Goal: Task Accomplishment & Management: Manage account settings

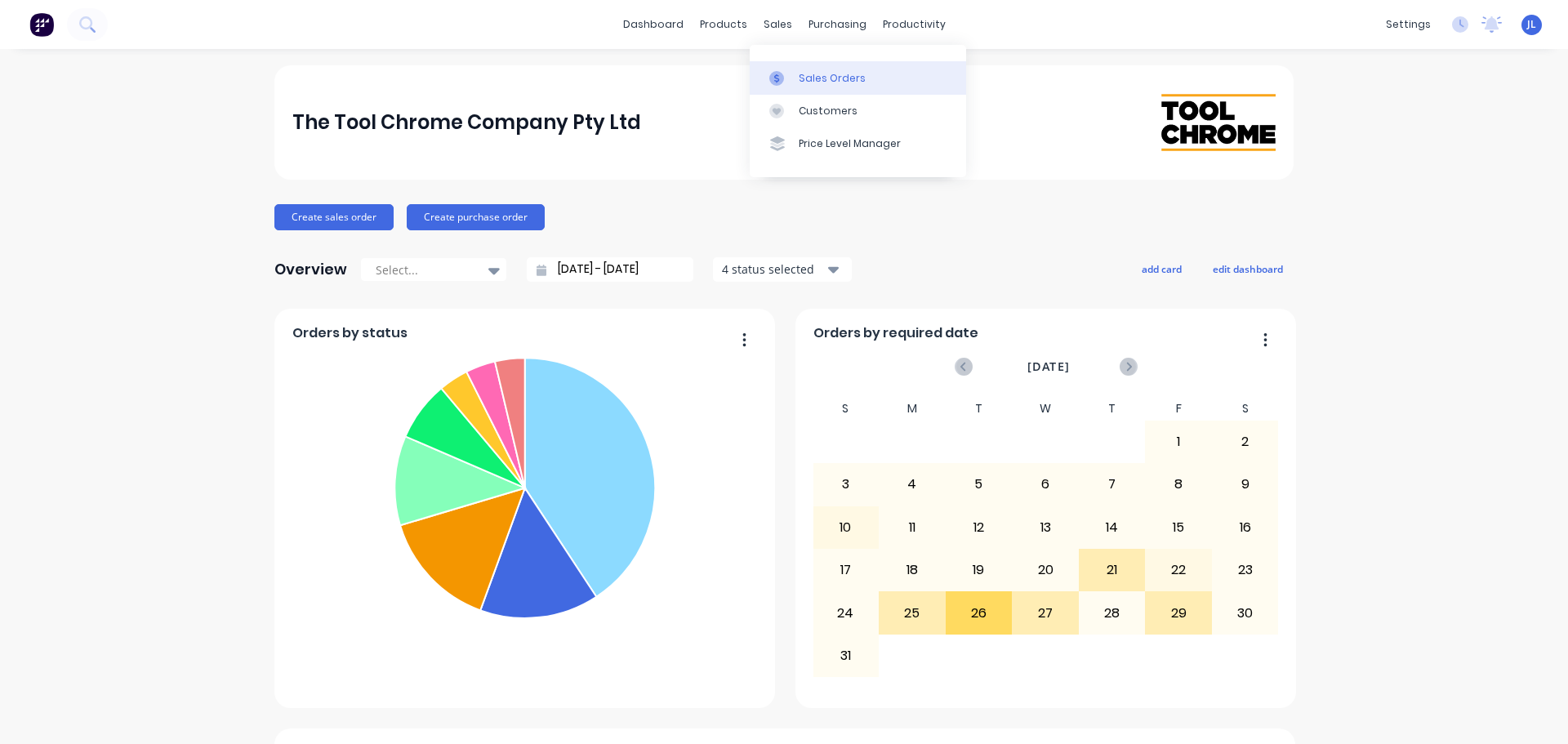
click at [818, 79] on div "Sales Orders" at bounding box center [832, 78] width 67 height 15
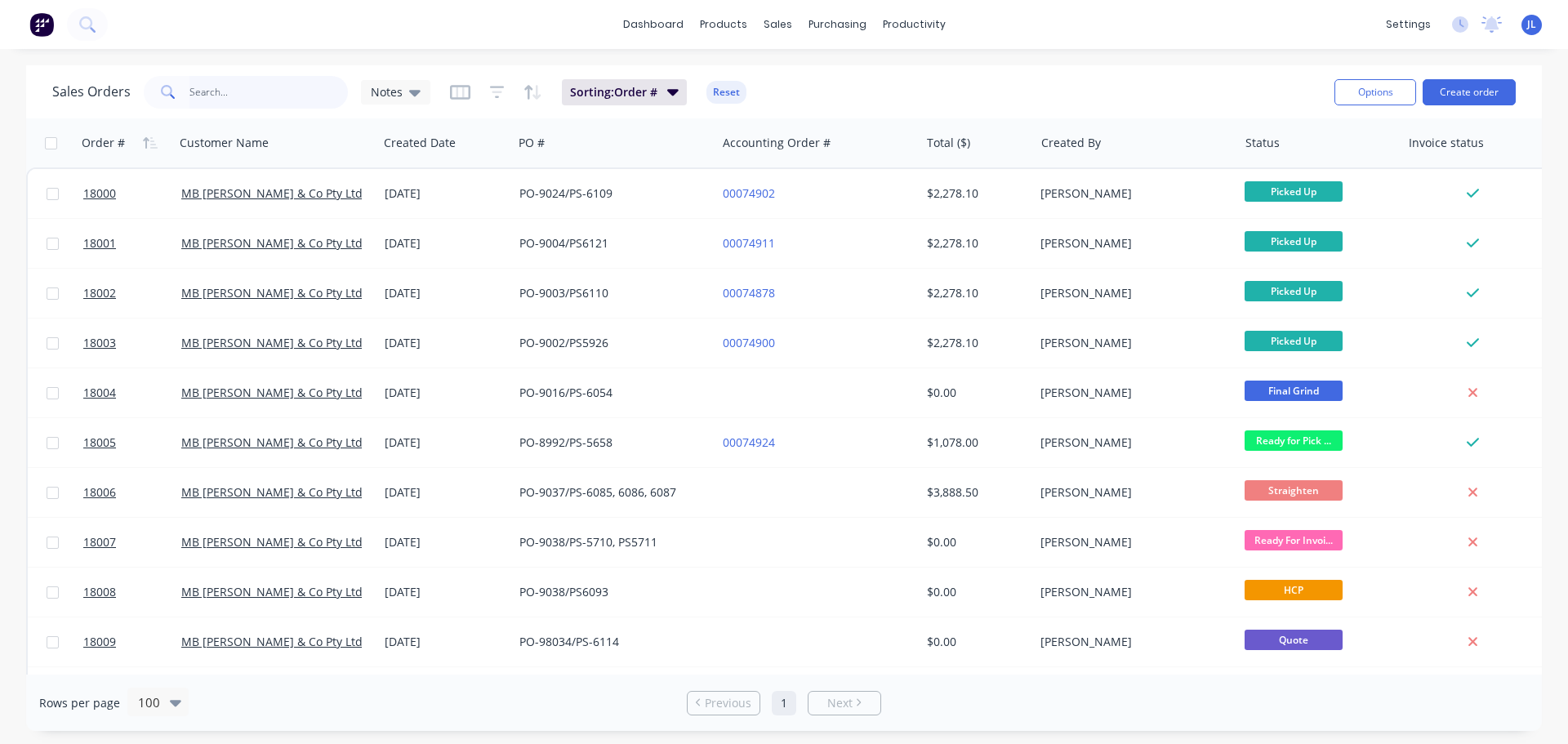
click at [296, 99] on input "text" at bounding box center [269, 92] width 159 height 32
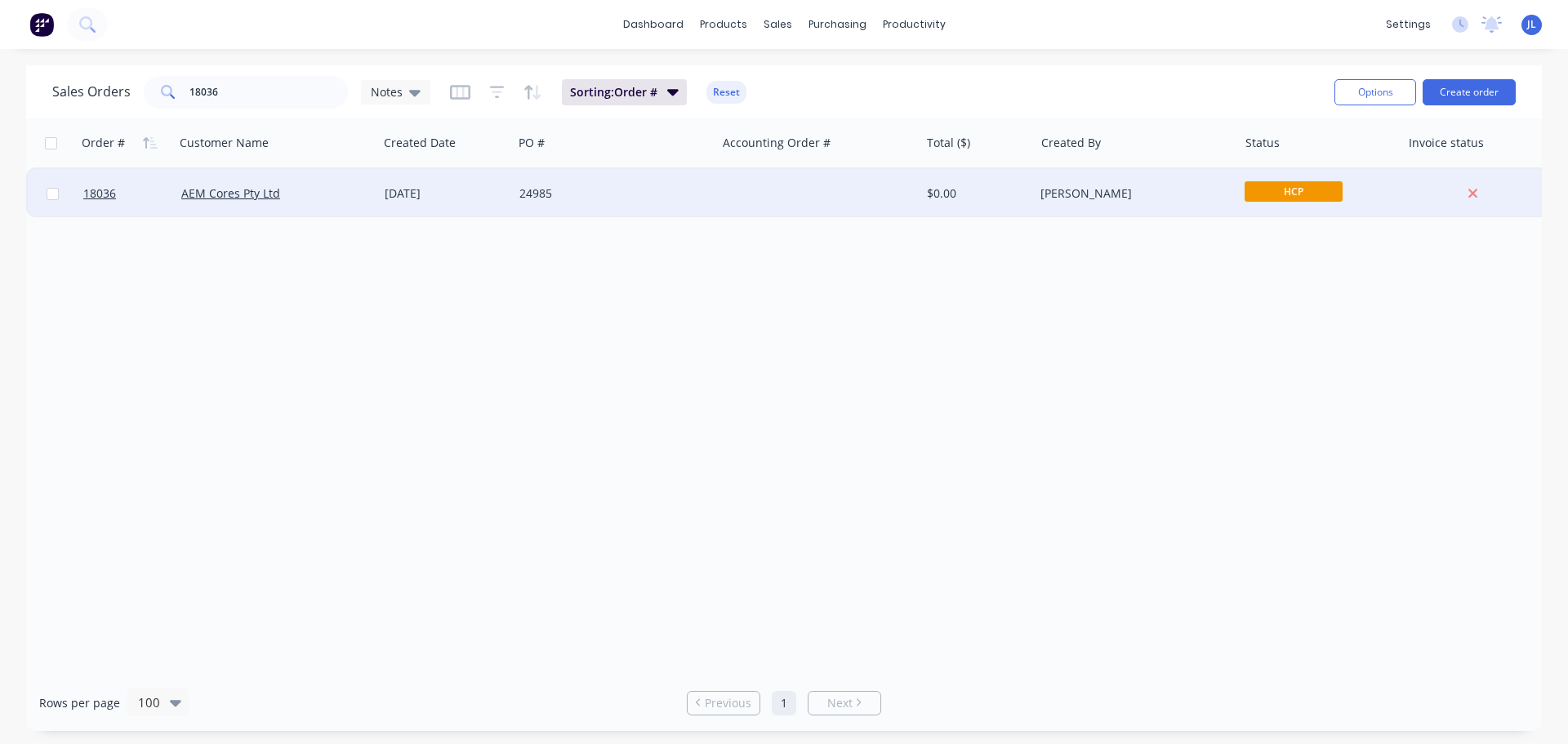
click at [1257, 188] on span "HCP" at bounding box center [1294, 192] width 98 height 21
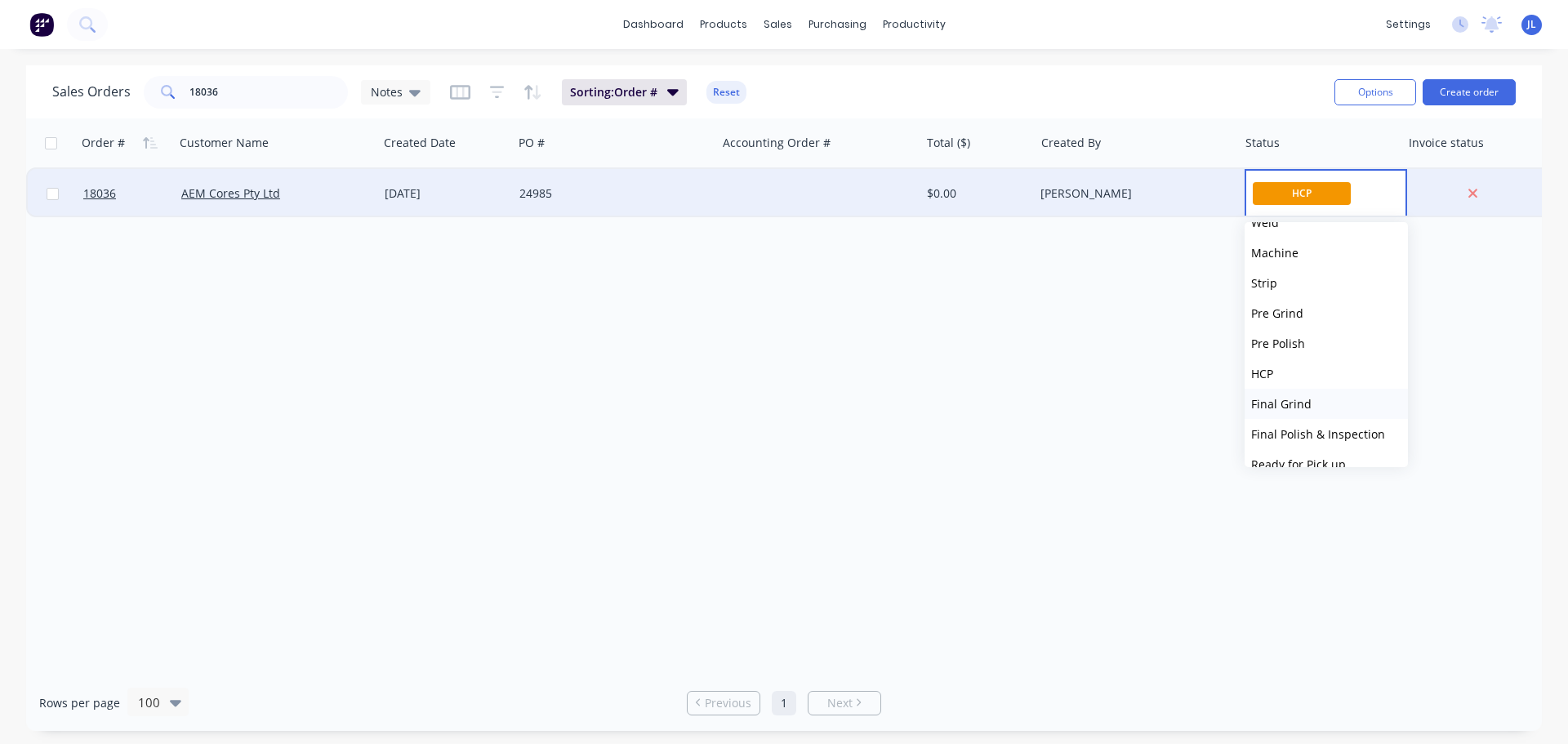
click at [1321, 393] on button "Final Grind" at bounding box center [1326, 404] width 163 height 30
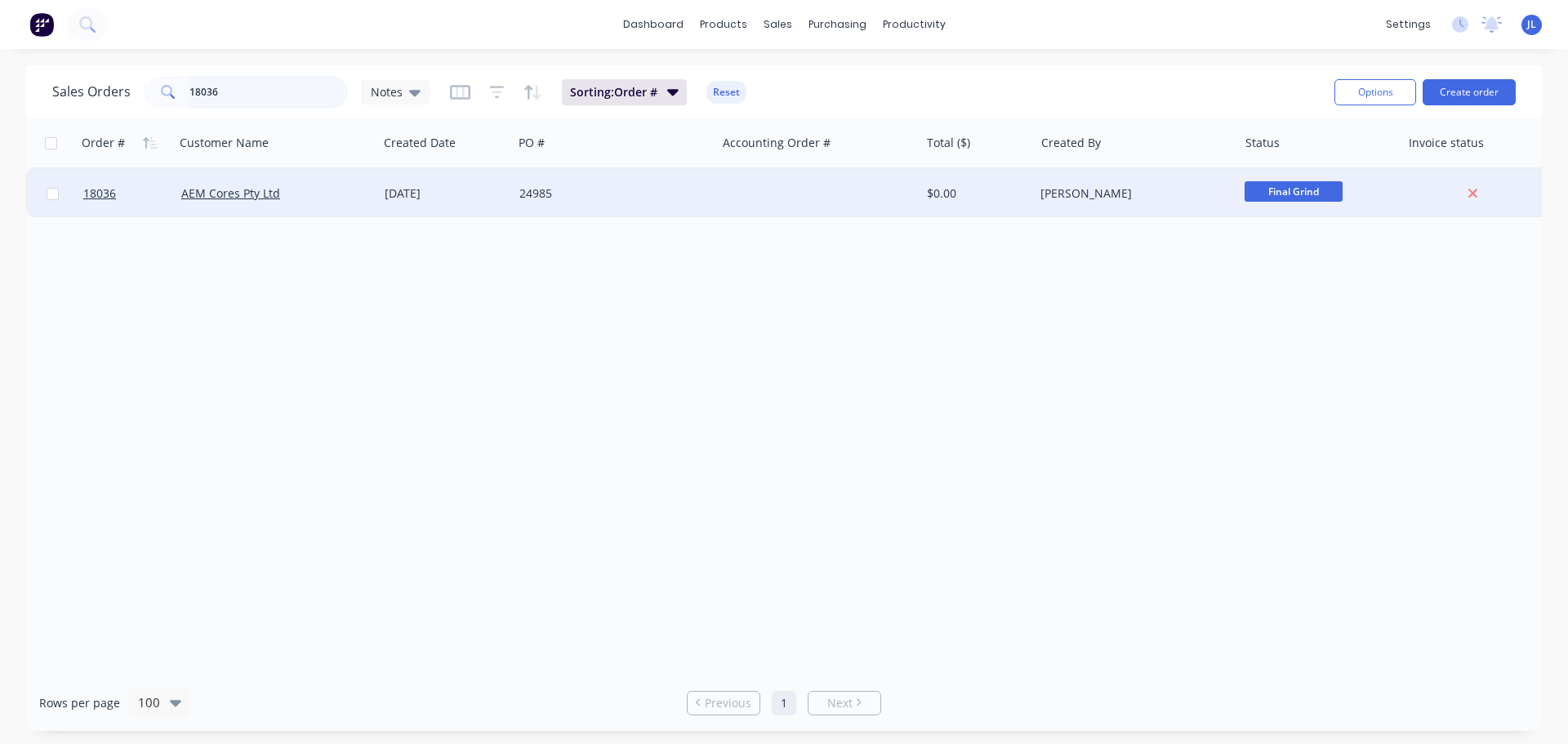
click at [261, 97] on input "18036" at bounding box center [269, 92] width 159 height 32
type input "1"
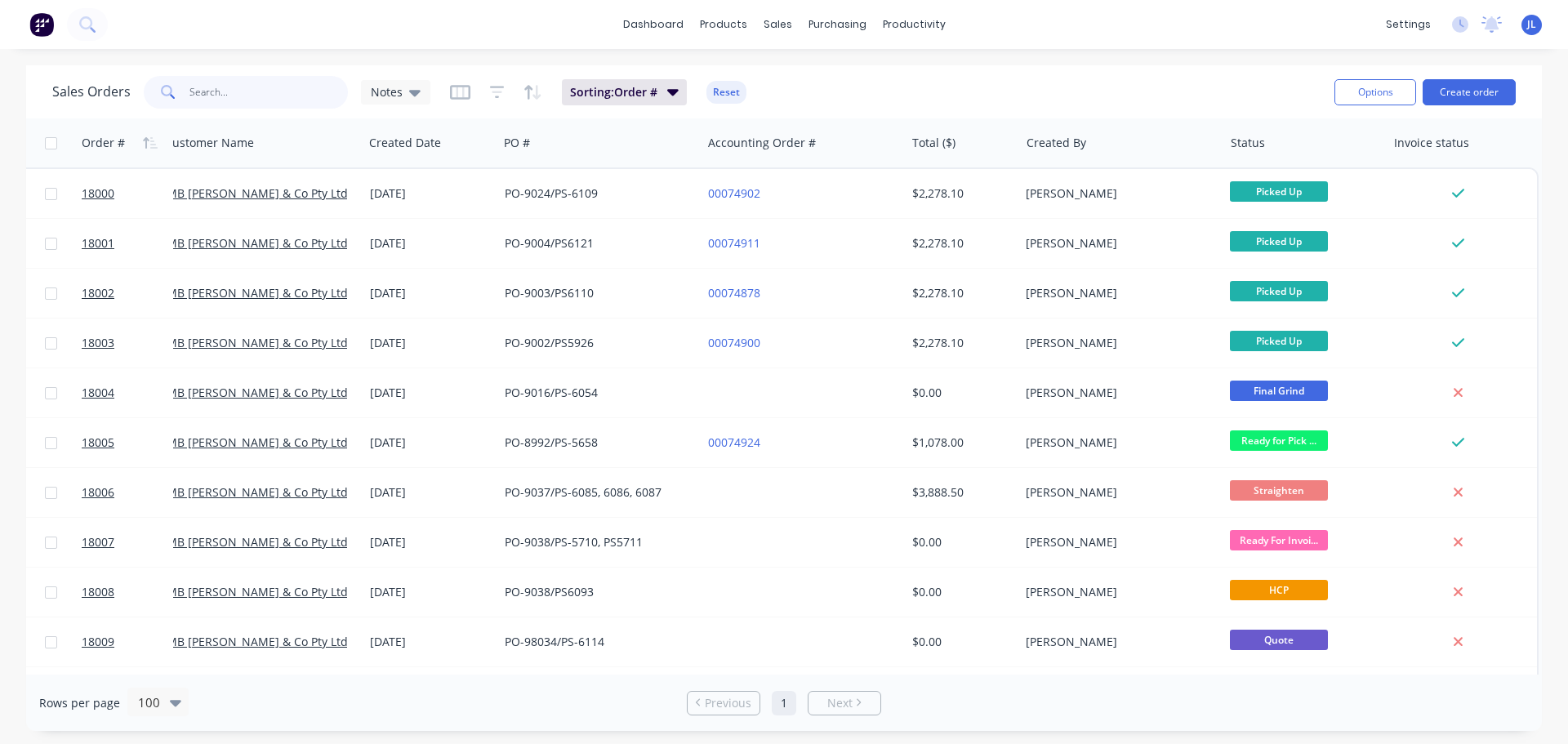
scroll to position [0, 0]
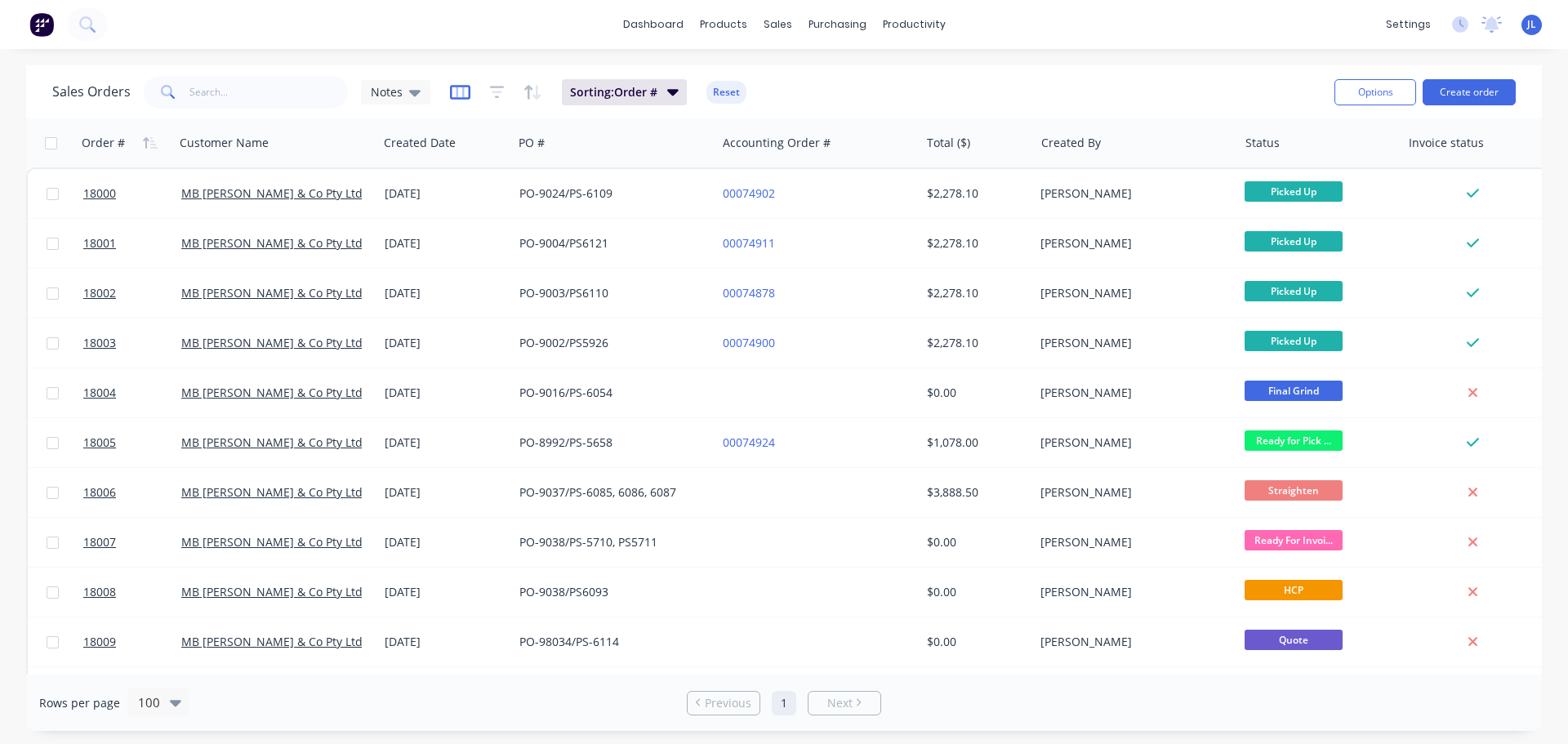
click at [465, 97] on icon "button" at bounding box center [460, 92] width 21 height 15
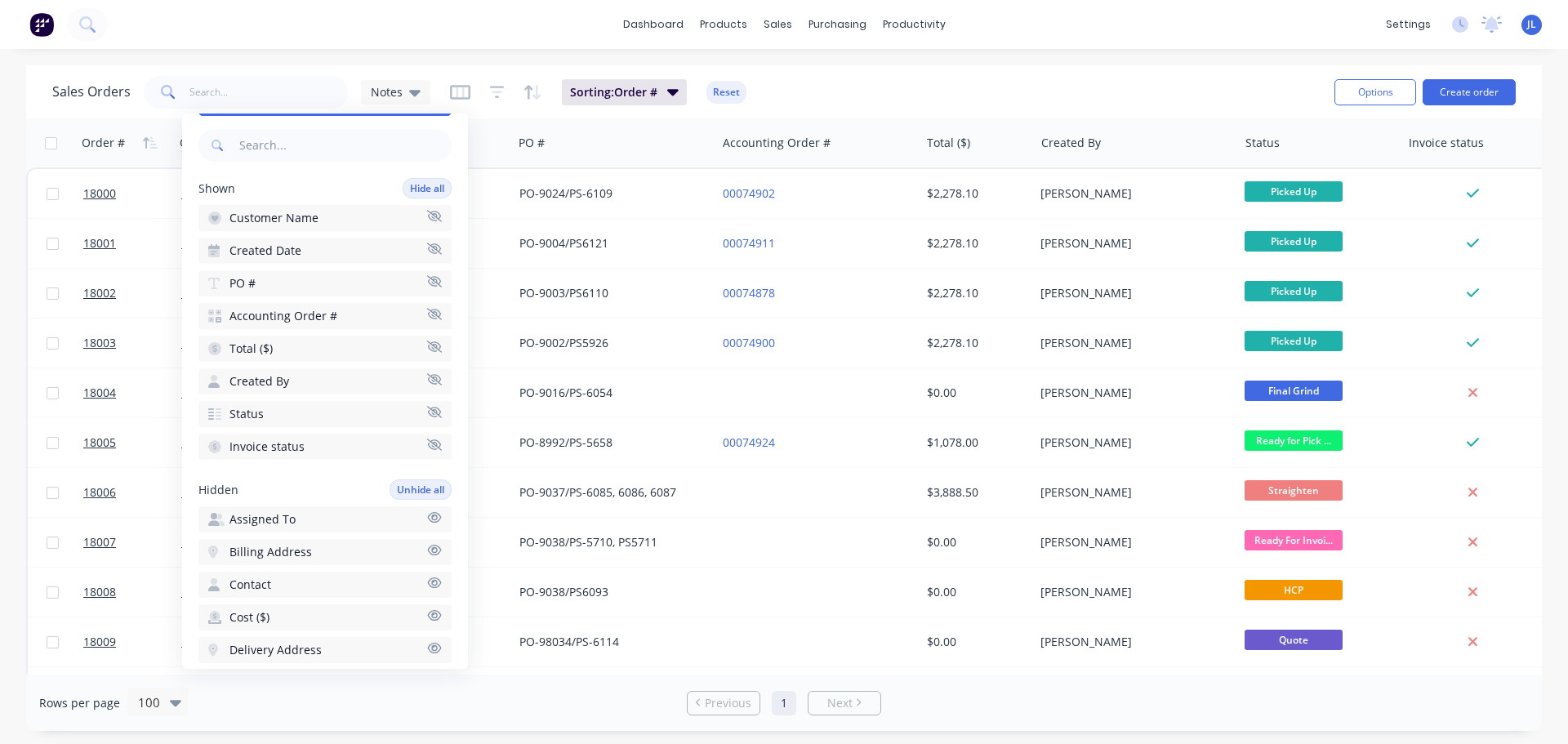
scroll to position [163, 0]
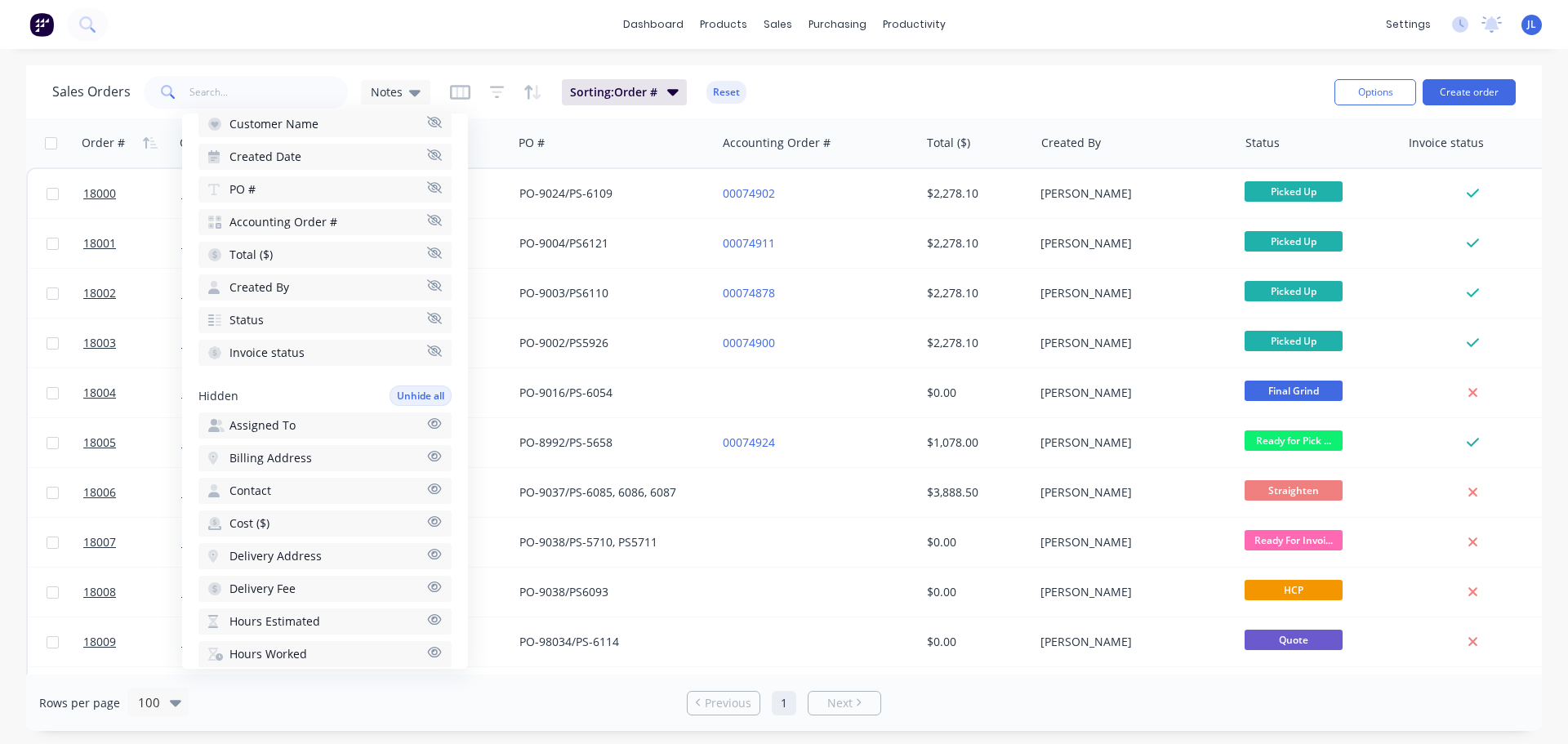
click at [427, 219] on icon "button" at bounding box center [434, 219] width 15 height 11
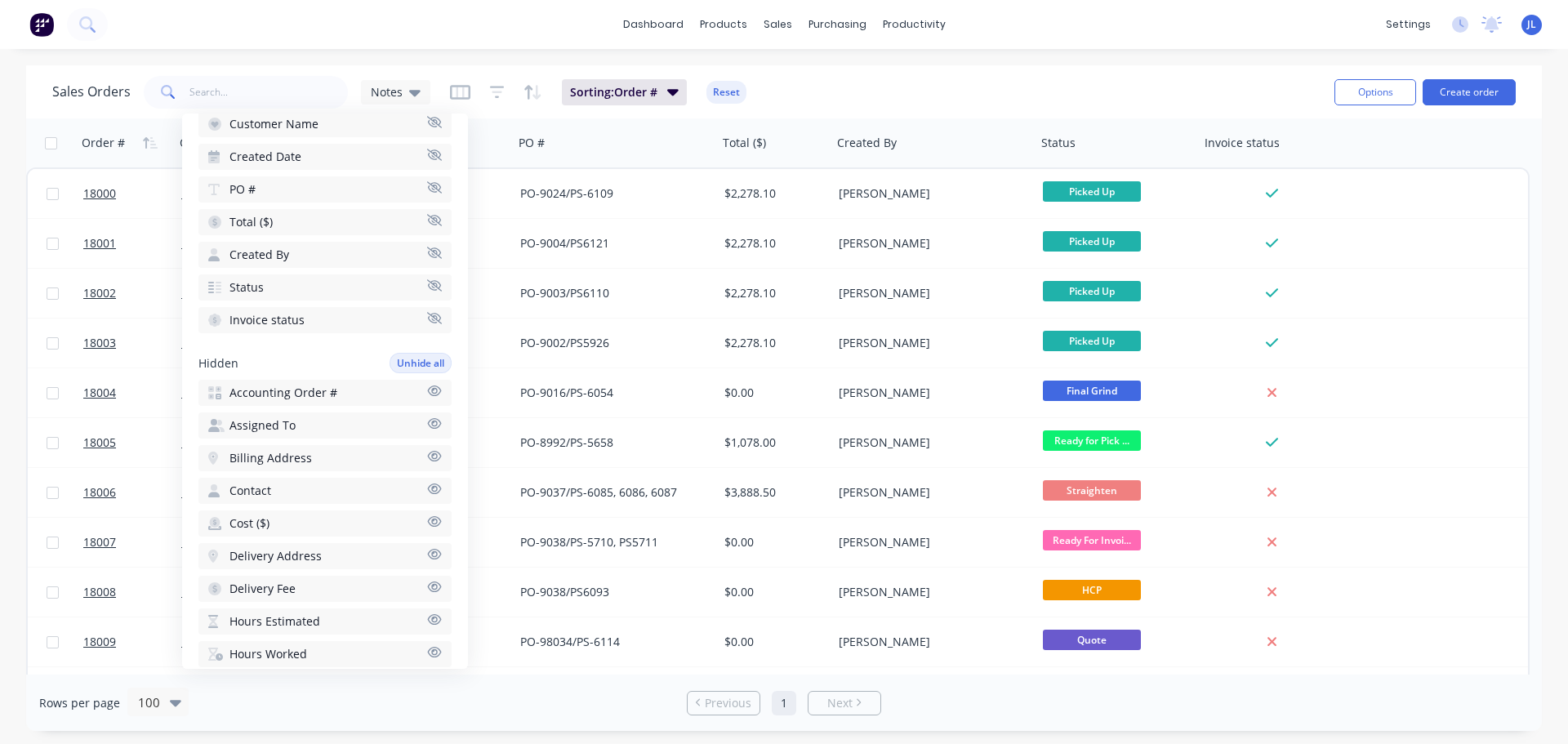
click at [427, 222] on icon "button" at bounding box center [434, 219] width 15 height 11
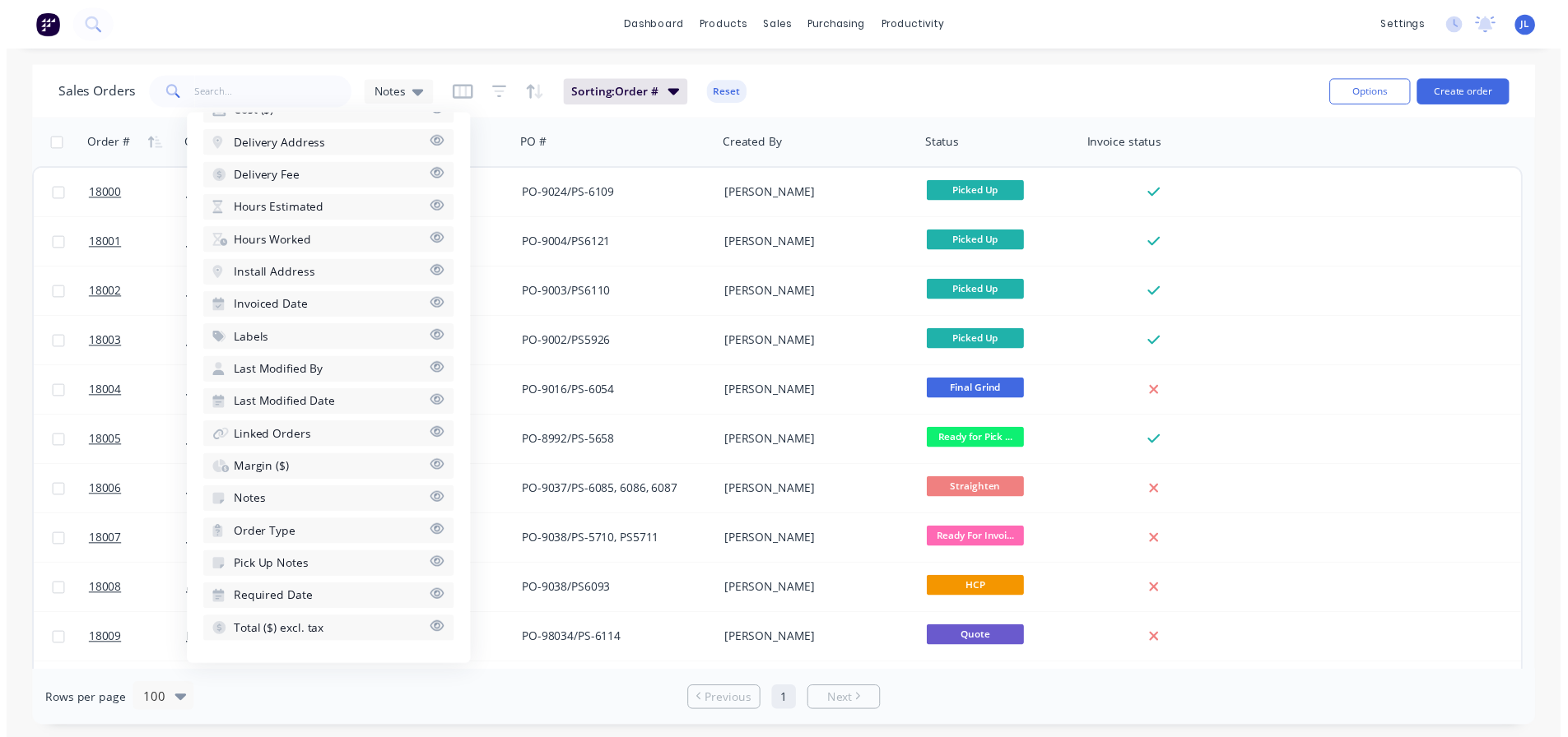
scroll to position [581, 0]
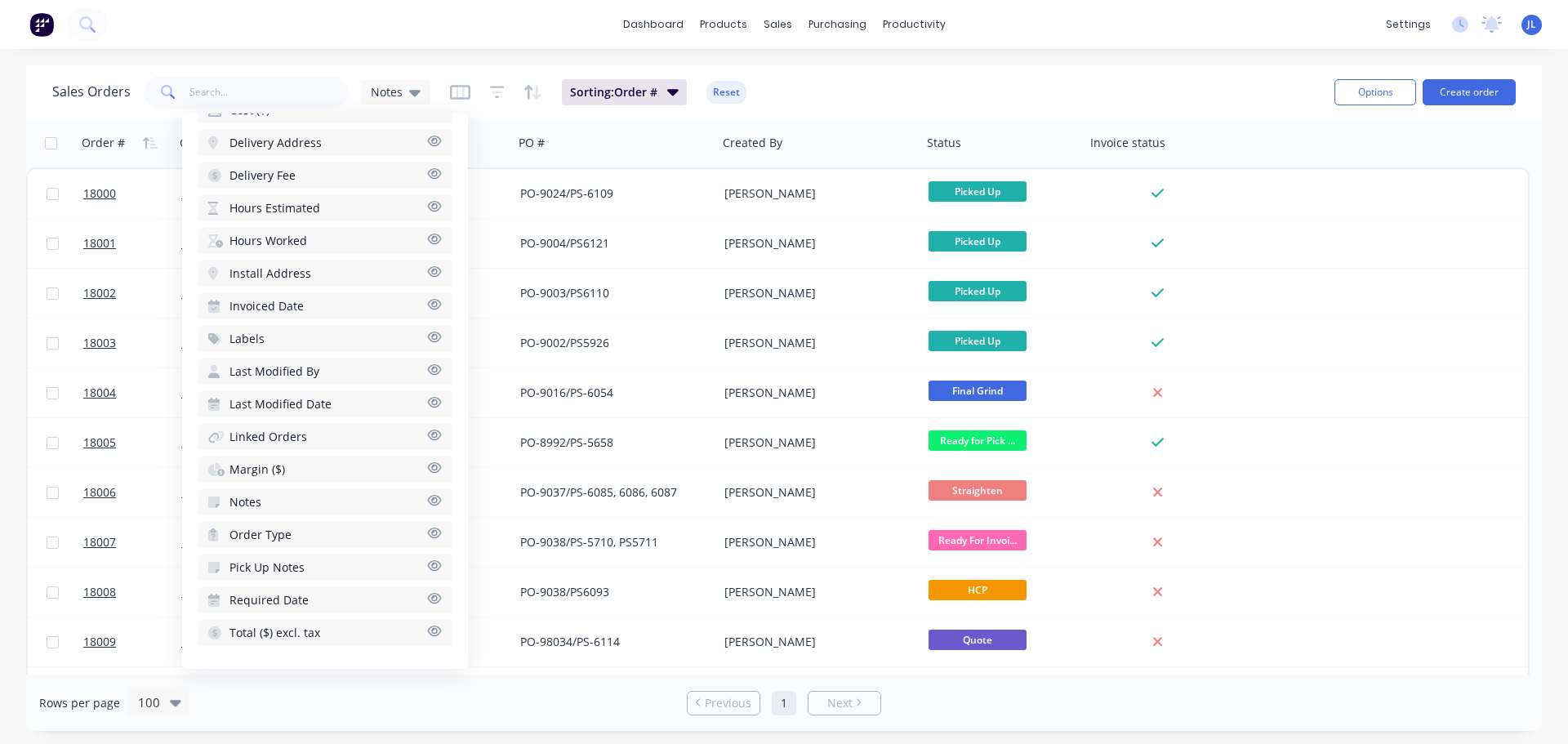
click at [427, 597] on icon "button" at bounding box center [434, 599] width 15 height 12
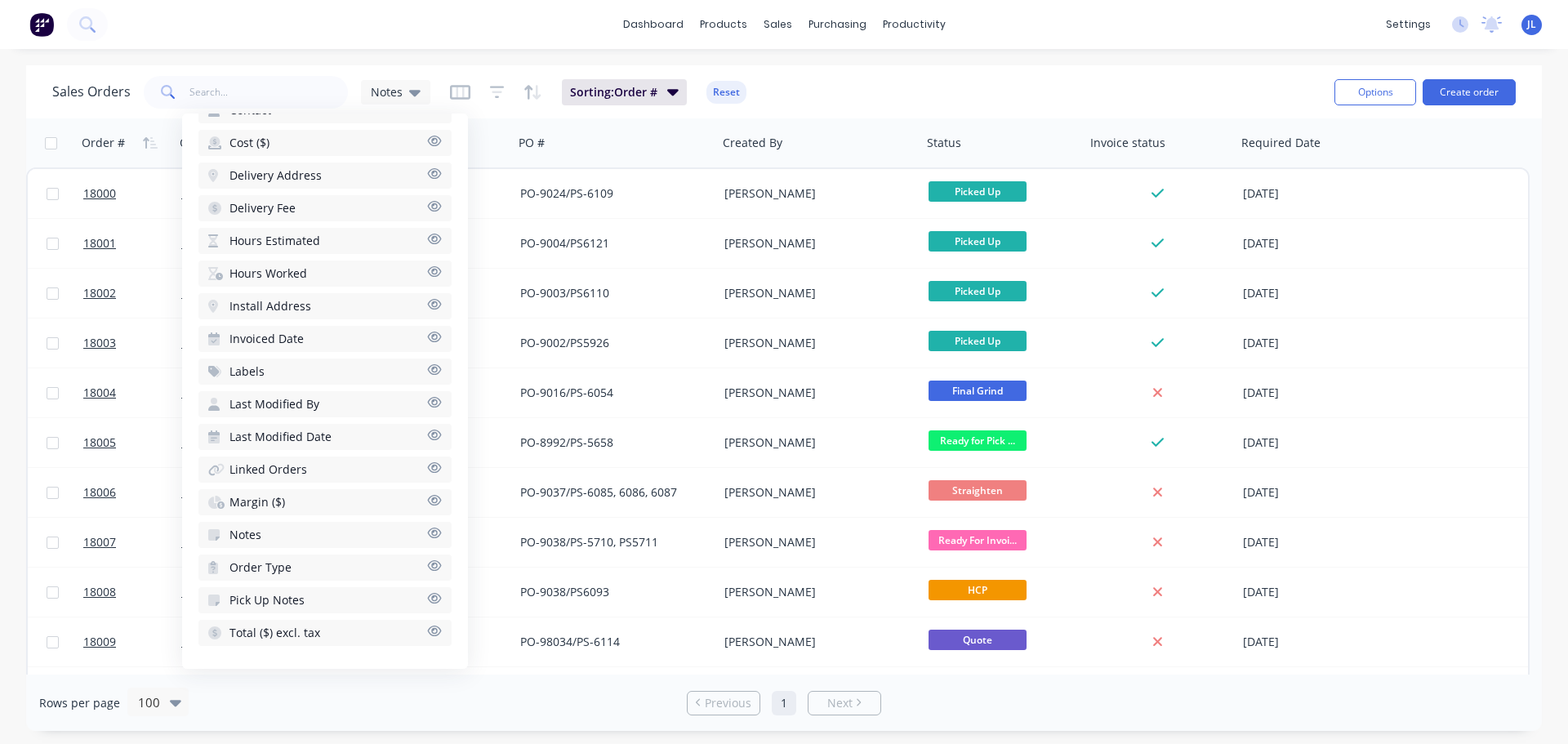
click at [1208, 82] on div "Sales Orders Notes Sorting: Order # Reset" at bounding box center [687, 92] width 1270 height 40
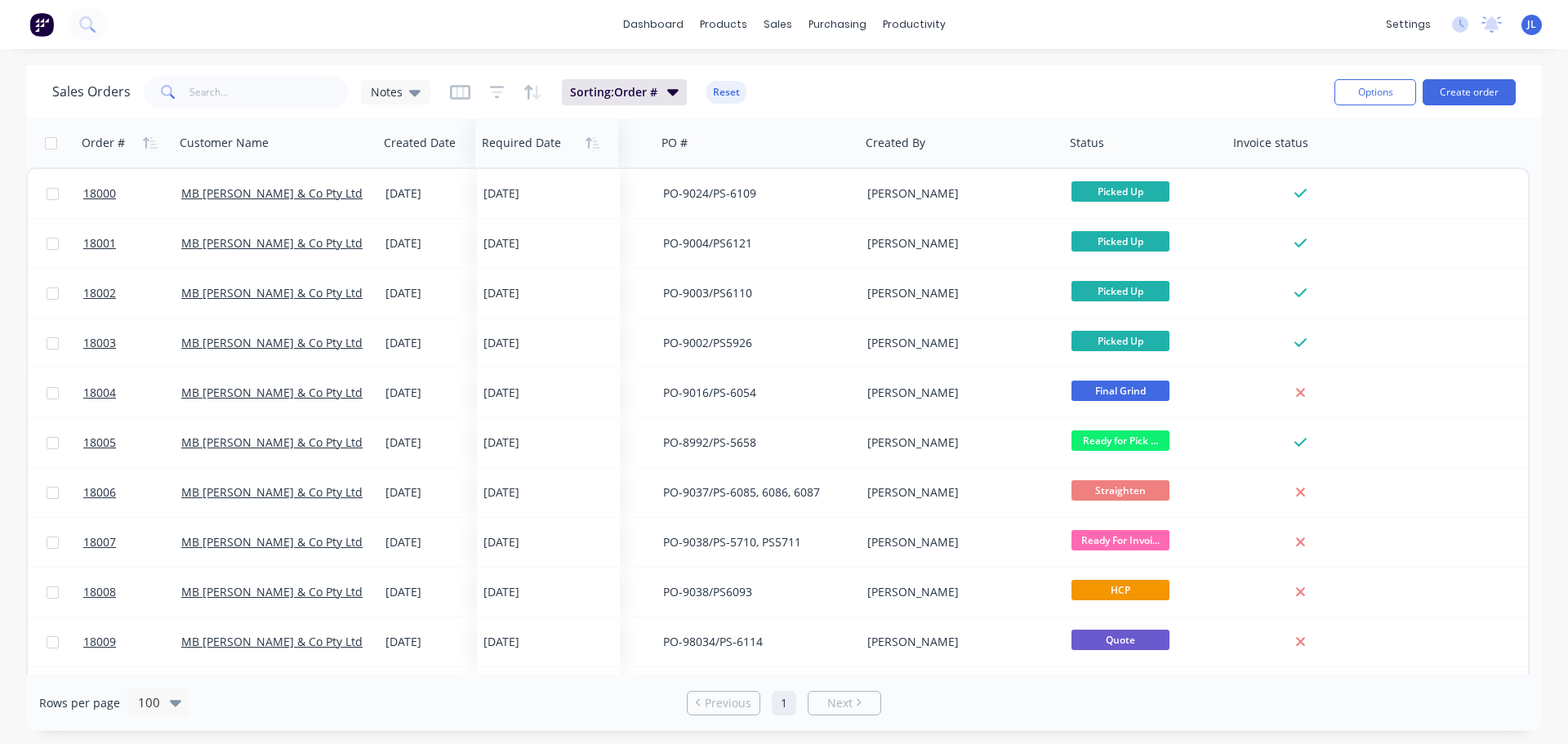
drag, startPoint x: 1276, startPoint y: 147, endPoint x: 516, endPoint y: 156, distance: 760.1
click at [516, 156] on div at bounding box center [544, 143] width 123 height 32
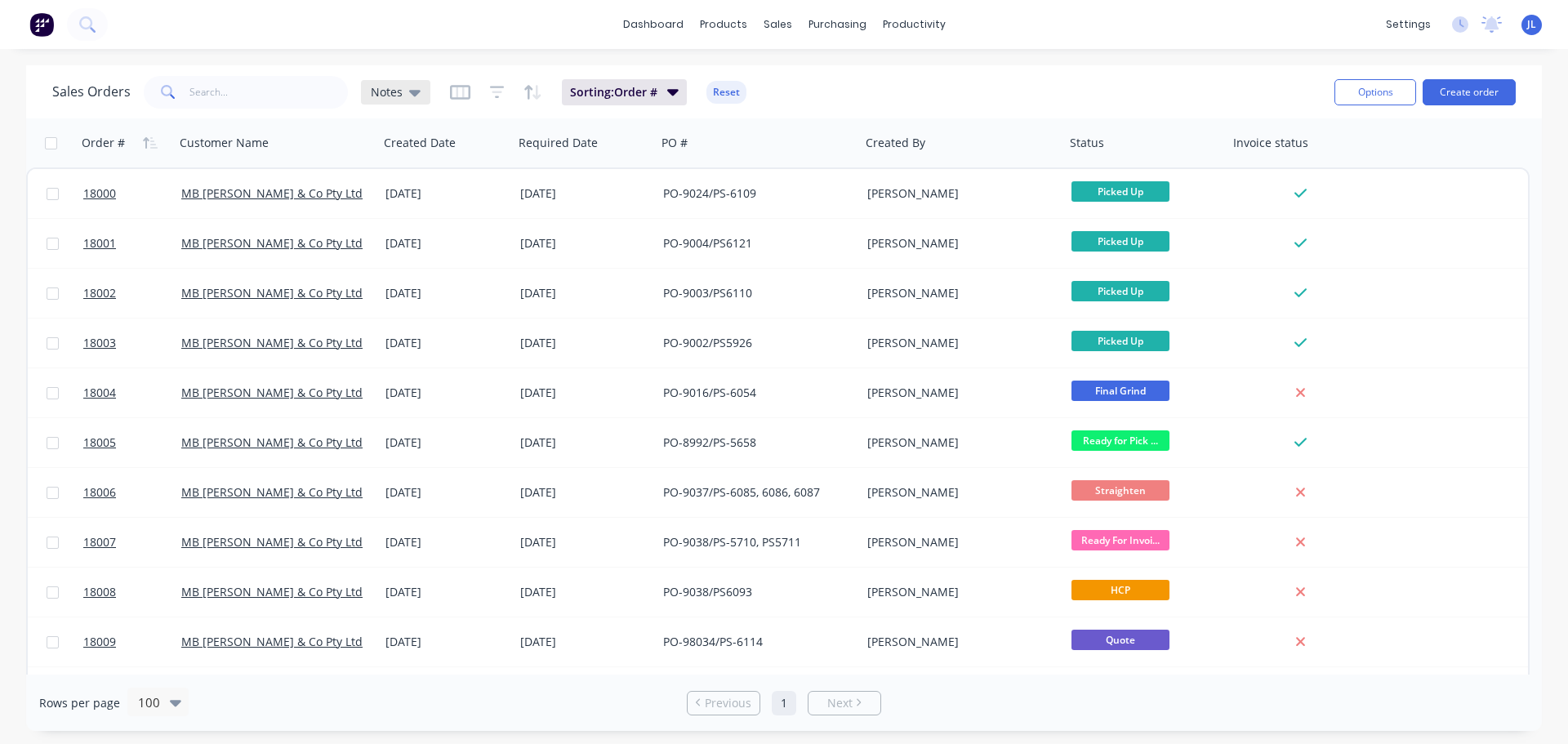
click at [419, 97] on div "Notes" at bounding box center [395, 92] width 69 height 25
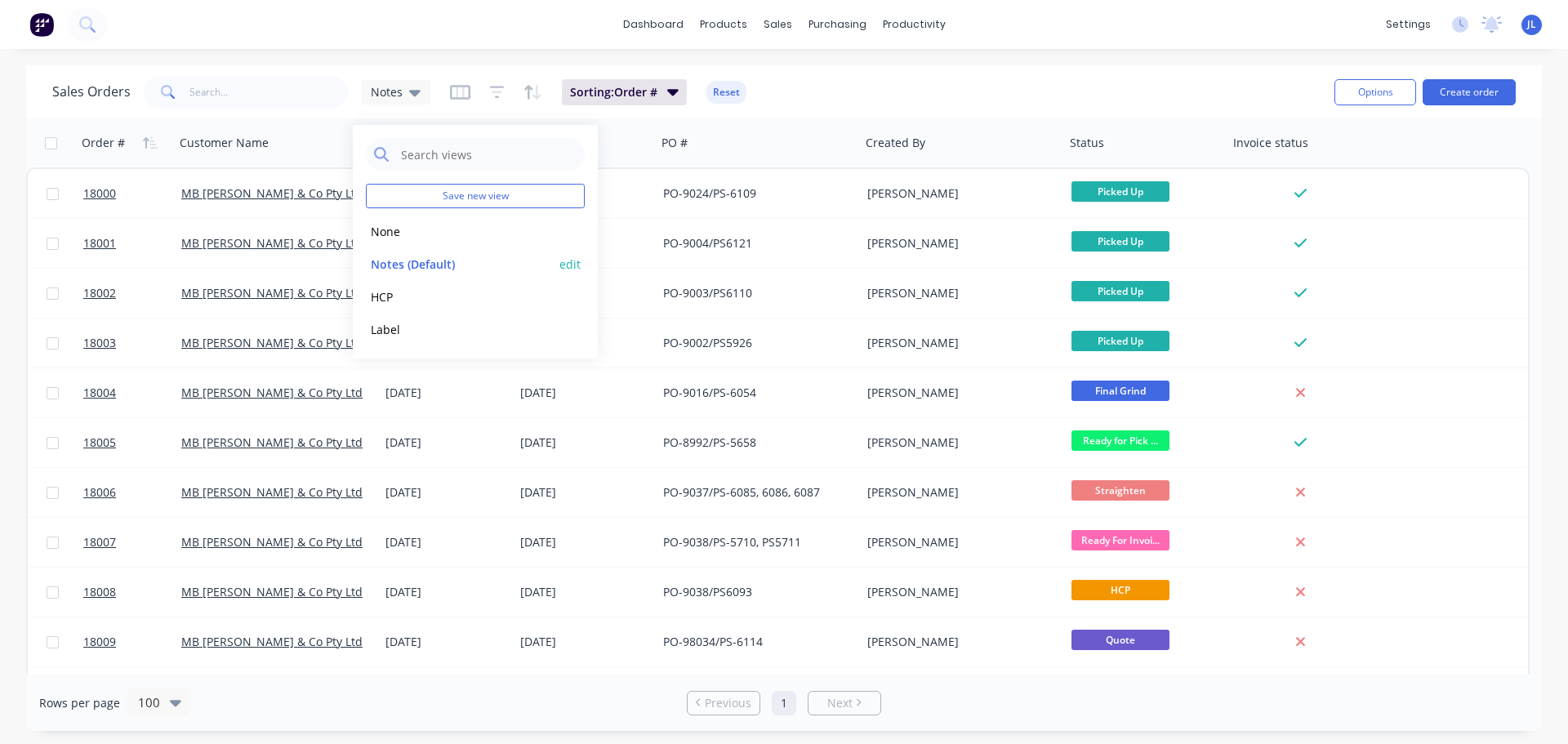
click at [565, 263] on button "edit" at bounding box center [569, 264] width 21 height 17
click at [677, 228] on button "Update" at bounding box center [686, 227] width 109 height 27
click at [999, 81] on div "Sales Orders Notes Sorting: Order # Reset" at bounding box center [687, 92] width 1270 height 40
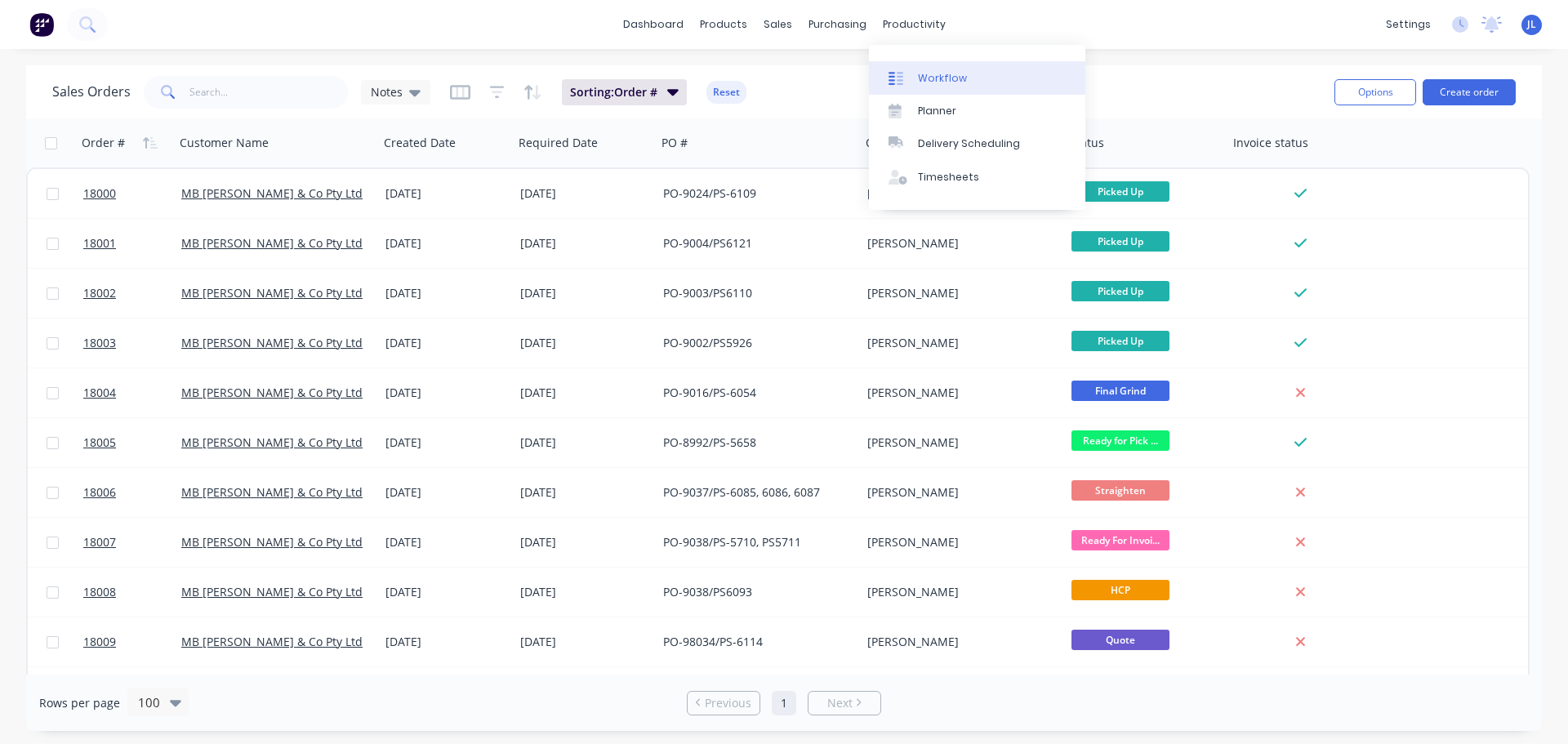
click at [919, 79] on div "Workflow" at bounding box center [942, 78] width 49 height 15
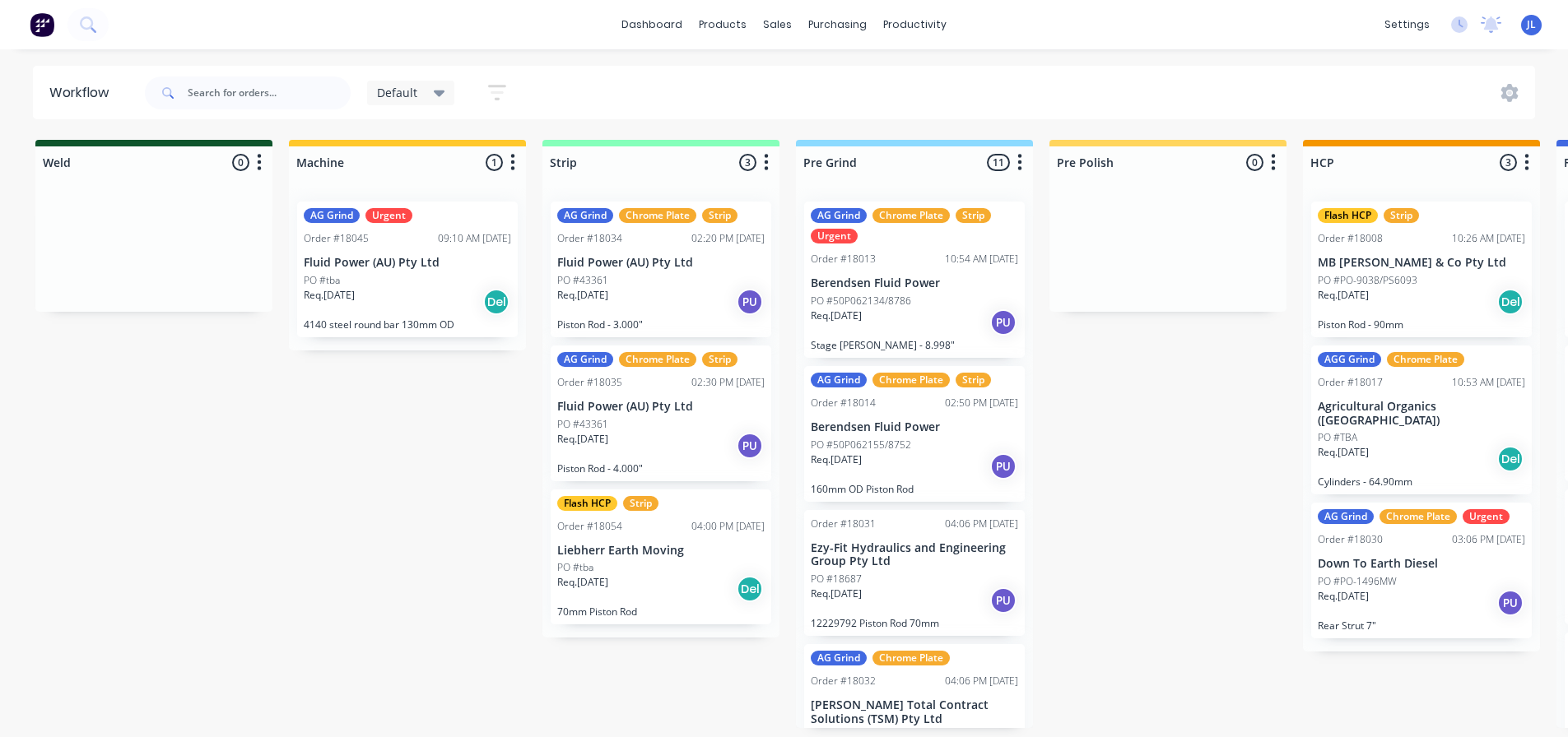
click at [416, 97] on span "Default" at bounding box center [397, 92] width 40 height 17
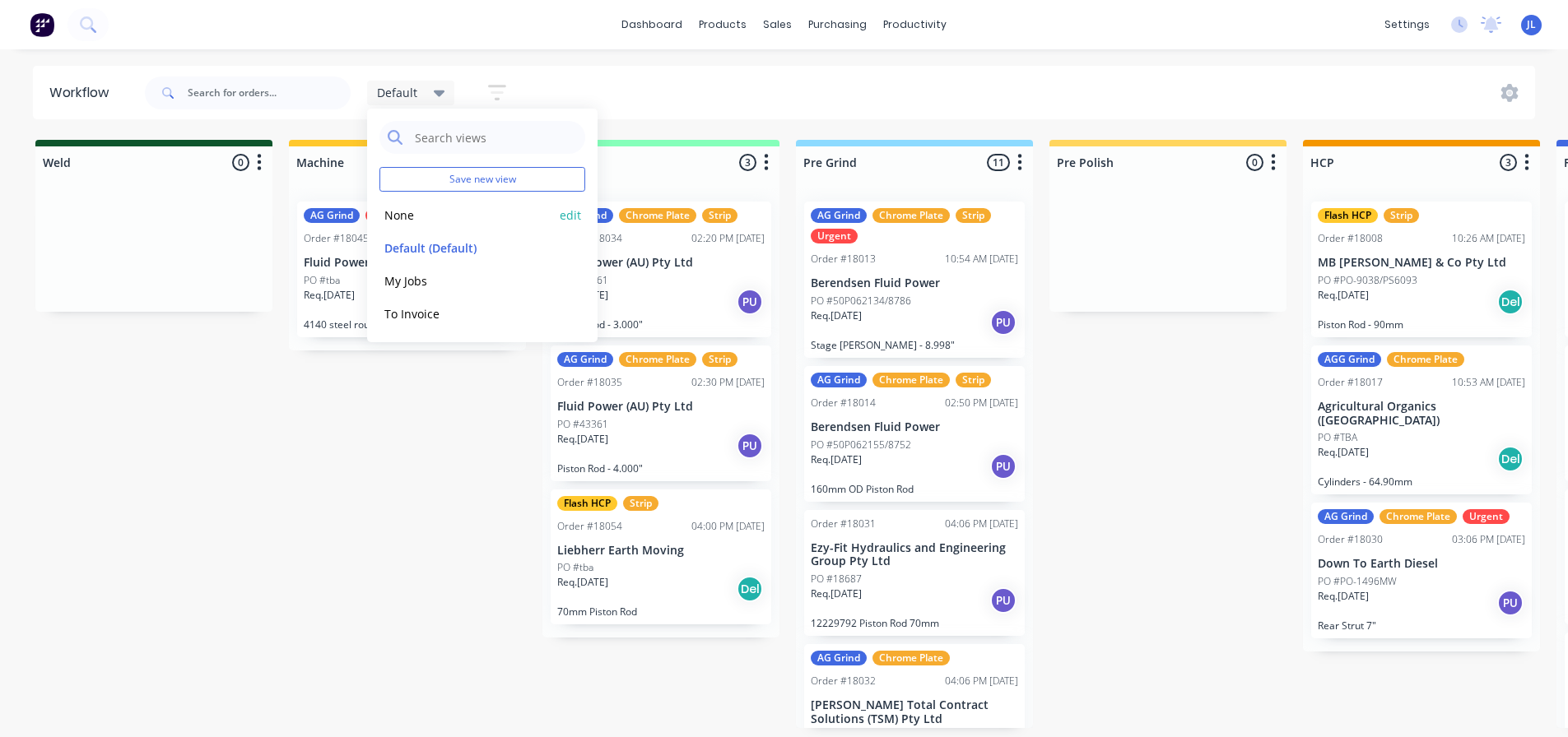
click at [445, 219] on button "None" at bounding box center [467, 215] width 176 height 19
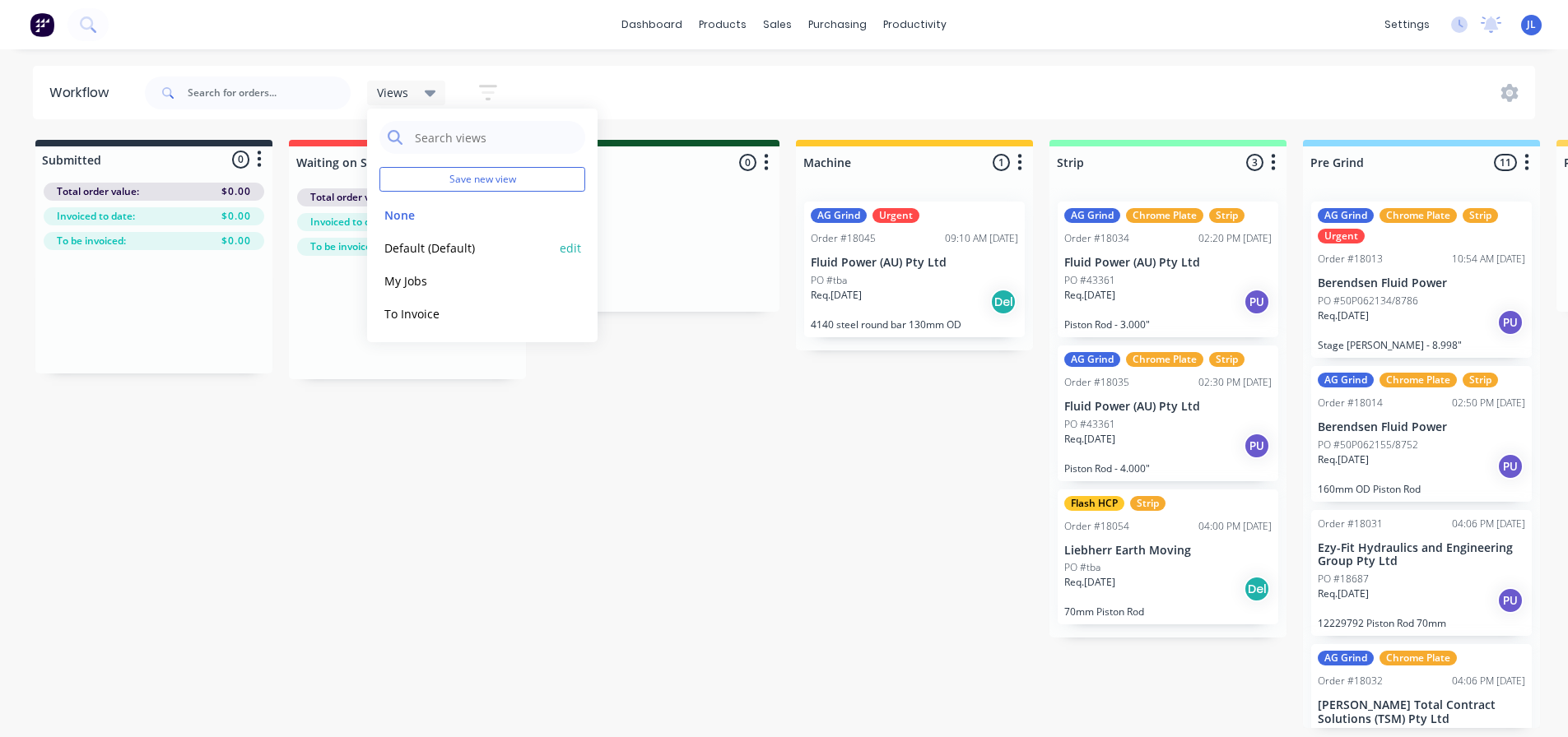
click at [453, 250] on button "Default (Default)" at bounding box center [467, 248] width 176 height 19
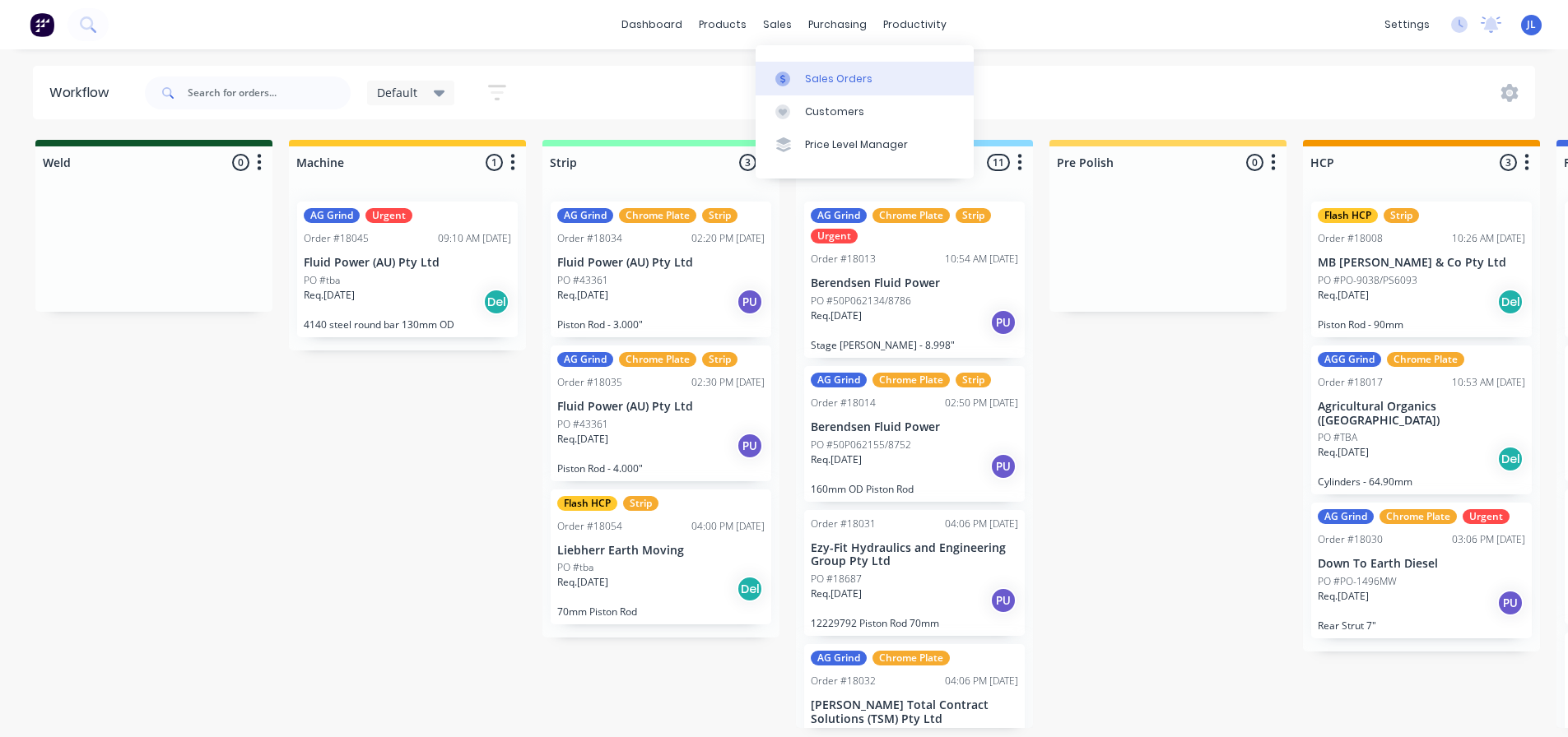
click at [801, 84] on link "Sales Orders" at bounding box center [864, 78] width 218 height 33
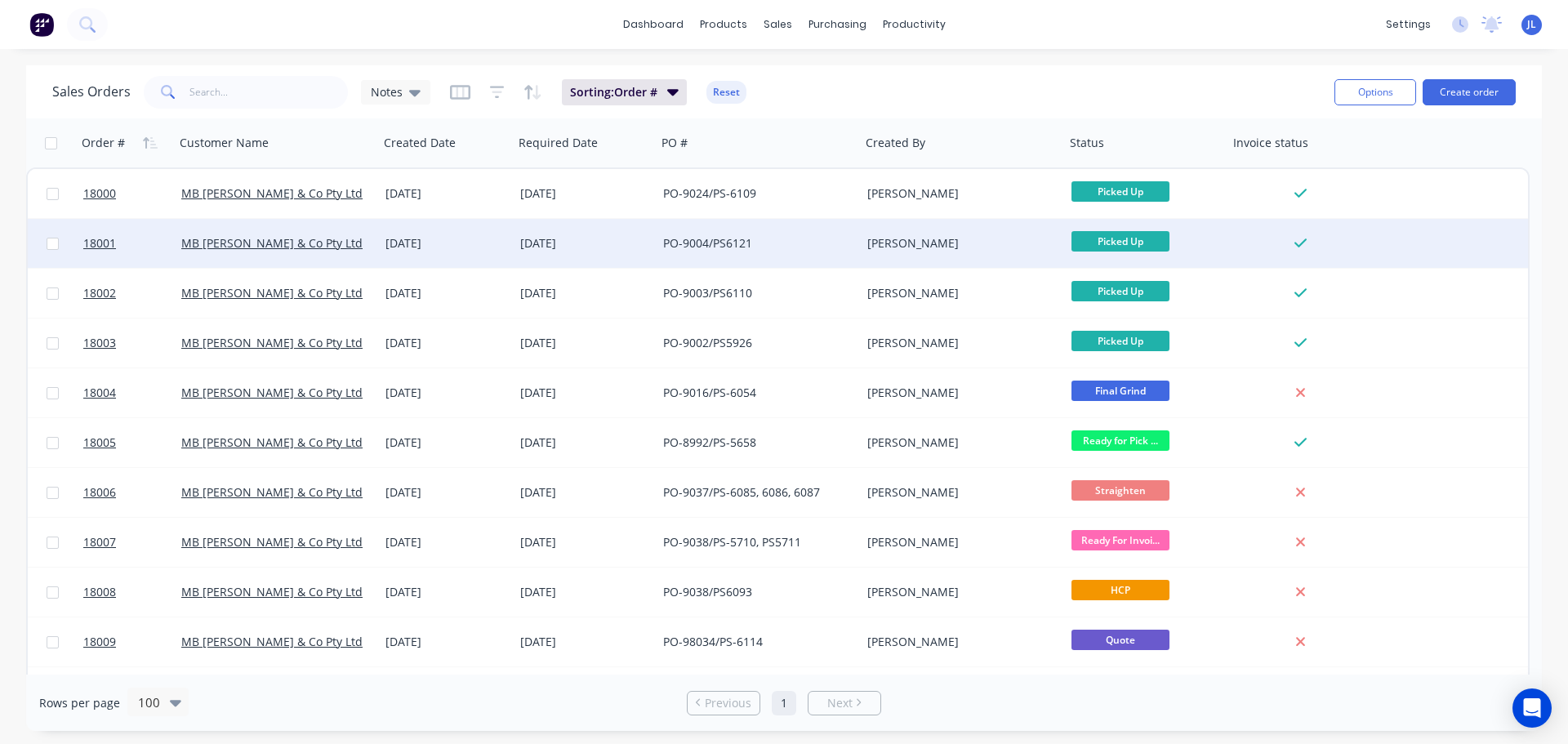
click at [893, 238] on div "[PERSON_NAME]" at bounding box center [958, 243] width 181 height 16
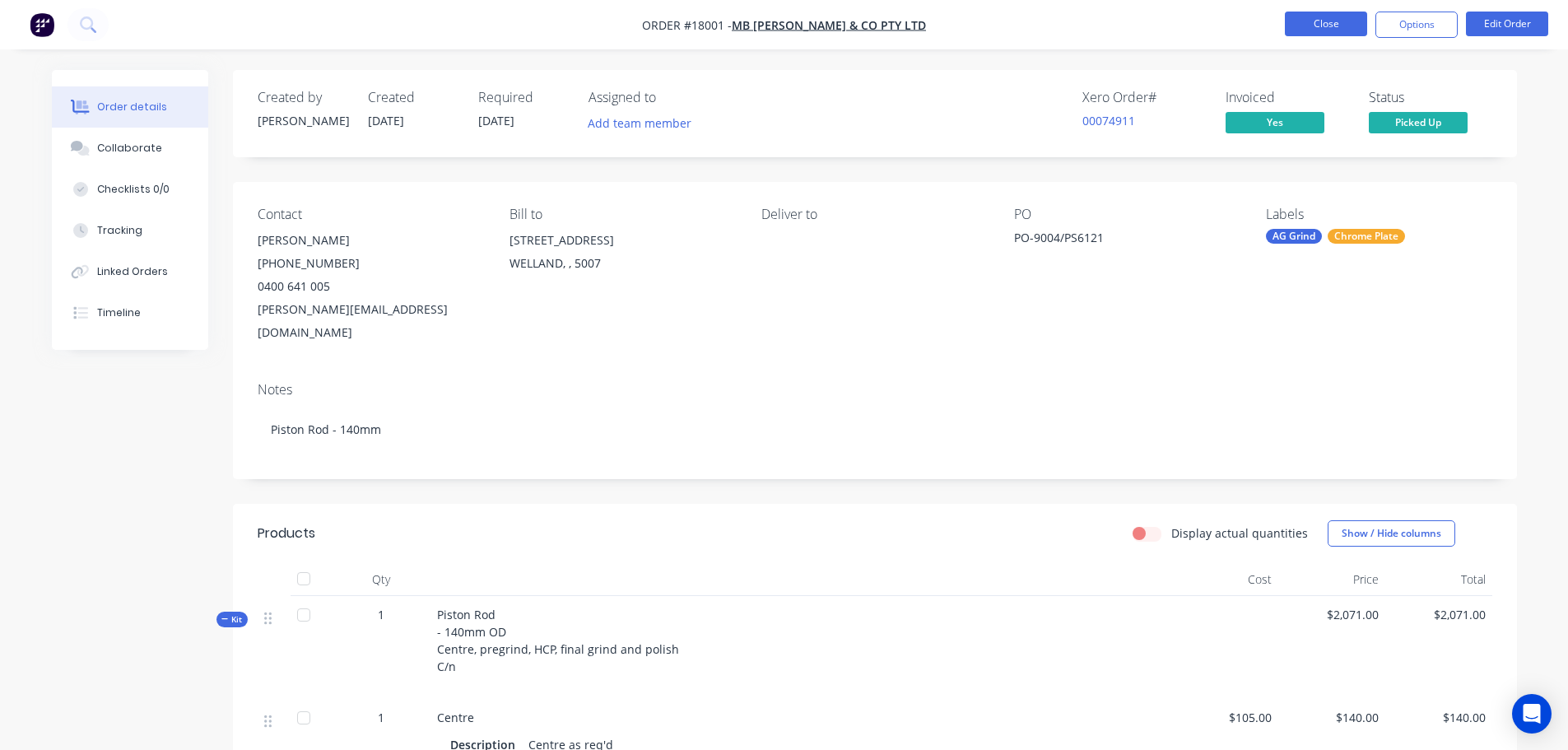
click at [1315, 33] on button "Close" at bounding box center [1326, 23] width 83 height 25
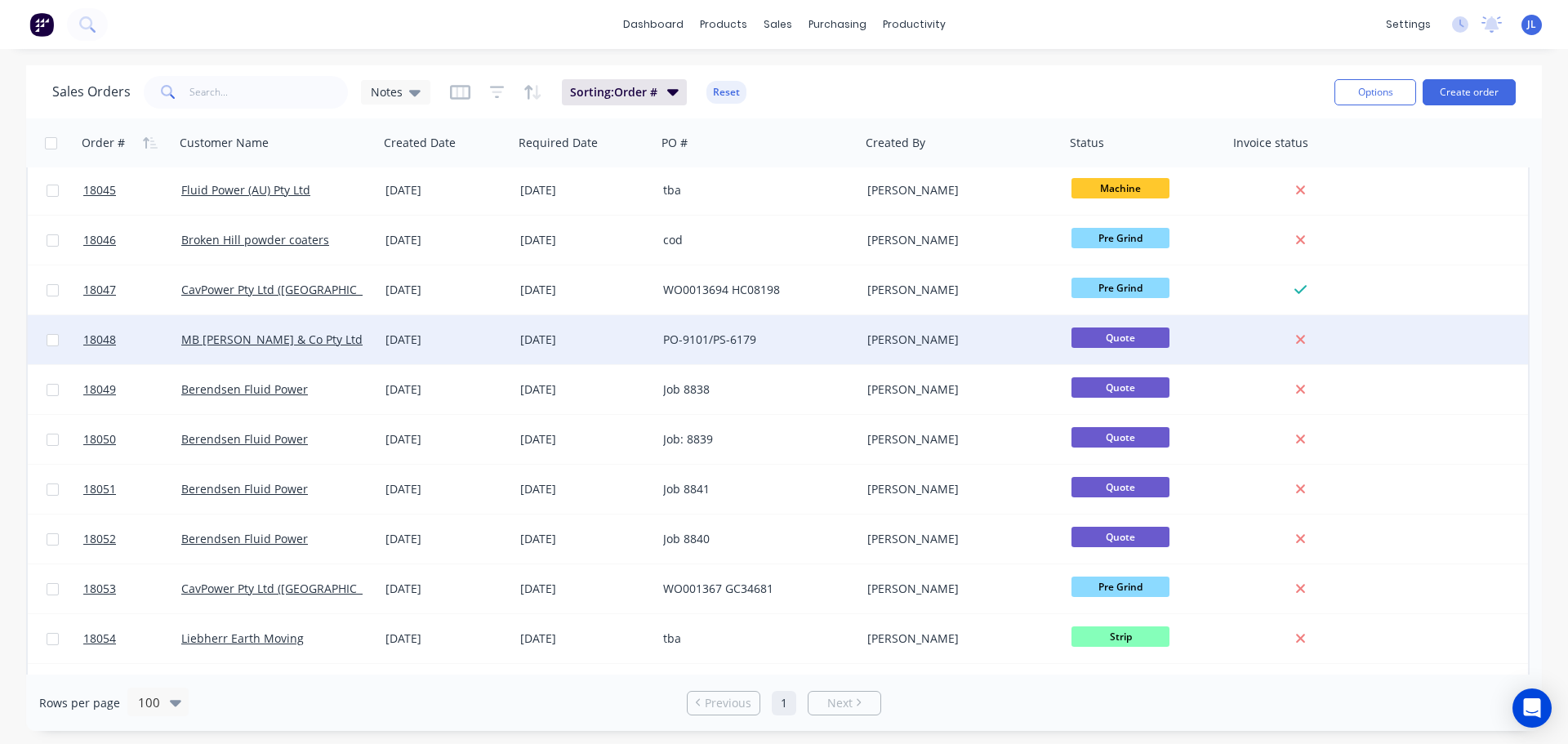
scroll to position [1989, 0]
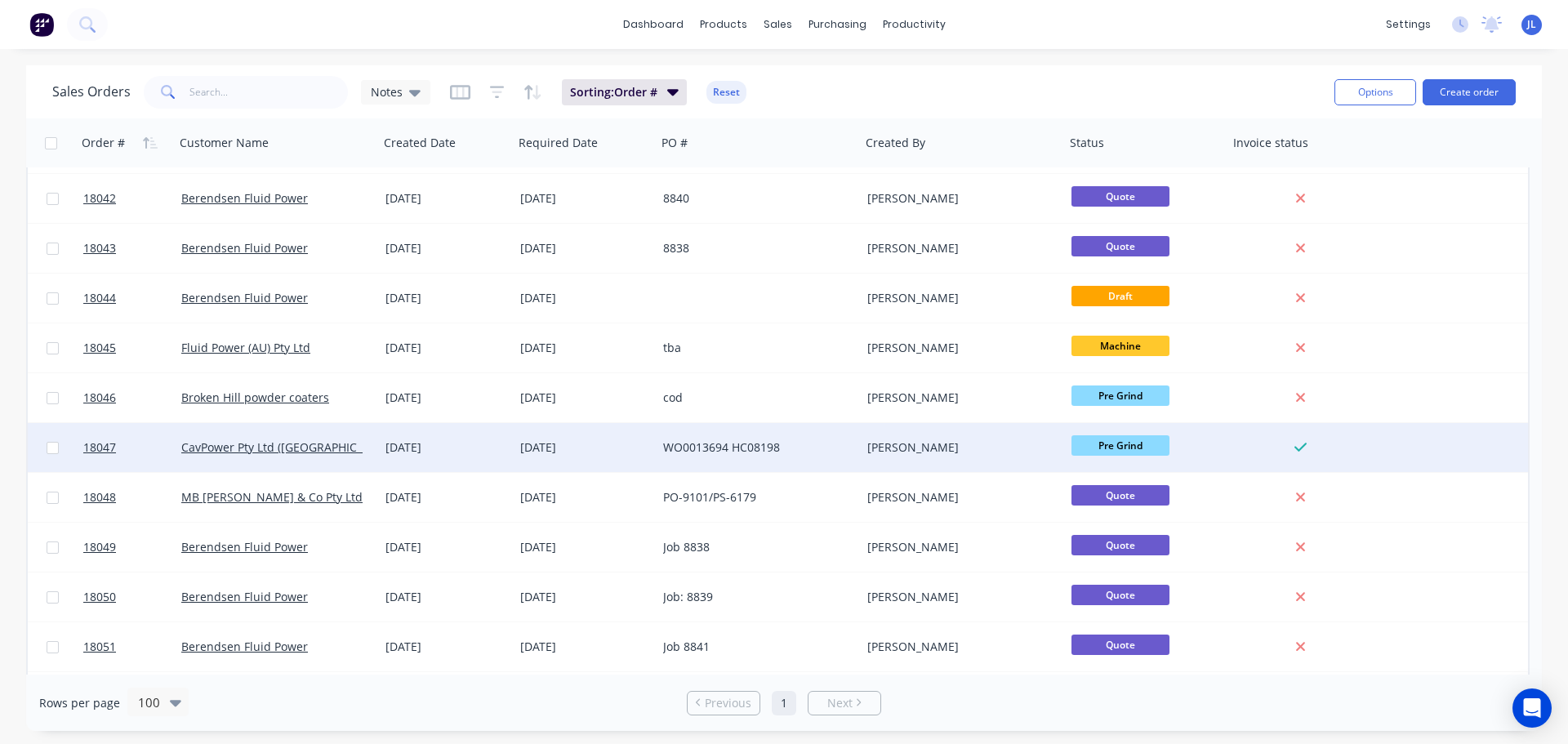
click at [426, 449] on div "[DATE]" at bounding box center [446, 447] width 121 height 16
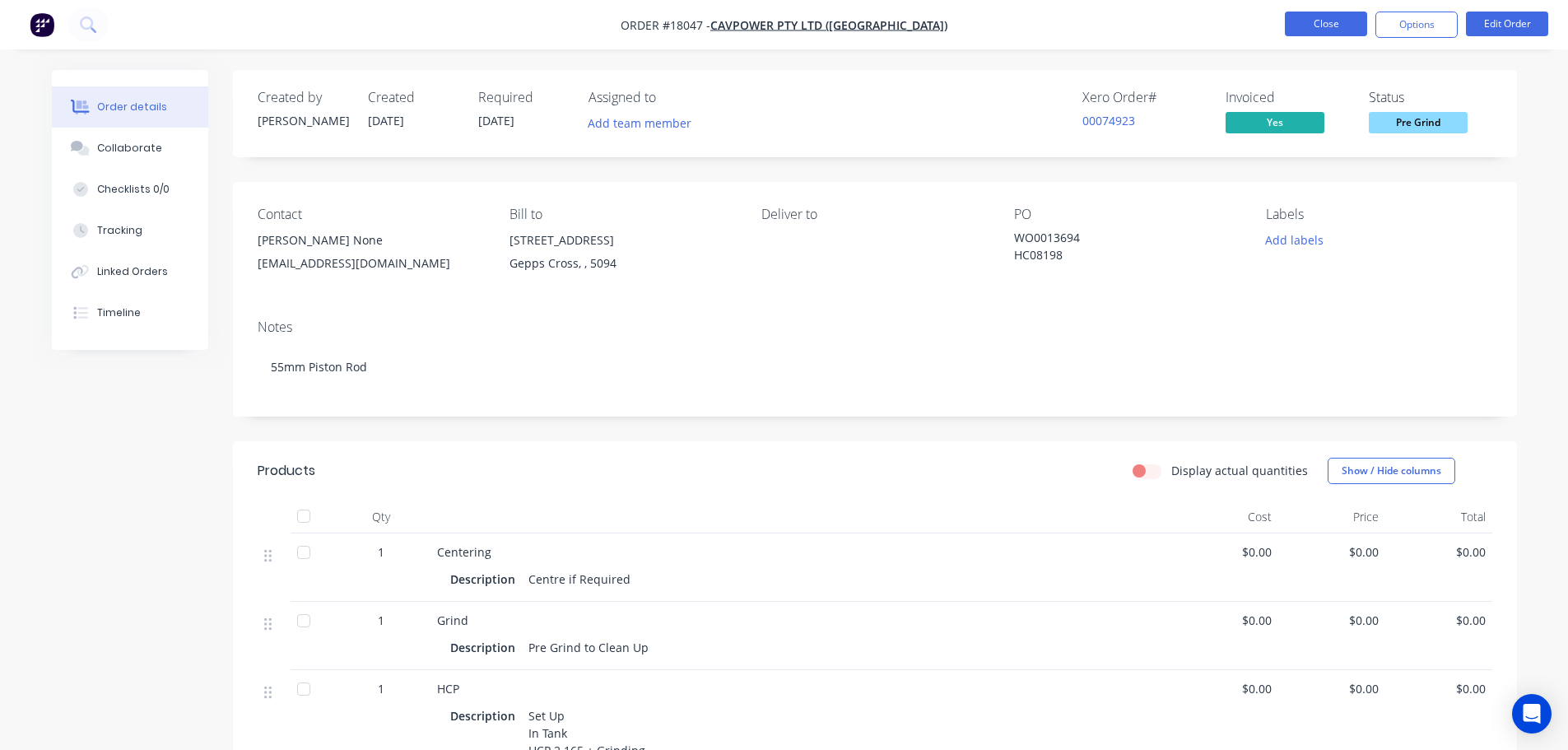
click at [1295, 20] on button "Close" at bounding box center [1326, 23] width 83 height 25
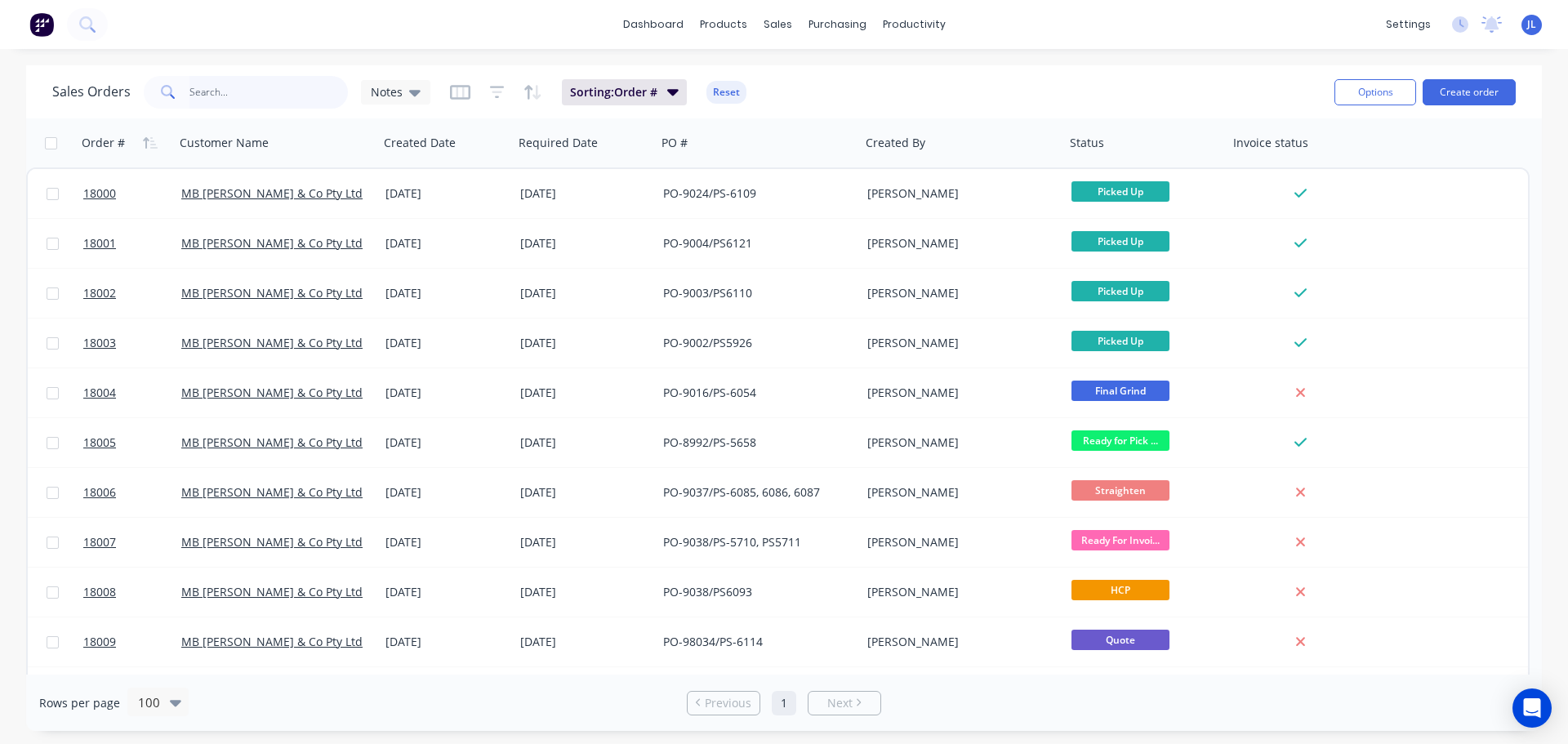
click at [278, 95] on input "text" at bounding box center [269, 92] width 159 height 32
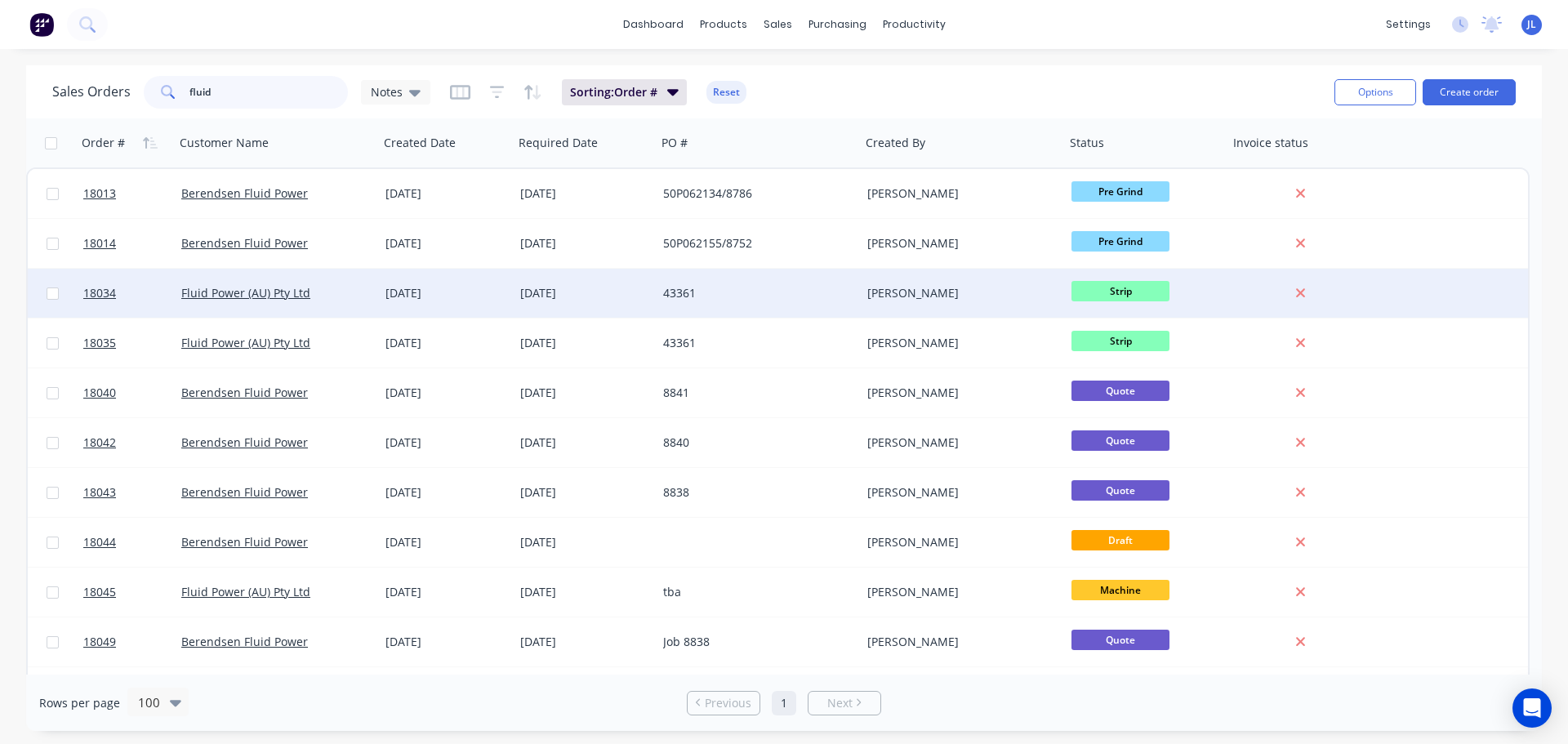
type input "fluid"
click at [1009, 292] on div "[PERSON_NAME]" at bounding box center [958, 292] width 181 height 16
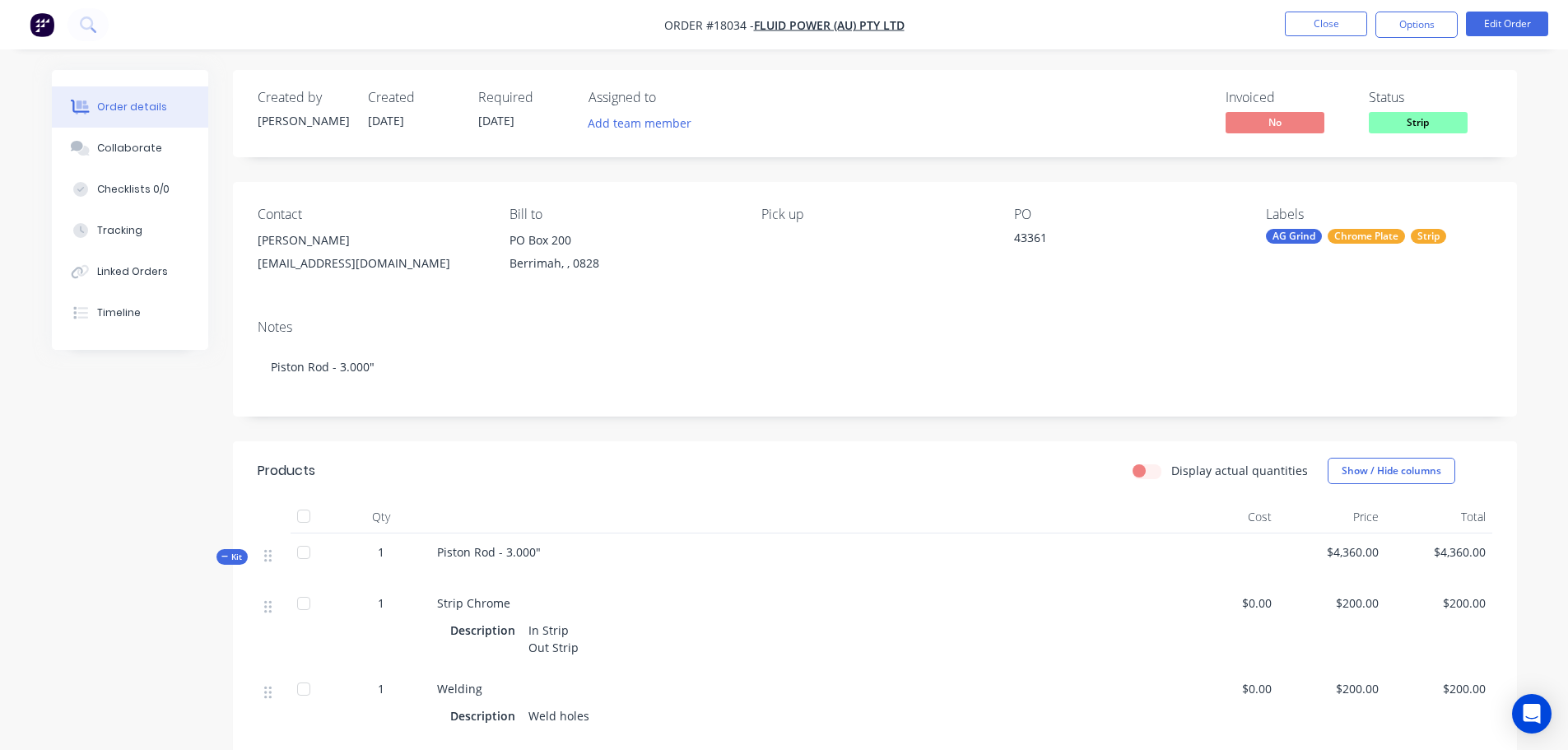
click at [1409, 116] on span "Strip" at bounding box center [1418, 122] width 99 height 21
click at [1220, 195] on div "Contact Aimee Vidgen darwin.serviceadmin@fluidpowerau.com Bill to PO Box 200 Be…" at bounding box center [874, 244] width 1285 height 124
click at [1285, 237] on div "AG Grind" at bounding box center [1293, 236] width 56 height 15
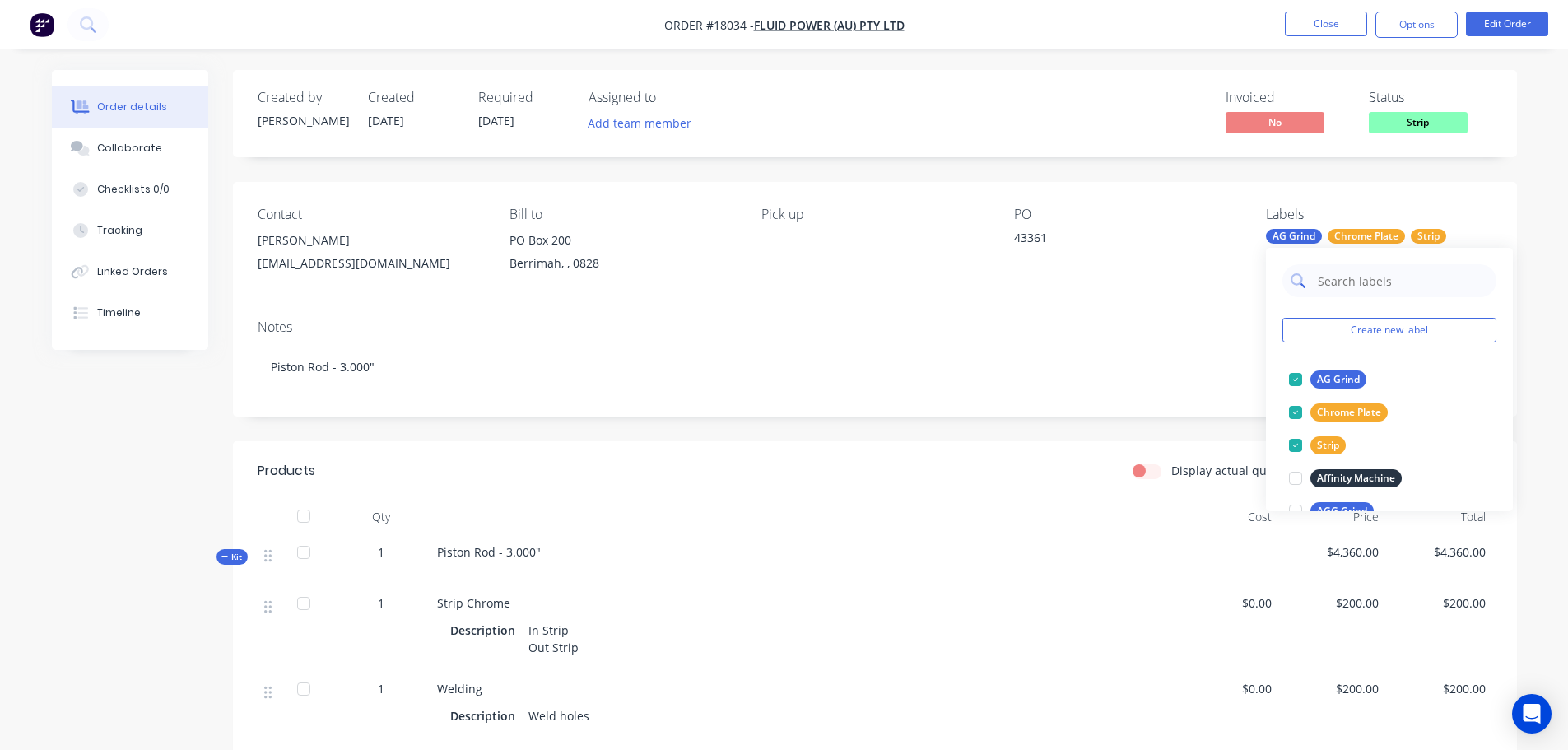
click at [1354, 286] on input "text" at bounding box center [1403, 281] width 172 height 33
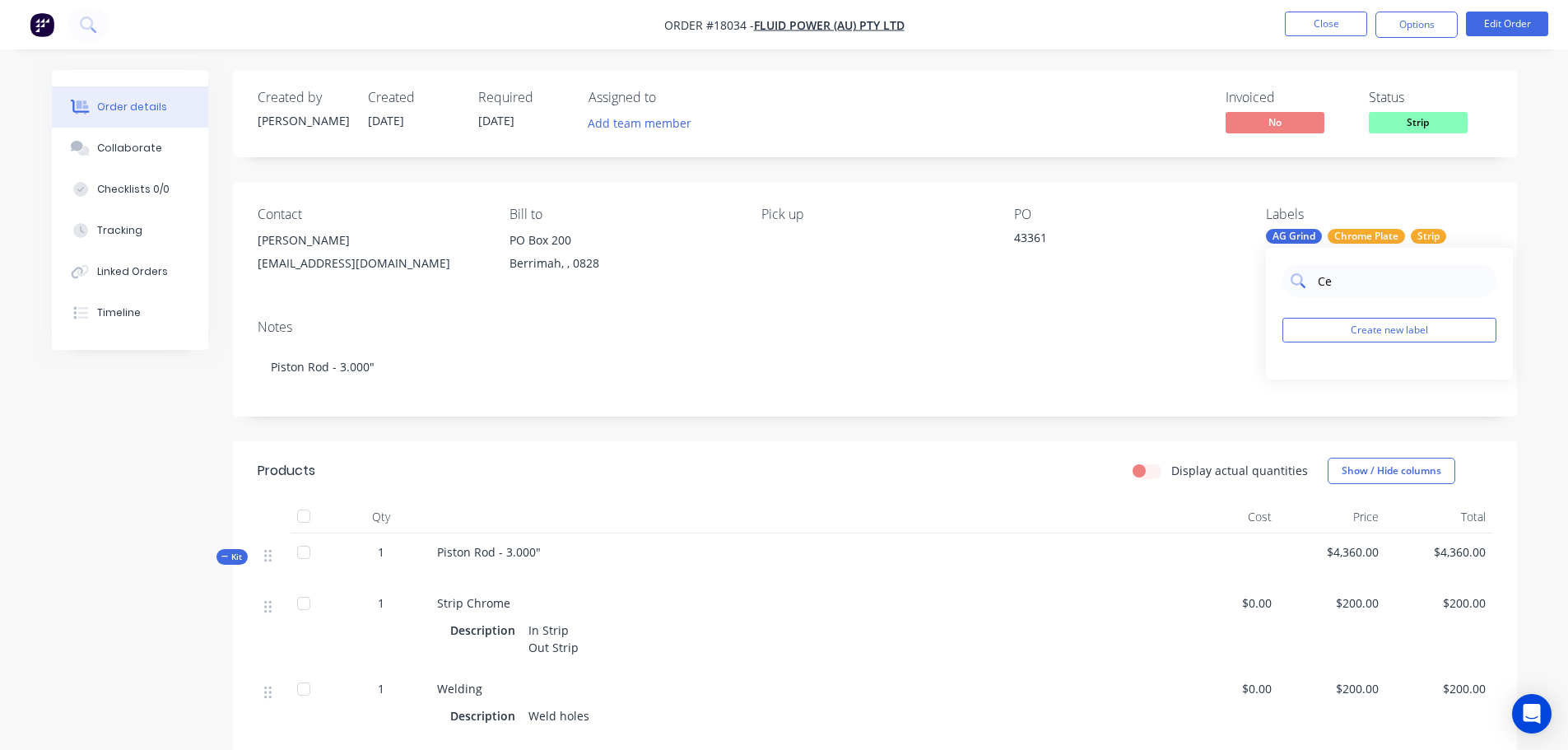
type input "C"
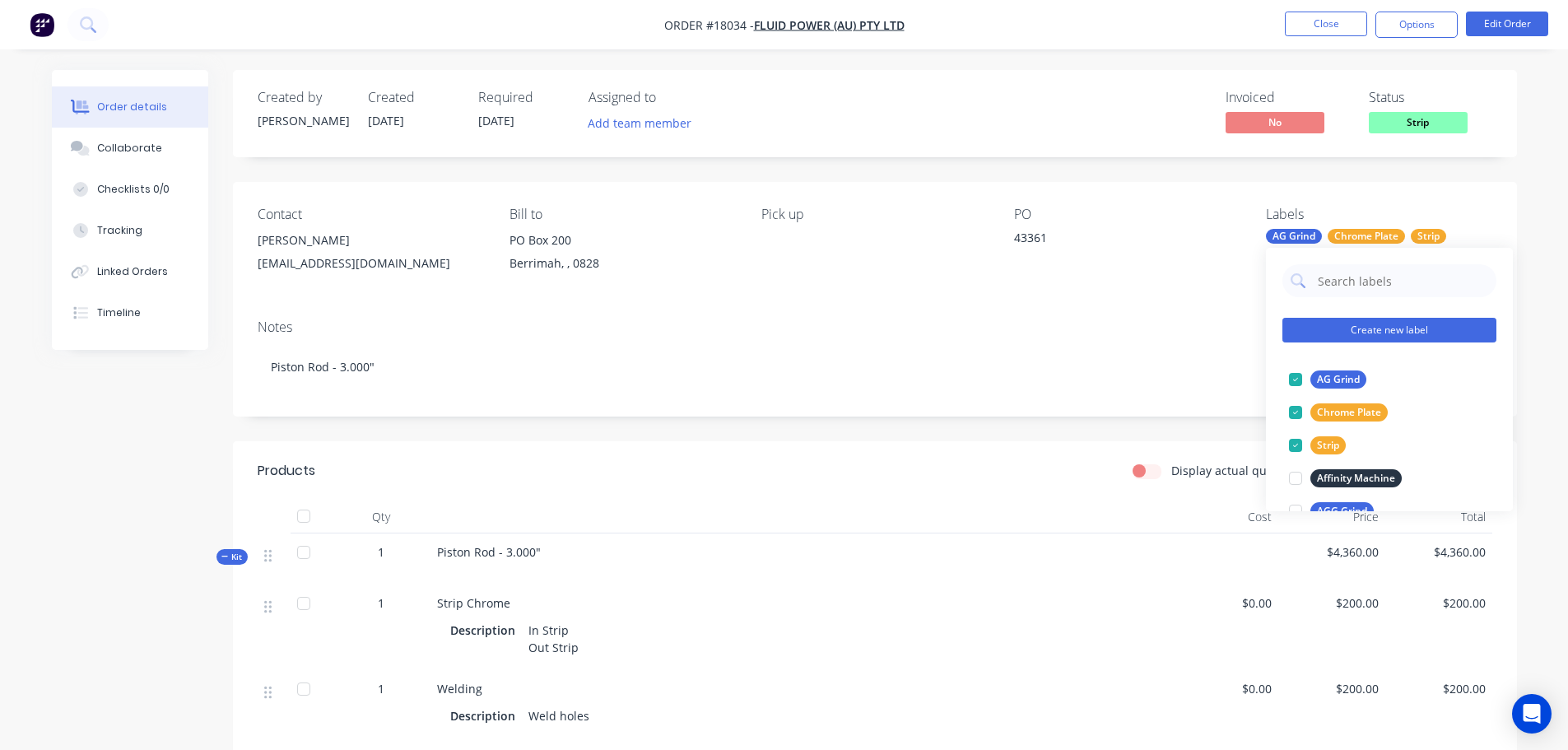
click at [1348, 326] on button "Create new label" at bounding box center [1390, 330] width 214 height 25
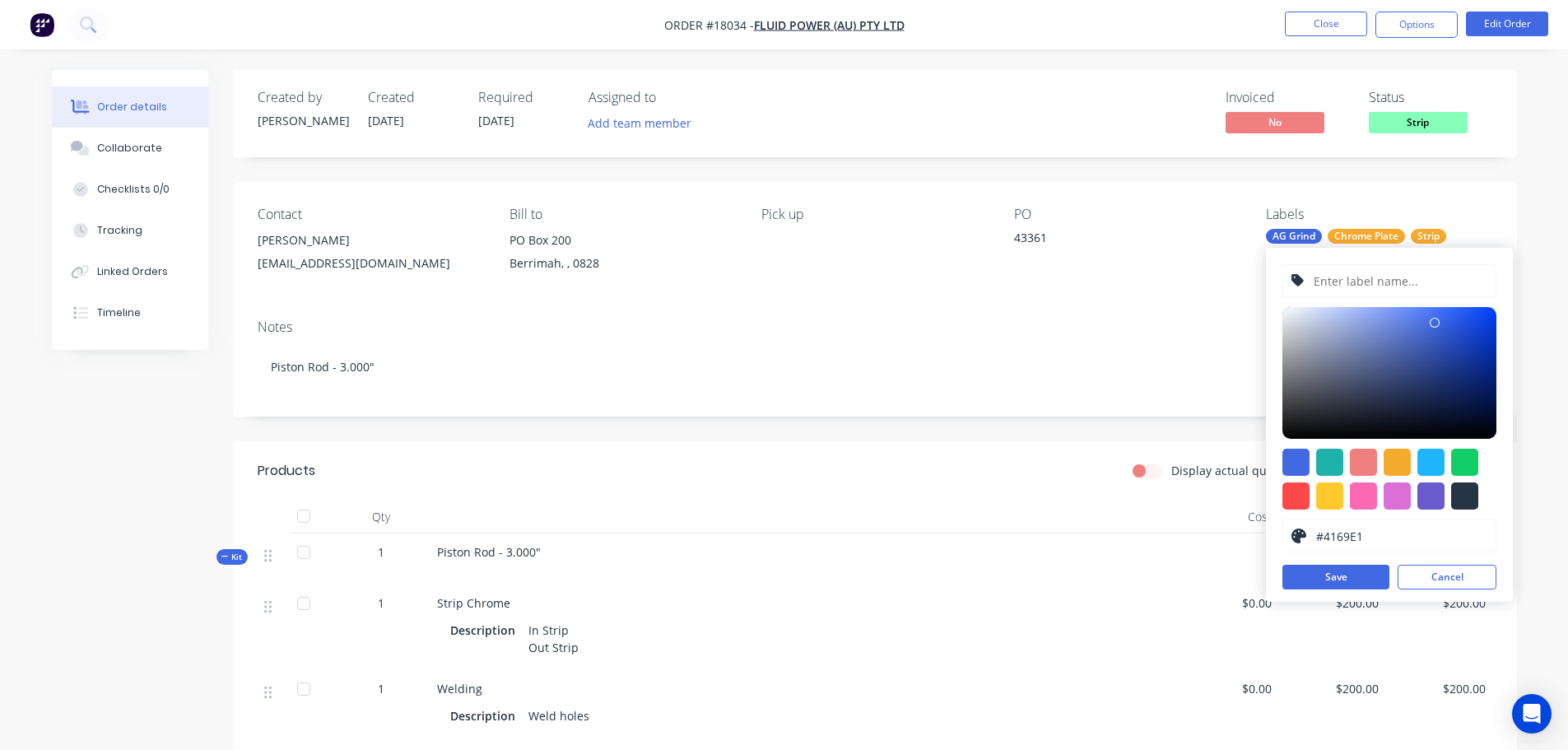
click at [1356, 284] on input "text" at bounding box center [1400, 281] width 176 height 31
type input "Centre - Kennedy"
click at [1464, 506] on div at bounding box center [1465, 497] width 28 height 28
type input "#273444"
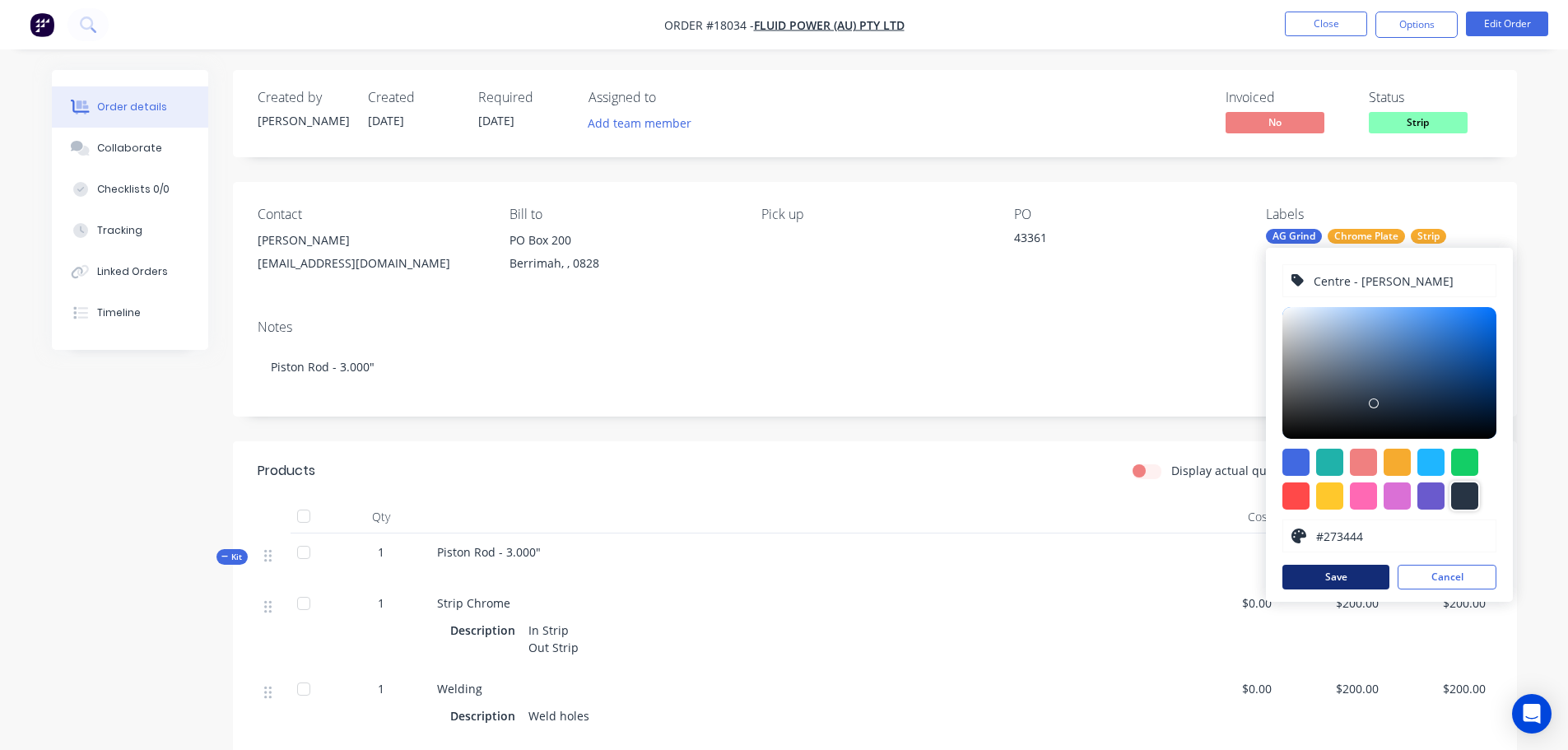
click at [1353, 578] on button "Save" at bounding box center [1336, 577] width 107 height 25
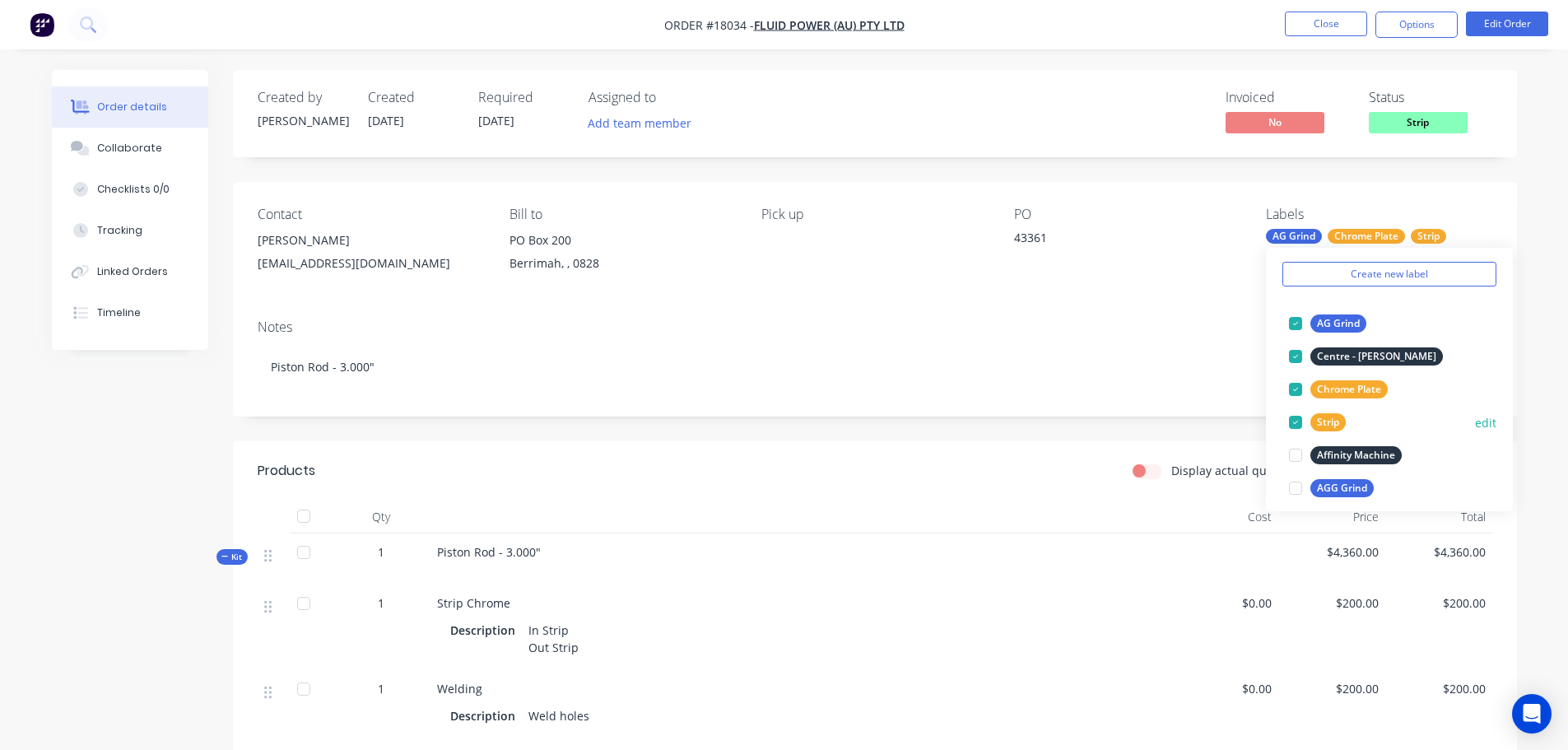
scroll to position [83, 0]
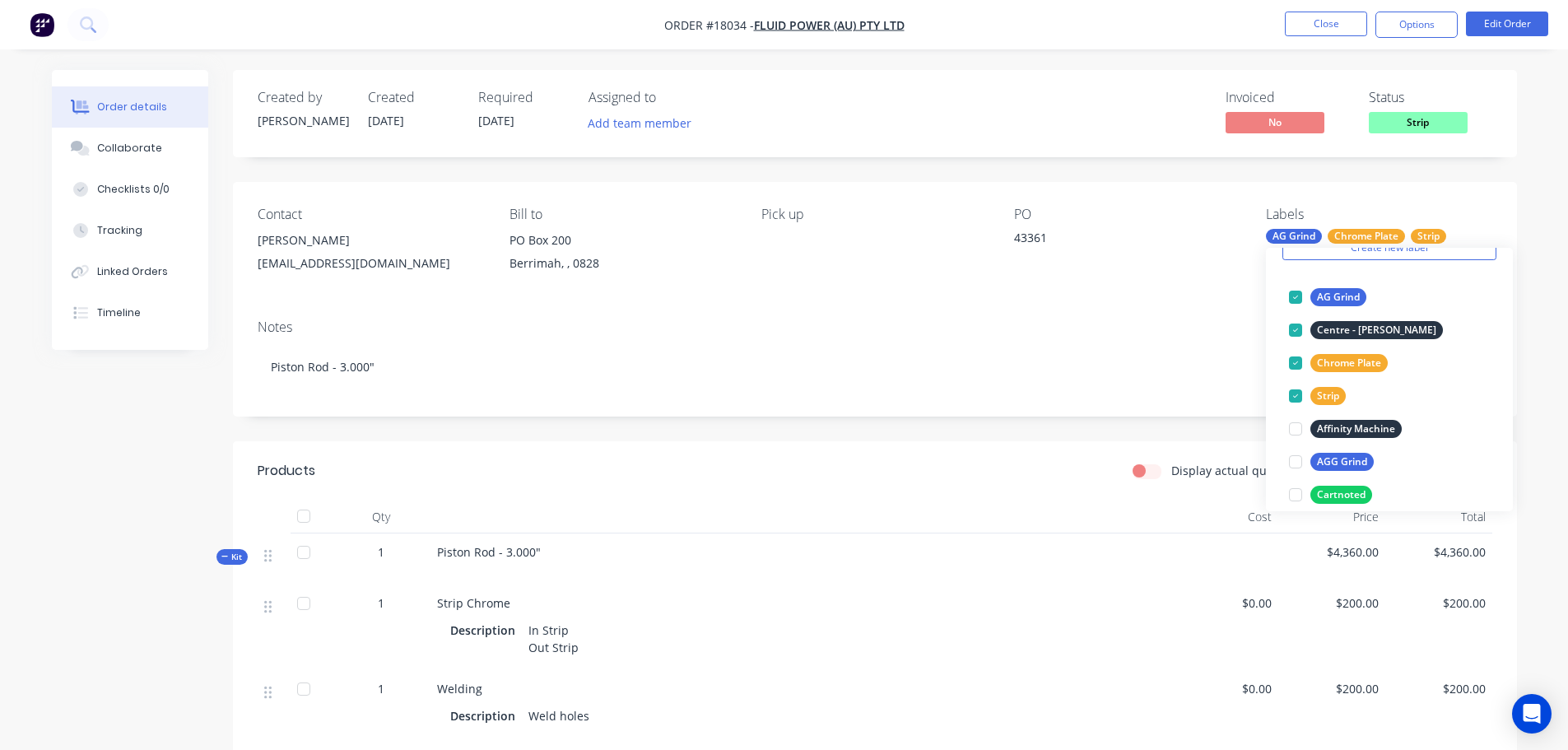
click at [1416, 130] on span "Strip" at bounding box center [1418, 122] width 99 height 21
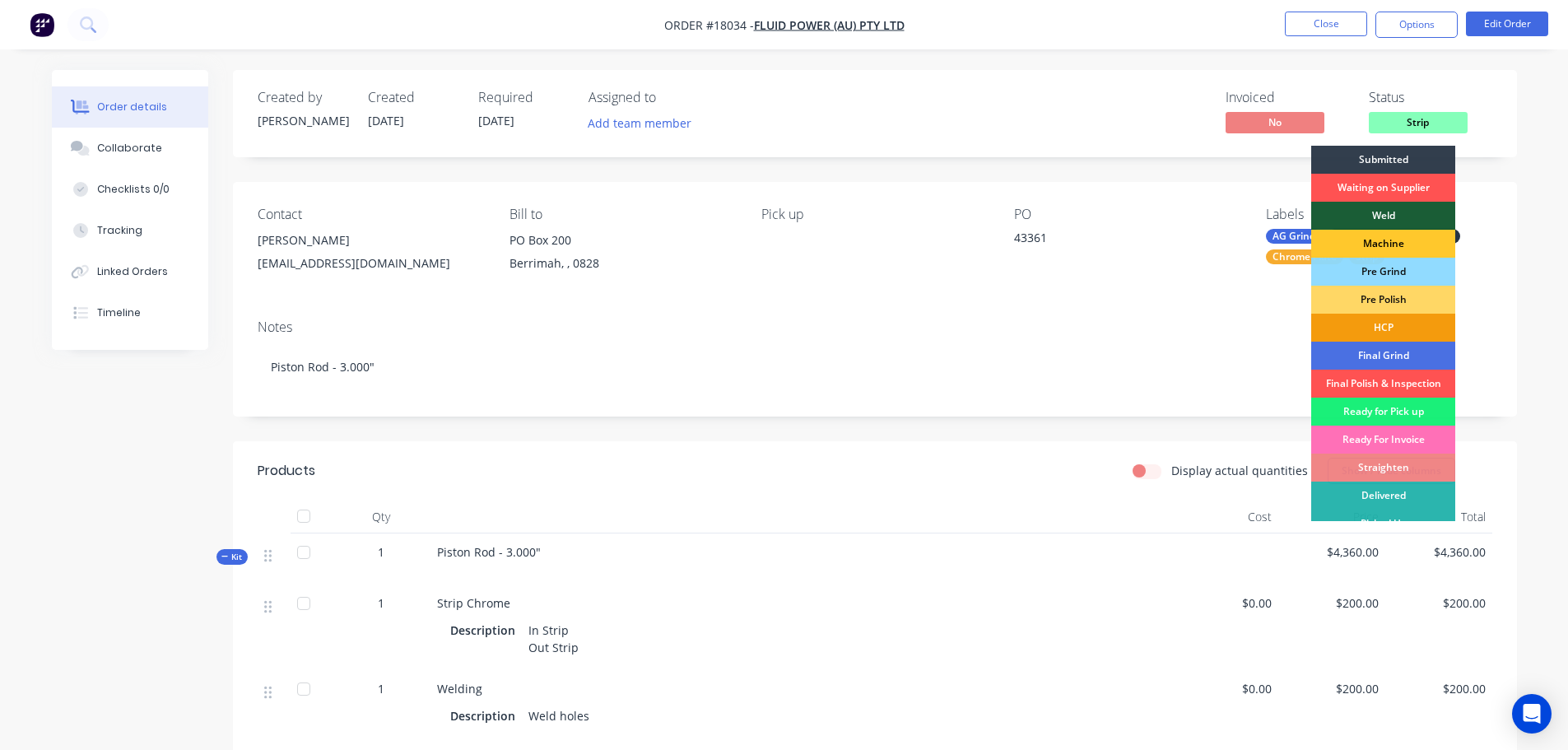
click at [1403, 245] on div "Machine" at bounding box center [1383, 244] width 144 height 28
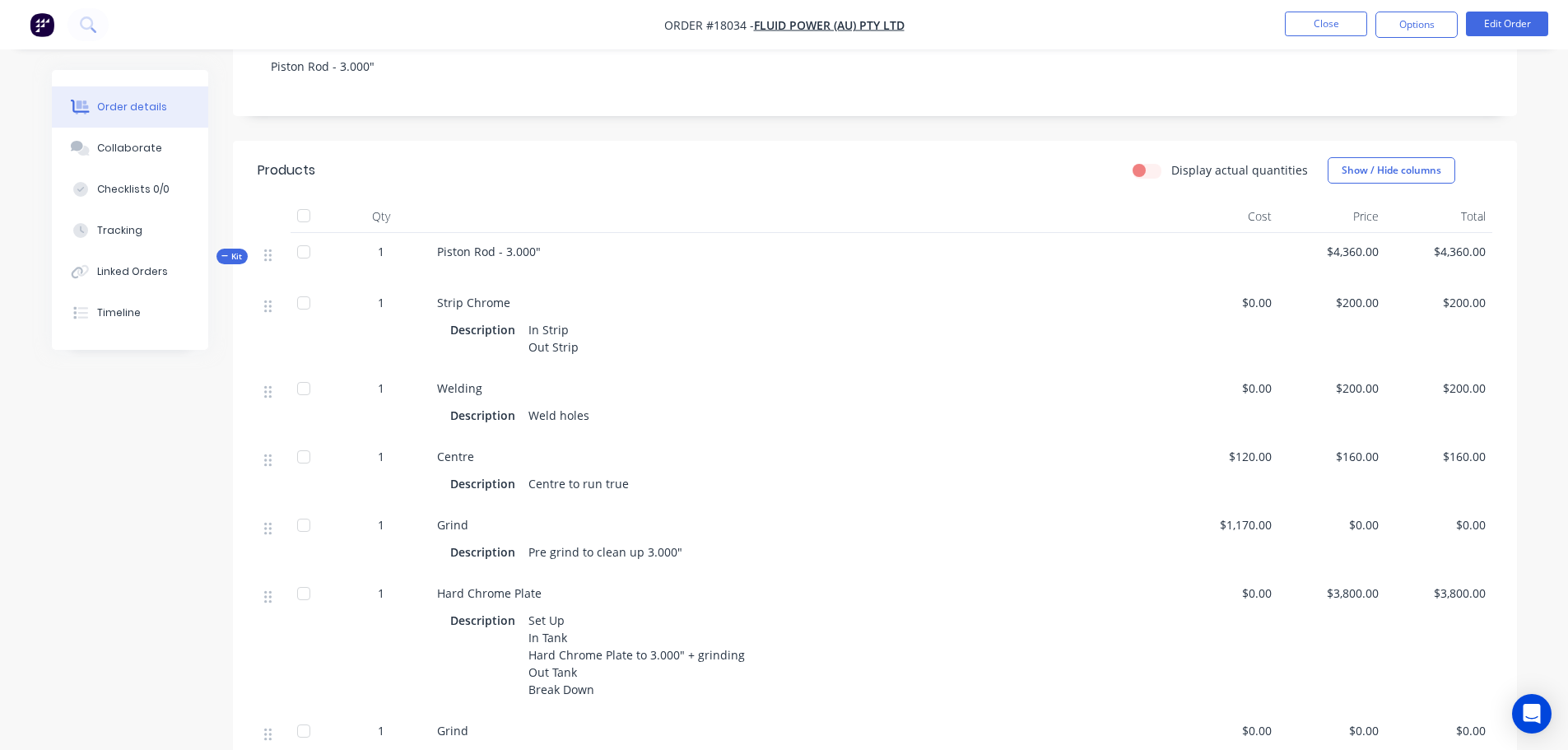
scroll to position [412, 0]
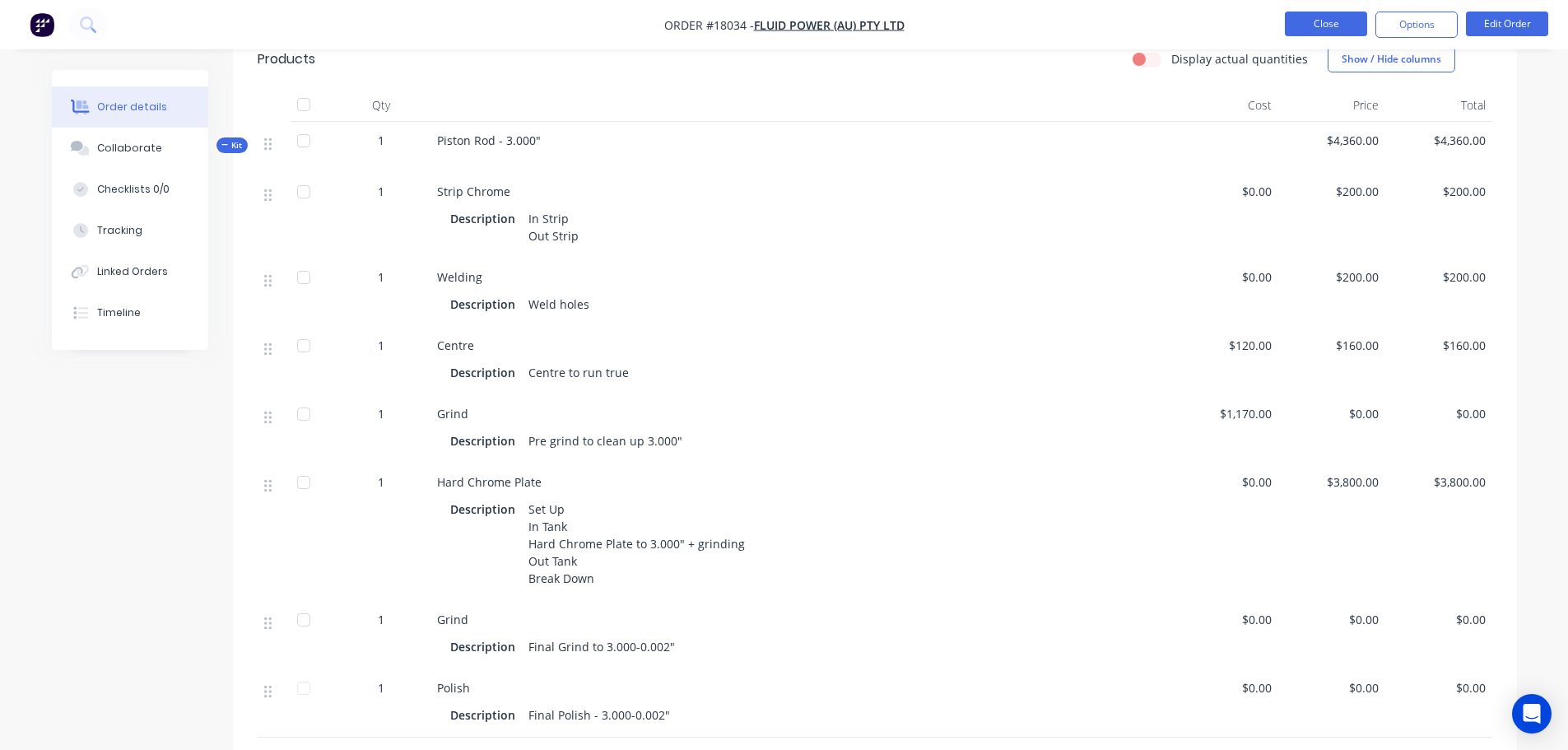
click at [1297, 24] on button "Close" at bounding box center [1326, 23] width 83 height 25
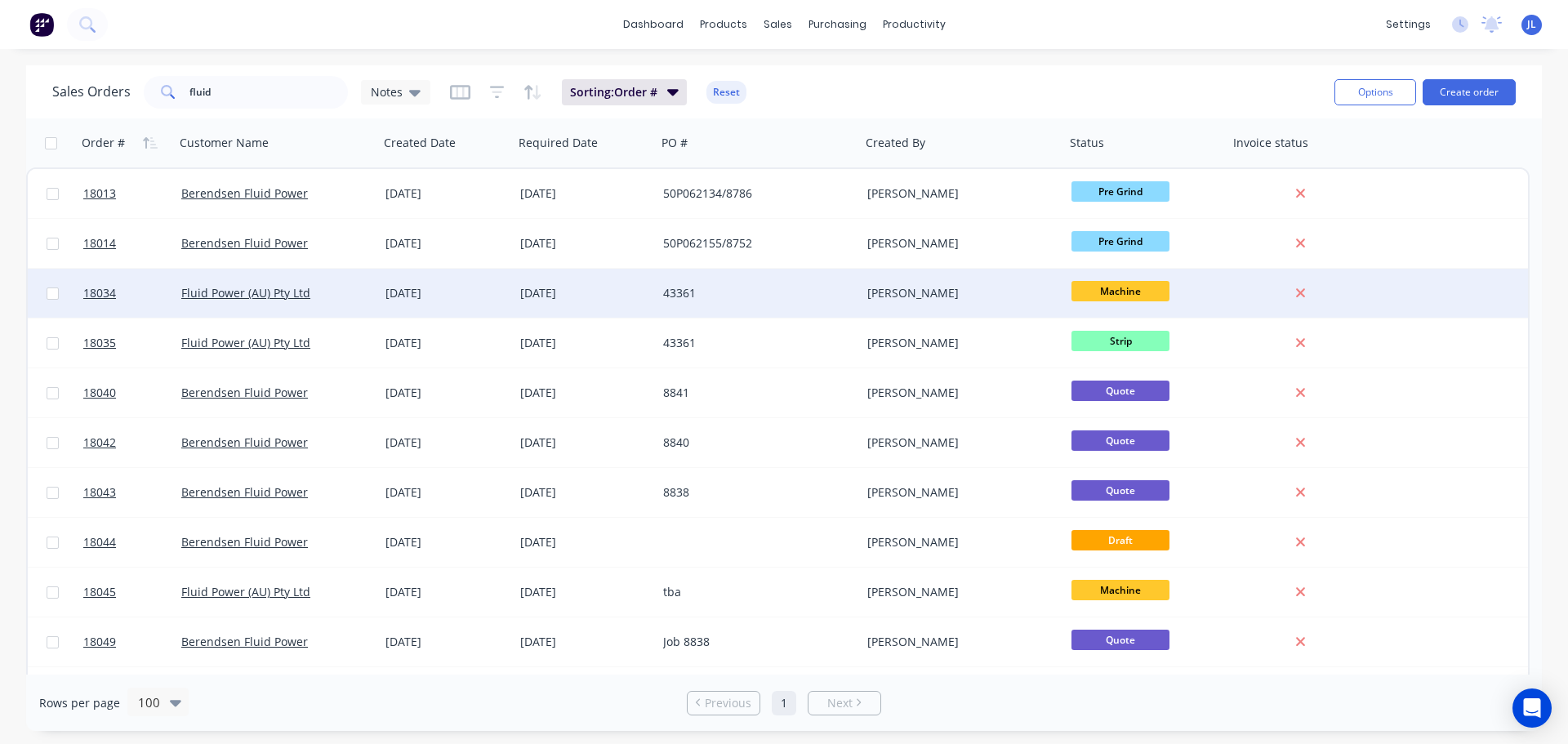
click at [453, 296] on div "22 Aug 2025" at bounding box center [446, 292] width 121 height 16
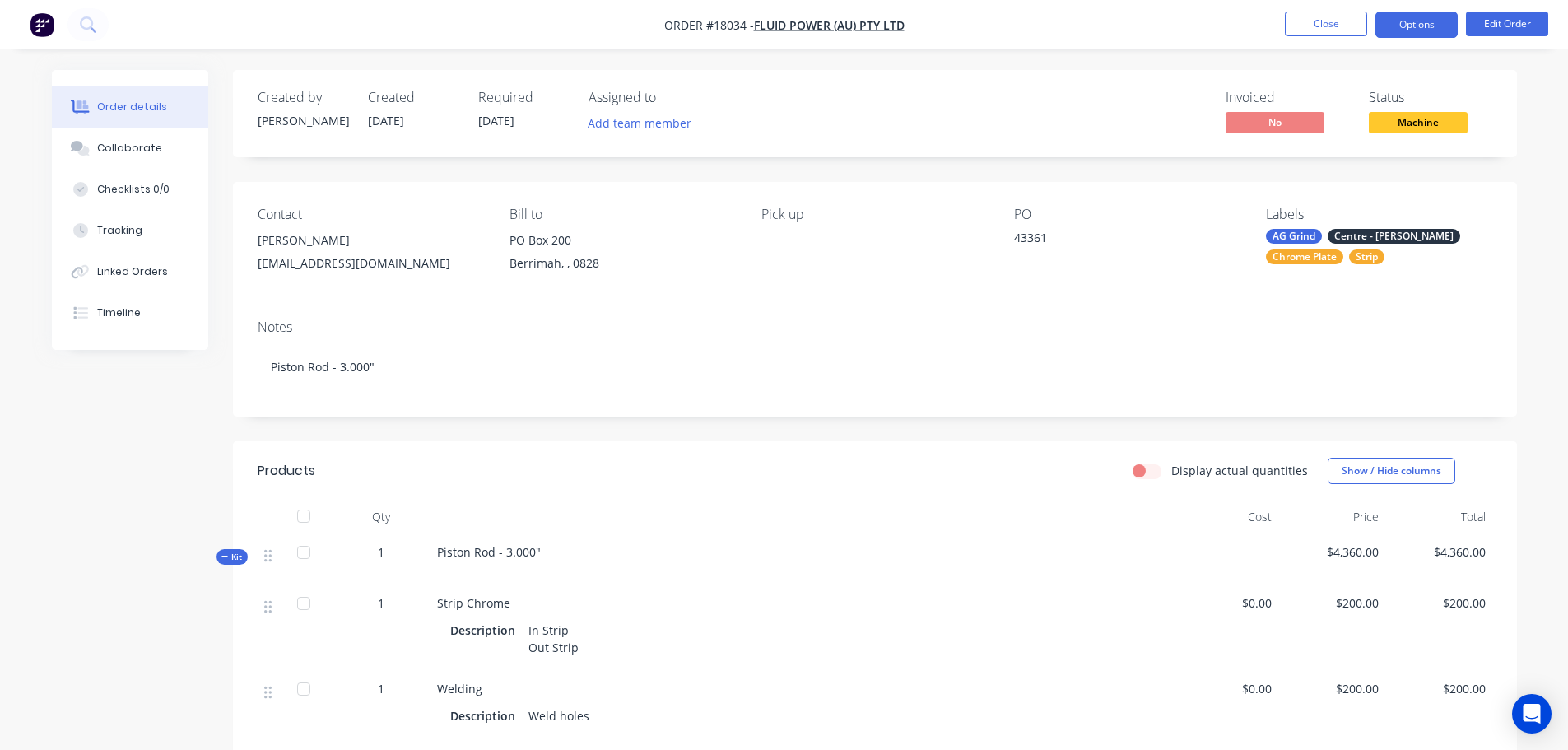
click at [1403, 16] on button "Options" at bounding box center [1417, 24] width 83 height 27
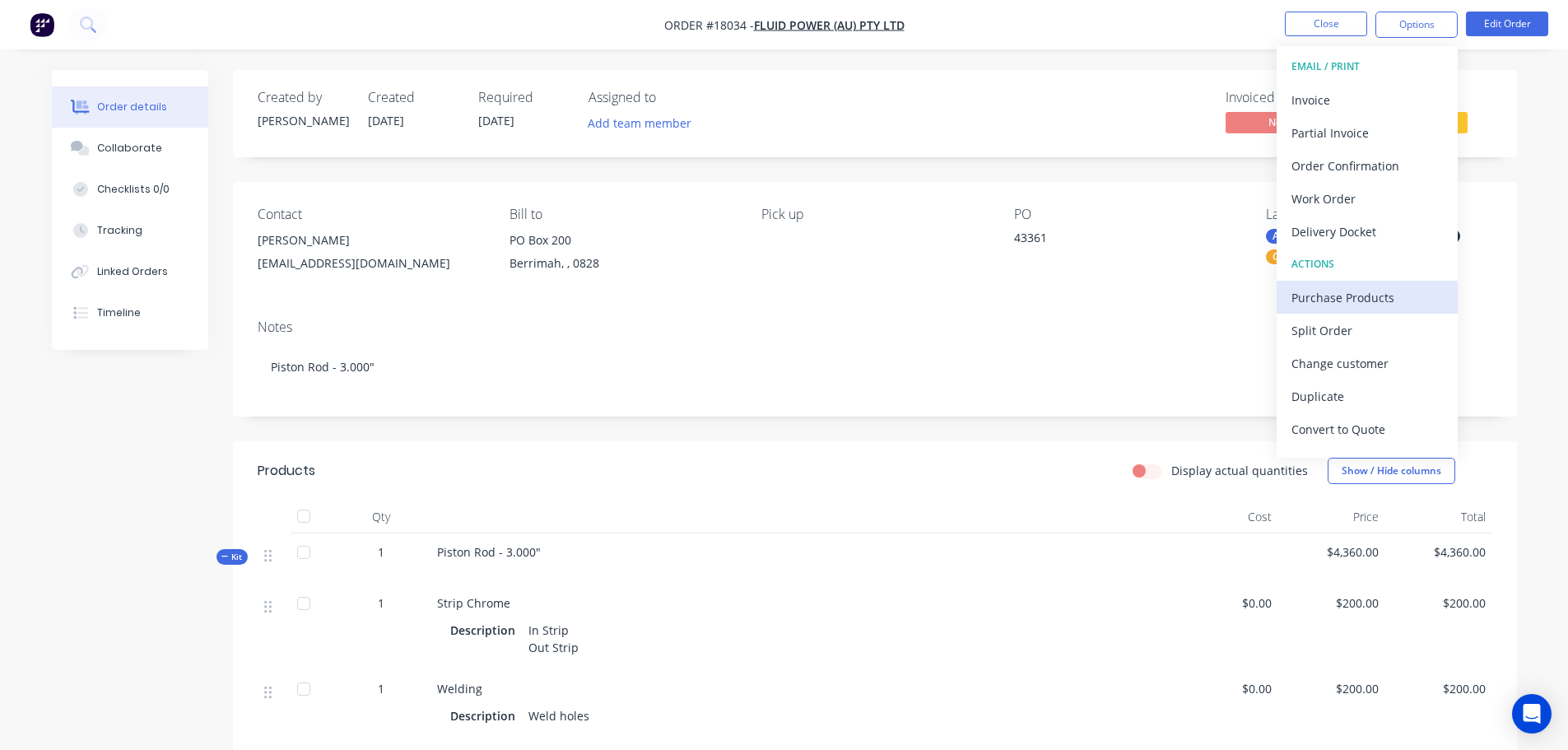
click at [1337, 288] on div "Purchase Products" at bounding box center [1367, 298] width 152 height 24
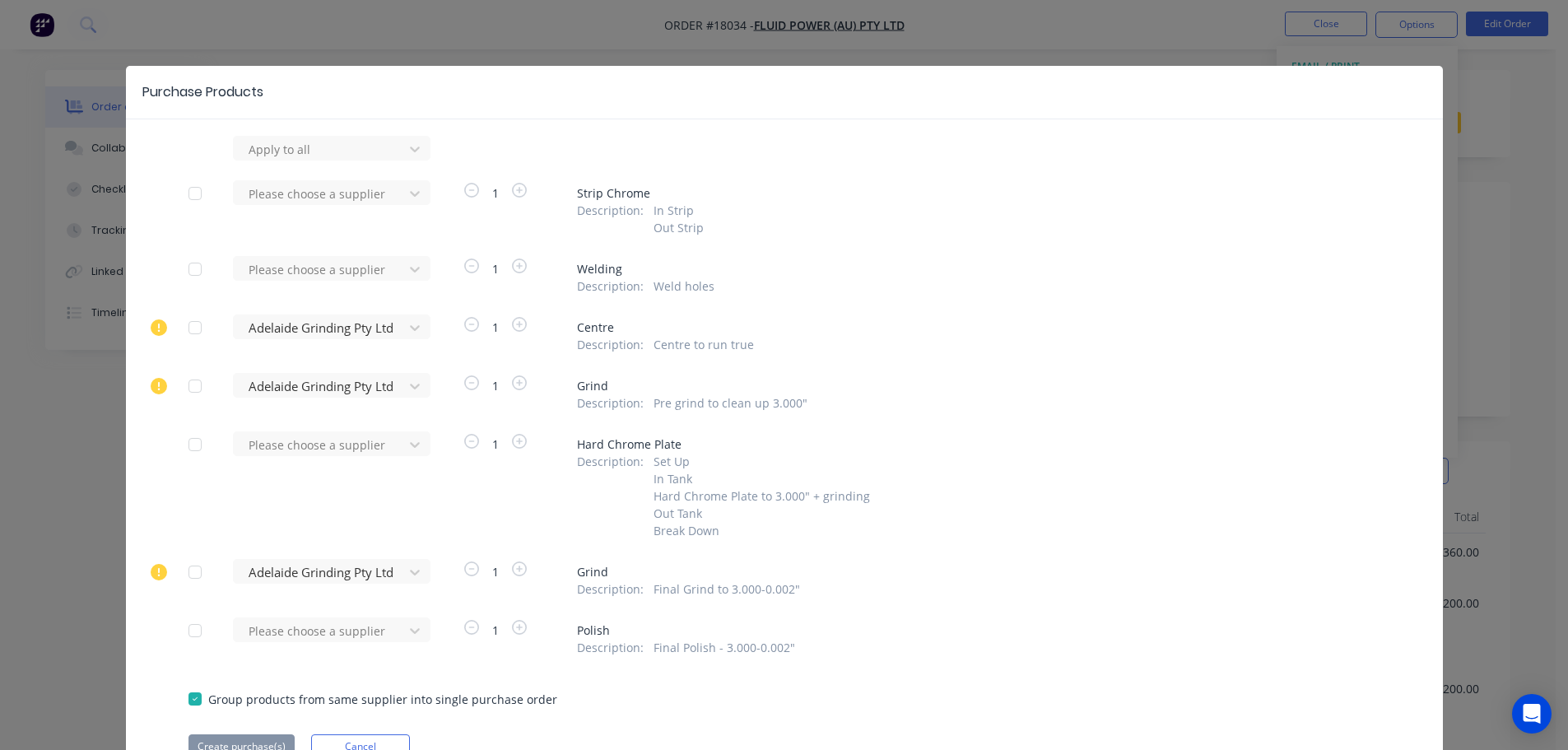
click at [189, 330] on div at bounding box center [195, 328] width 33 height 33
click at [279, 159] on div at bounding box center [321, 149] width 148 height 21
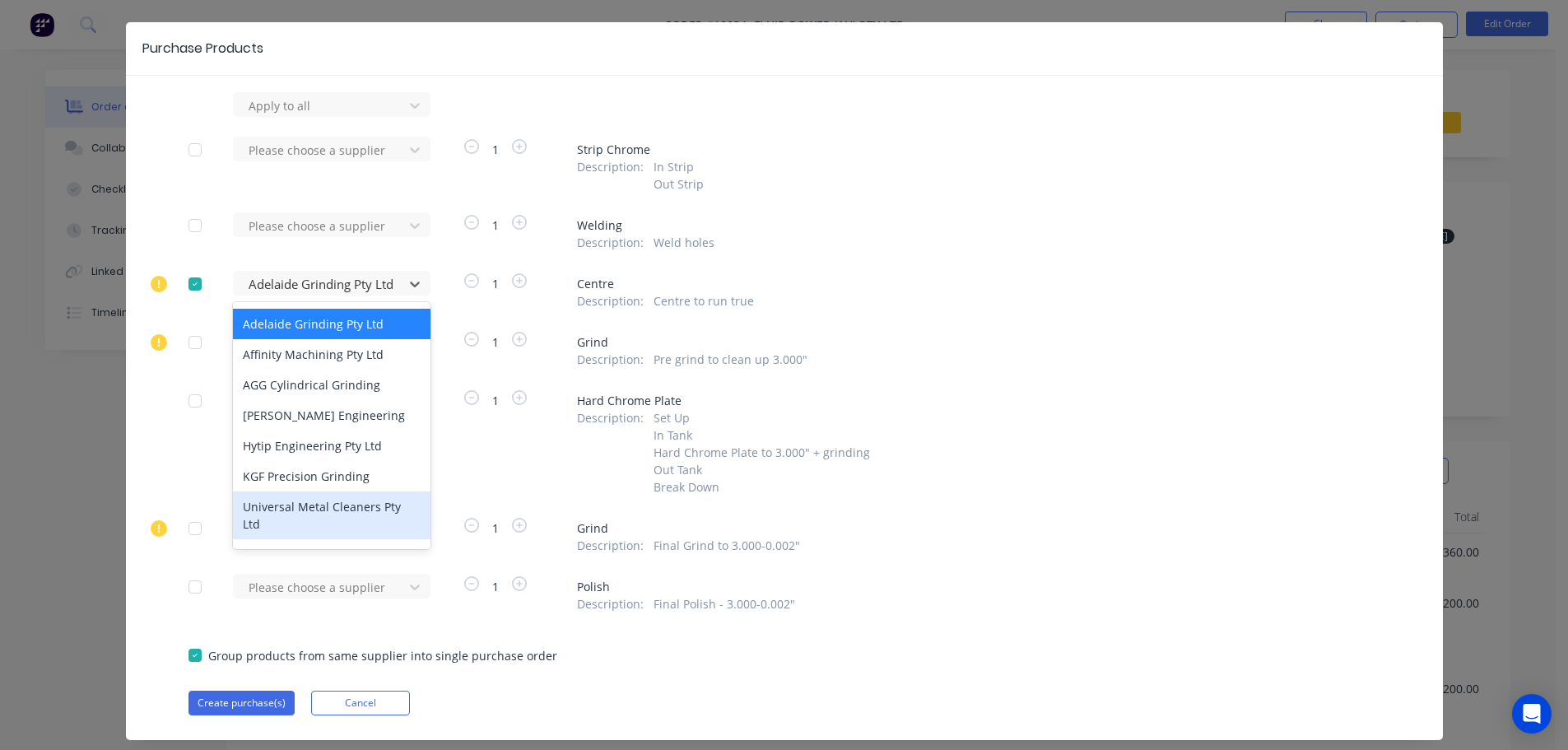
scroll to position [82, 0]
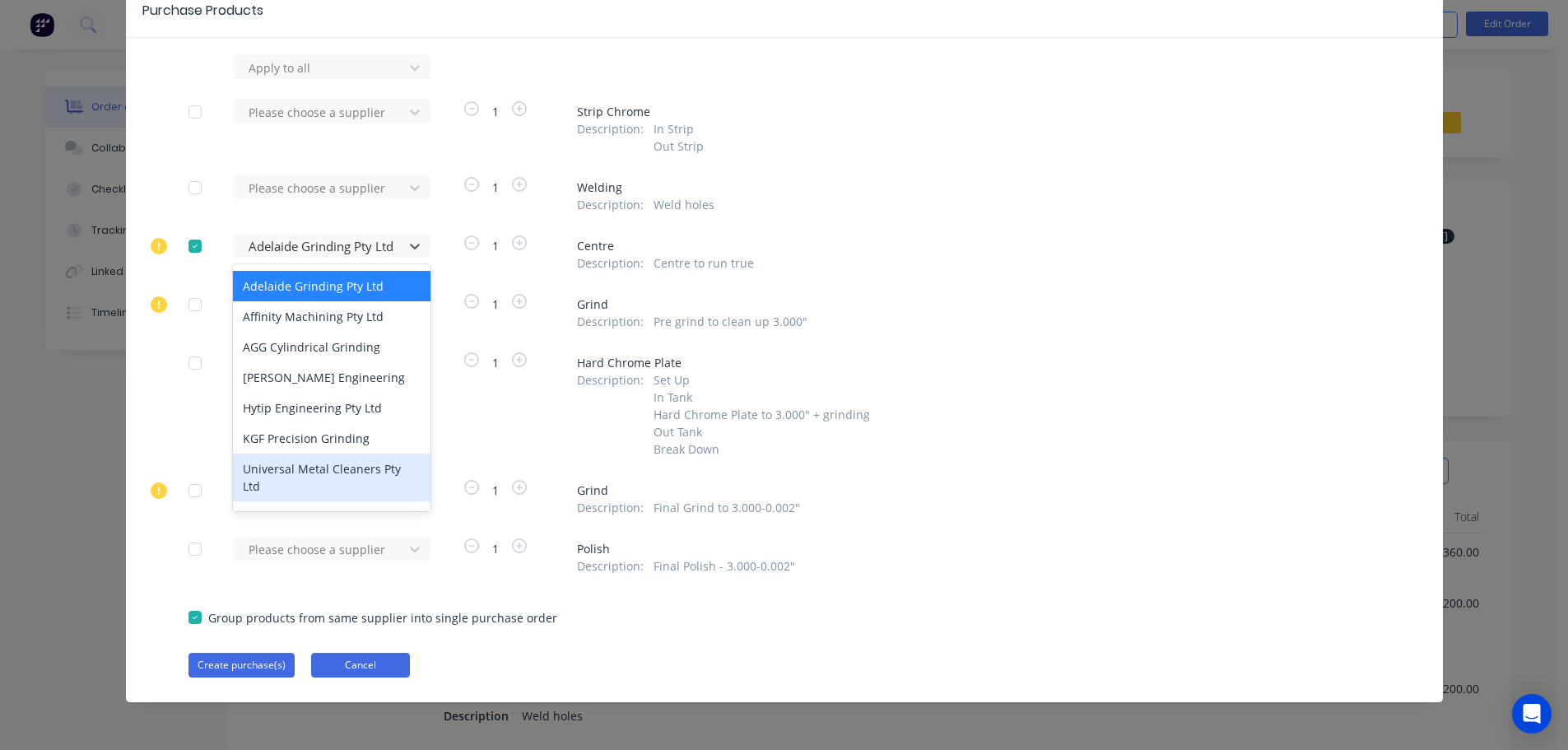
click at [395, 660] on button "Cancel" at bounding box center [360, 666] width 99 height 25
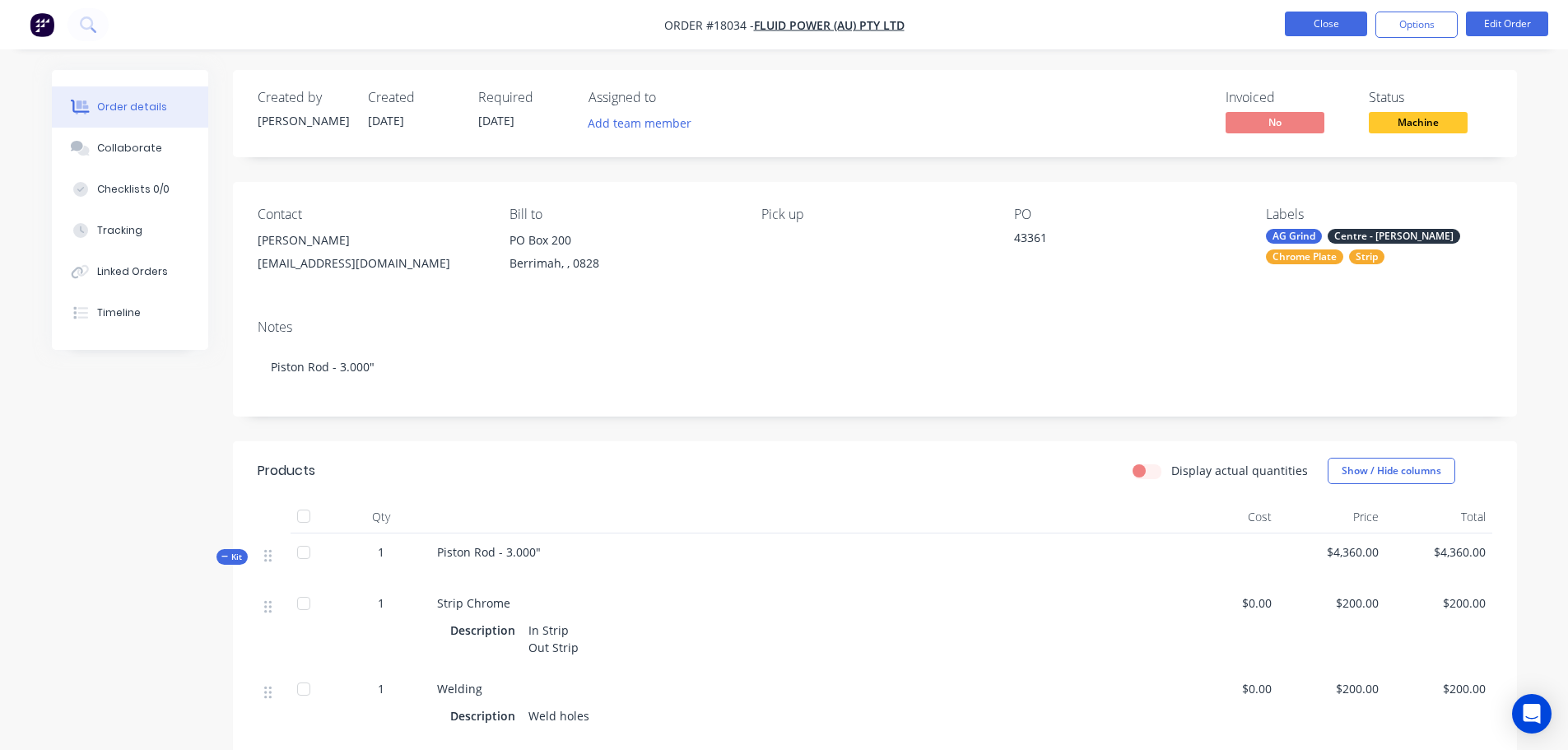
click at [1321, 25] on button "Close" at bounding box center [1326, 23] width 83 height 25
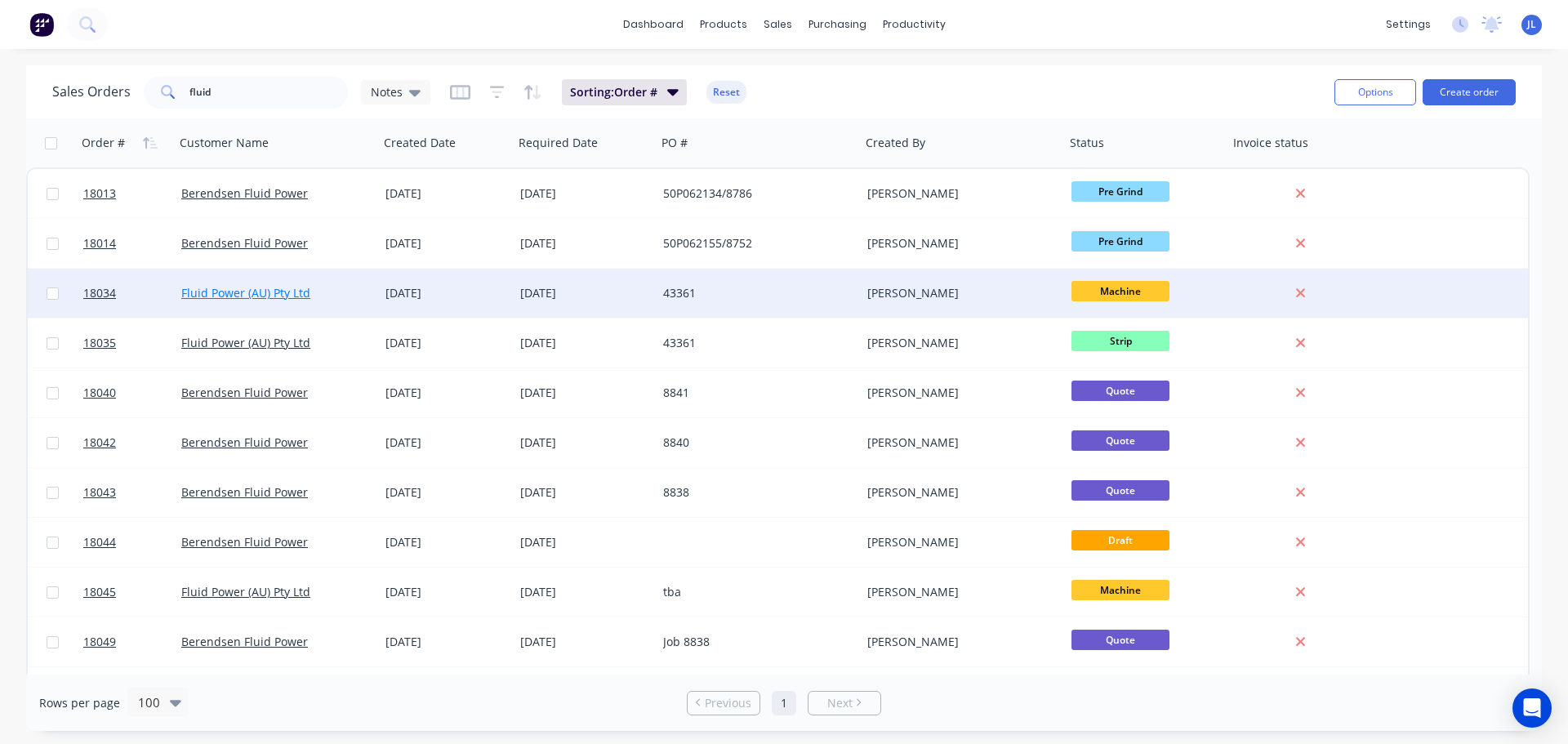
click at [253, 300] on link "Fluid Power (AU) Pty Ltd" at bounding box center [245, 292] width 129 height 15
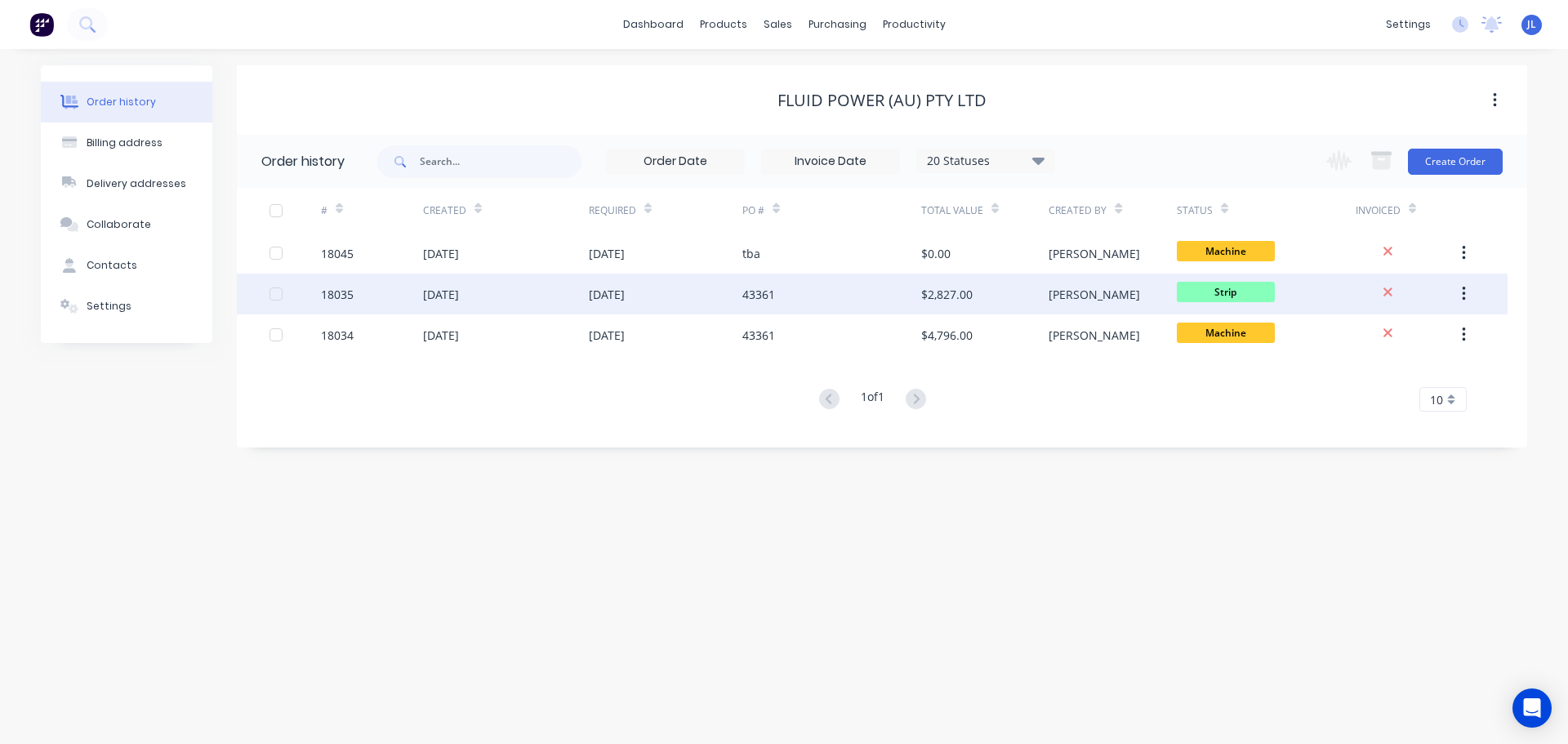
click at [551, 298] on div "22 Aug 2025" at bounding box center [506, 294] width 166 height 41
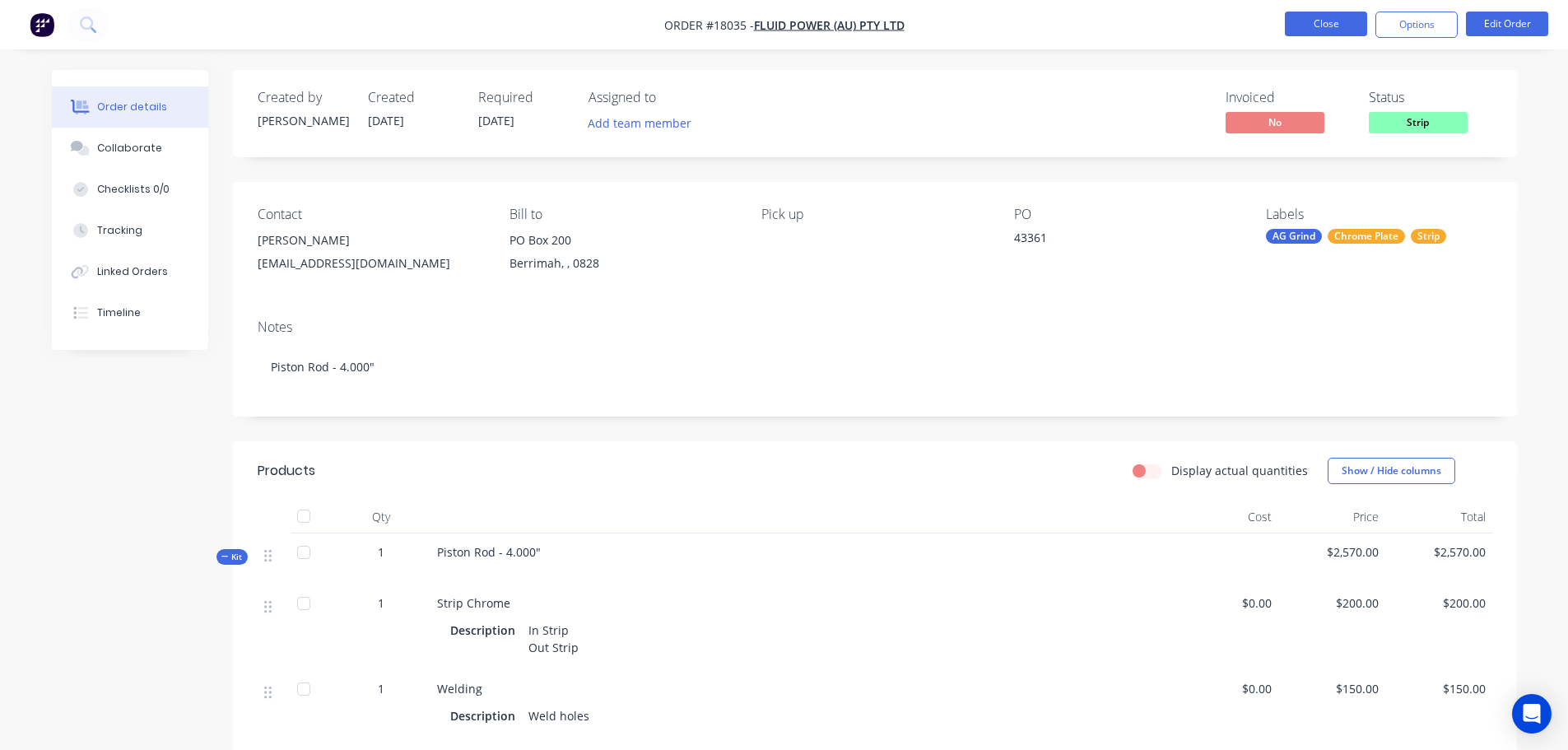
click at [1328, 26] on button "Close" at bounding box center [1326, 23] width 83 height 25
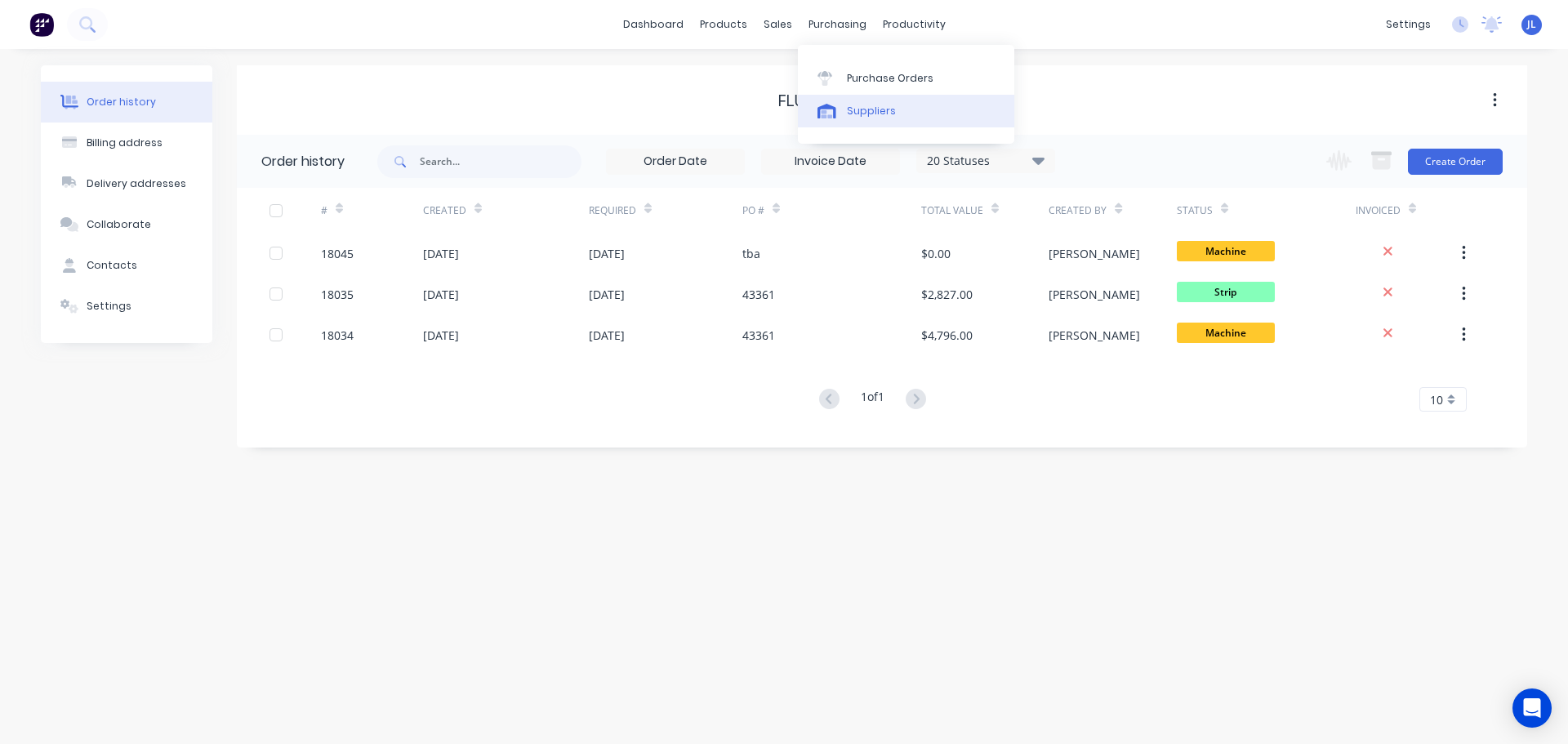
click at [851, 105] on div "Suppliers" at bounding box center [871, 110] width 49 height 15
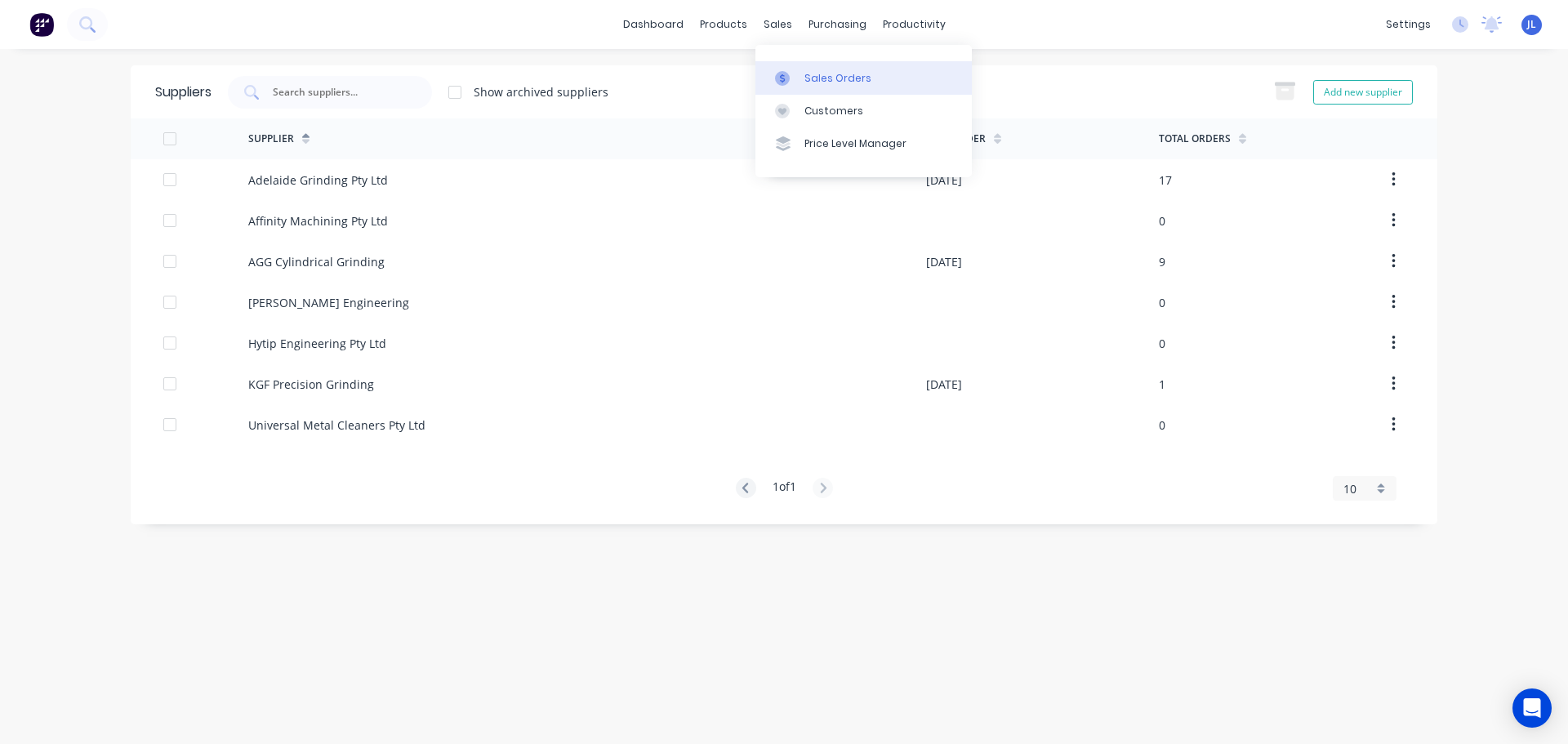
click at [794, 69] on link "Sales Orders" at bounding box center [864, 78] width 216 height 32
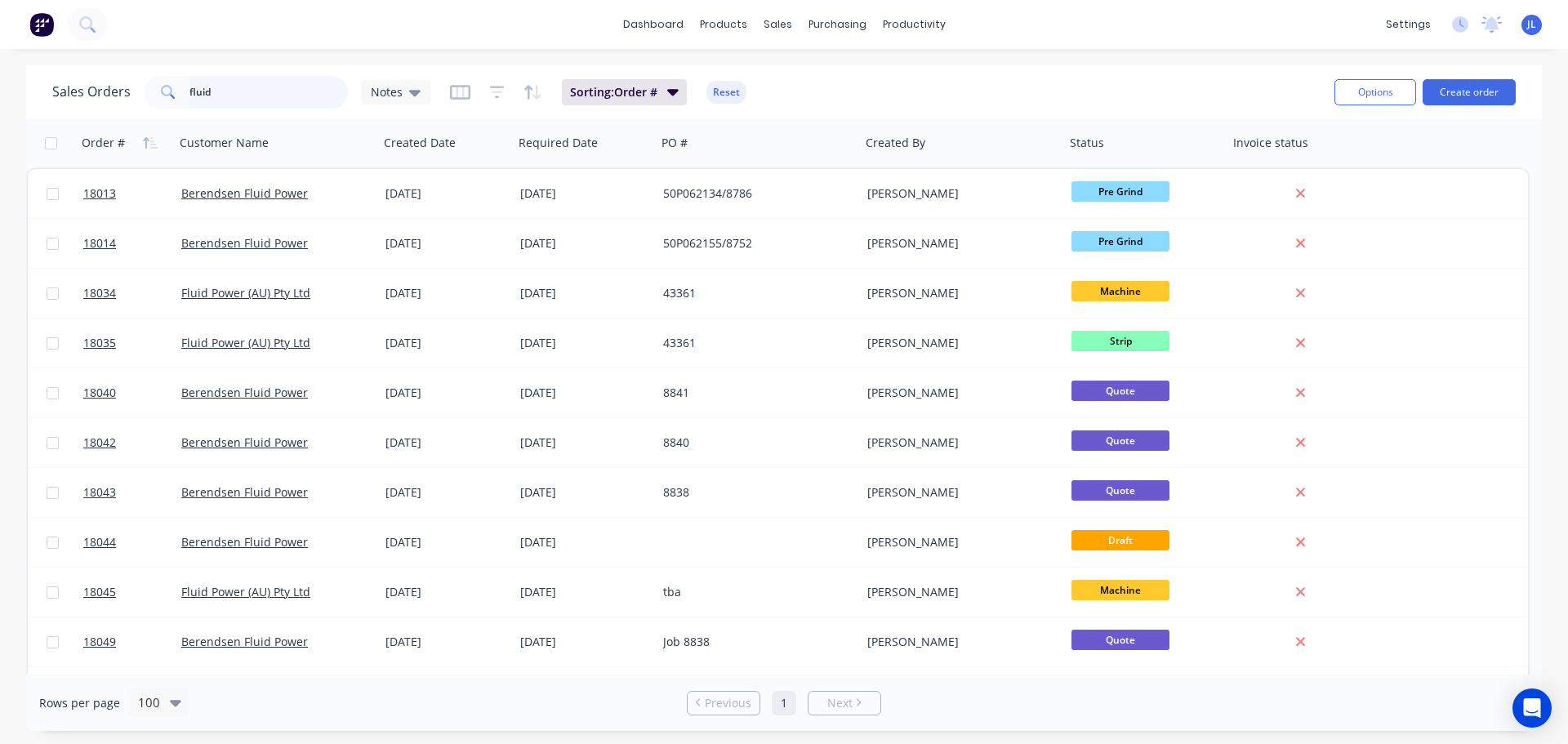
click at [273, 88] on input "fluid" at bounding box center [269, 92] width 159 height 32
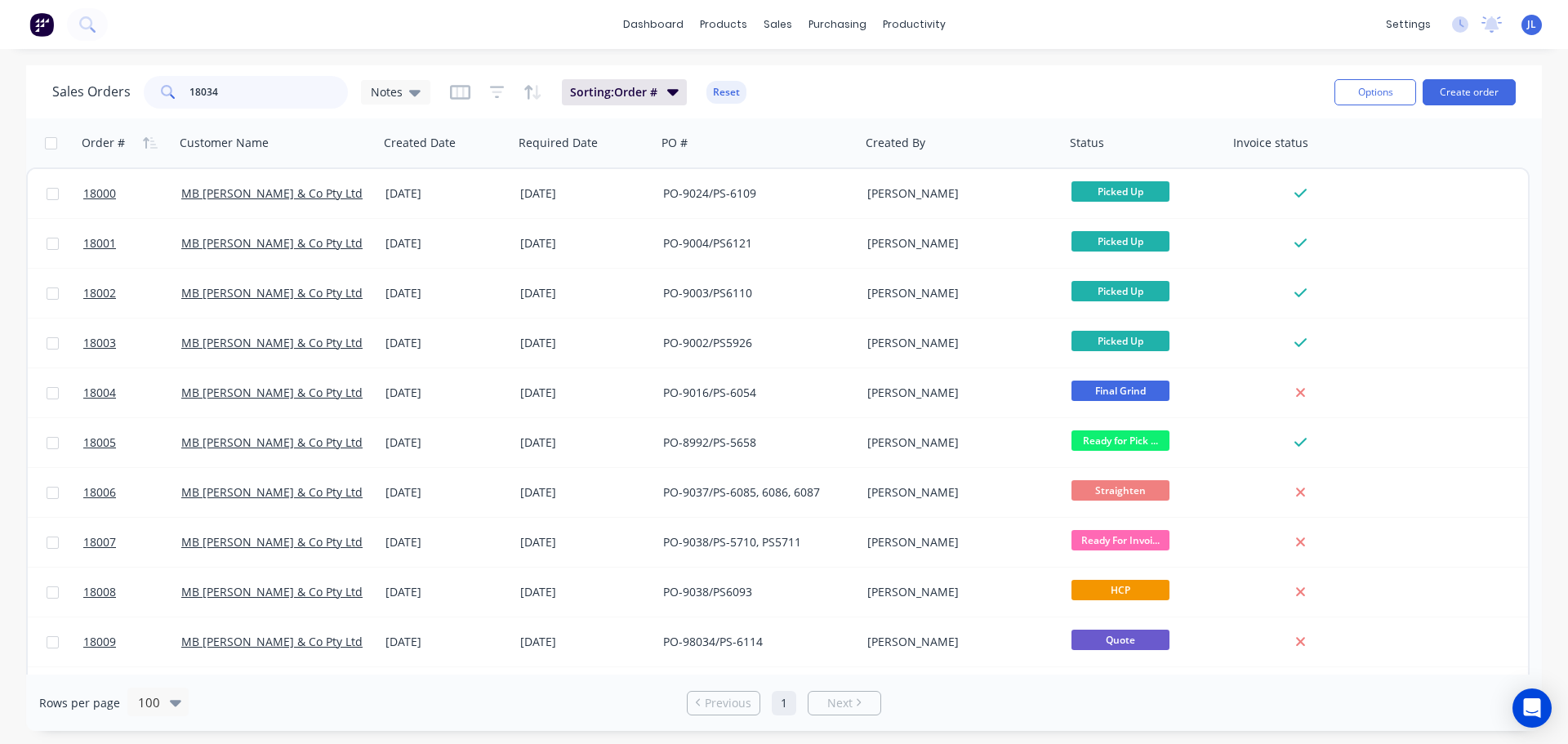
type input "18034"
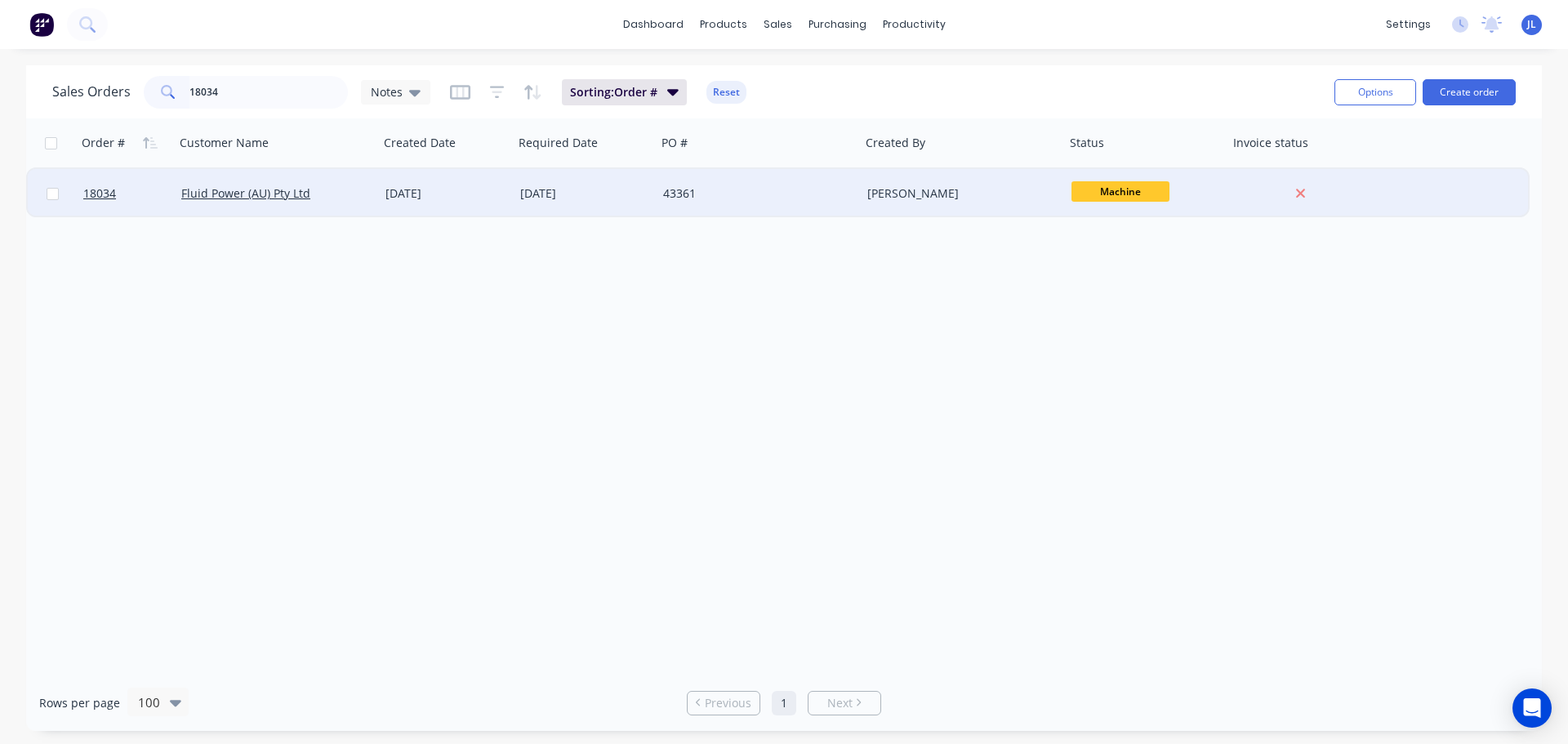
click at [654, 211] on div "05 Sep 2025" at bounding box center [585, 193] width 143 height 49
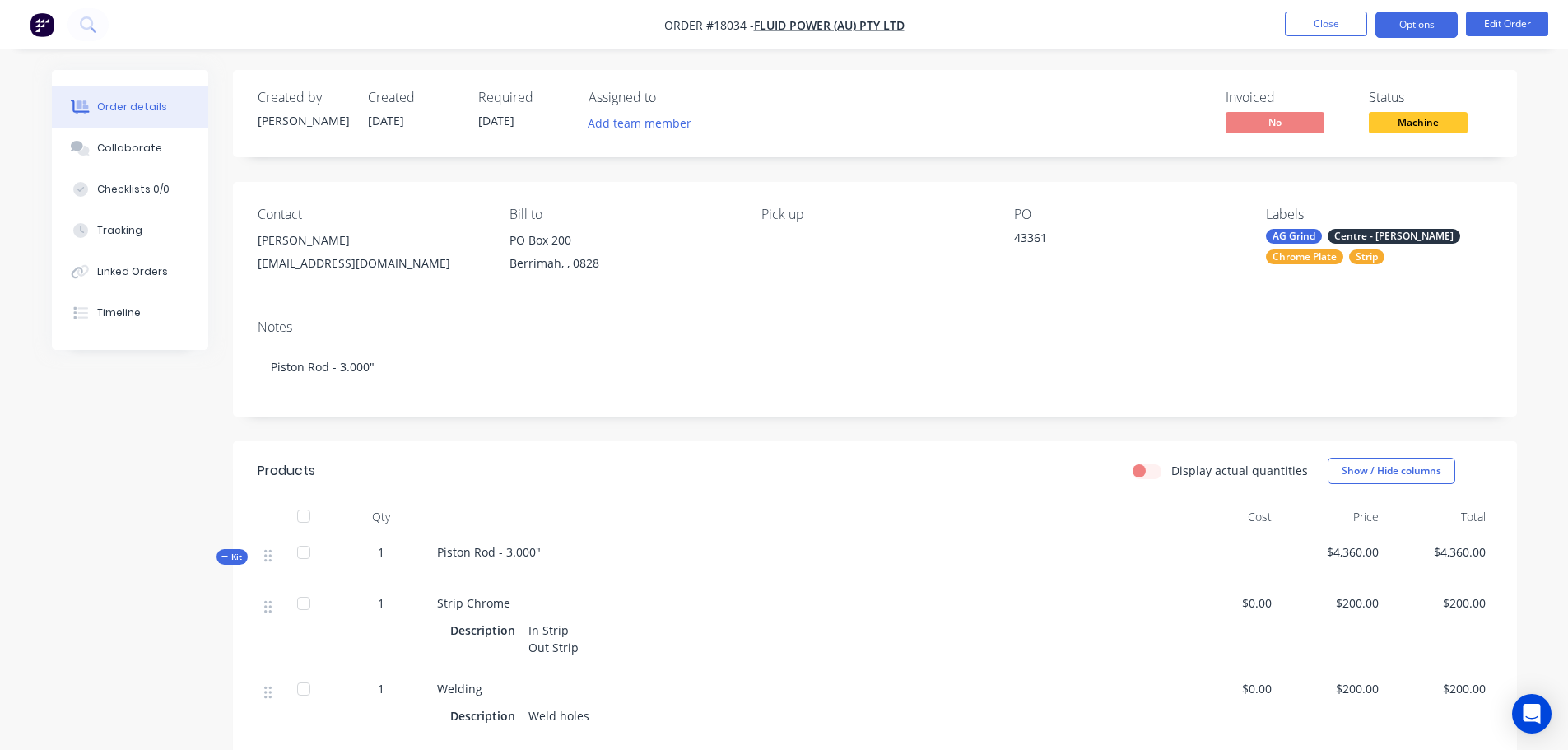
click at [1414, 26] on button "Options" at bounding box center [1417, 24] width 83 height 27
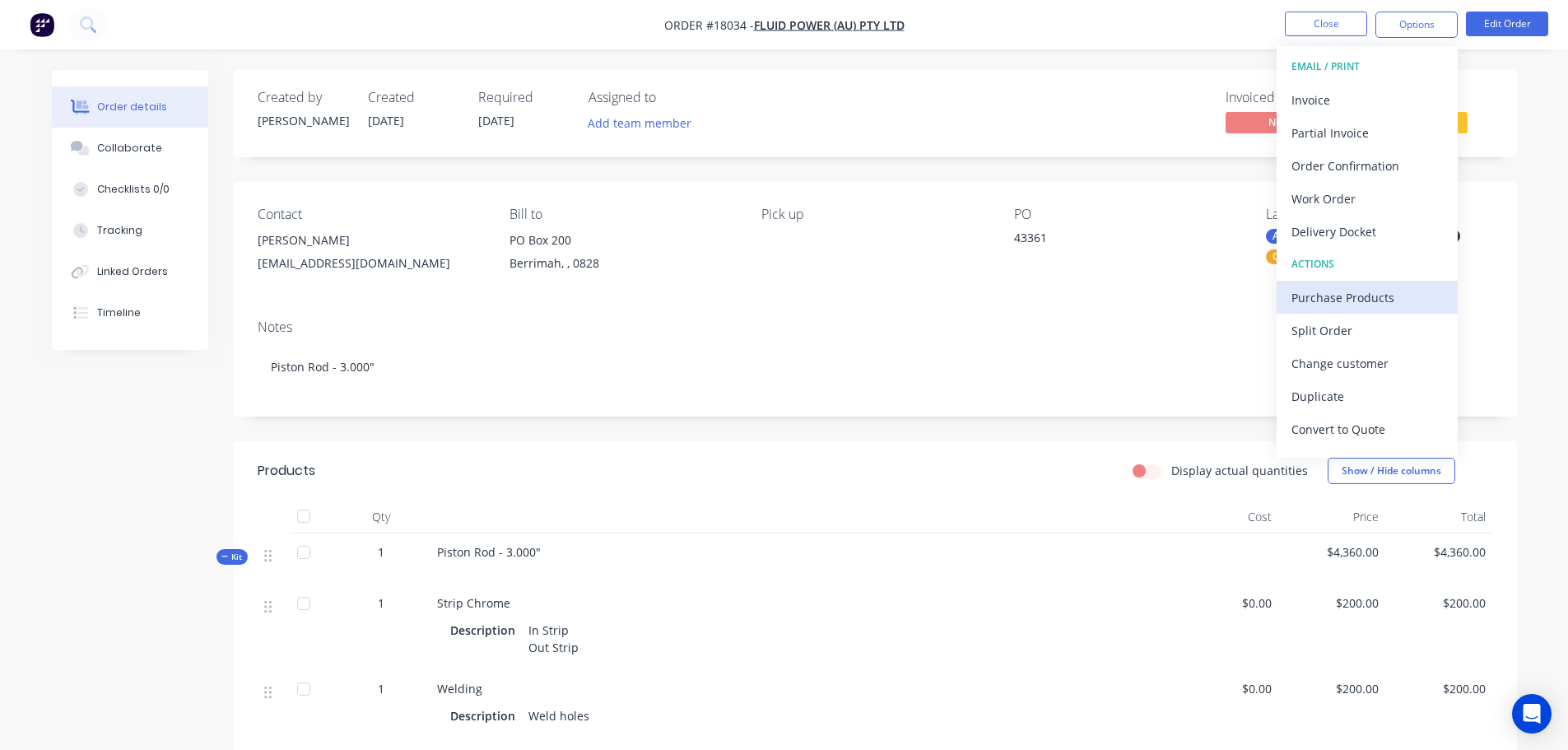
click at [1362, 284] on button "Purchase Products" at bounding box center [1367, 297] width 181 height 33
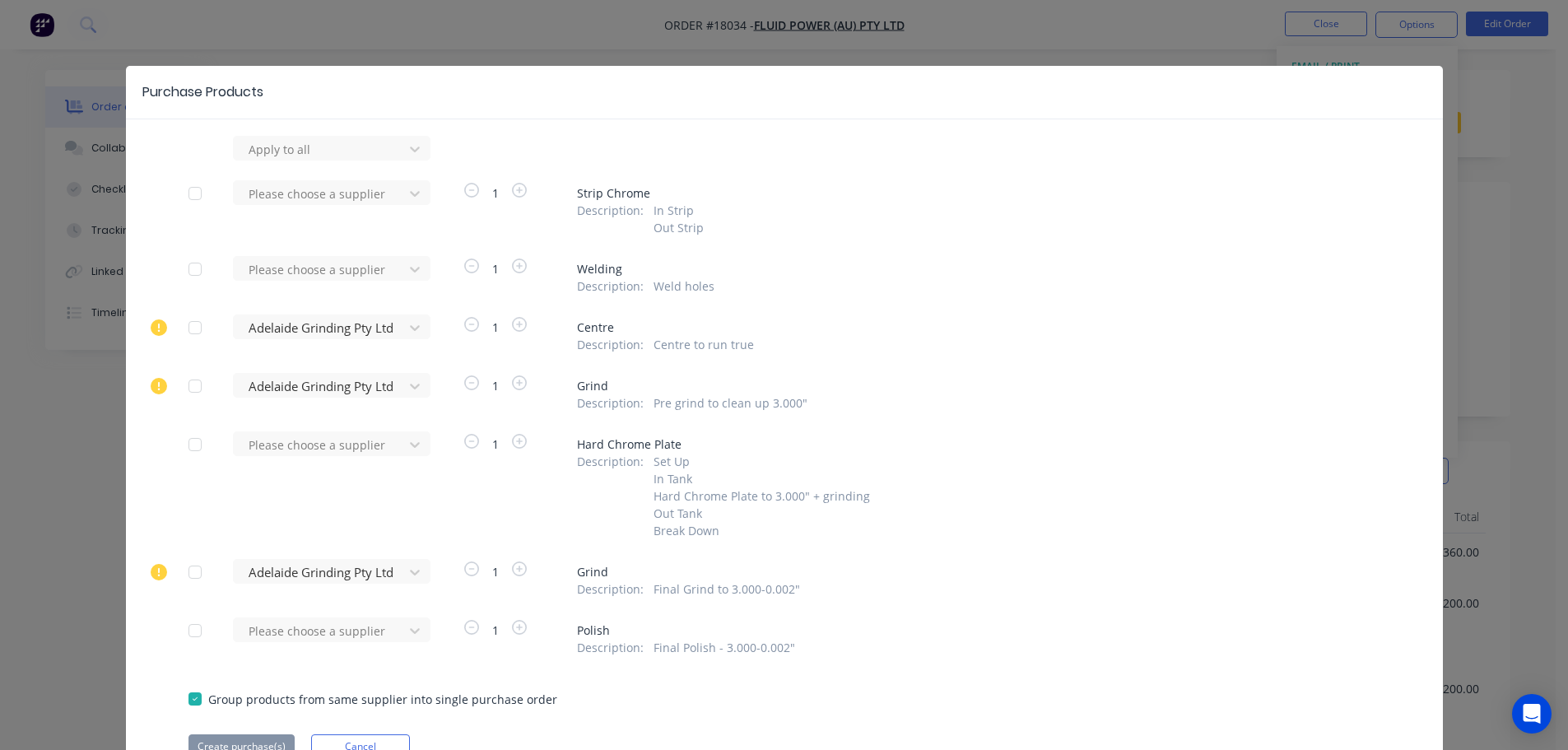
click at [188, 332] on div at bounding box center [195, 328] width 33 height 33
click at [366, 159] on div at bounding box center [321, 149] width 148 height 21
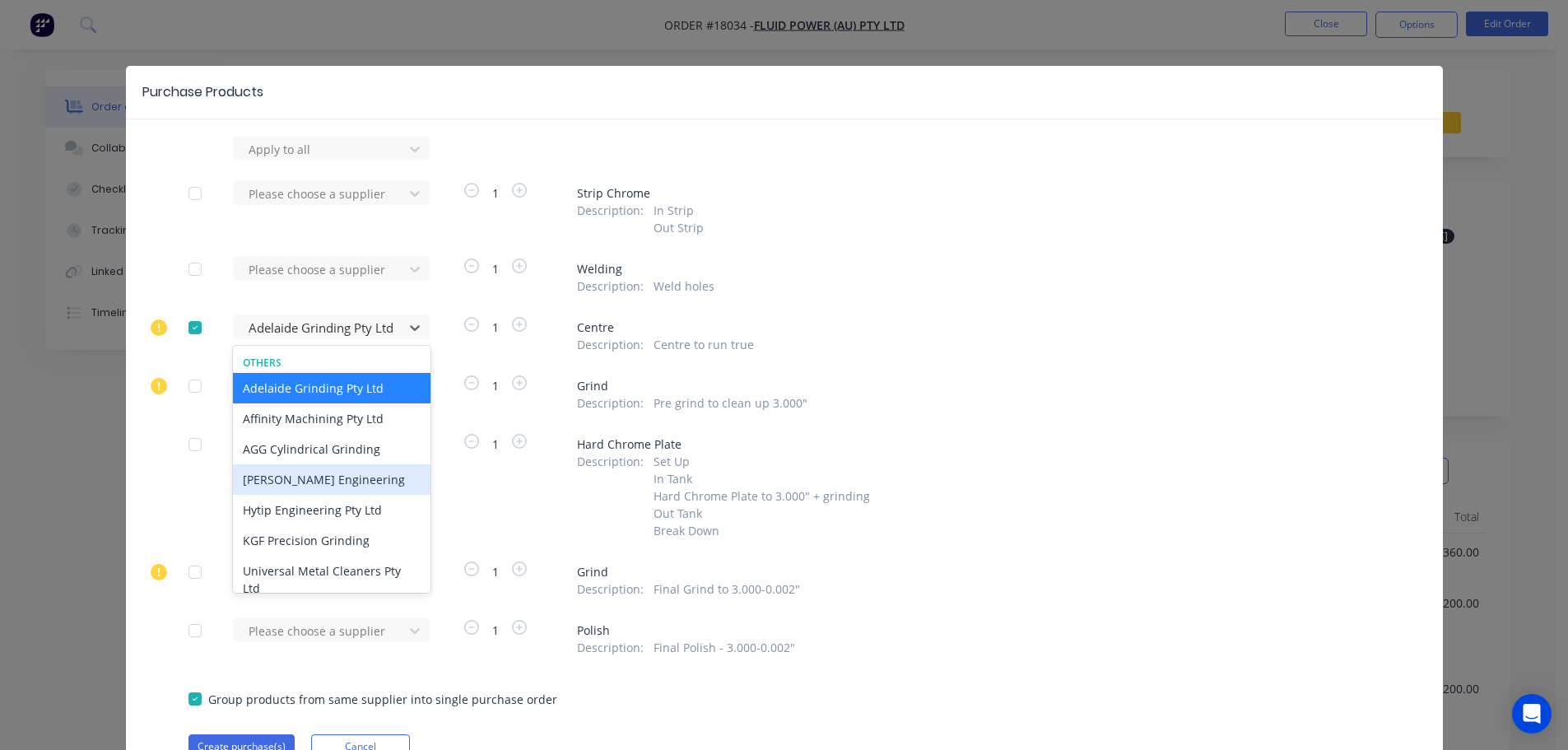
click at [324, 482] on div "Clayton Kennedy Engineering" at bounding box center [331, 479] width 197 height 30
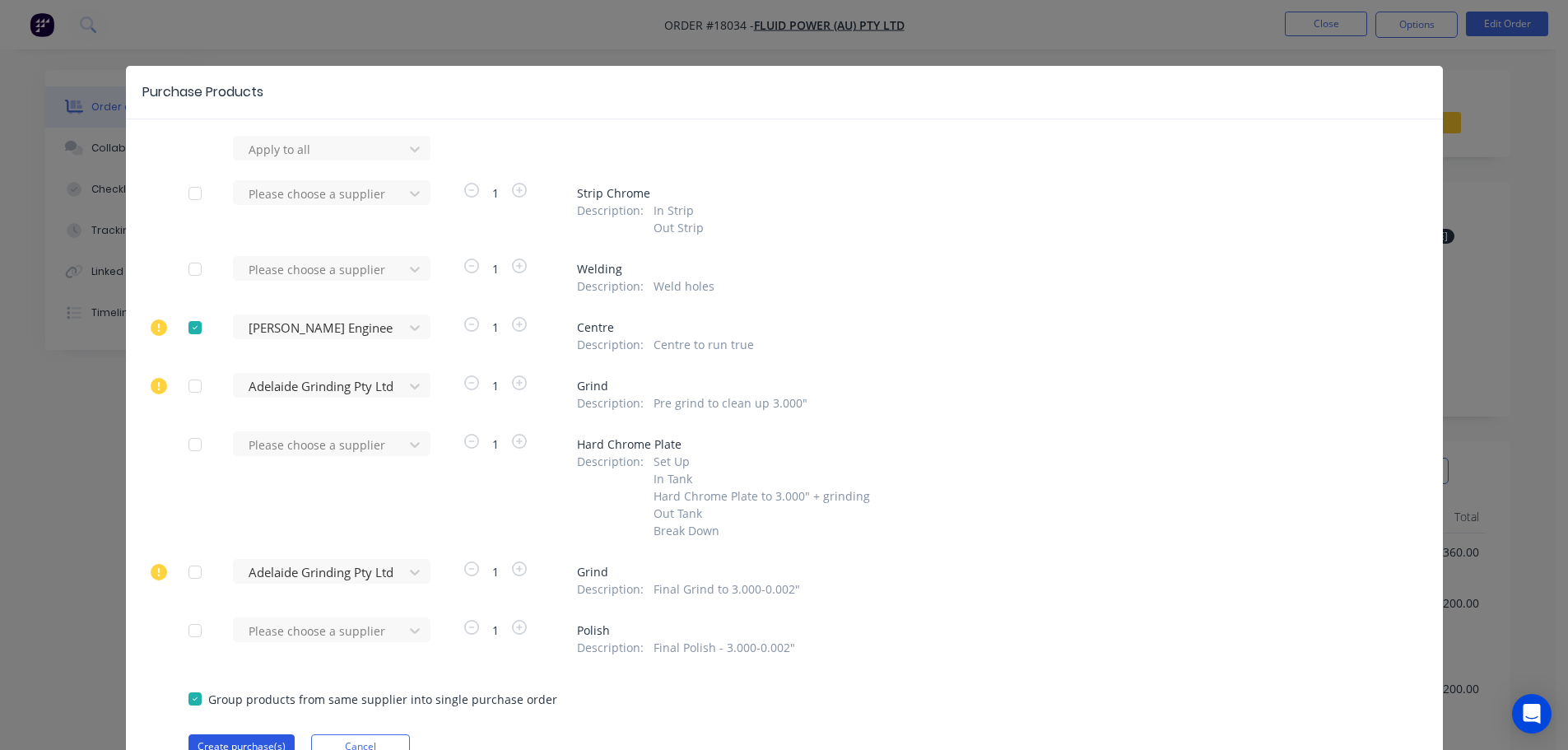
click at [240, 737] on button "Create purchase(s)" at bounding box center [241, 747] width 106 height 25
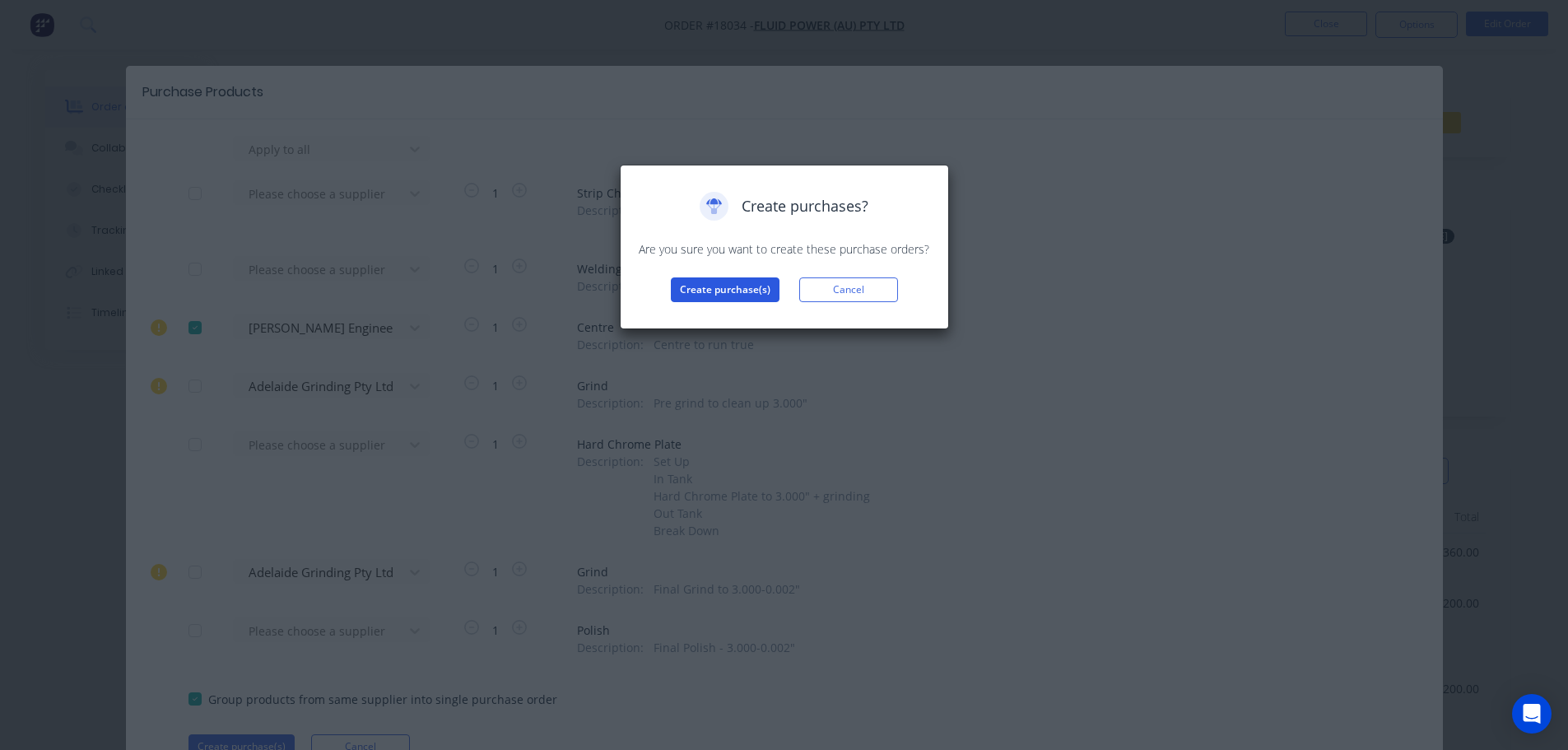
click at [719, 294] on button "Create purchase(s)" at bounding box center [725, 290] width 109 height 25
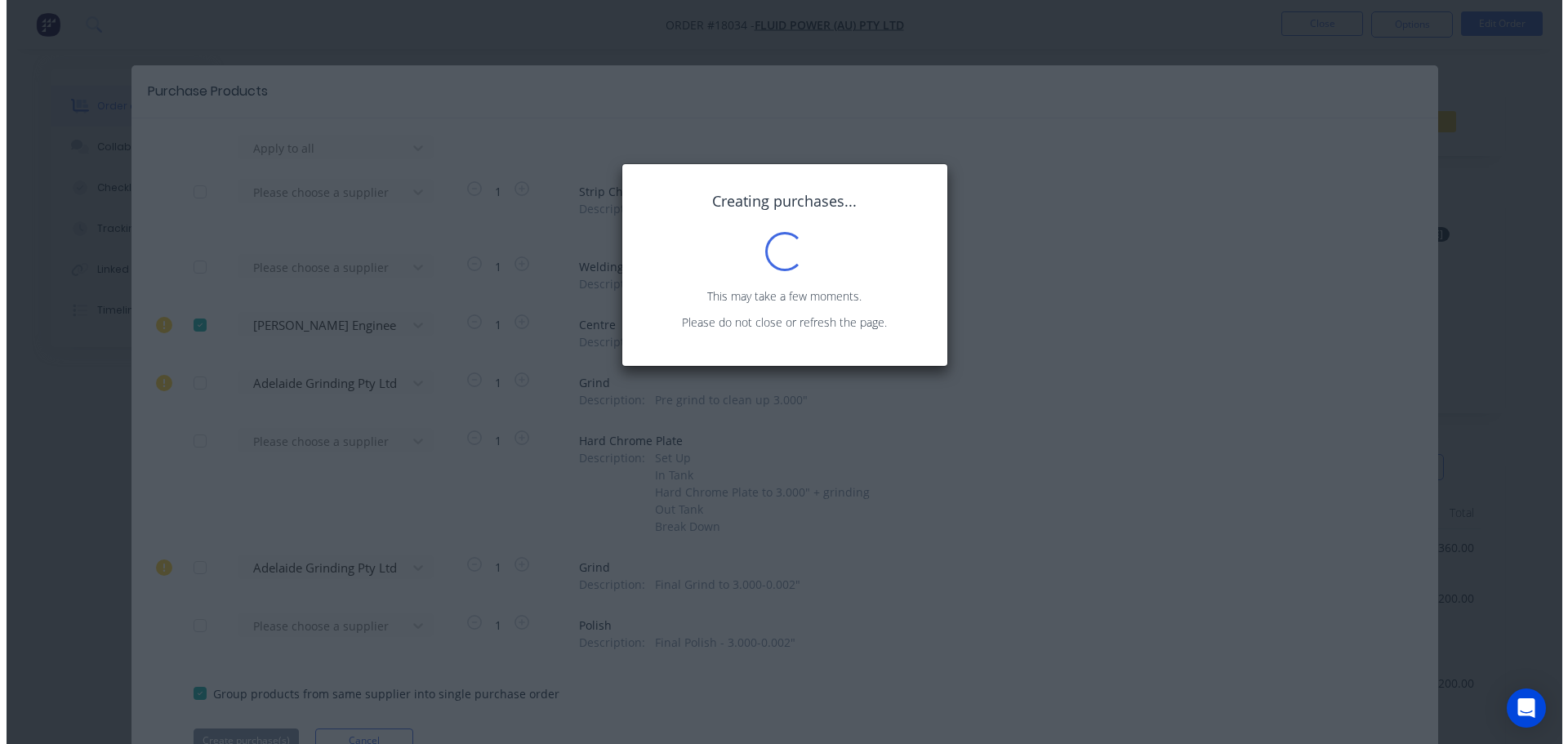
scroll to position [9, 0]
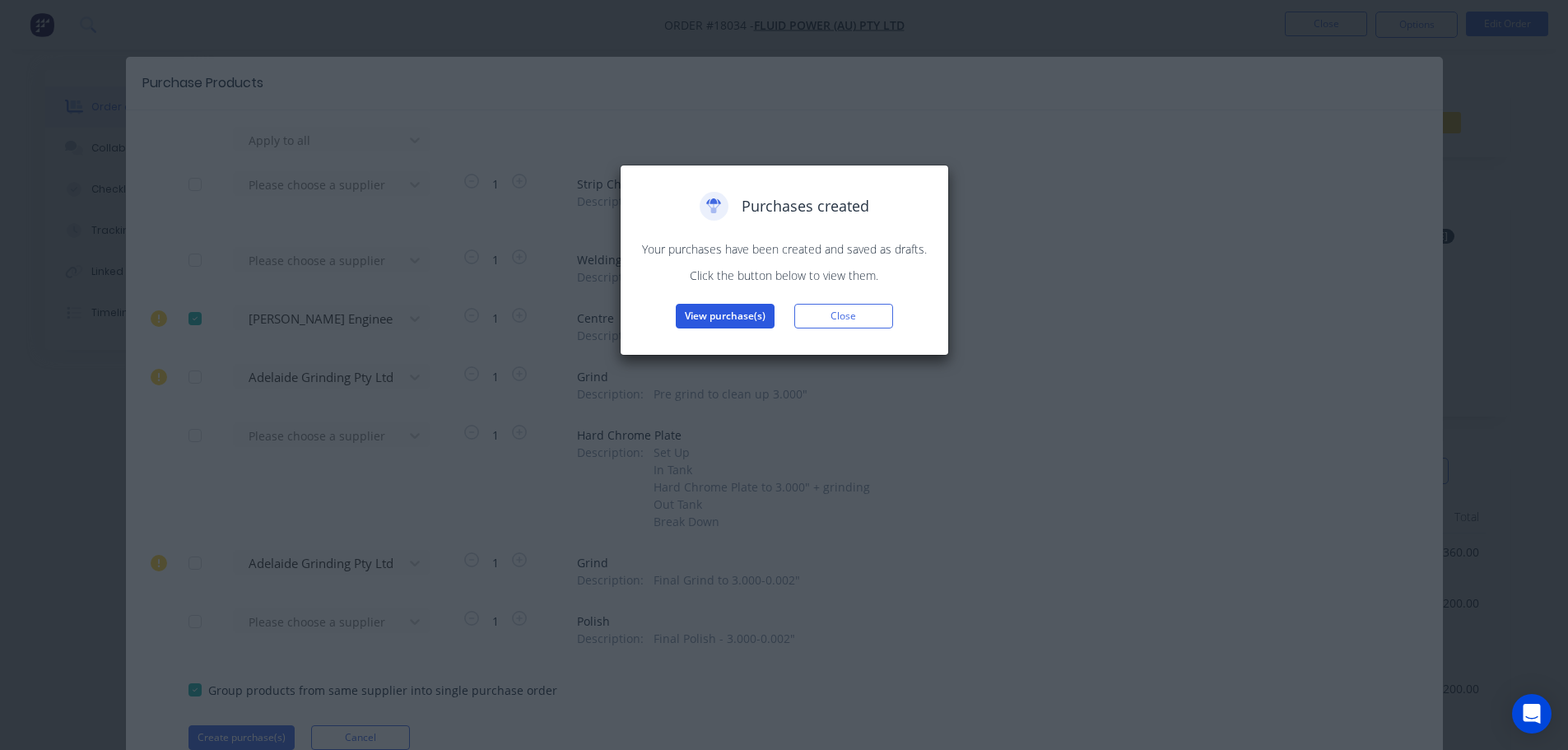
click at [717, 322] on button "View purchase(s)" at bounding box center [725, 316] width 99 height 25
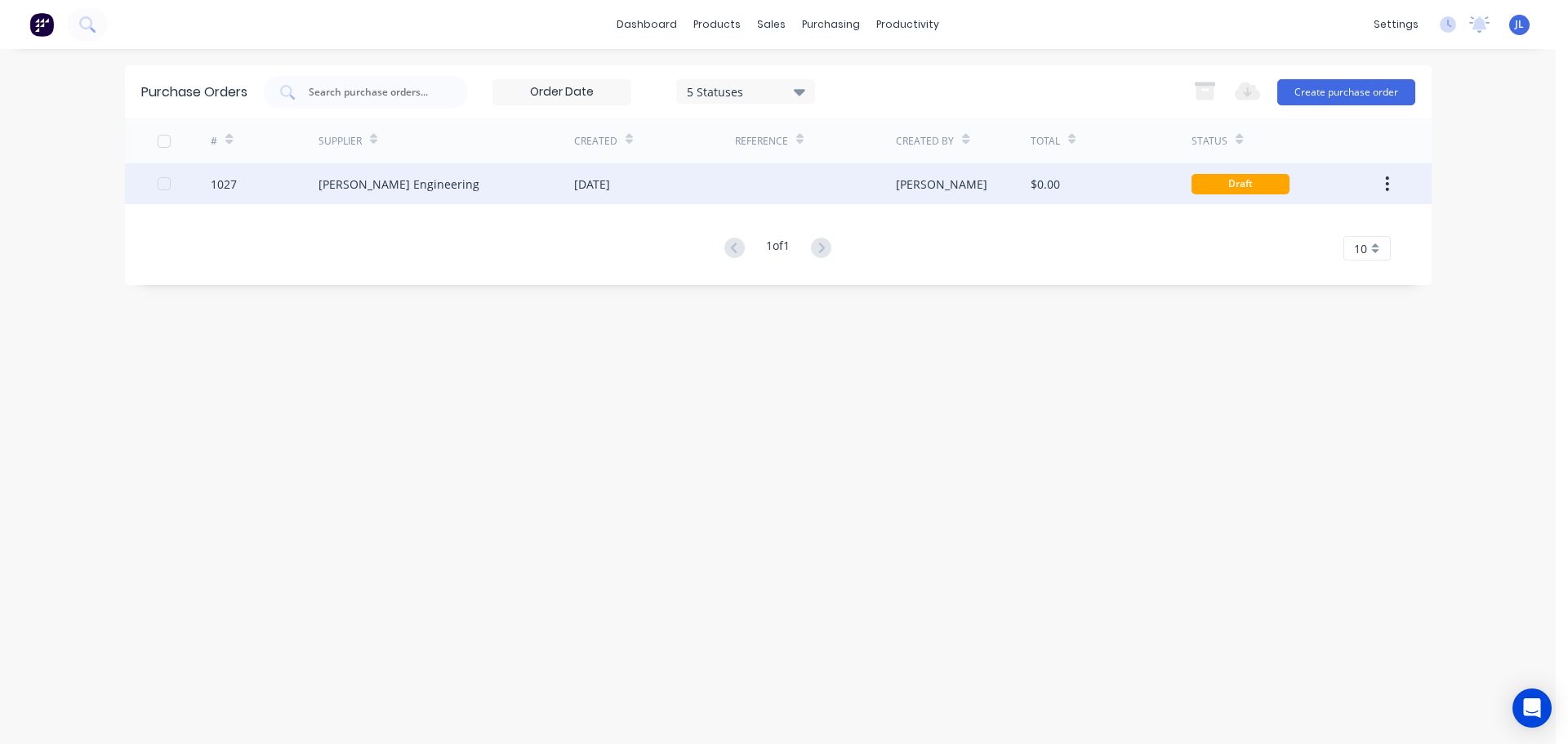
click at [585, 202] on div "[DATE]" at bounding box center [655, 184] width 161 height 41
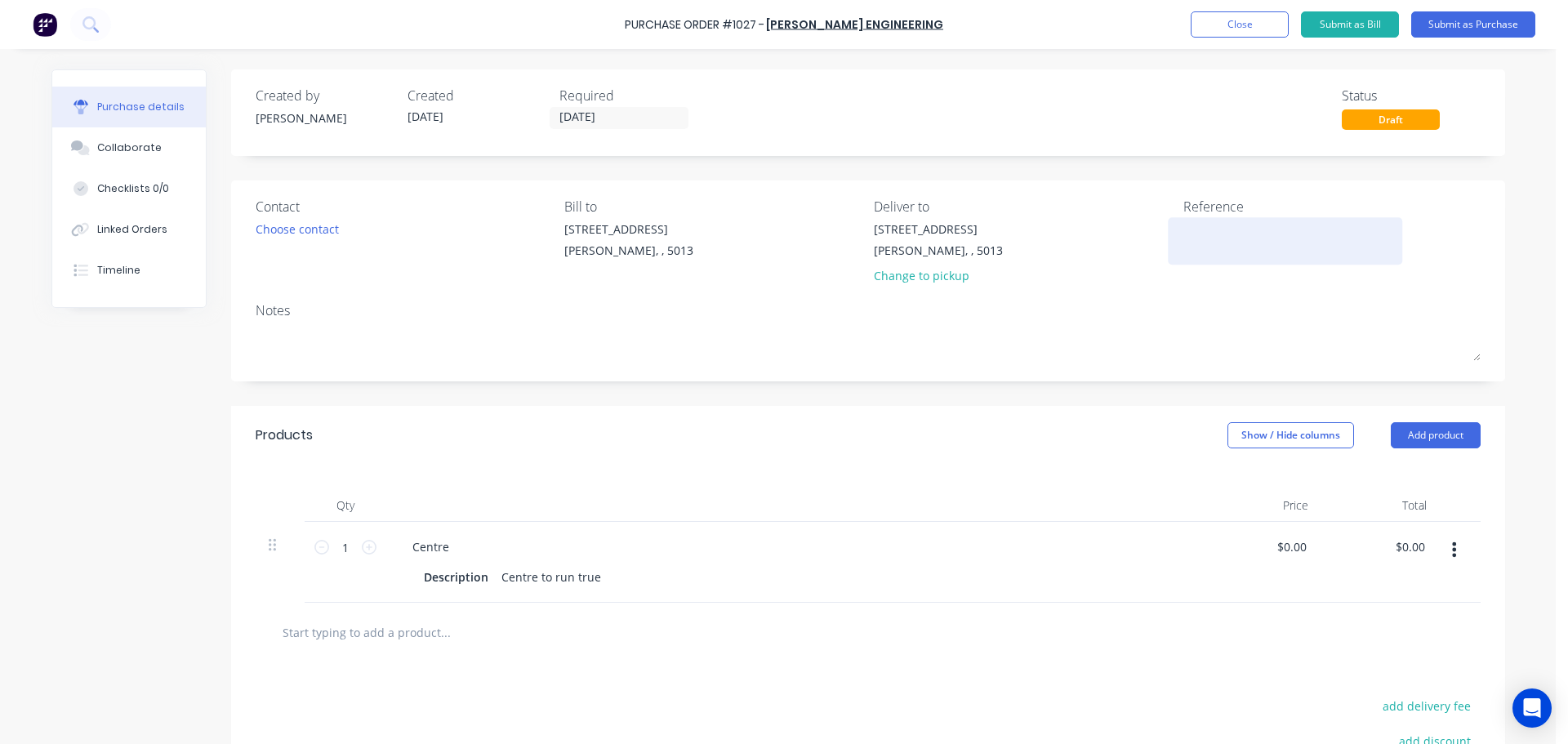
click at [1195, 224] on textarea at bounding box center [1285, 239] width 204 height 37
type textarea "x"
type textarea "T"
type textarea "x"
type textarea "TC"
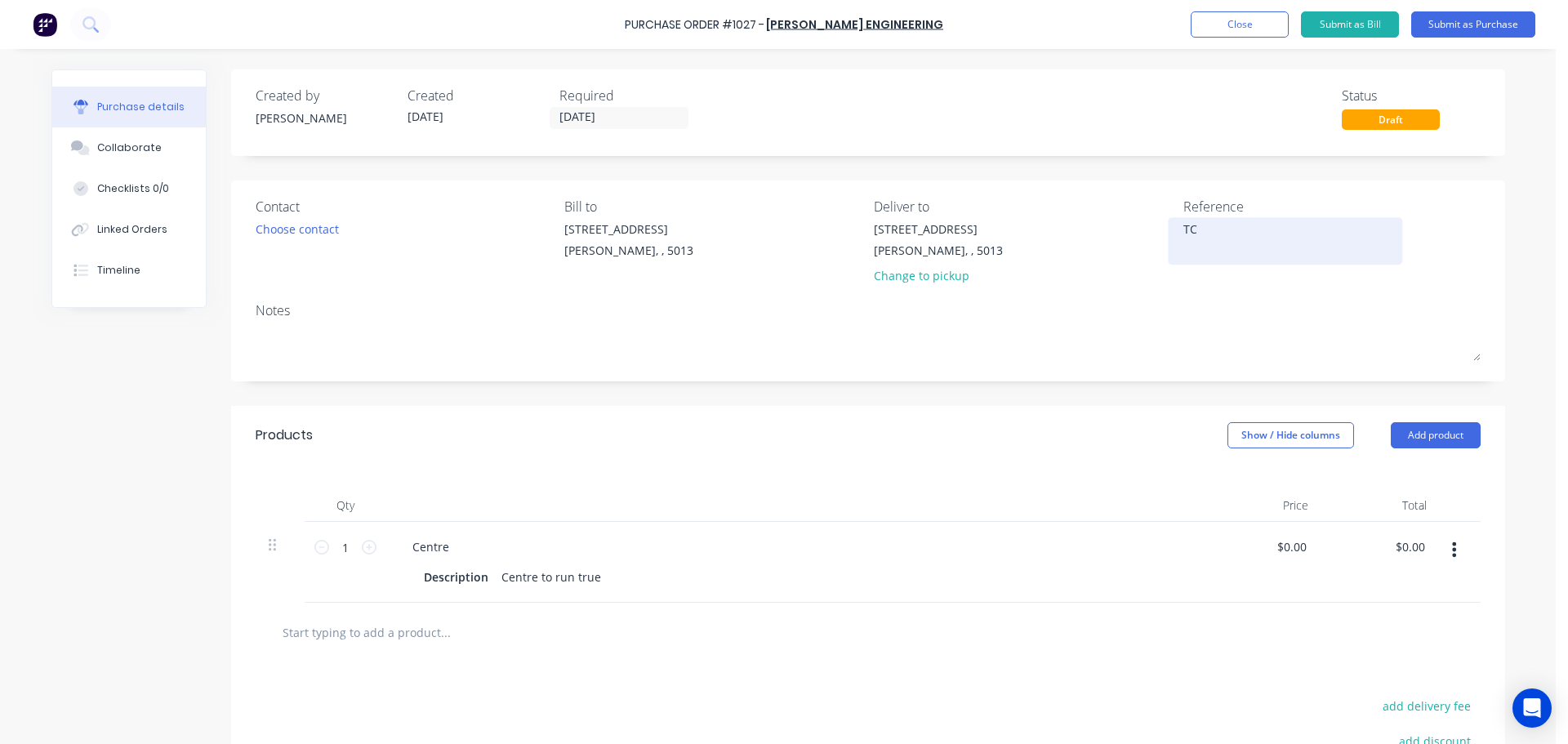
type textarea "x"
type textarea "TC1"
type textarea "x"
type textarea "TC18"
type textarea "x"
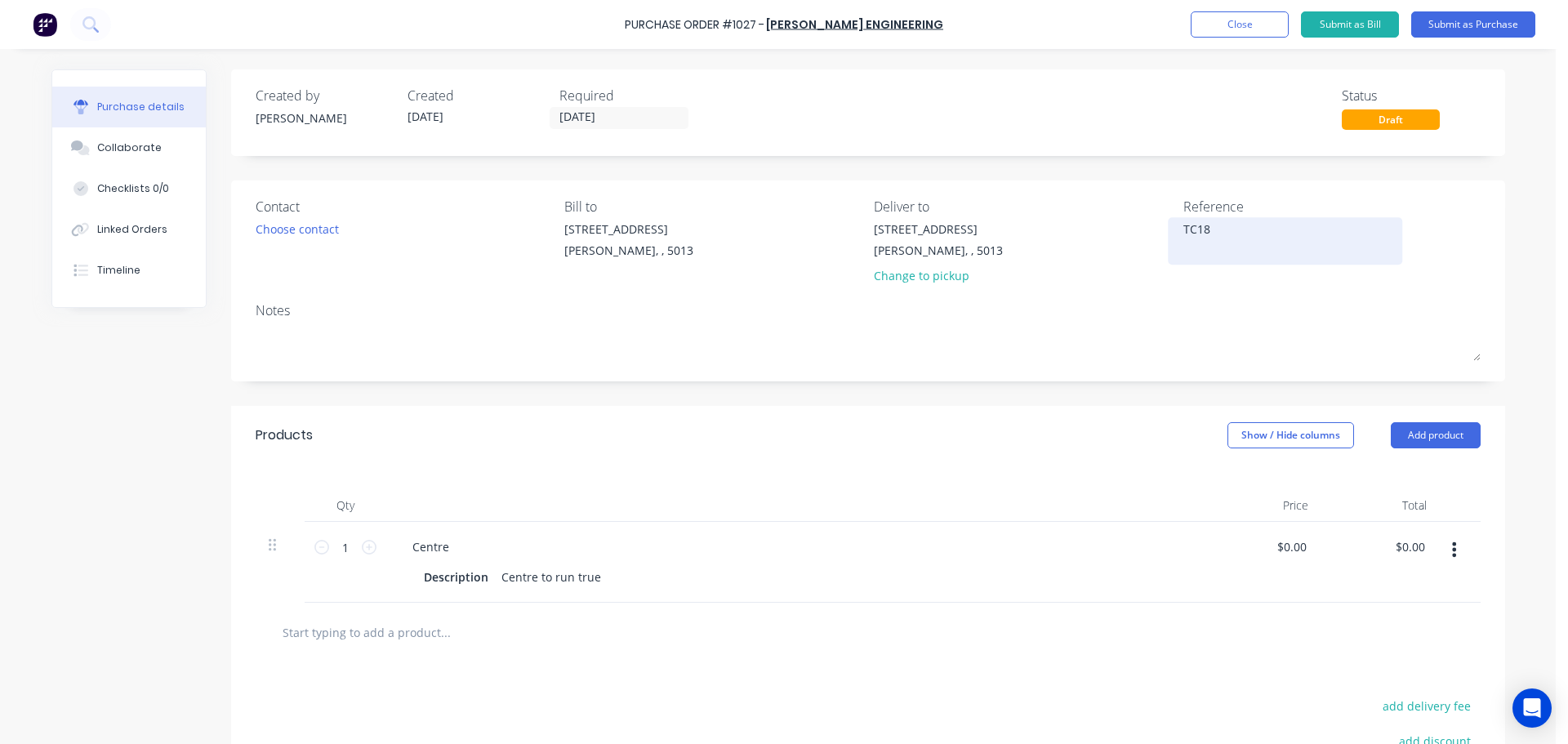
type textarea "TC180"
type textarea "x"
type textarea "TC1803"
type textarea "x"
type textarea "TC18034"
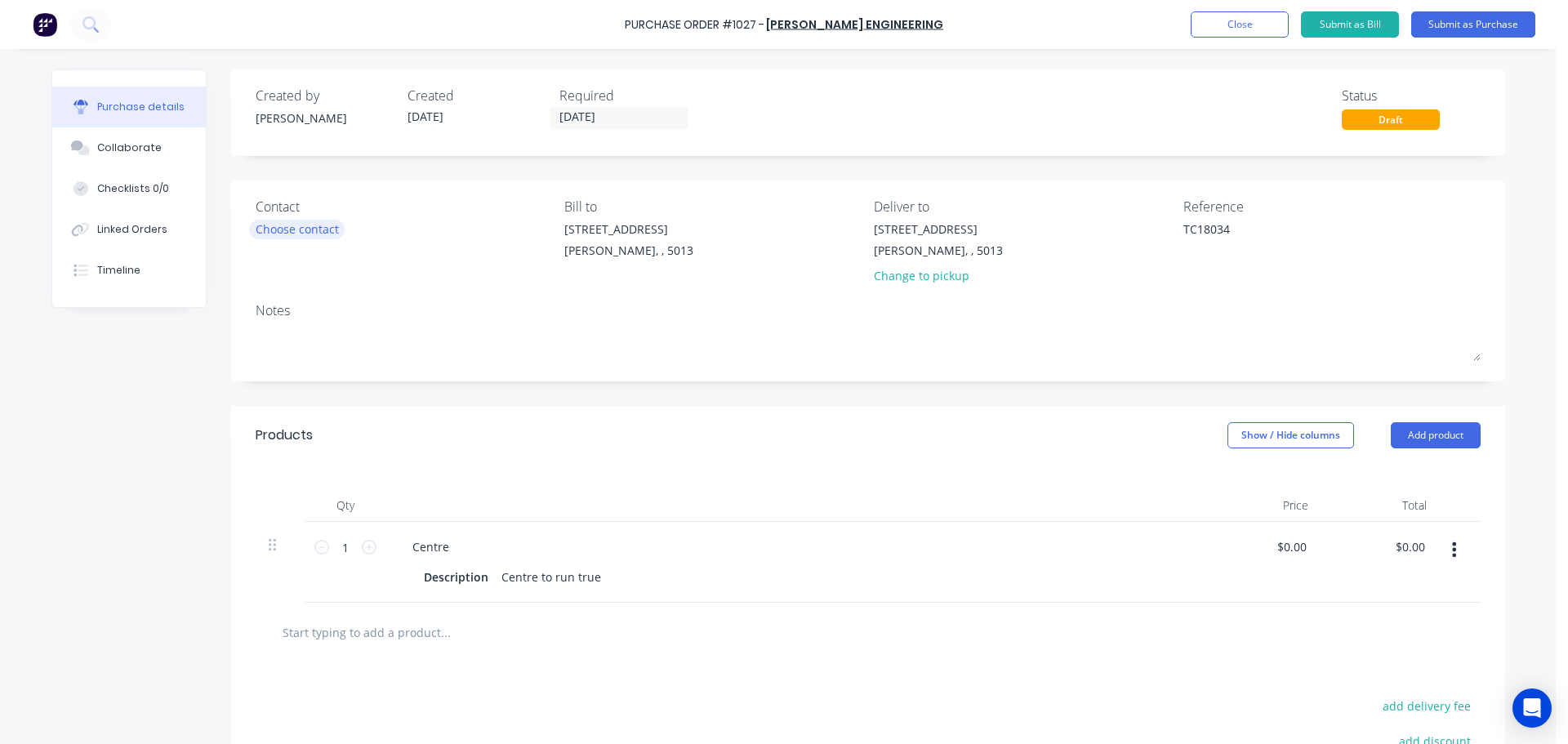
type textarea "x"
type textarea "TC18034"
click at [288, 230] on div "Choose contact" at bounding box center [297, 229] width 83 height 17
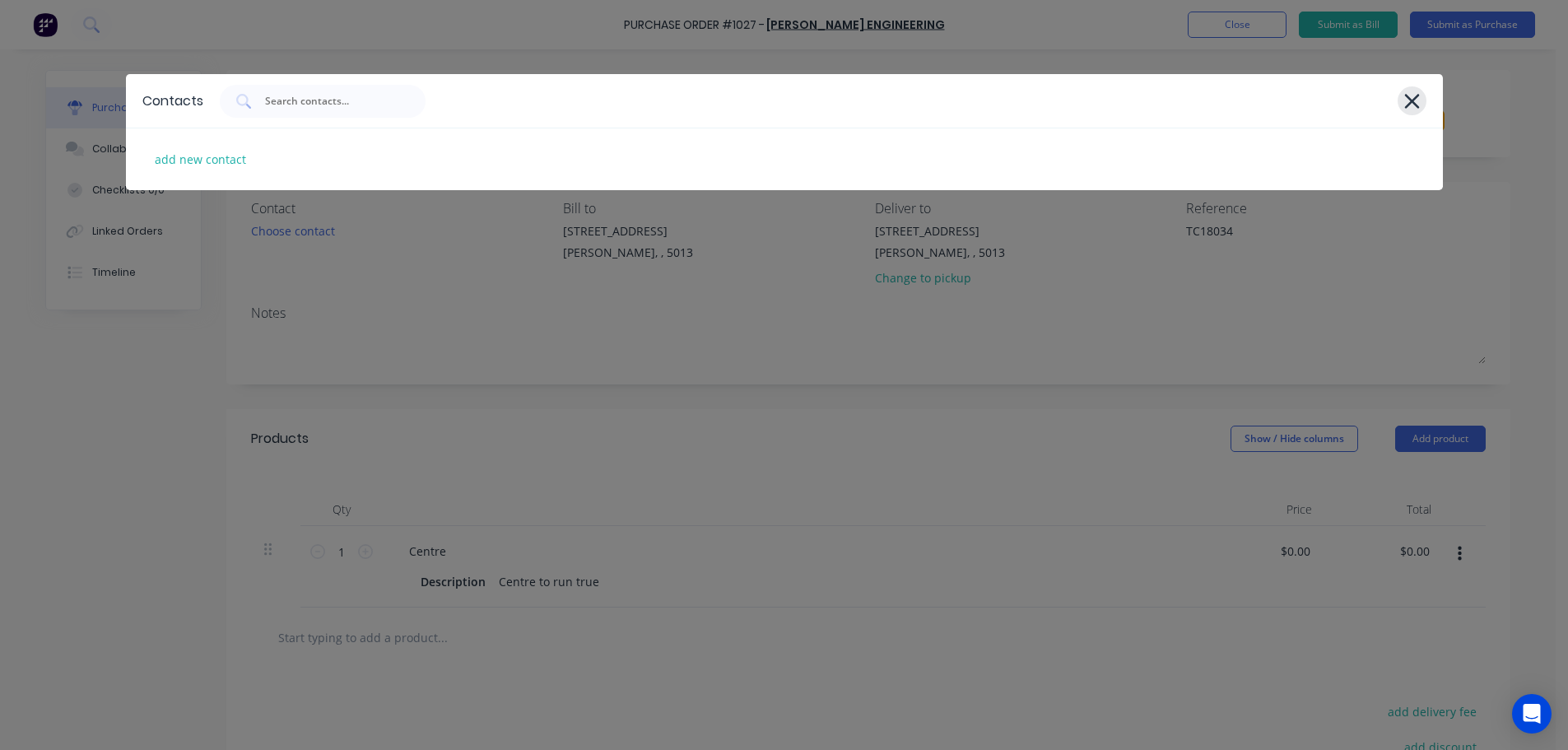
click at [1405, 101] on icon at bounding box center [1412, 101] width 17 height 23
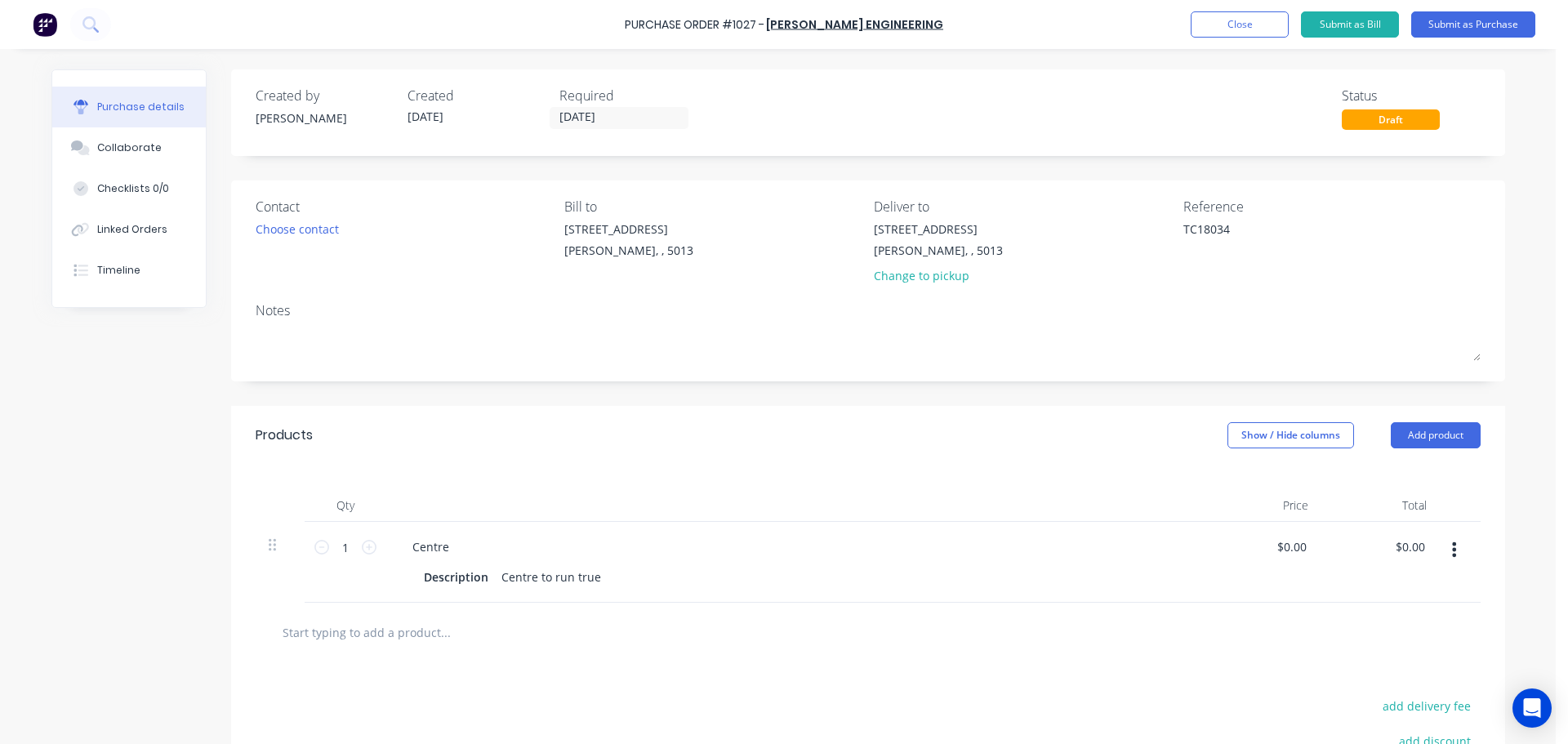
click at [589, 104] on div "Required 26/08/25" at bounding box center [628, 108] width 139 height 44
click at [604, 114] on input "[DATE]" at bounding box center [619, 118] width 138 height 21
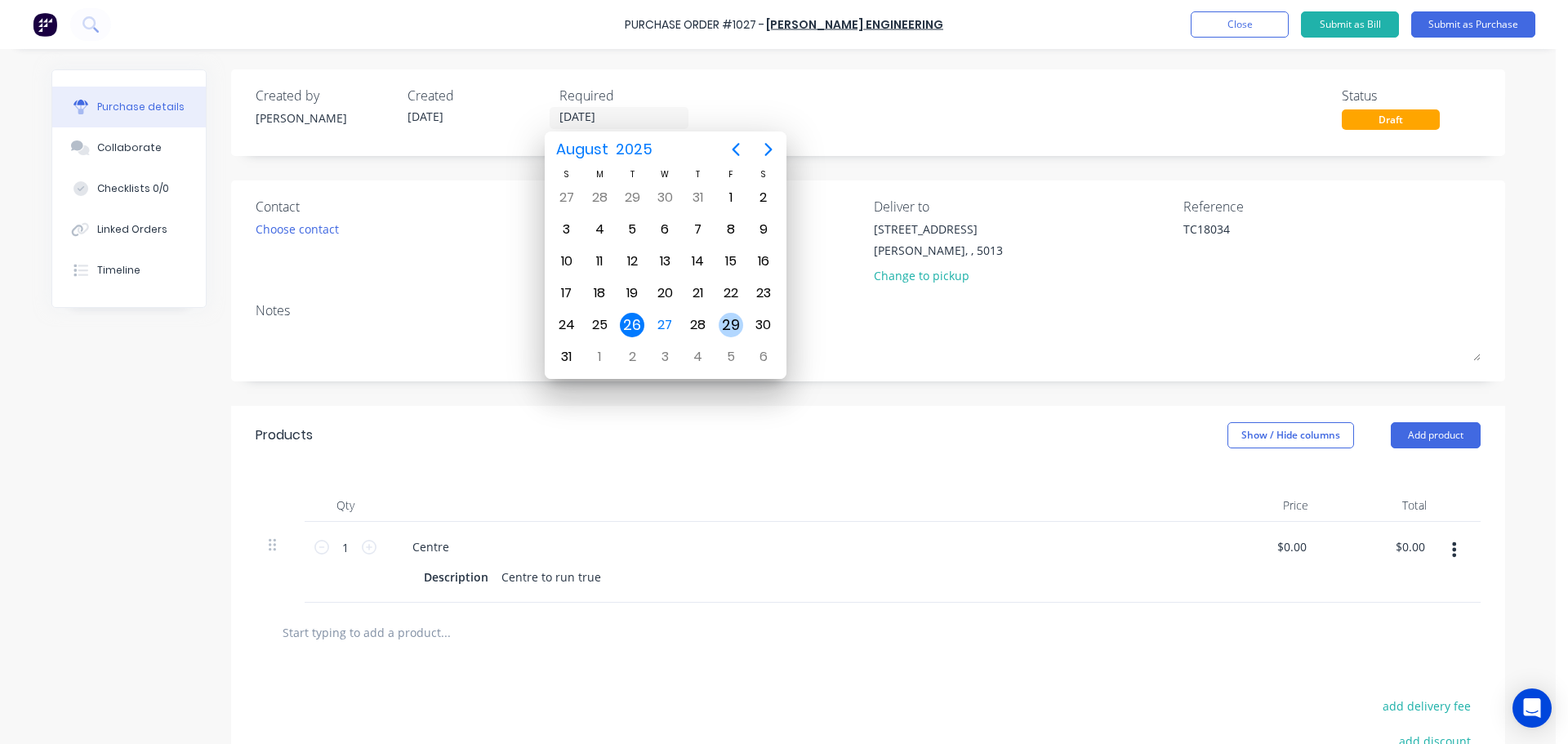
click at [737, 330] on div "29" at bounding box center [731, 325] width 25 height 25
type textarea "x"
type input "[DATE]"
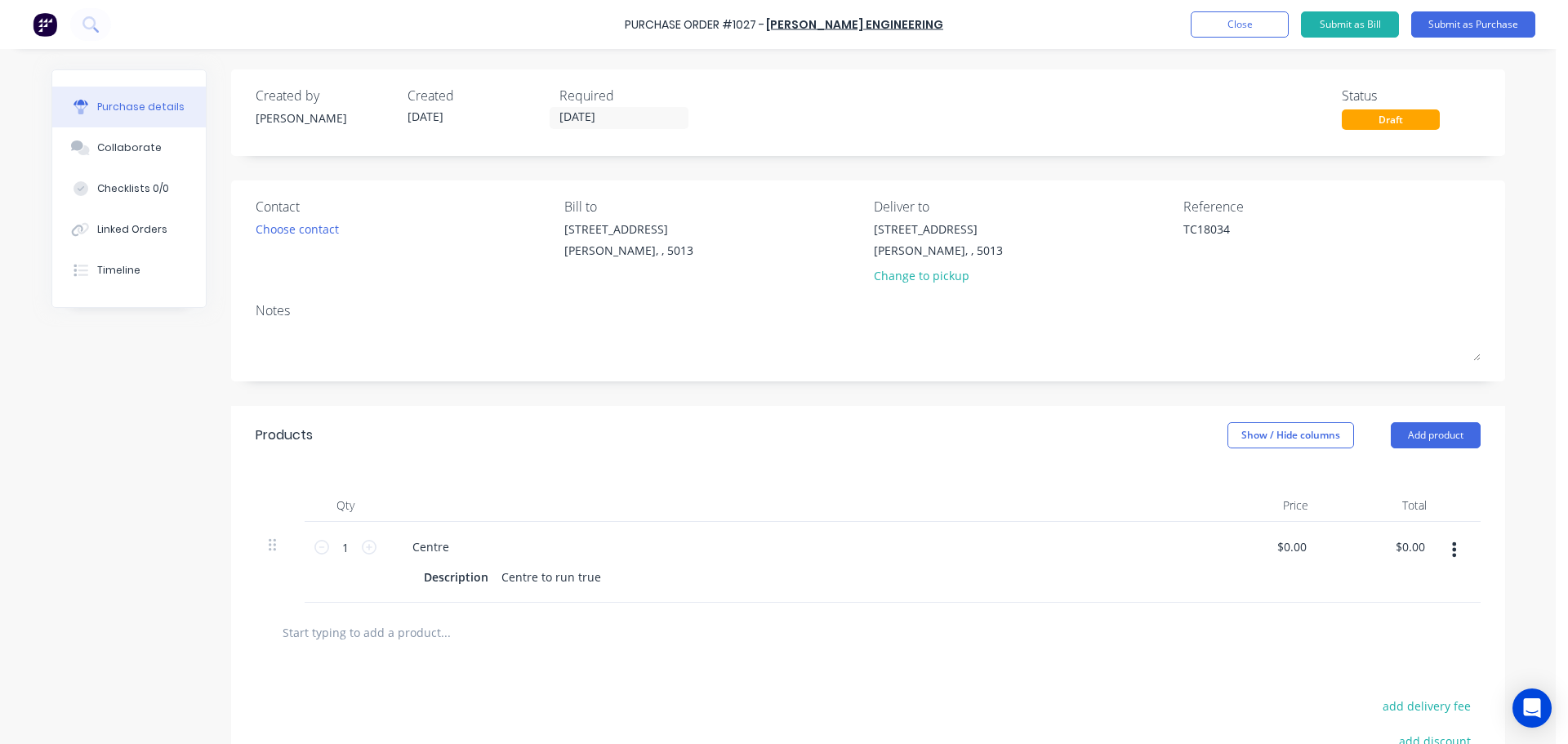
click at [1530, 293] on div "Purchase Order #1027 - Clayton Kennedy Engineering Add product Close Submit as …" at bounding box center [778, 372] width 1556 height 744
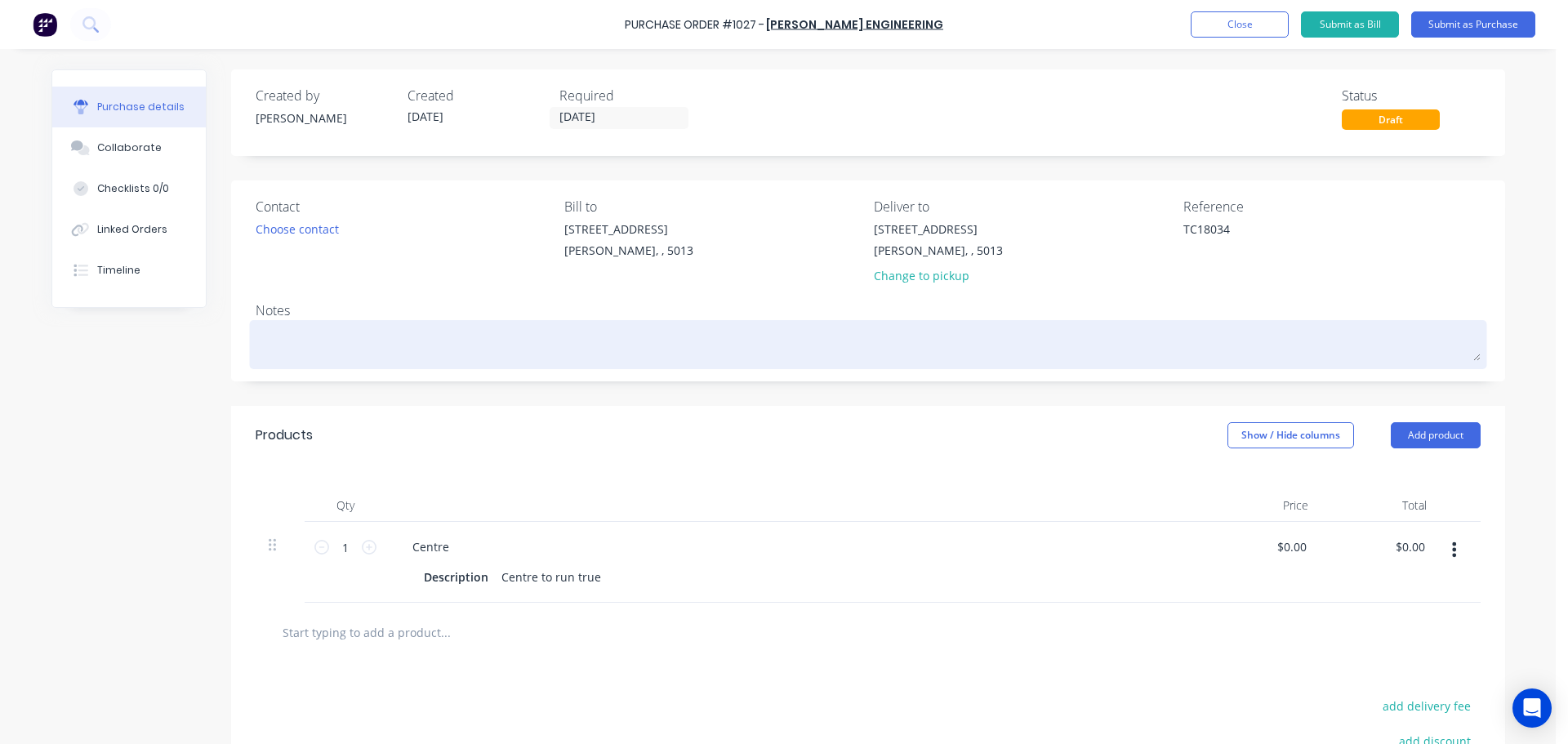
click at [689, 334] on textarea at bounding box center [868, 342] width 1225 height 37
type textarea "x"
type textarea "L"
type textarea "x"
type textarea "Lo"
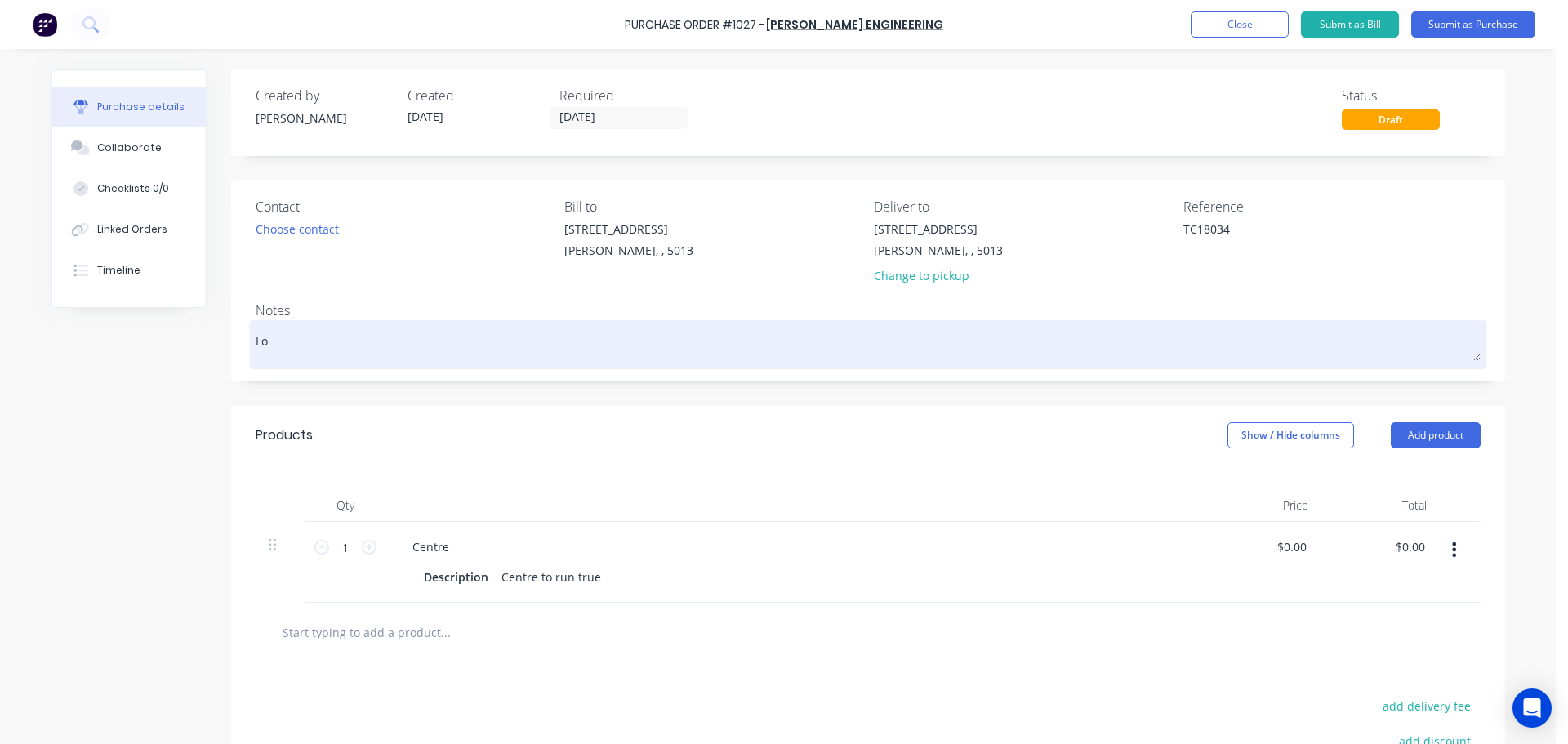
type textarea "x"
type textarea "Loc"
type textarea "x"
type textarea "Lock"
type textarea "x"
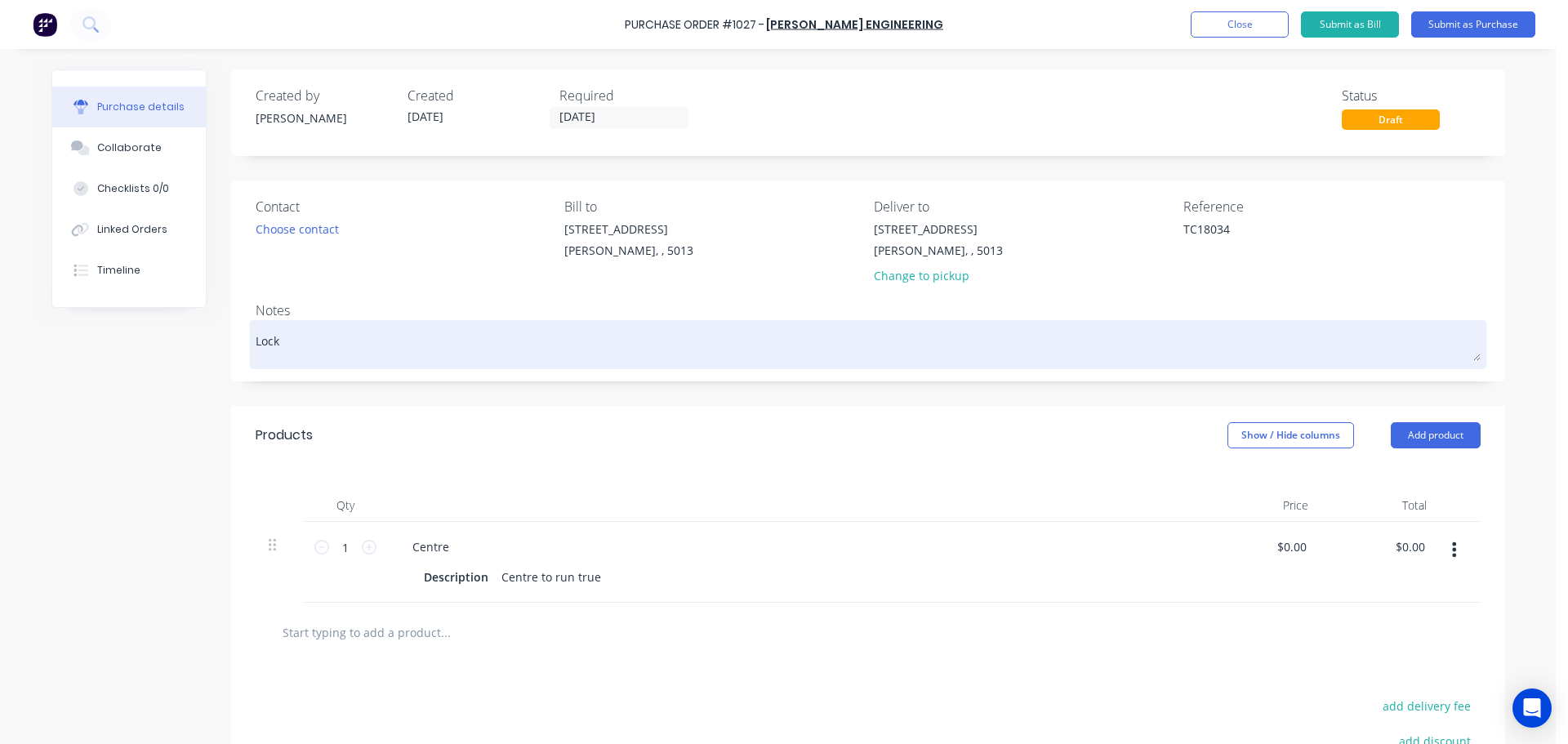
type textarea "Lock"
type textarea "x"
type textarea "Lock D"
type textarea "x"
type textarea "Lock Do"
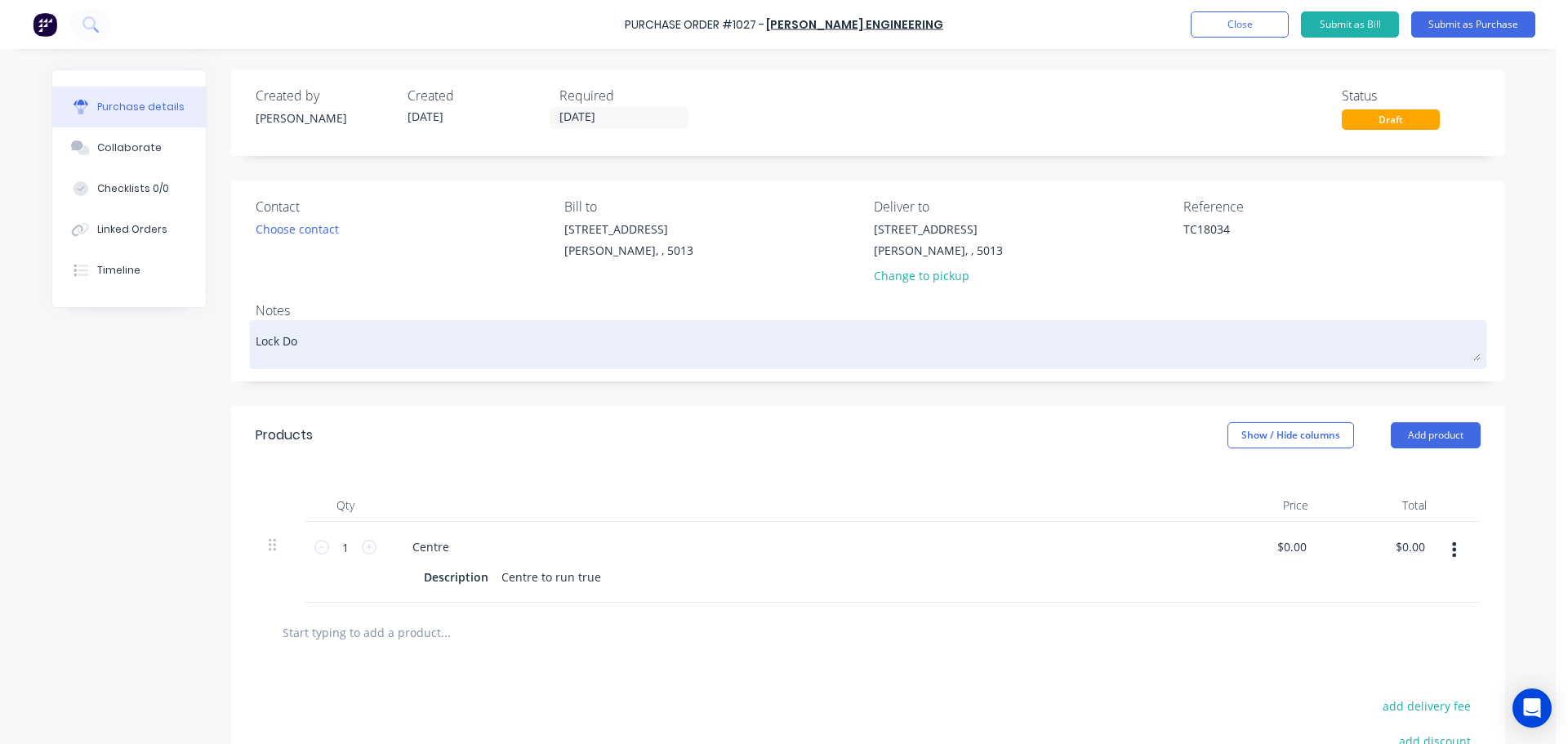
type textarea "x"
type textarea "Lock Doo"
type textarea "x"
type textarea "Lock Door"
type textarea "x"
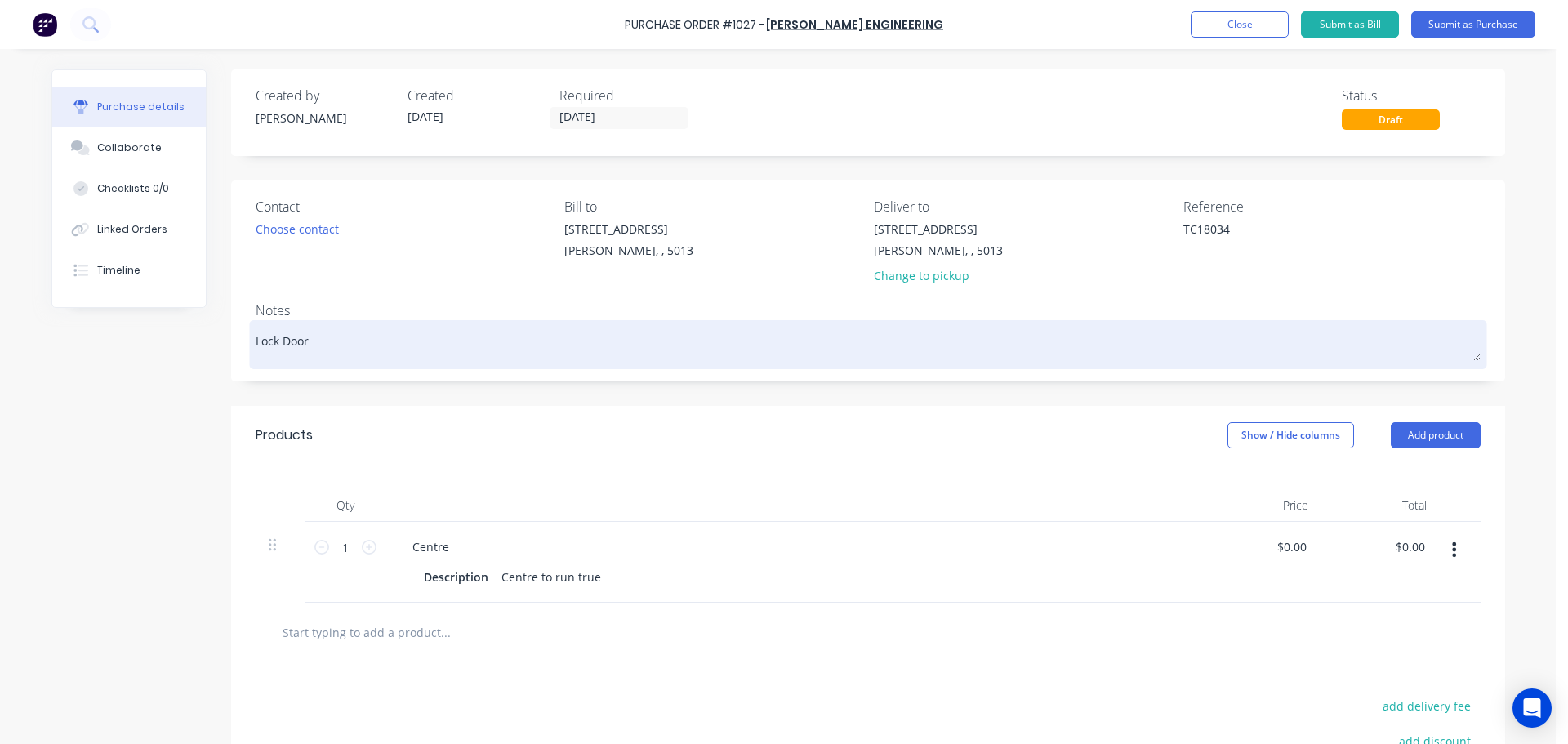
type textarea "Lock Door"
type textarea "x"
type textarea "Lock Door C"
type textarea "x"
type textarea "Lock Door Cy"
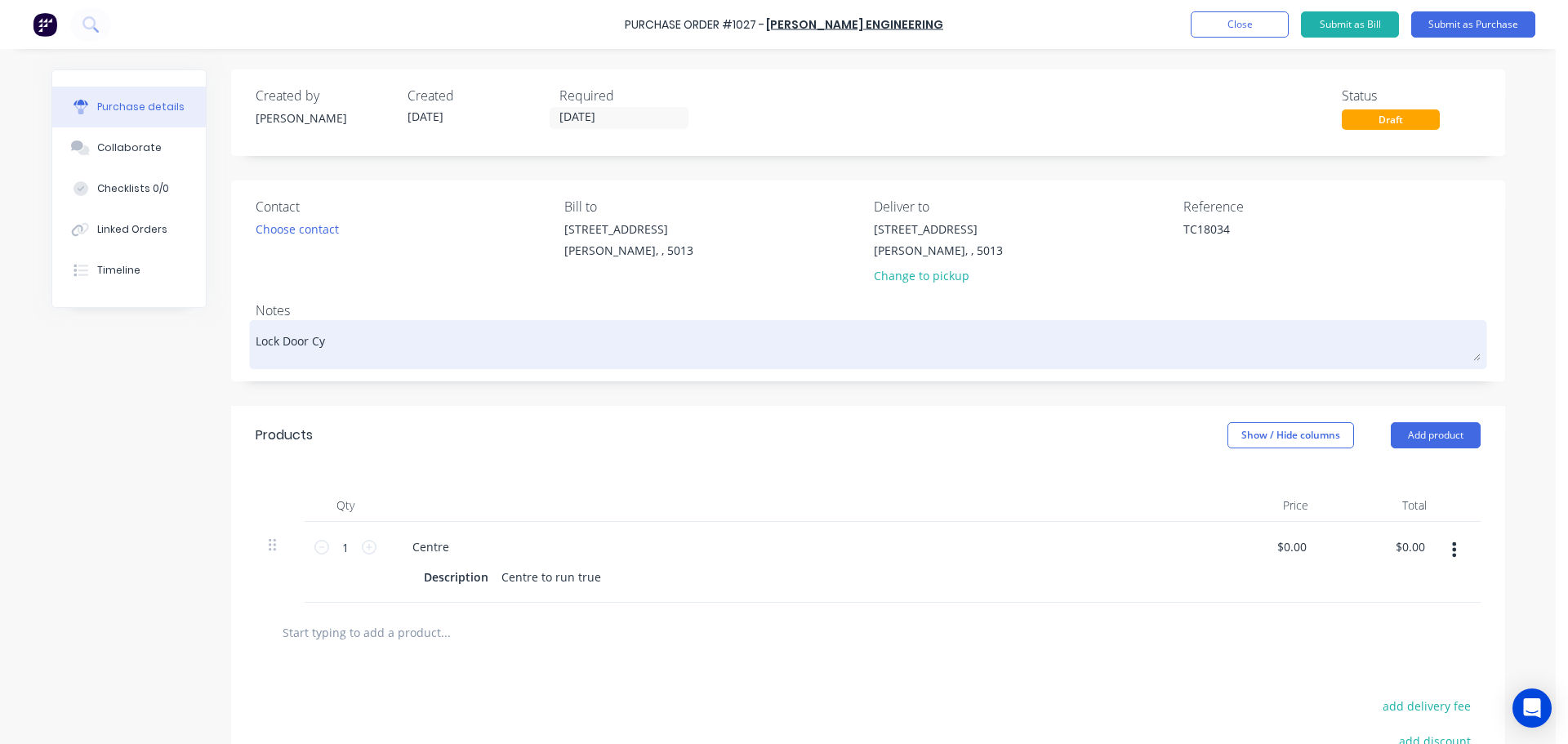
type textarea "x"
type textarea "Lock Door Cyl"
type textarea "x"
type textarea "Lock Door Cyli"
type textarea "x"
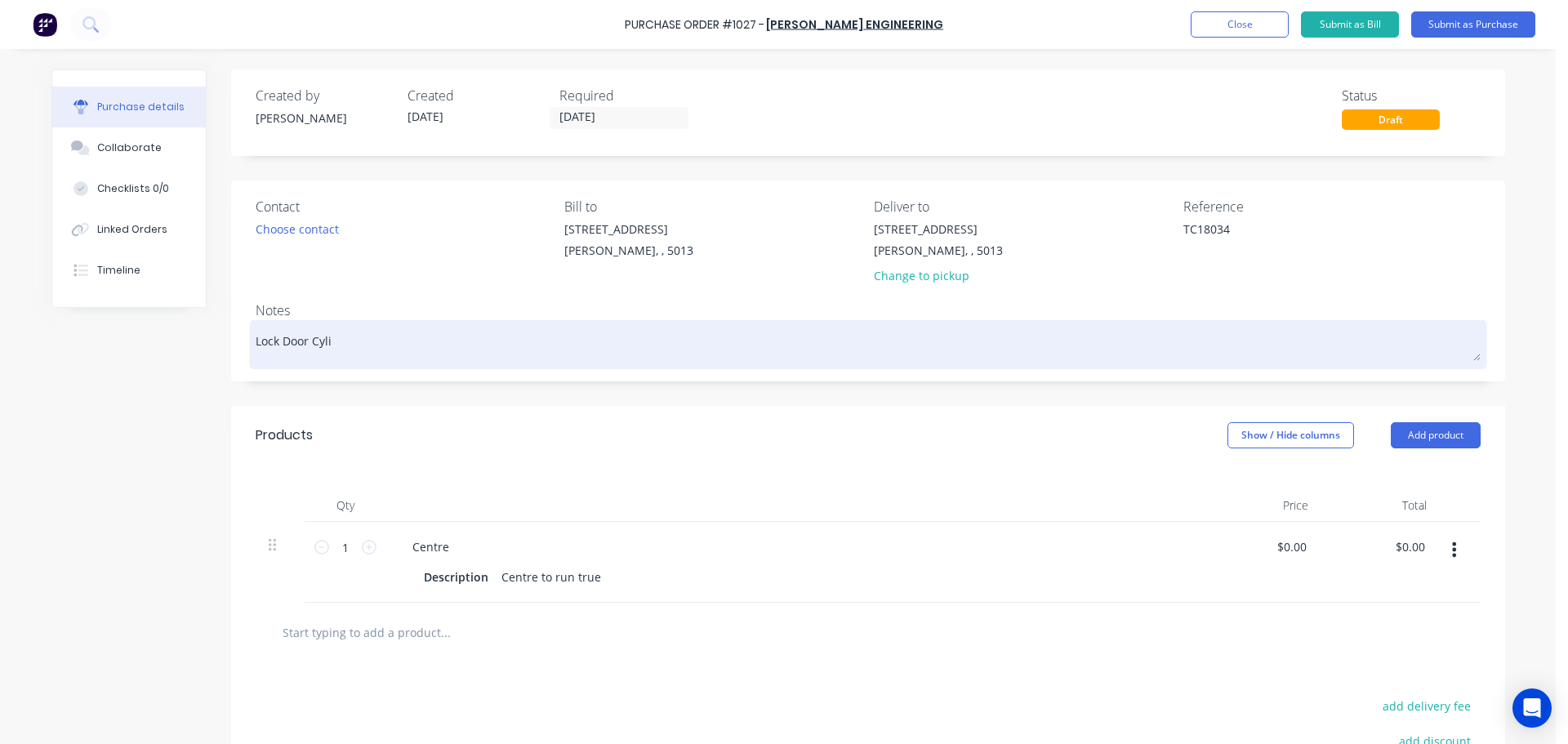
type textarea "Lock Door Cylin"
type textarea "x"
type textarea "Lock Door Cylind"
type textarea "x"
type textarea "Lock Door Cylinde"
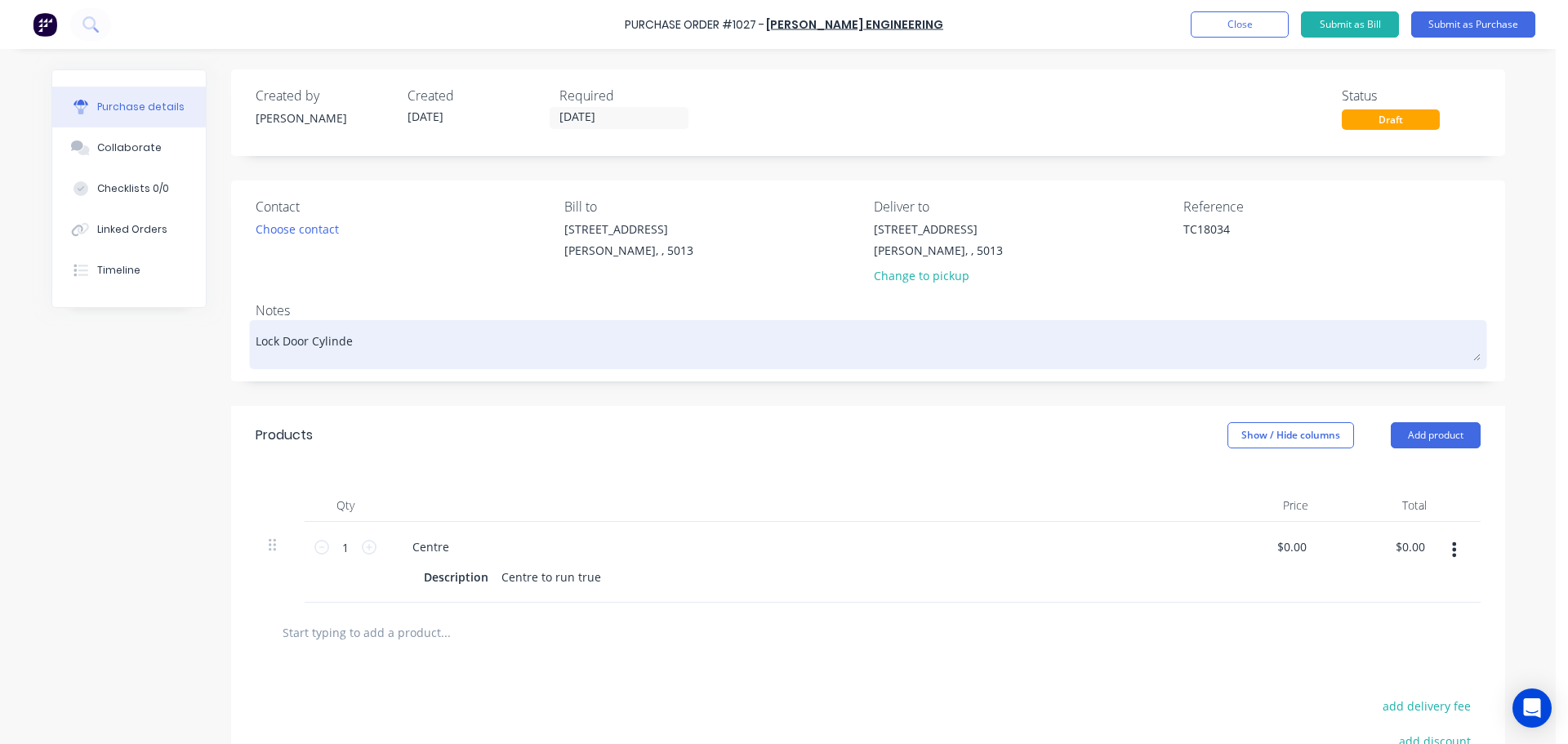
type textarea "x"
type textarea "Lock Door Cylinder"
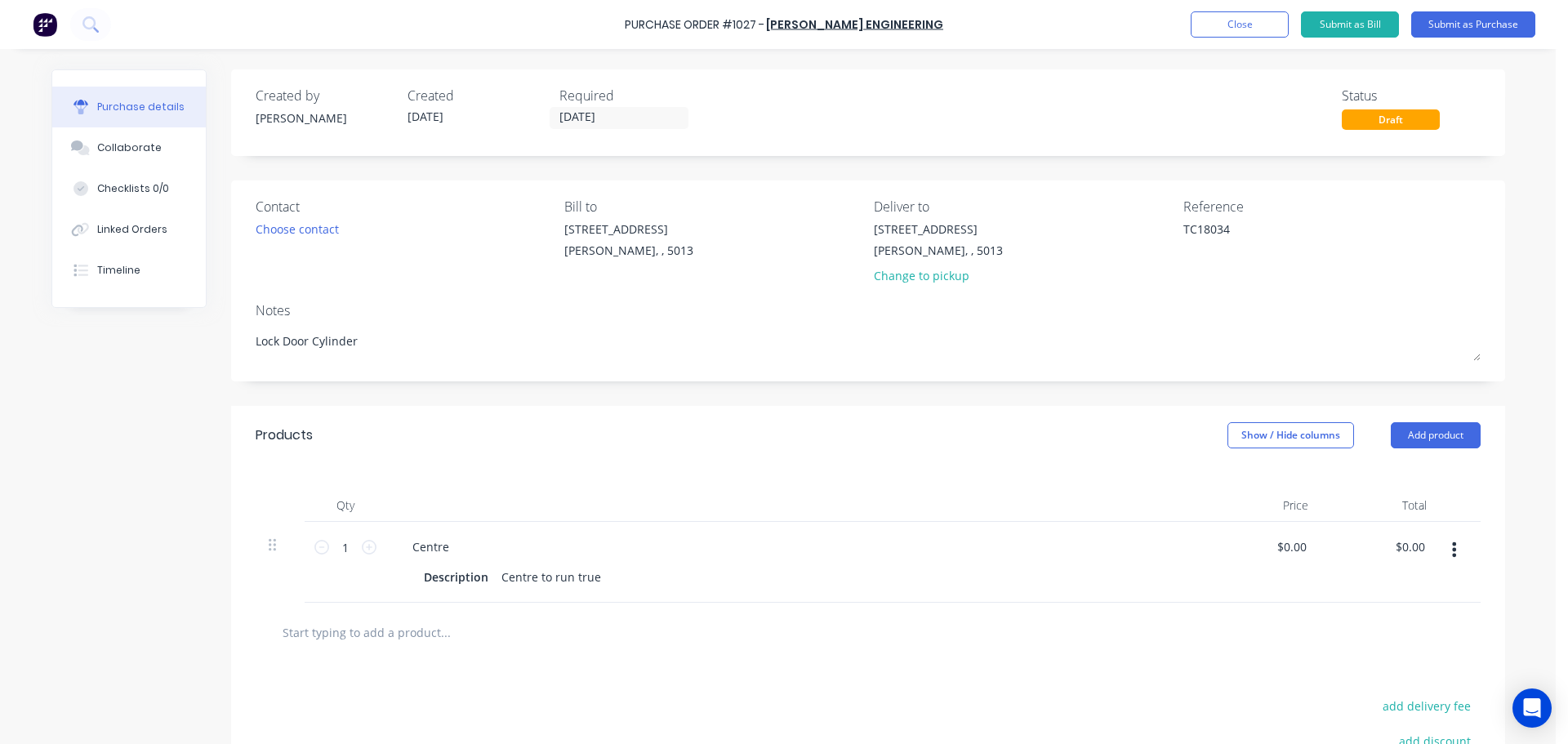
type textarea "x"
type textarea "Lock Door Cylinder"
type textarea "x"
type textarea "Lock Door Cylinder 3"
type textarea "x"
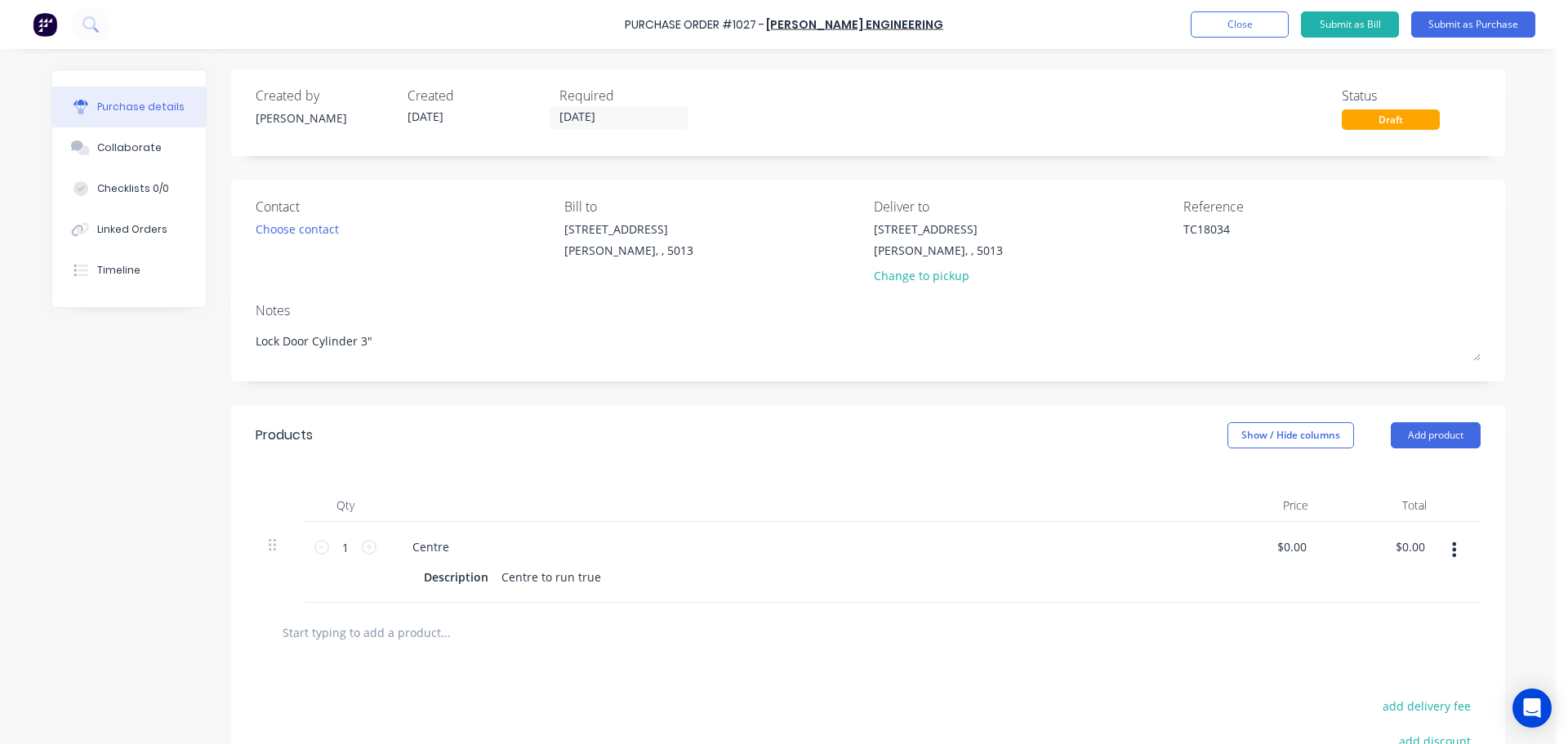
type textarea "Lock Door Cylinder 3""
type textarea "x"
type textarea "Lock Door Cylinder 3""
click at [121, 518] on div "Created by Jarred Created 27/08/25 Required 29/08/25 Status Draft Contact Choos…" at bounding box center [778, 500] width 1454 height 862
click at [550, 572] on div "Centre to run true" at bounding box center [551, 577] width 113 height 24
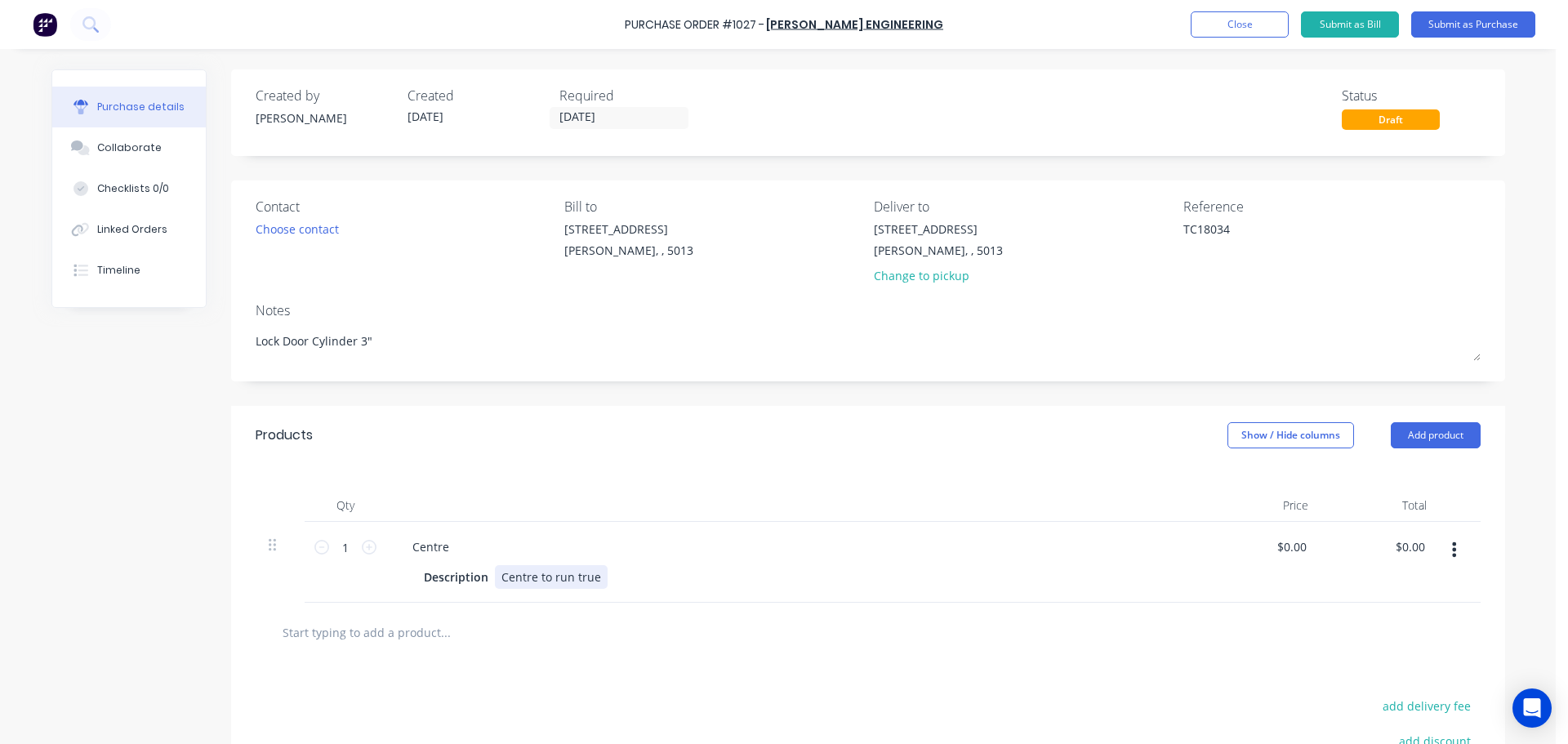
type textarea "x"
drag, startPoint x: 537, startPoint y: 575, endPoint x: 663, endPoint y: 576, distance: 126.0
click at [663, 576] on div "Description Centre to run true" at bounding box center [791, 577] width 748 height 24
click at [74, 541] on div "Created by Jarred Created 27/08/25 Required 29/08/25 Status Draft Contact Choos…" at bounding box center [778, 500] width 1454 height 862
click at [1488, 27] on button "Submit as Purchase" at bounding box center [1473, 24] width 124 height 27
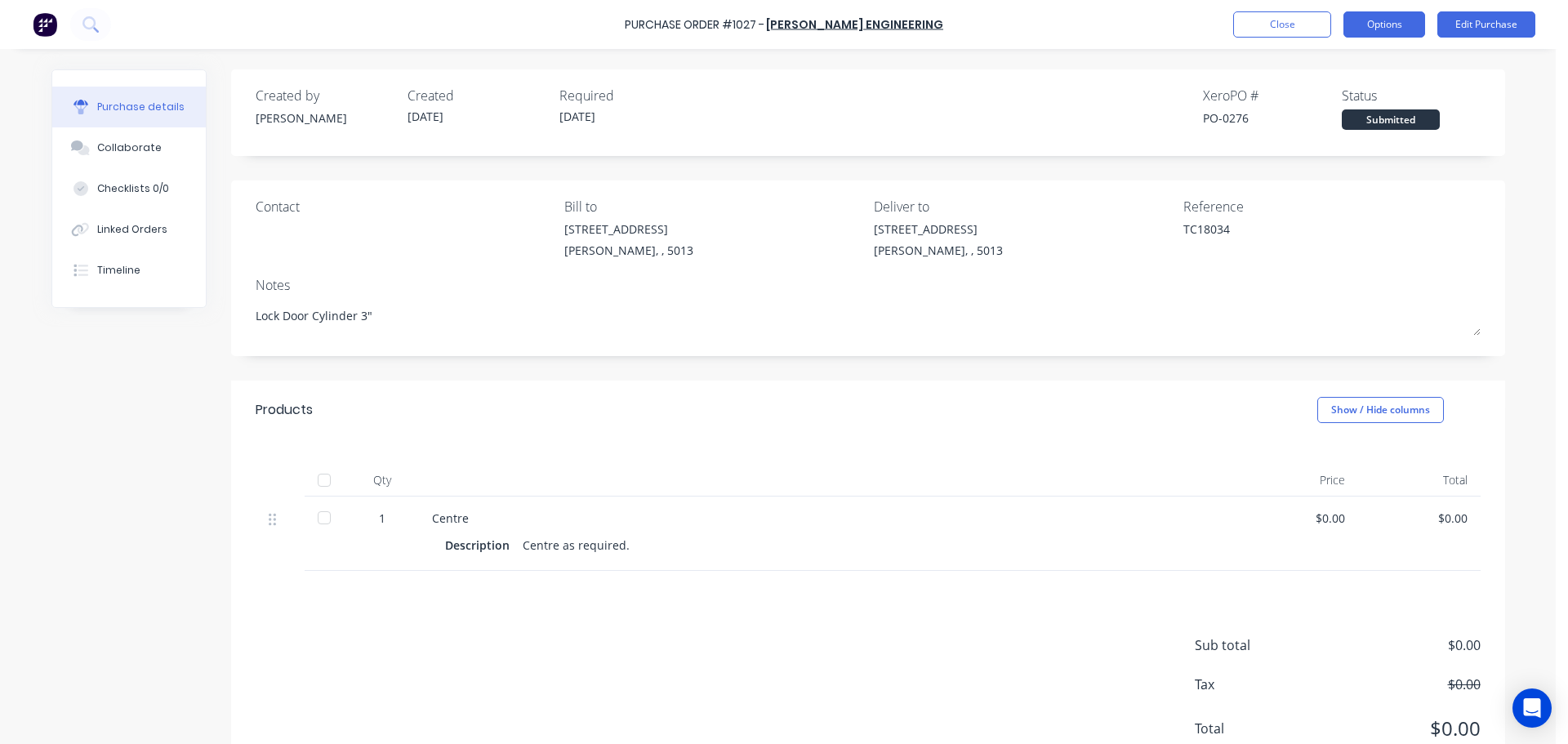
click at [1388, 27] on button "Options" at bounding box center [1385, 24] width 82 height 27
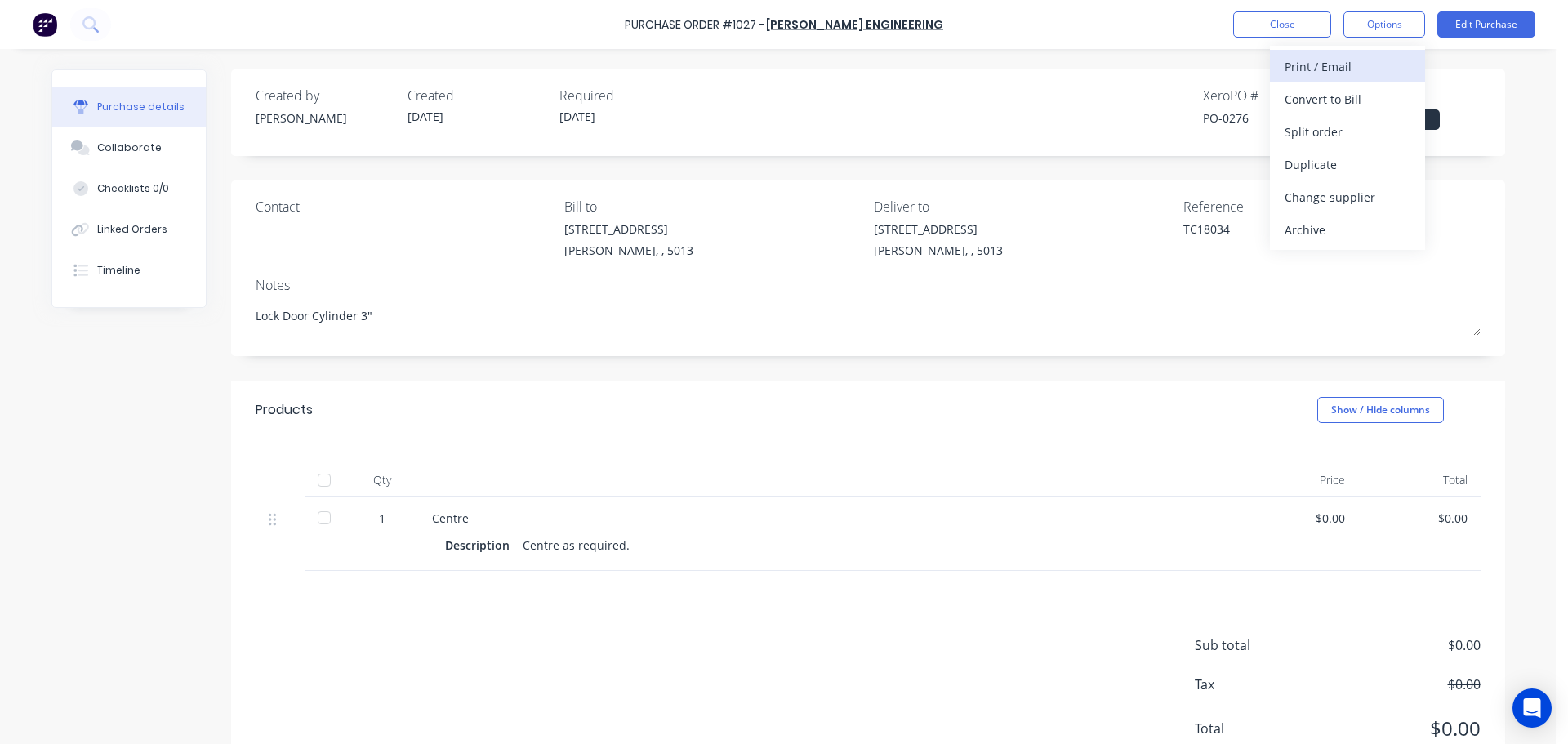
click at [1371, 67] on div "Print / Email" at bounding box center [1347, 67] width 126 height 24
click at [1310, 139] on div "Without pricing" at bounding box center [1347, 132] width 126 height 24
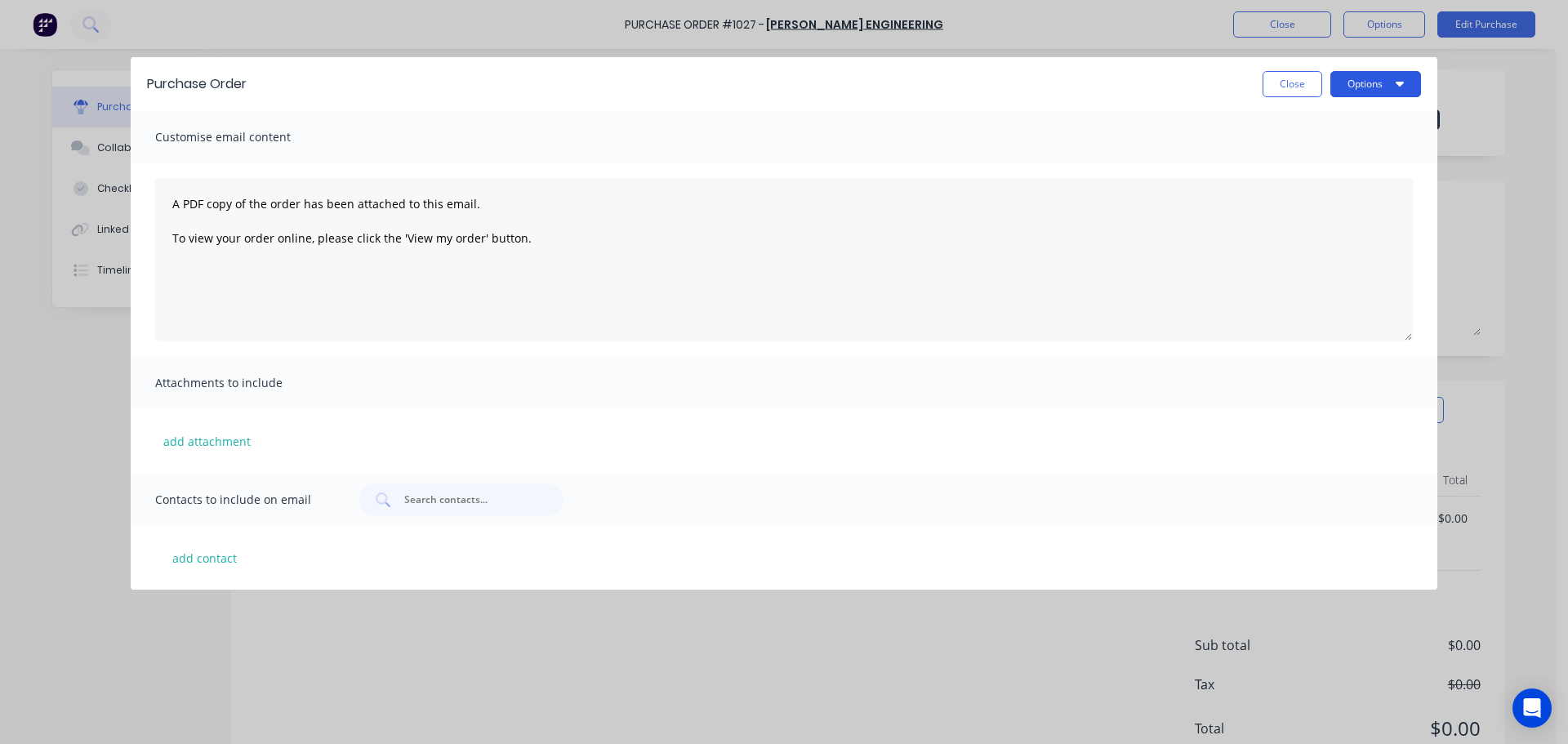
click at [1379, 92] on button "Options" at bounding box center [1376, 84] width 91 height 27
click at [1371, 117] on div "Print" at bounding box center [1343, 126] width 126 height 24
click at [1302, 92] on button "Close" at bounding box center [1293, 84] width 60 height 27
type textarea "x"
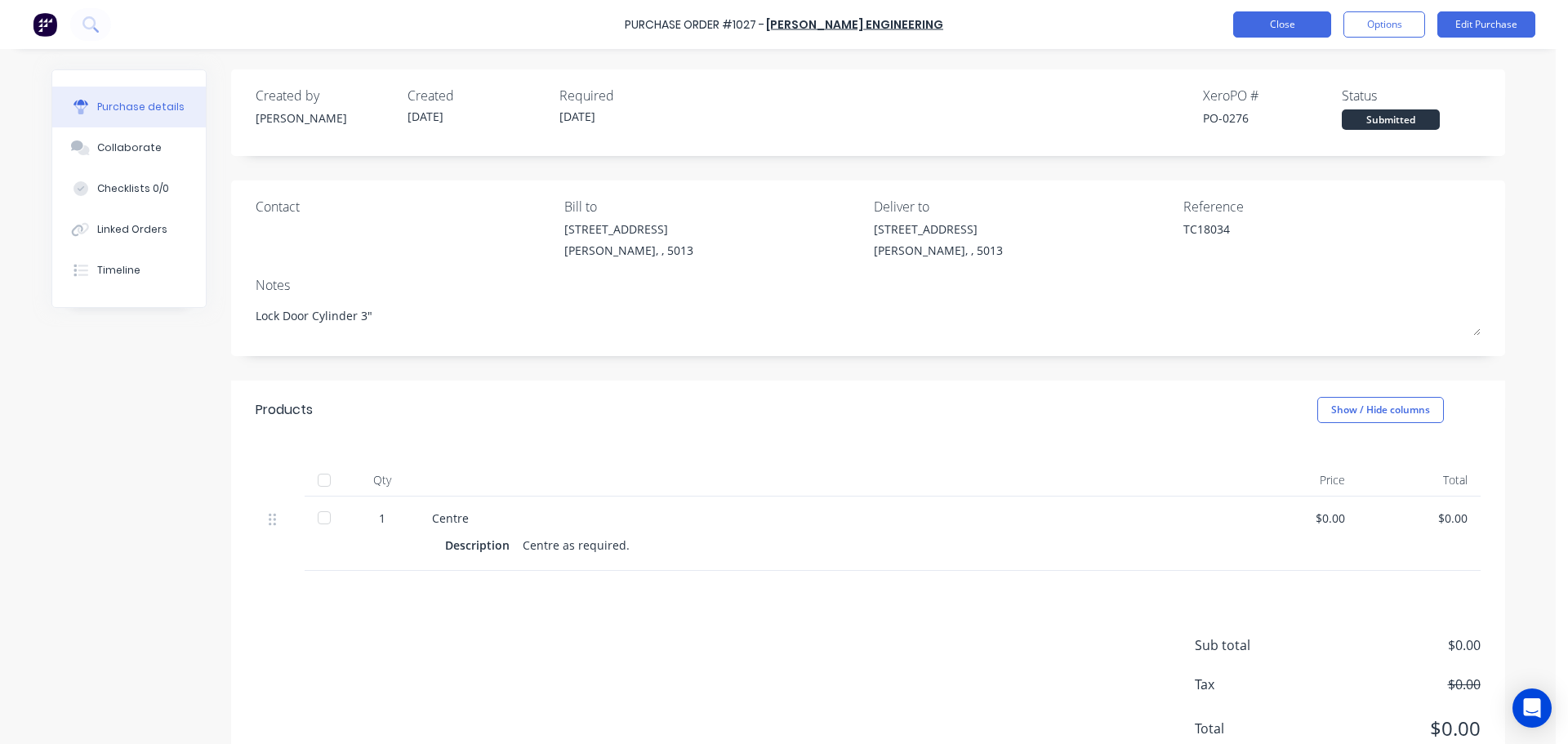
click at [1271, 29] on button "Close" at bounding box center [1282, 24] width 98 height 27
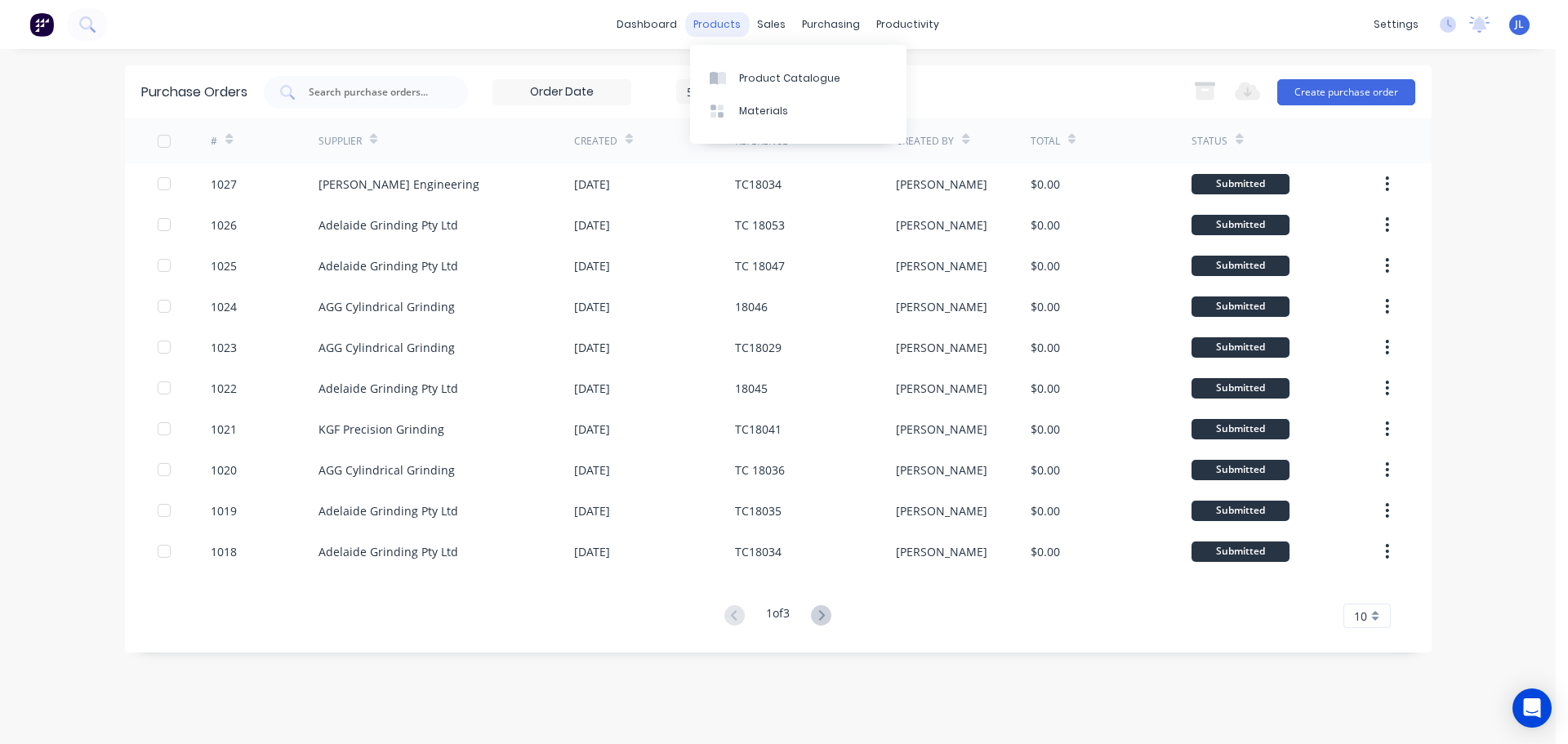
click at [722, 21] on div "products" at bounding box center [717, 24] width 64 height 25
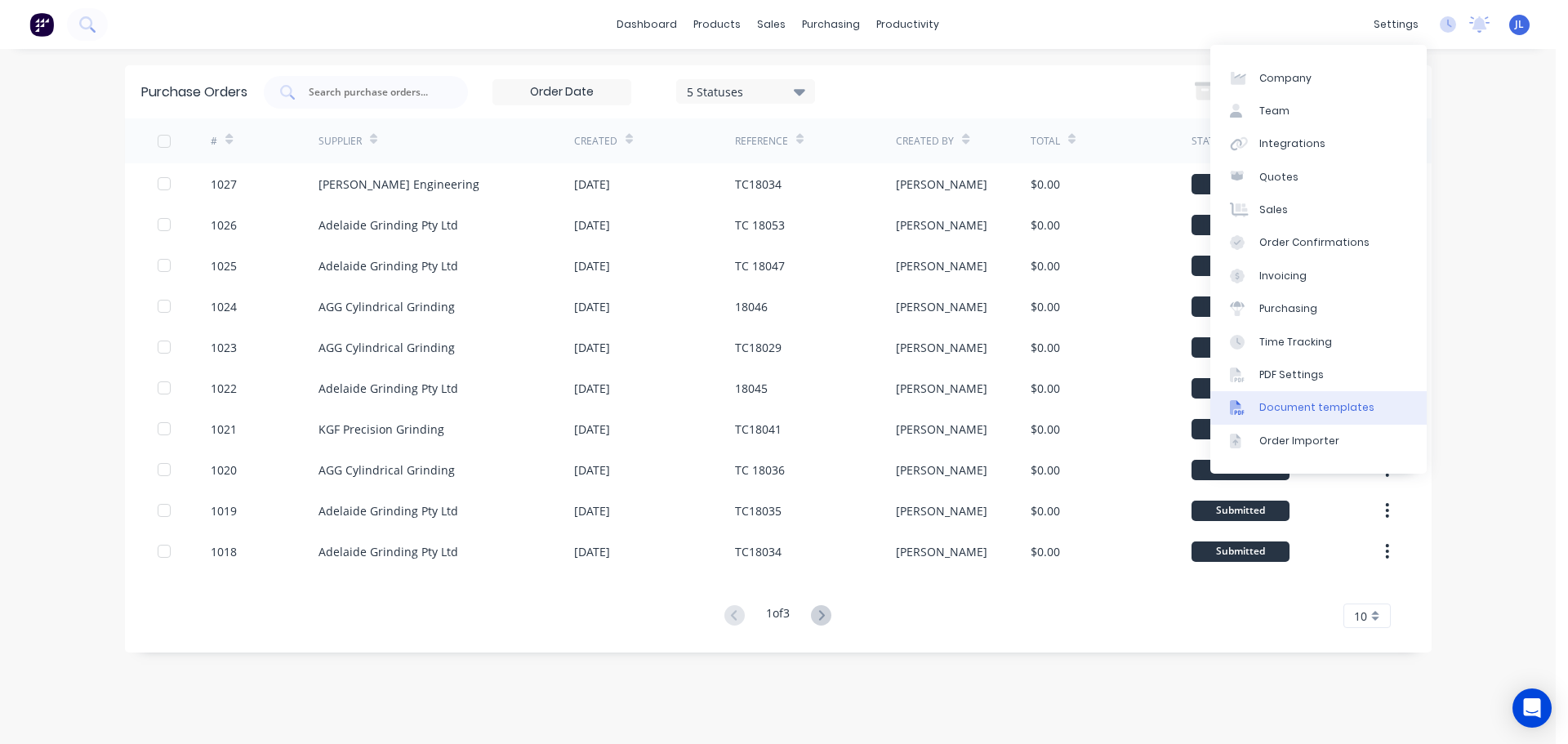
click at [1306, 410] on div "Document templates" at bounding box center [1317, 407] width 115 height 15
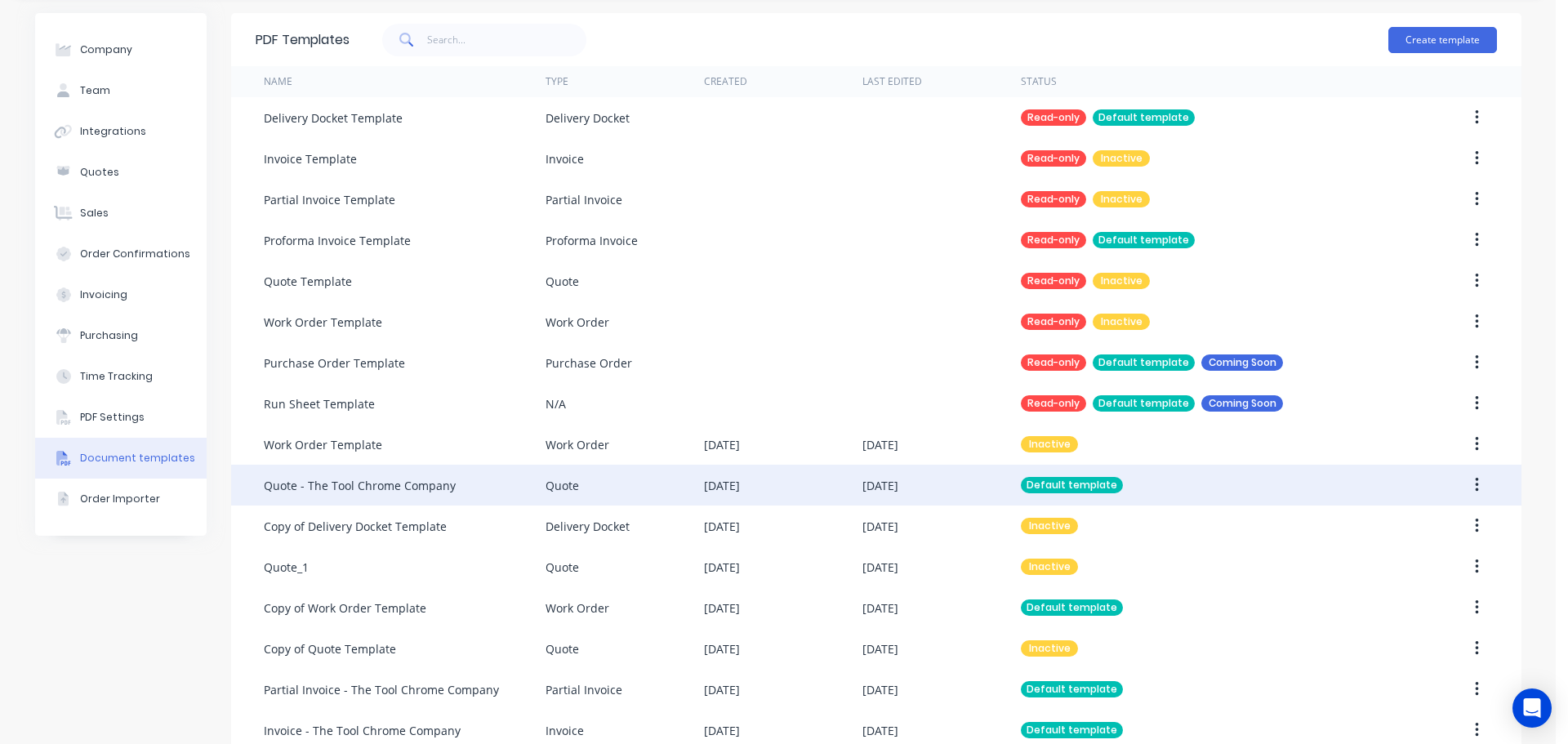
scroll to position [82, 0]
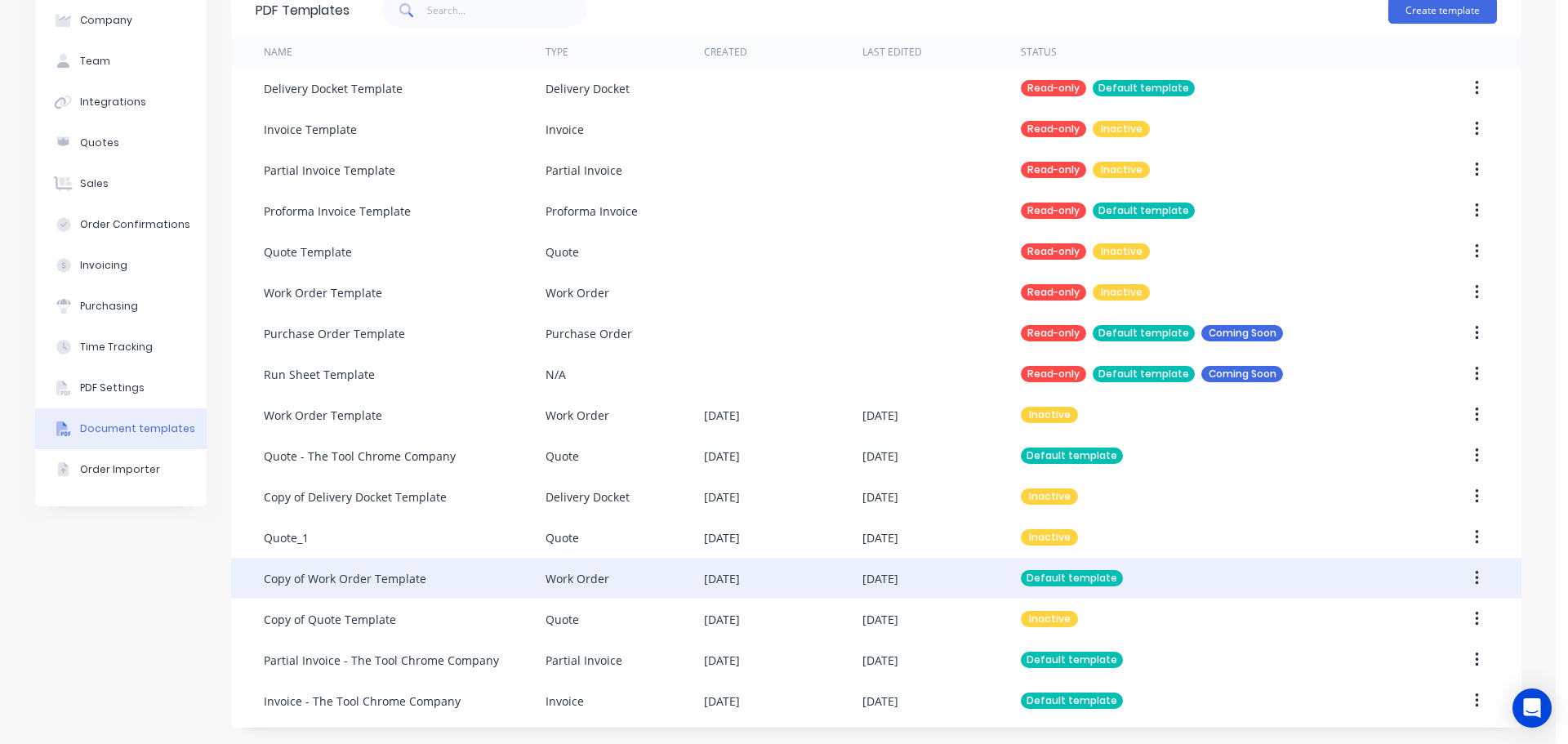
click at [832, 585] on div "22 Aug 2025" at bounding box center [783, 579] width 158 height 41
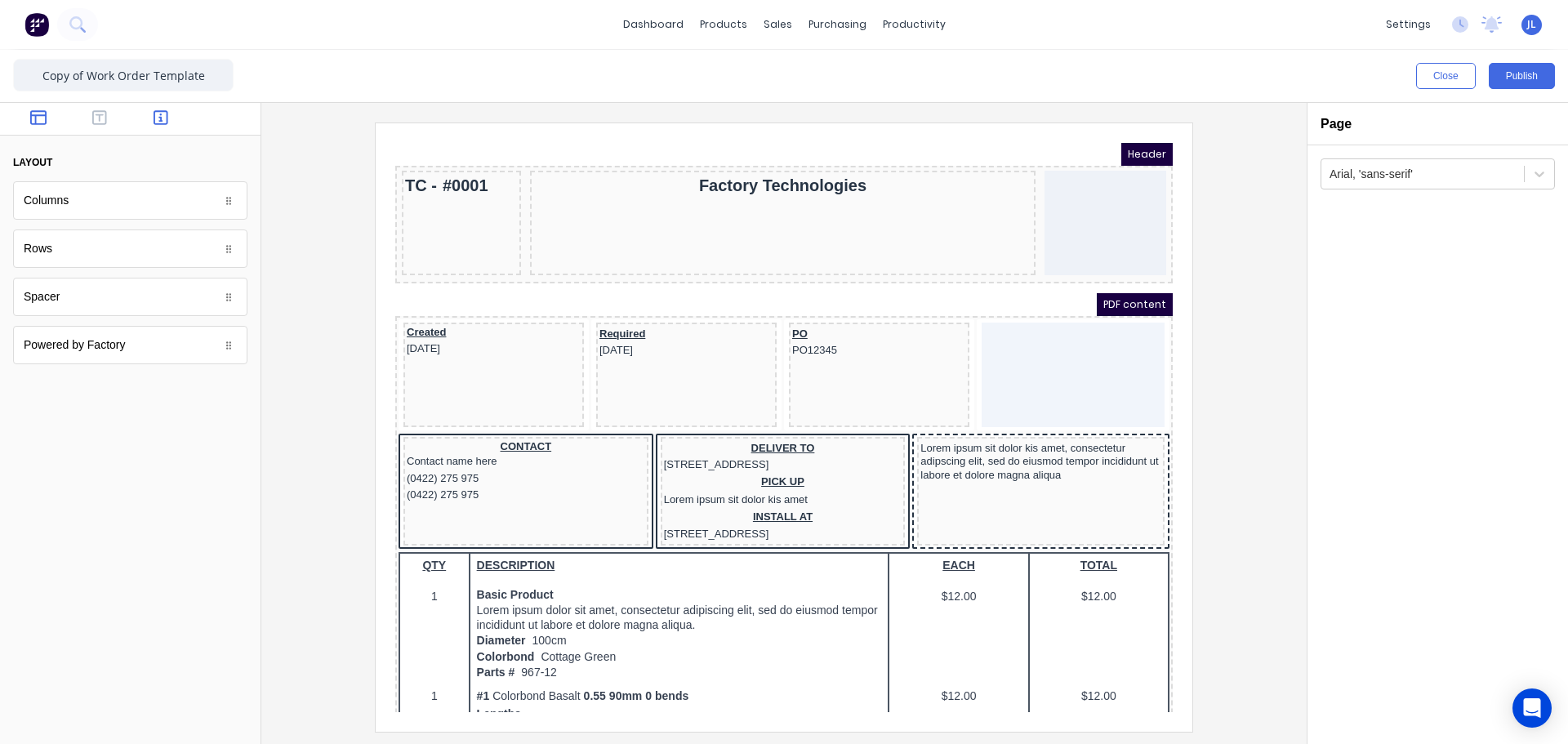
click at [174, 117] on button "button" at bounding box center [162, 119] width 51 height 20
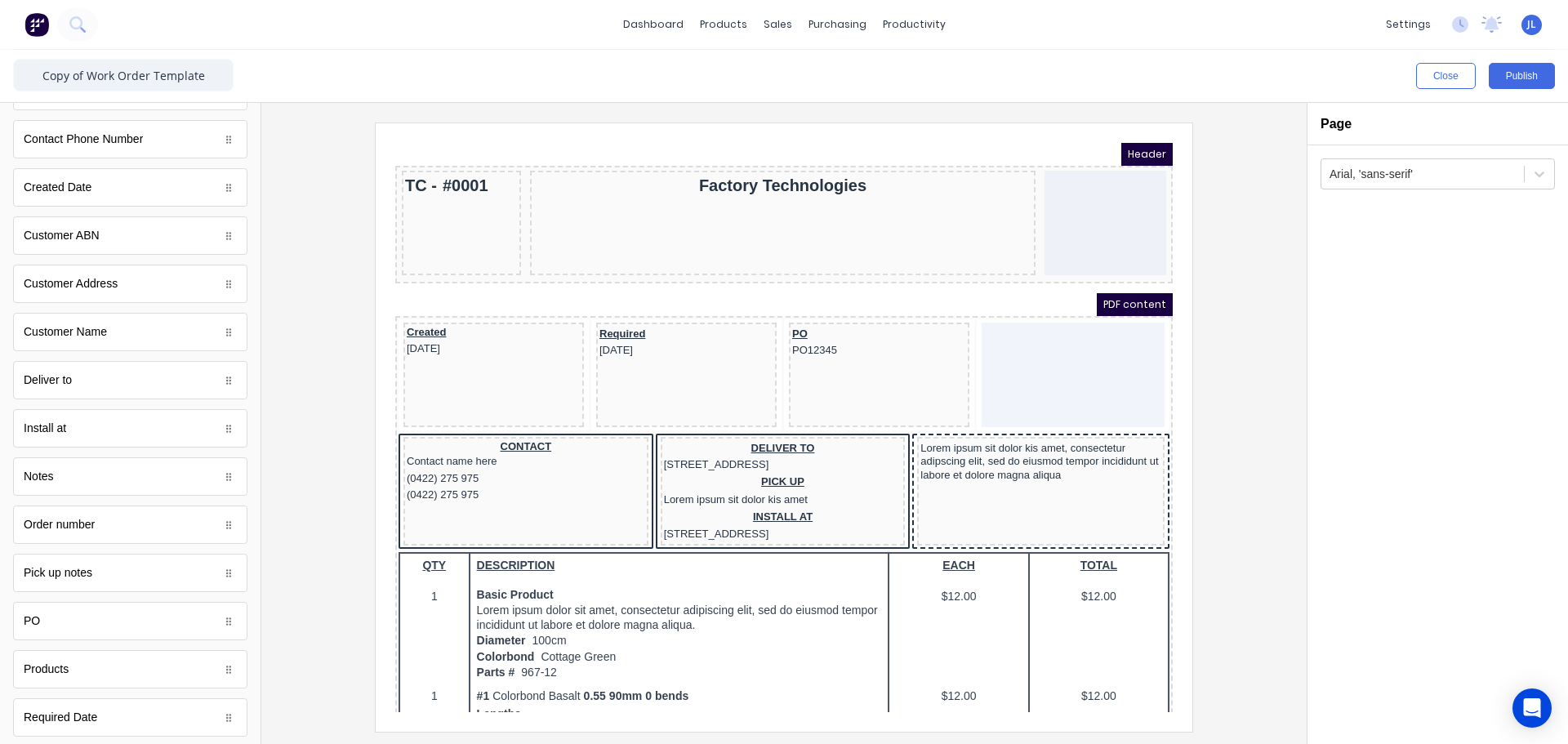
scroll to position [572, 0]
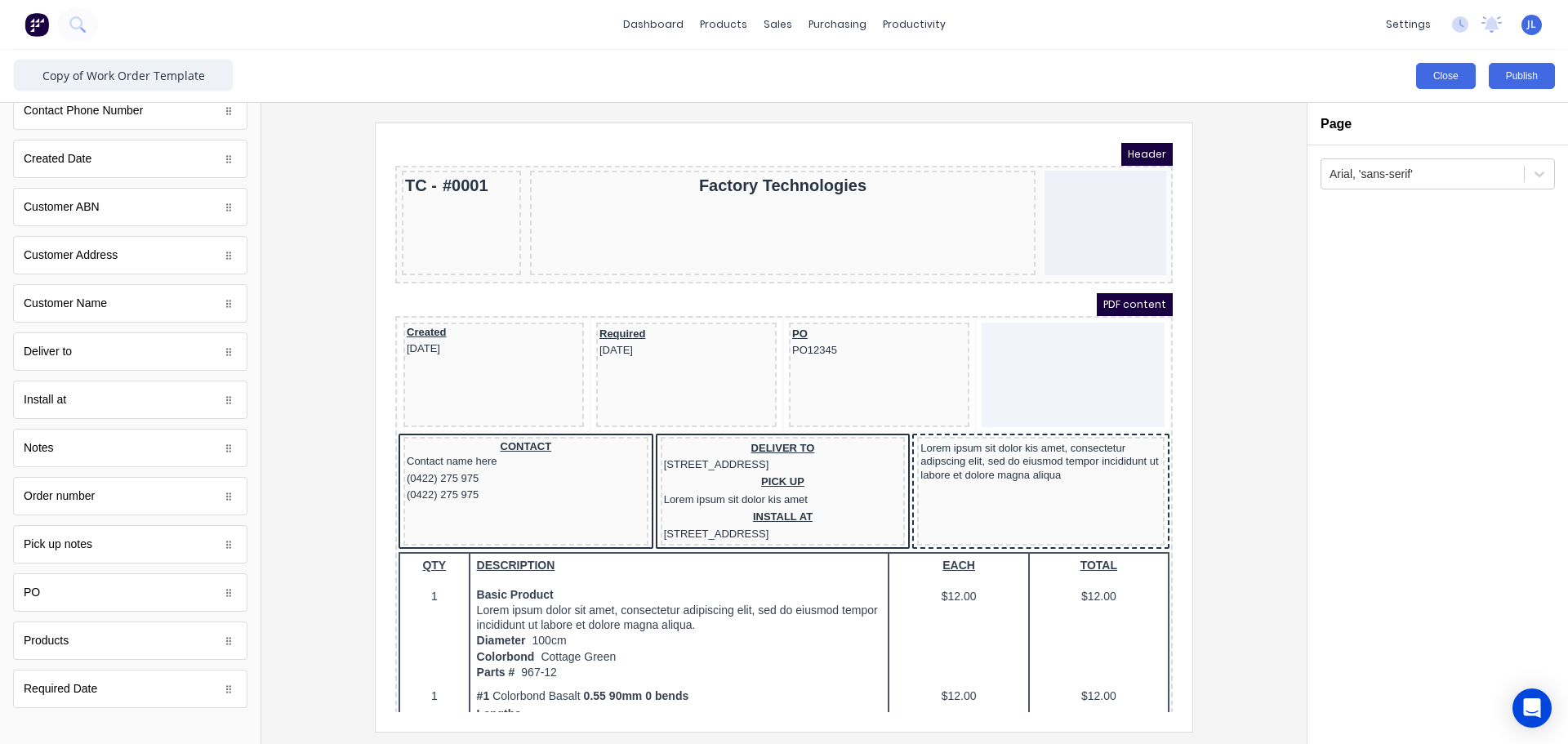
click at [1430, 67] on button "Close" at bounding box center [1447, 76] width 60 height 27
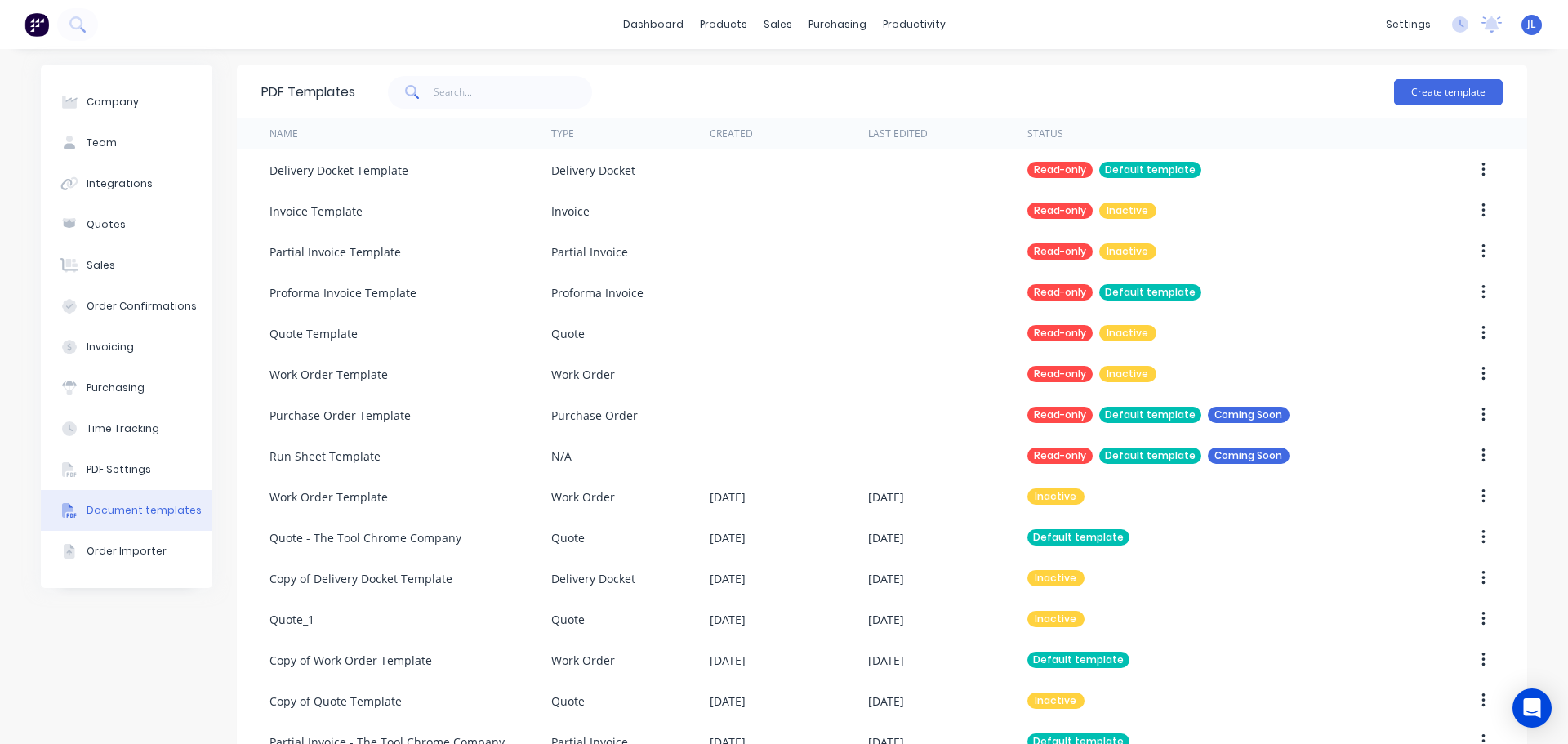
click at [44, 35] on img at bounding box center [37, 24] width 25 height 25
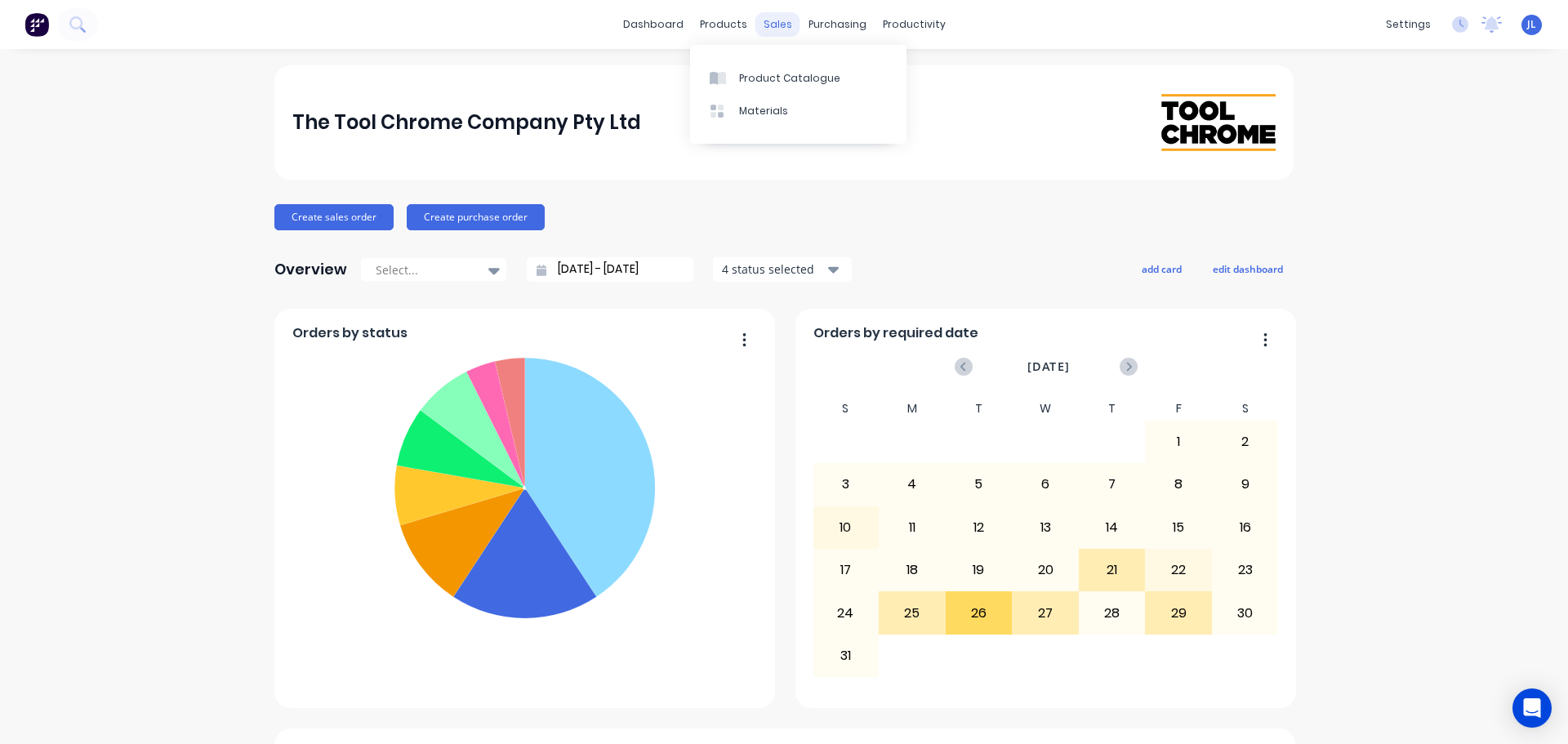
click at [787, 27] on div "sales" at bounding box center [778, 24] width 45 height 25
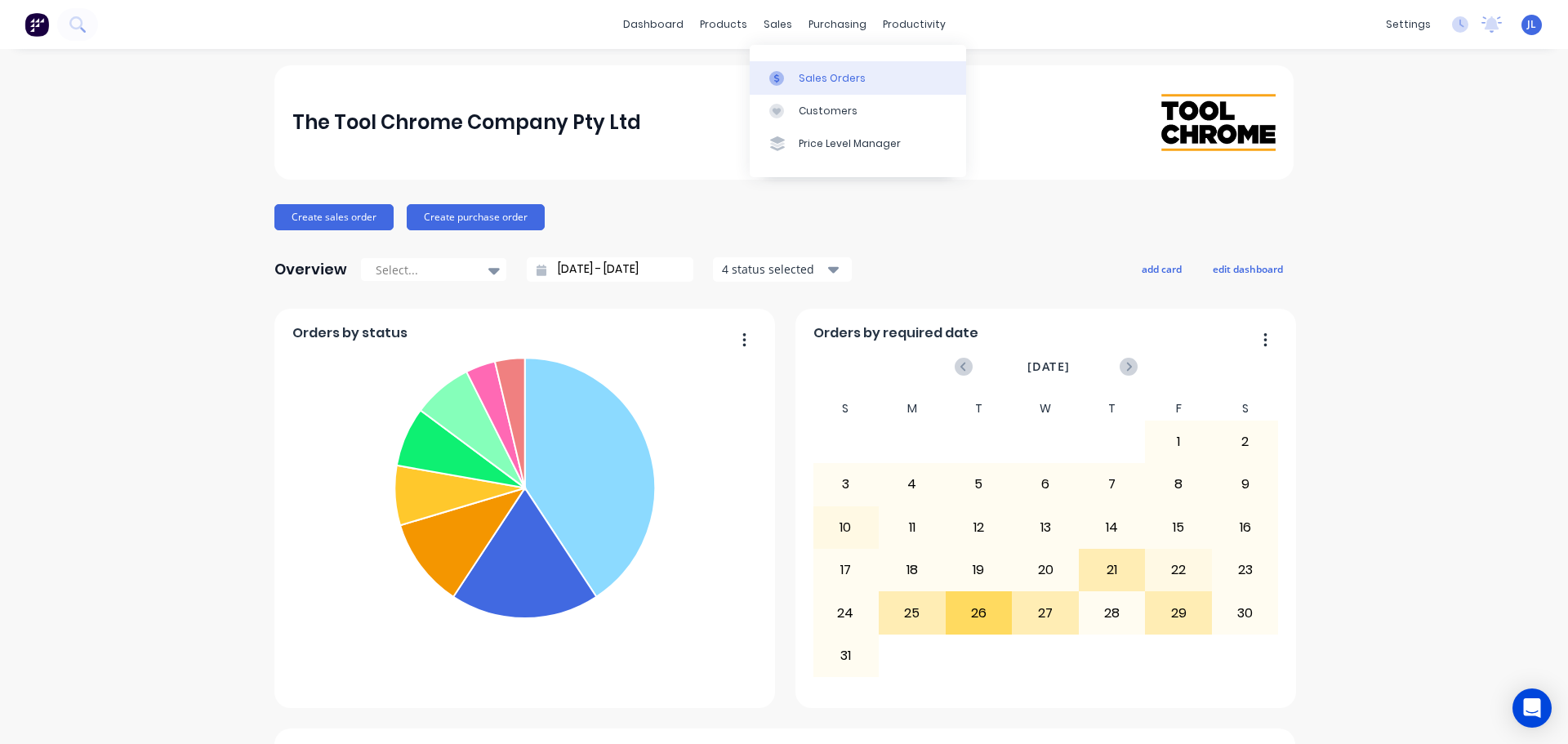
click at [821, 88] on link "Sales Orders" at bounding box center [858, 78] width 216 height 32
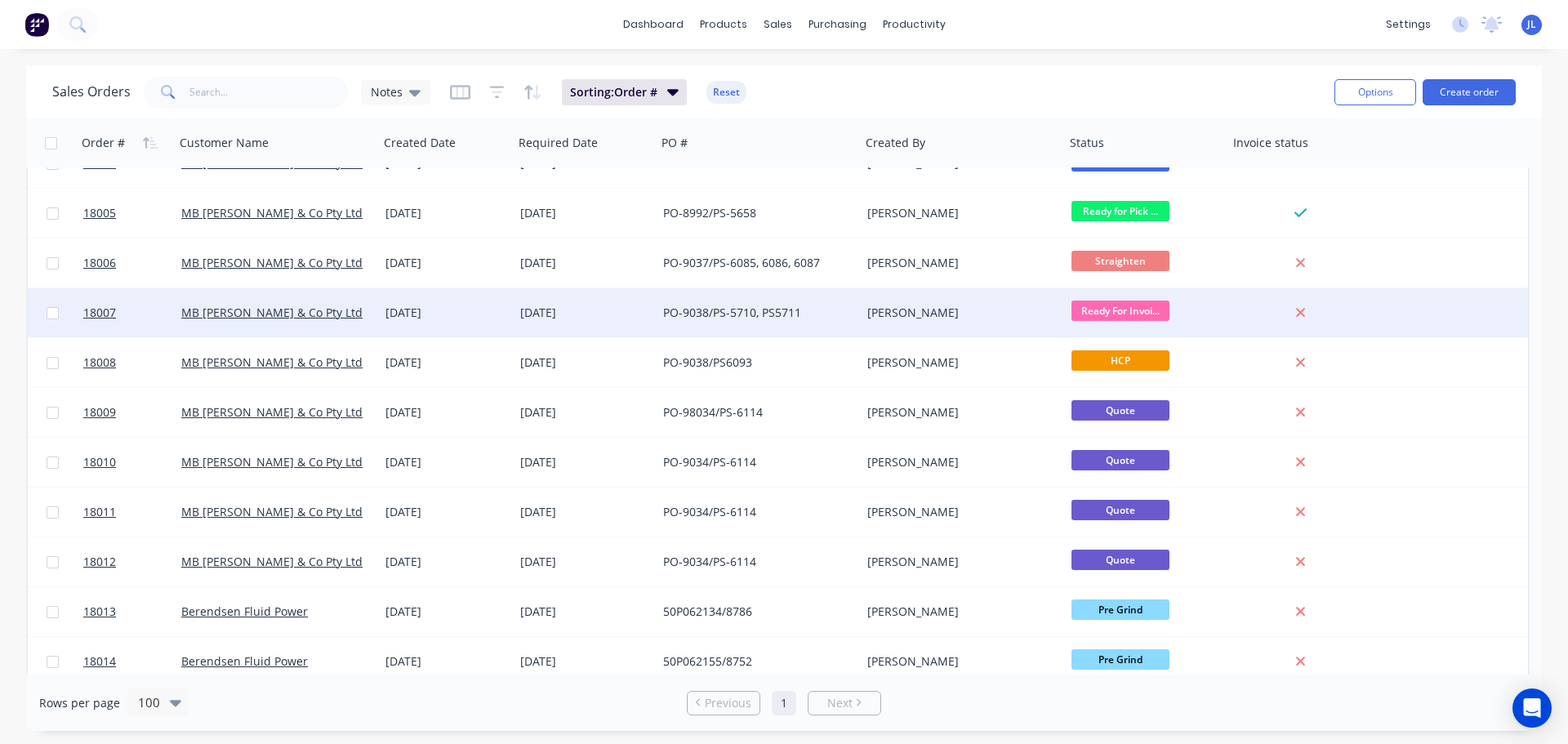
scroll to position [245, 0]
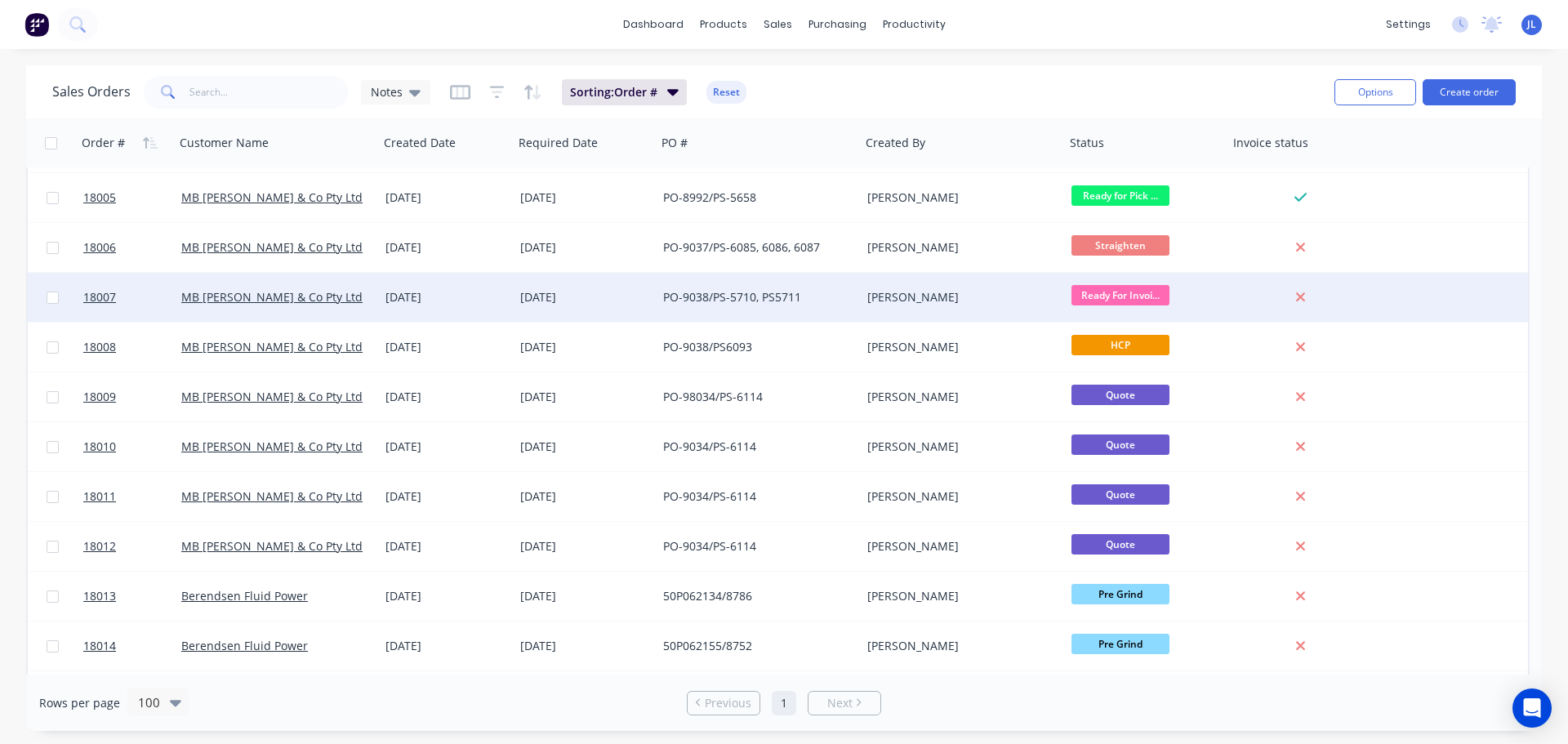
click at [1123, 303] on span "Ready For Invoi..." at bounding box center [1121, 295] width 98 height 21
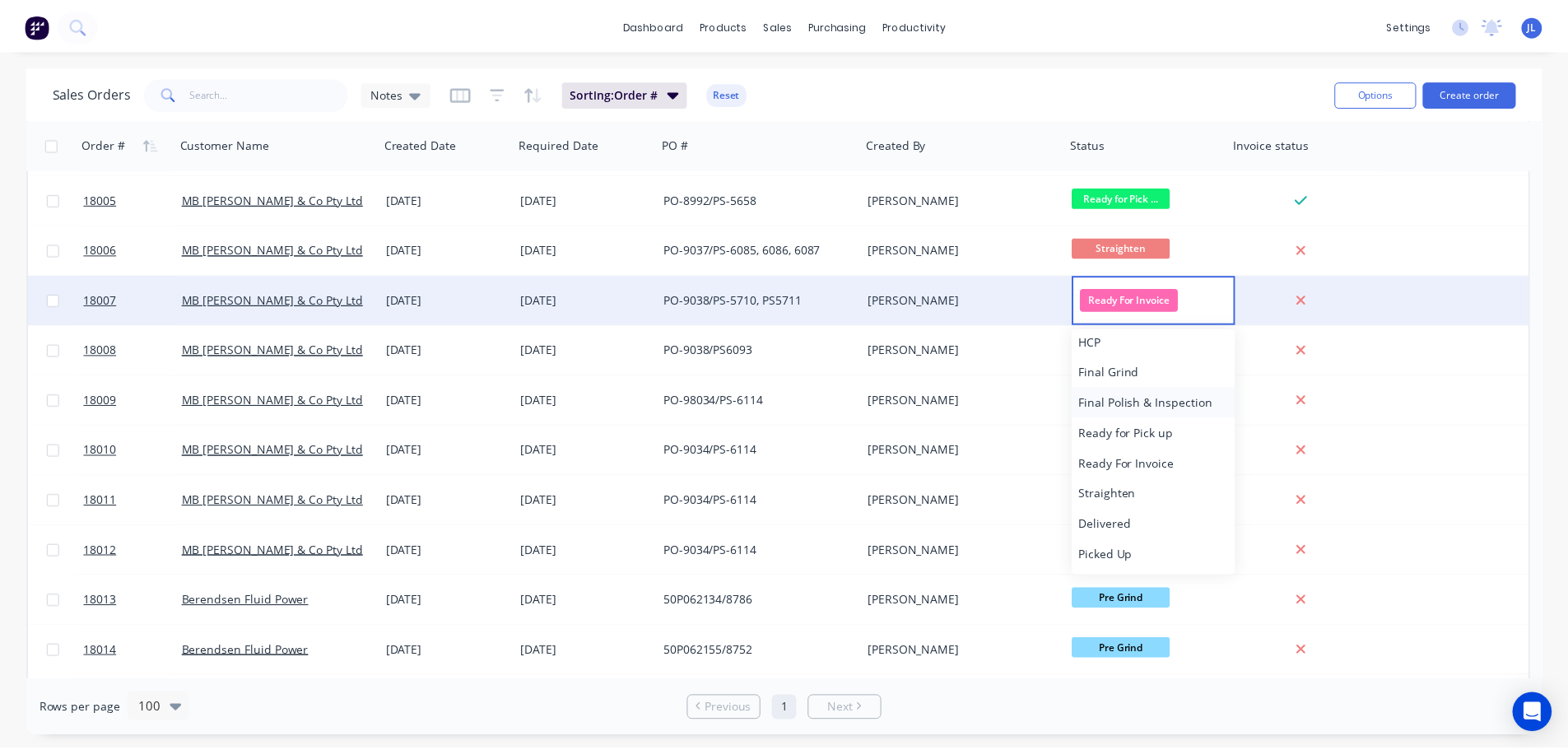
scroll to position [223, 0]
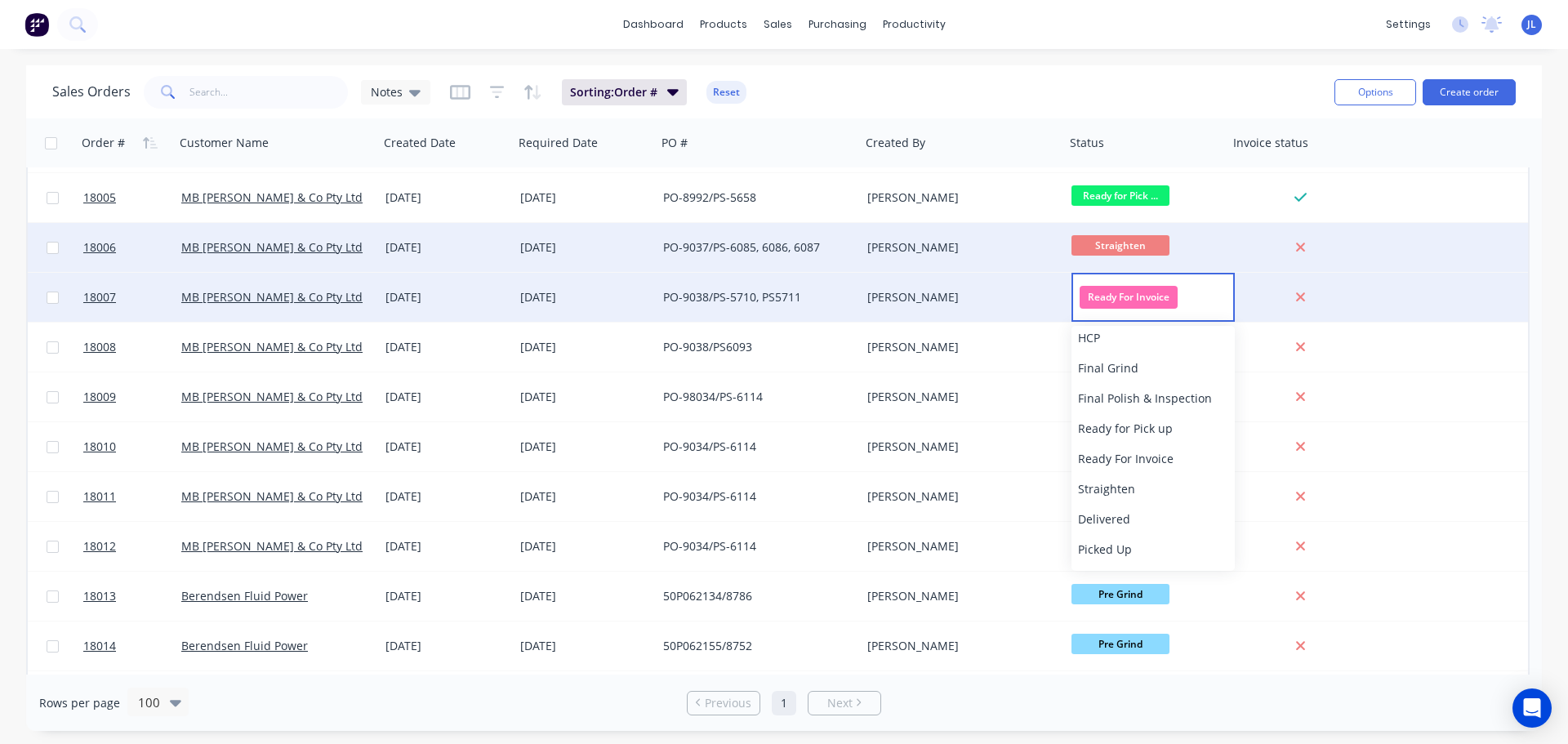
click at [753, 250] on div "PO-9037/PS-6085, 6086, 6087" at bounding box center [754, 247] width 181 height 16
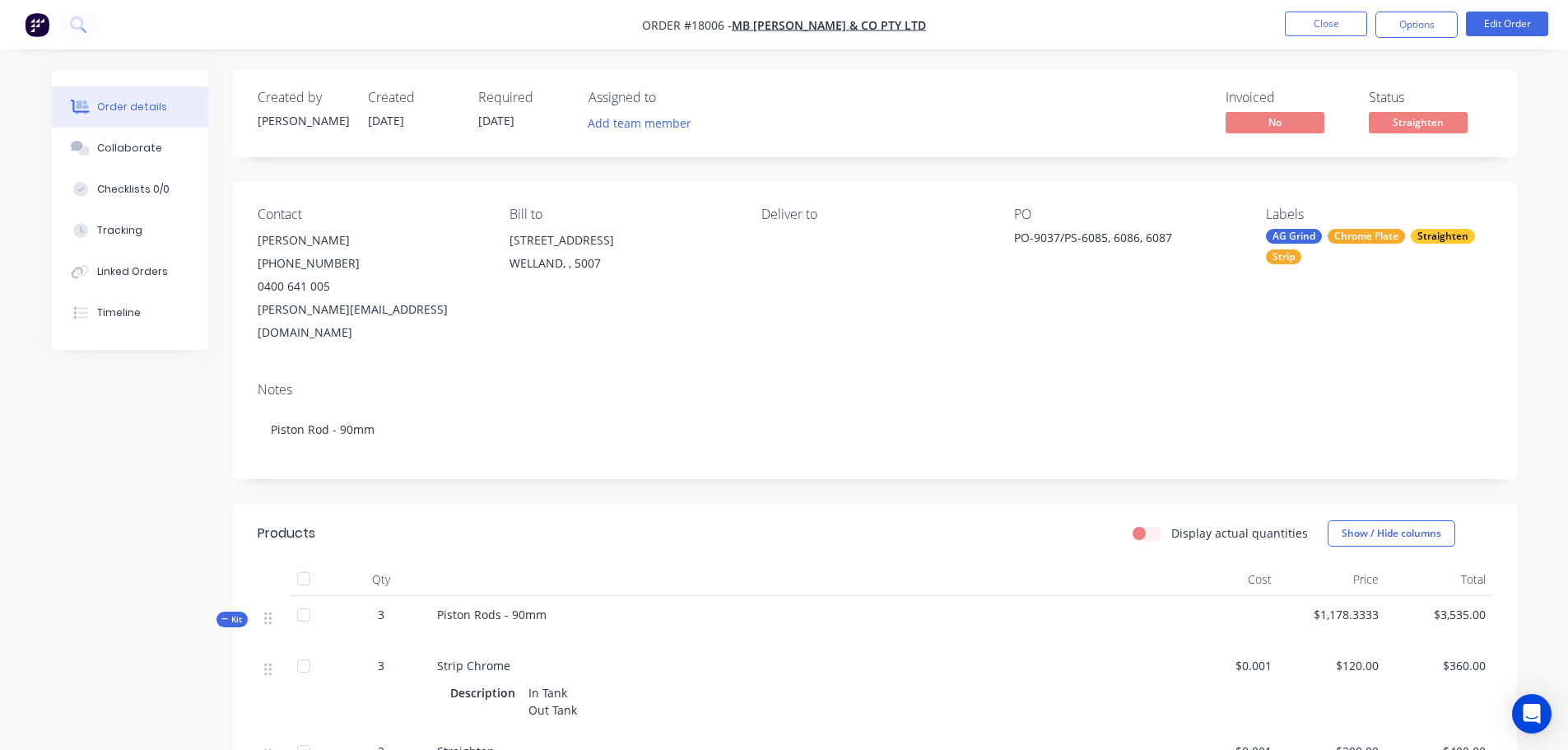
click at [1414, 38] on nav "Order #18006 - MB Butterfield & Co Pty Ltd Close Options Edit Order" at bounding box center [784, 24] width 1568 height 49
click at [1416, 32] on button "Options" at bounding box center [1417, 24] width 83 height 27
click at [1144, 40] on nav "Order #18006 - MB Butterfield & Co Pty Ltd Close Options Edit Order" at bounding box center [784, 24] width 1568 height 49
click at [1305, 32] on button "Close" at bounding box center [1326, 23] width 83 height 25
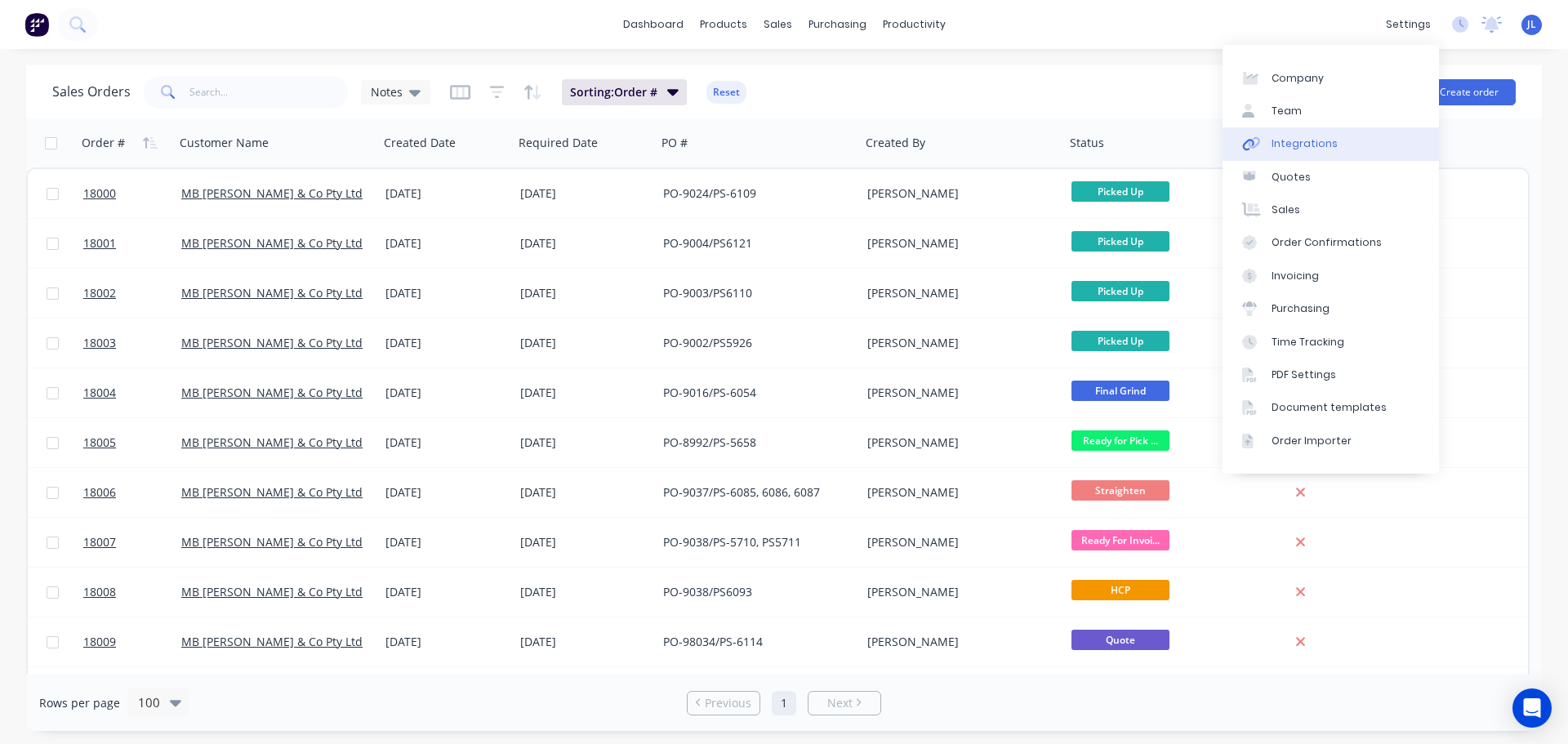
click at [1283, 150] on div "Integrations" at bounding box center [1305, 144] width 66 height 15
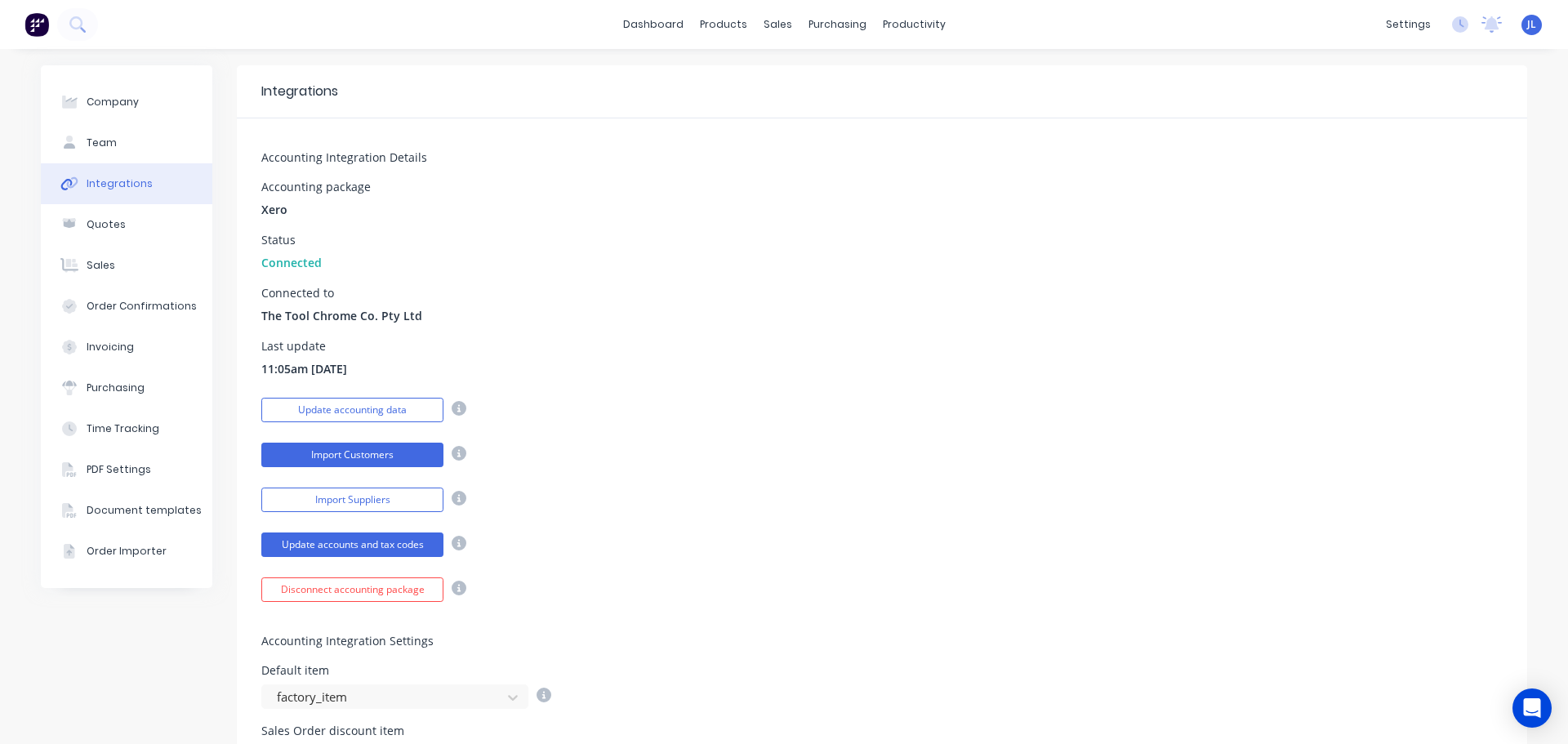
click at [390, 446] on button "Import Customers" at bounding box center [352, 455] width 182 height 25
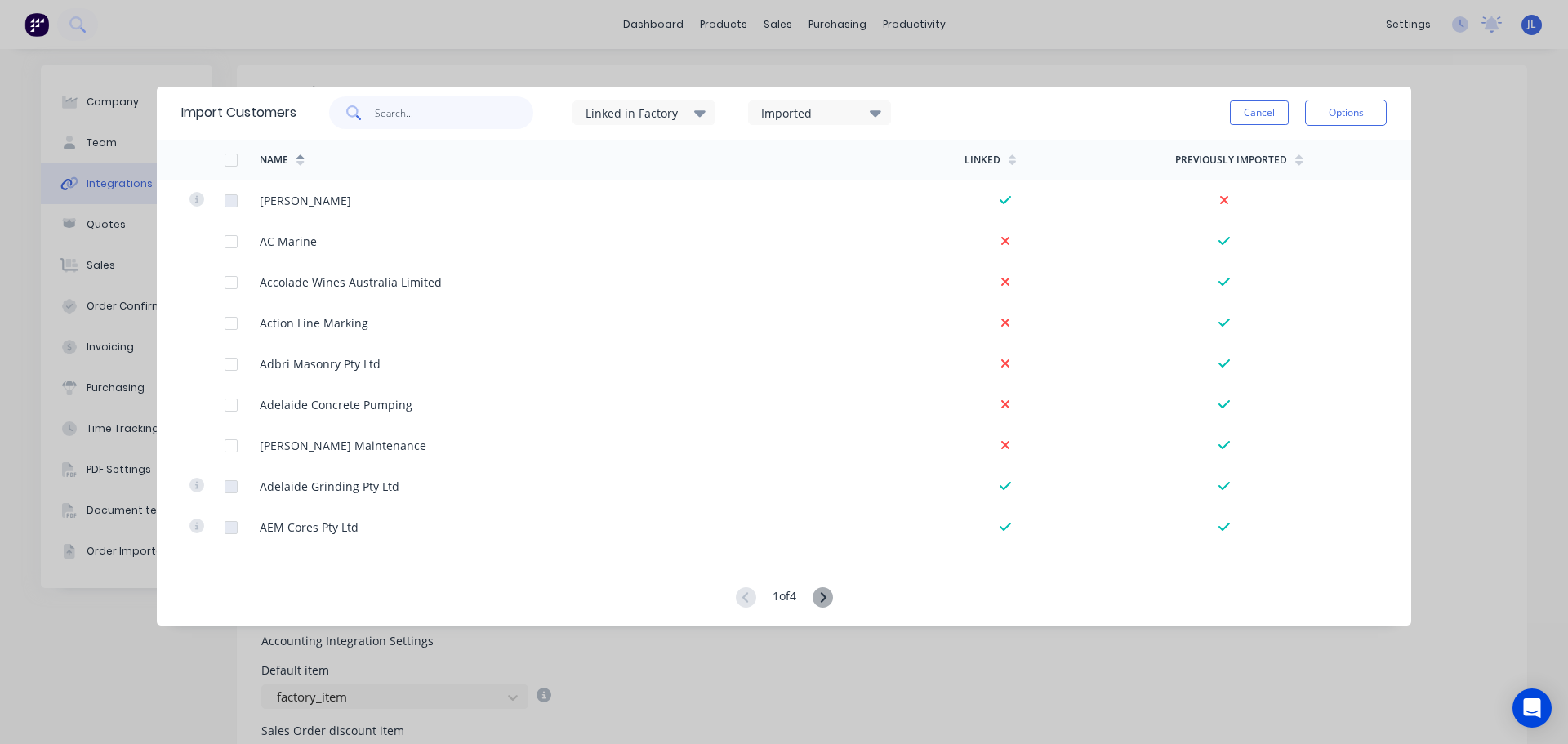
click at [404, 120] on input "text" at bounding box center [455, 113] width 159 height 32
type input "epir"
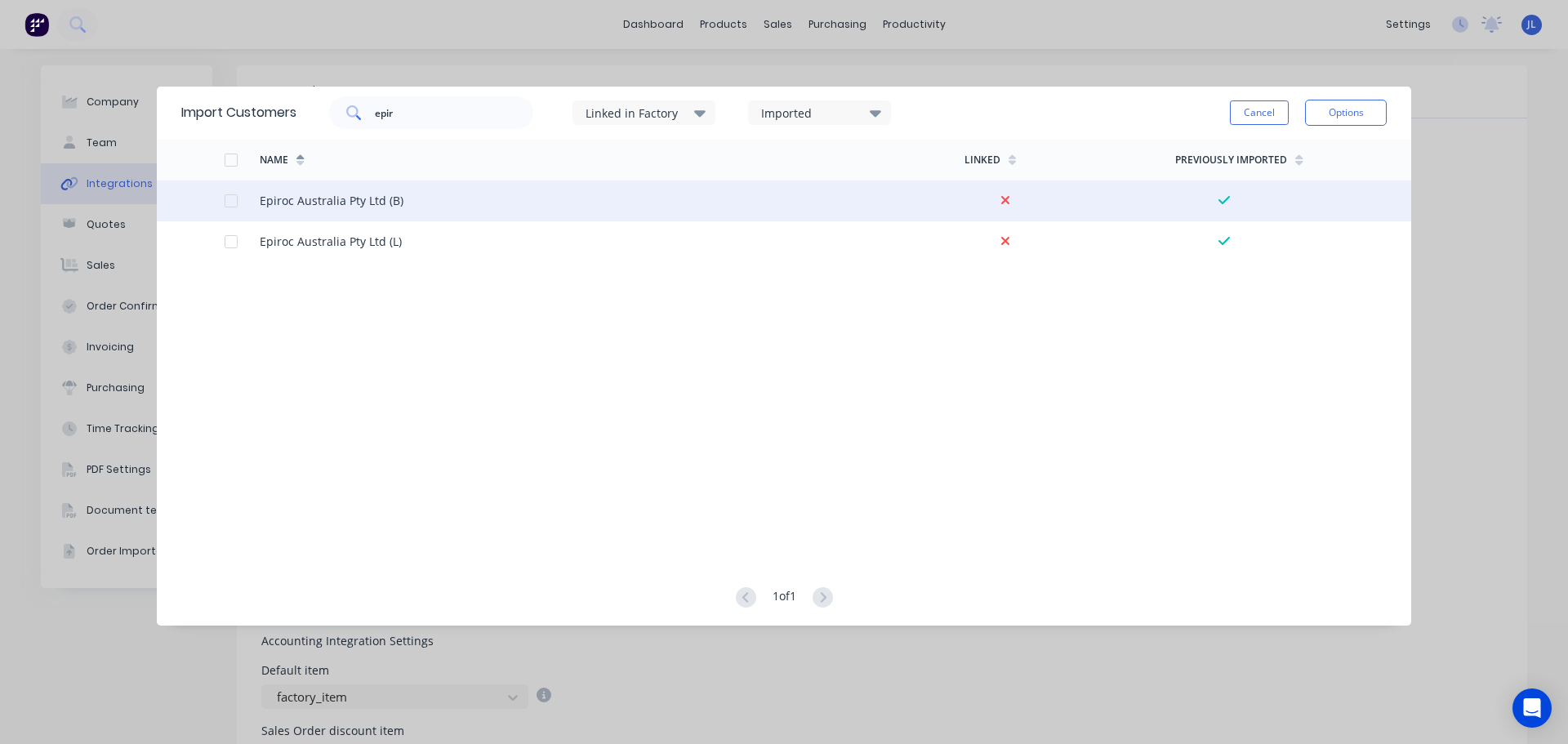
click at [229, 201] on div at bounding box center [231, 201] width 32 height 32
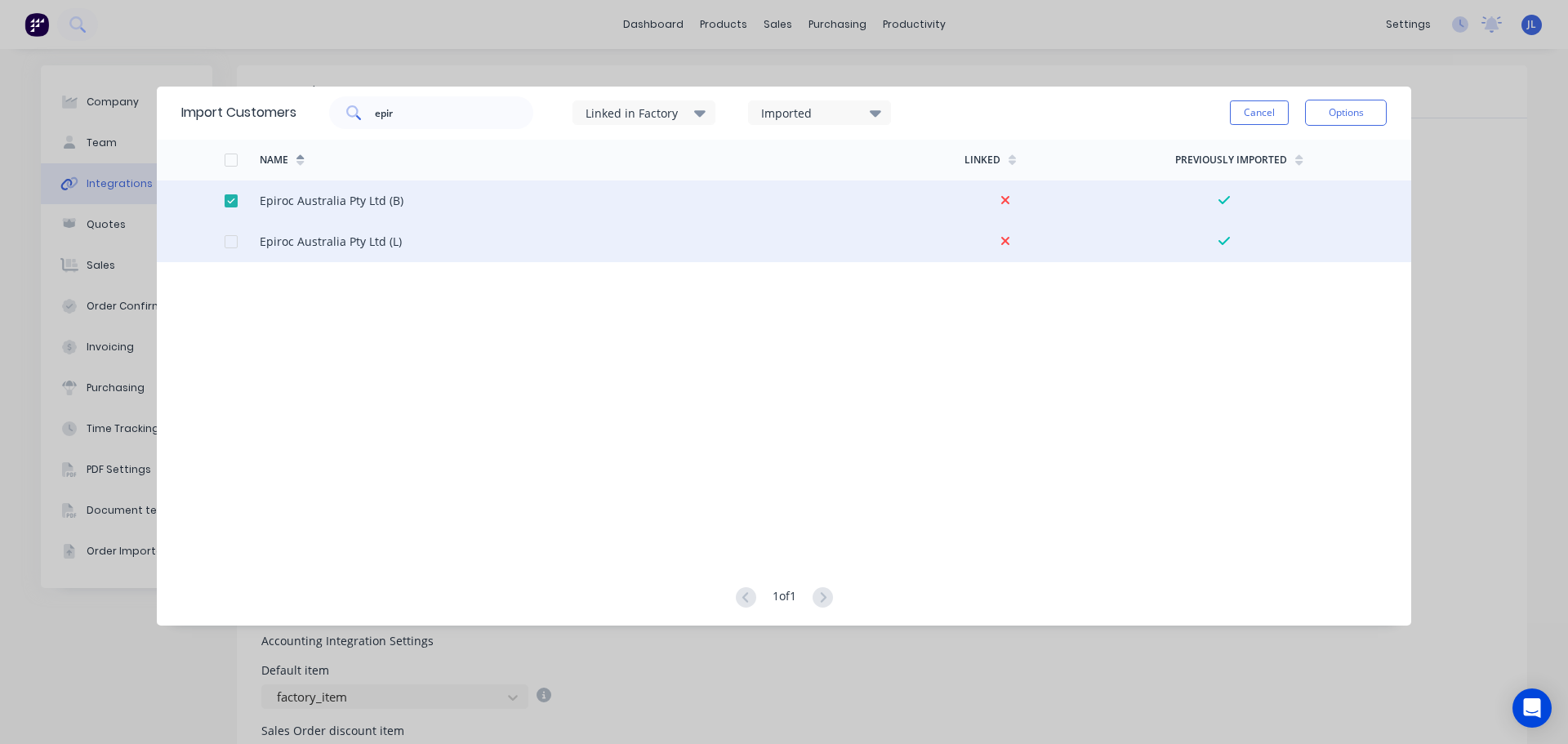
click at [229, 239] on div at bounding box center [231, 242] width 32 height 32
click at [1324, 118] on button "Options" at bounding box center [1347, 113] width 82 height 27
click at [1306, 156] on div "Import selected customers" at bounding box center [1309, 158] width 126 height 41
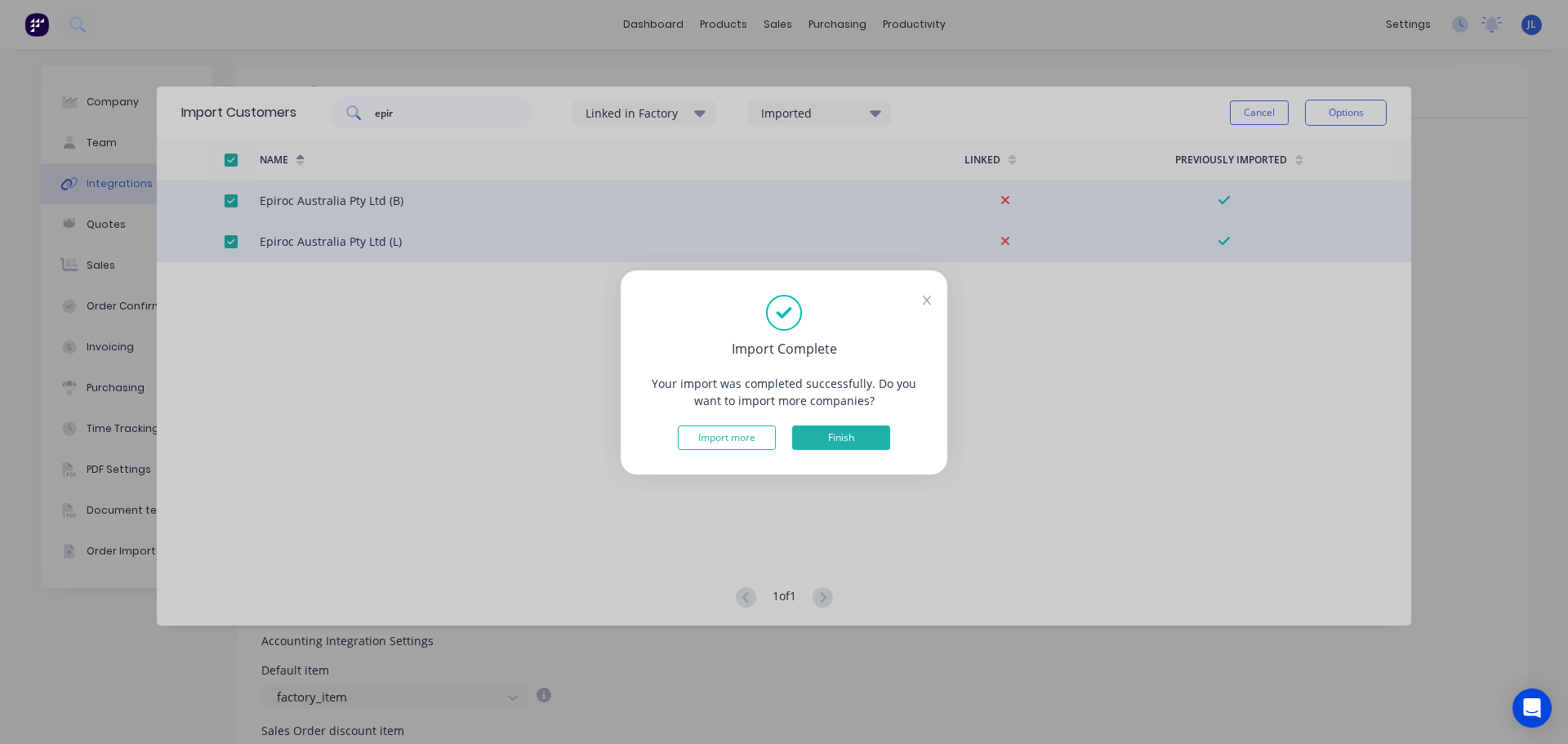
click at [849, 435] on button "Finish" at bounding box center [841, 438] width 98 height 25
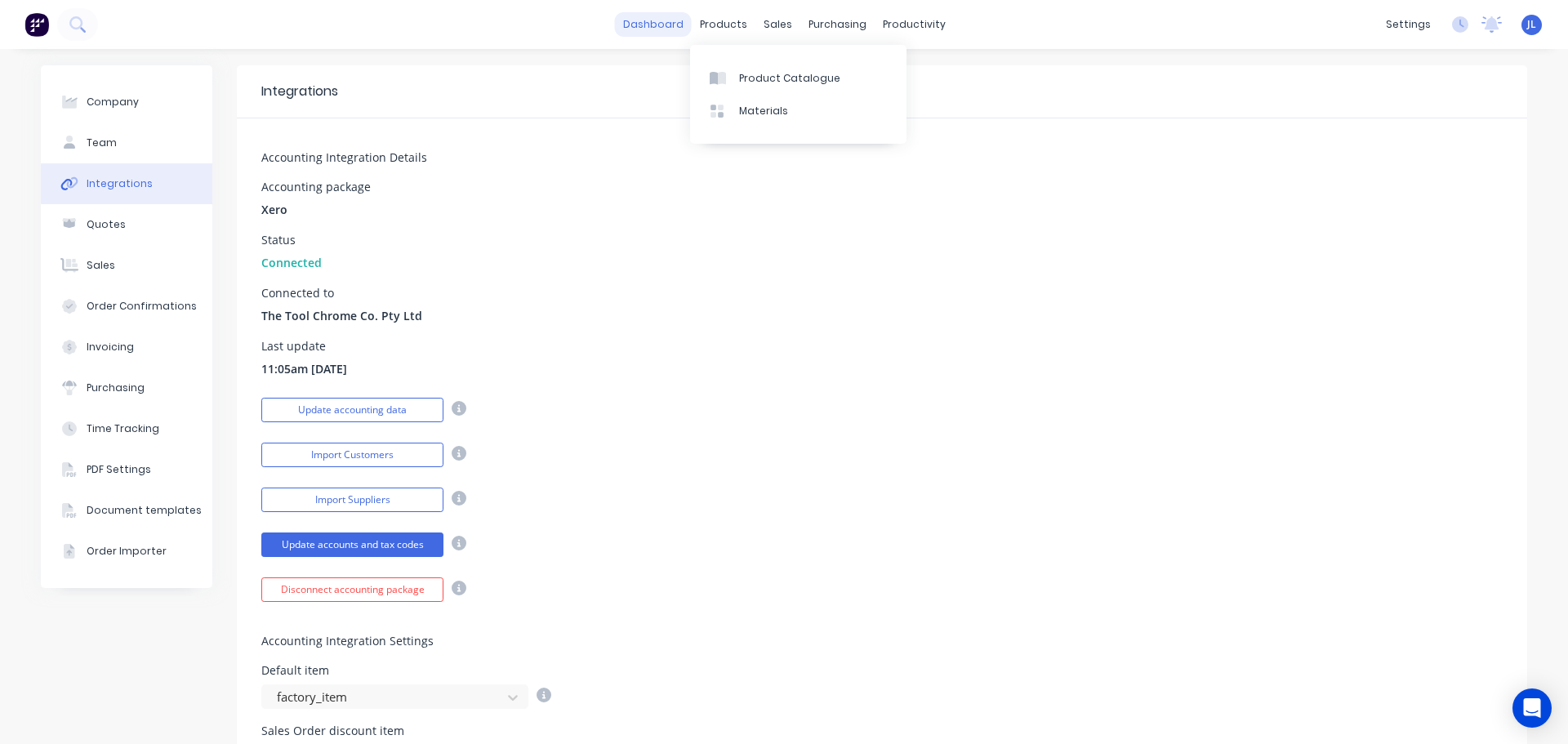
click at [635, 27] on link "dashboard" at bounding box center [653, 24] width 77 height 25
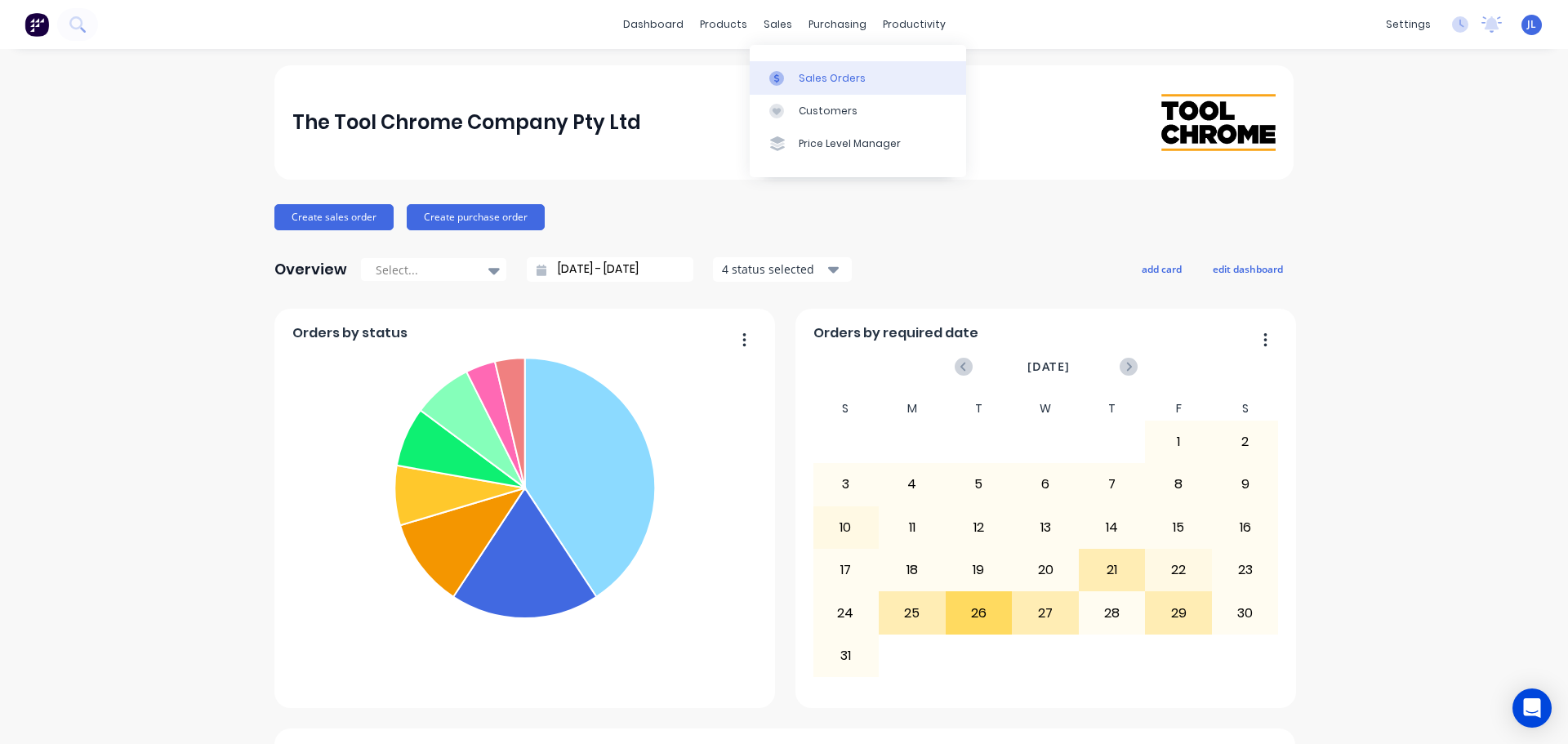
click at [781, 80] on icon at bounding box center [776, 78] width 15 height 15
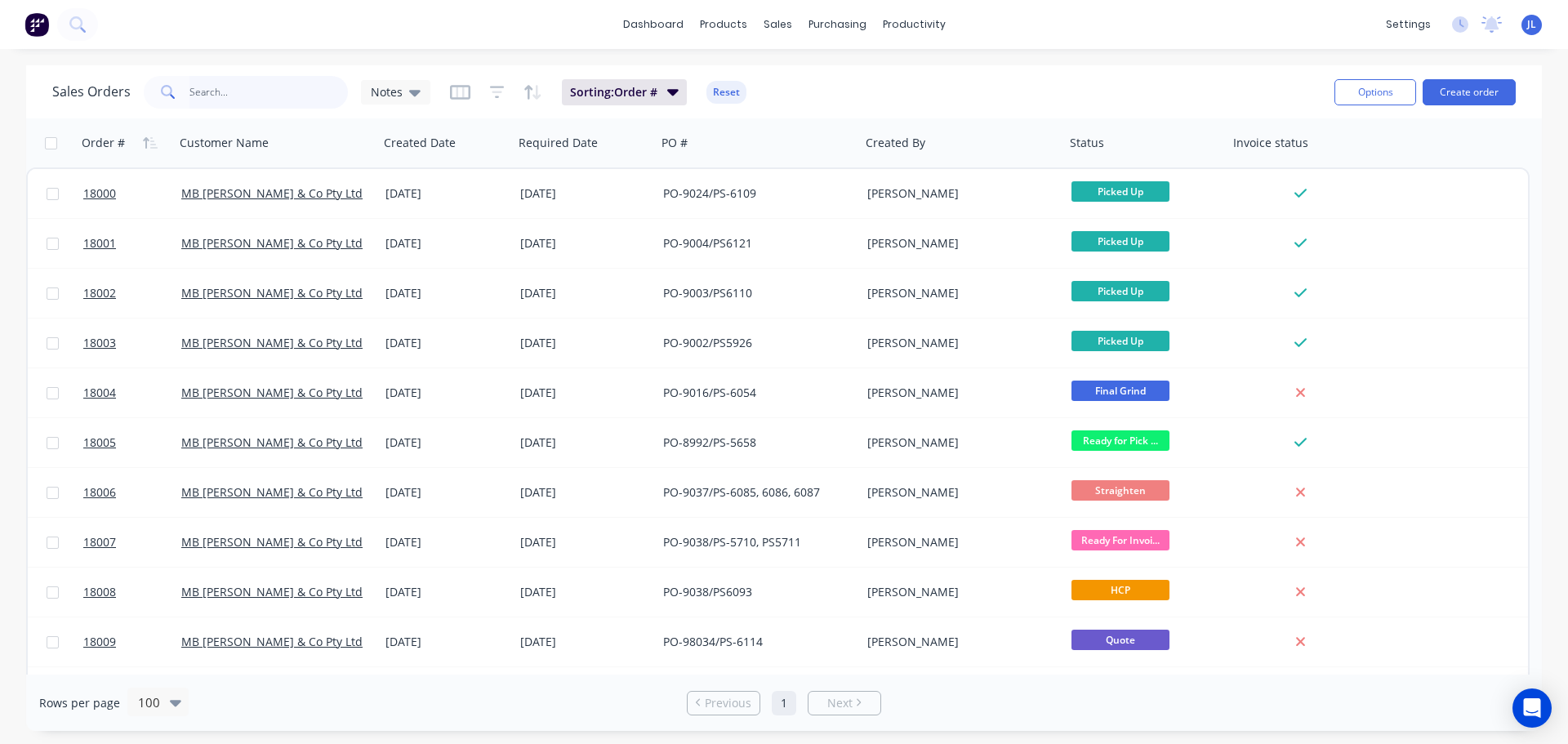
click at [244, 99] on input "text" at bounding box center [269, 92] width 159 height 32
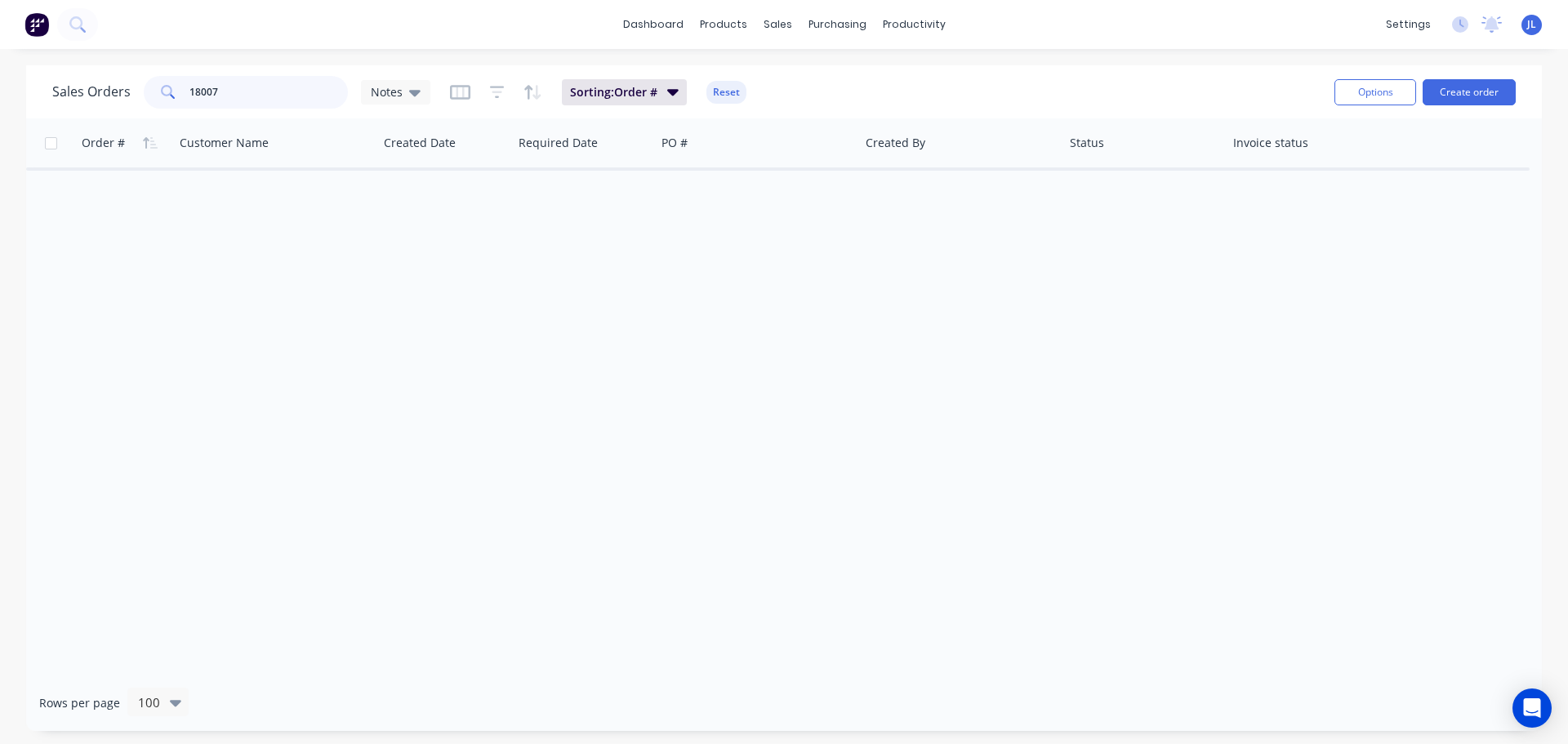
type input "18007"
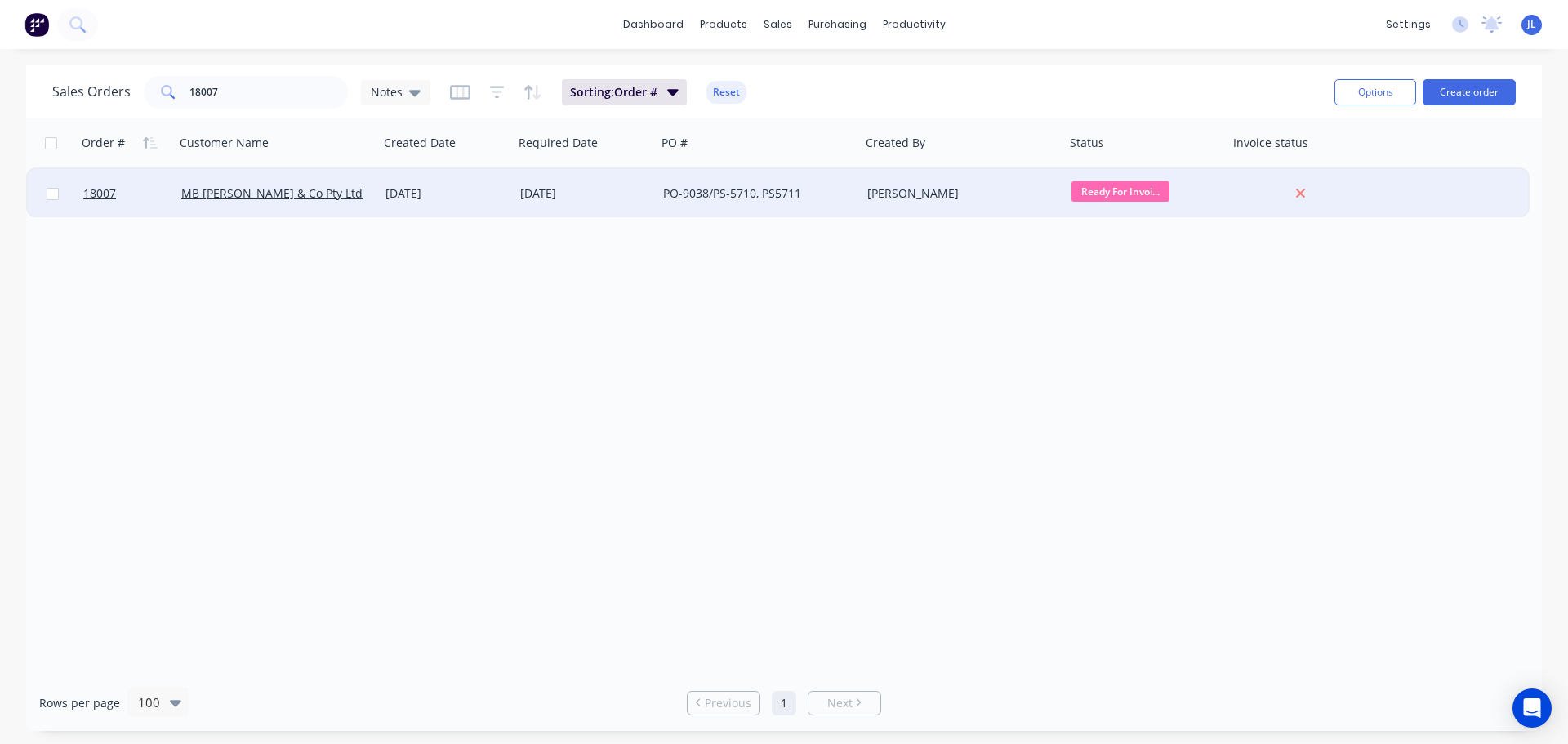
click at [521, 201] on div "[DATE]" at bounding box center [586, 193] width 130 height 16
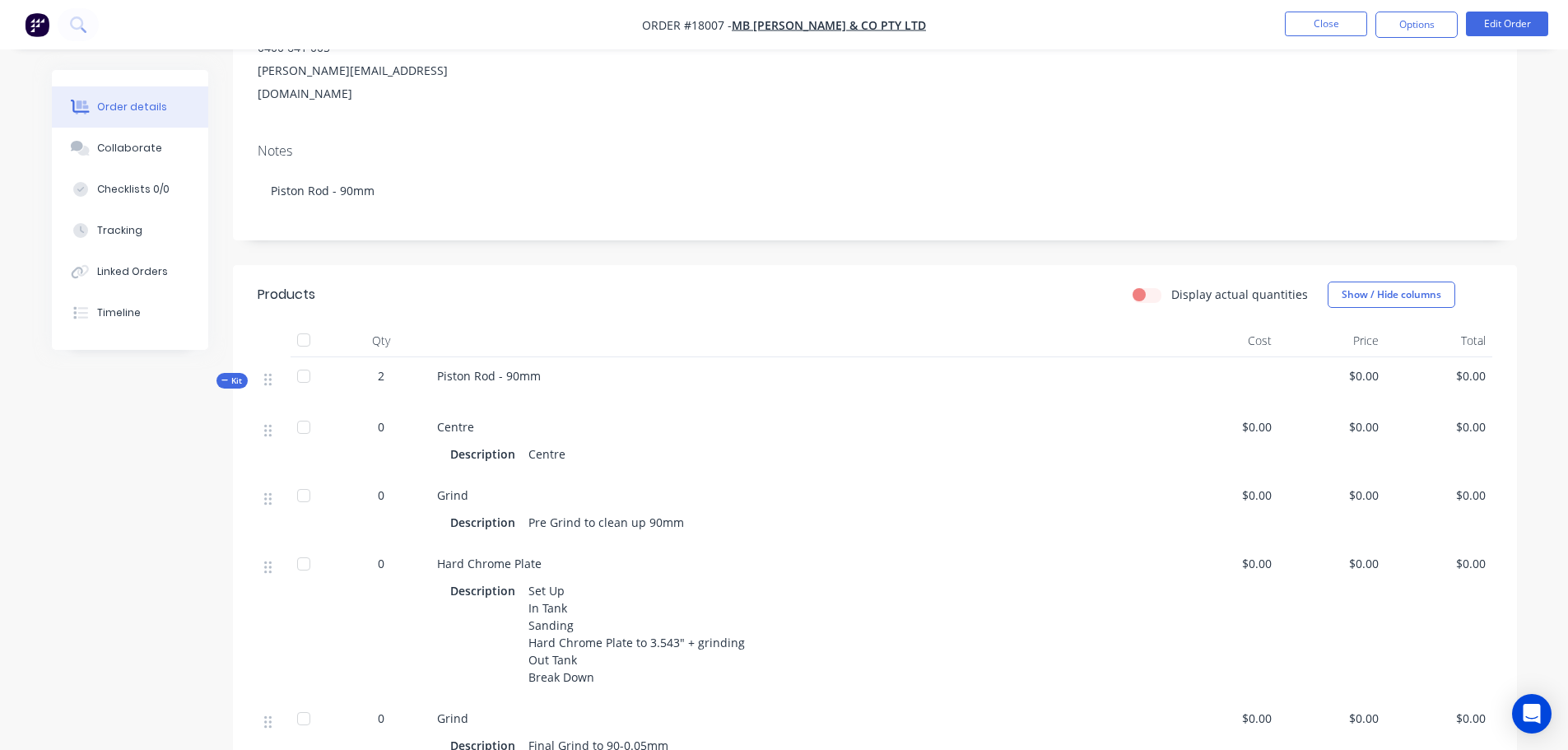
scroll to position [412, 0]
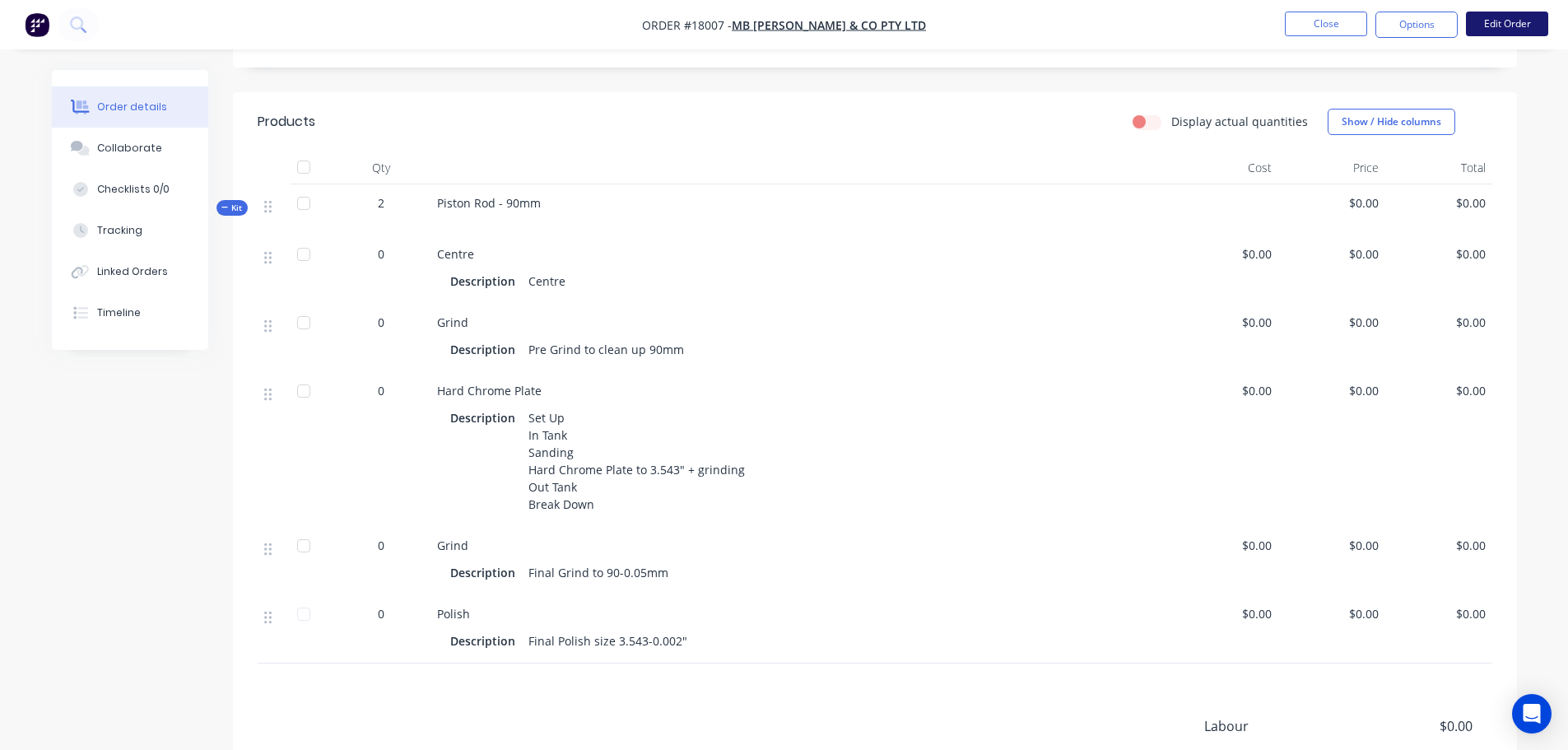
click at [1515, 29] on button "Edit Order" at bounding box center [1508, 23] width 83 height 25
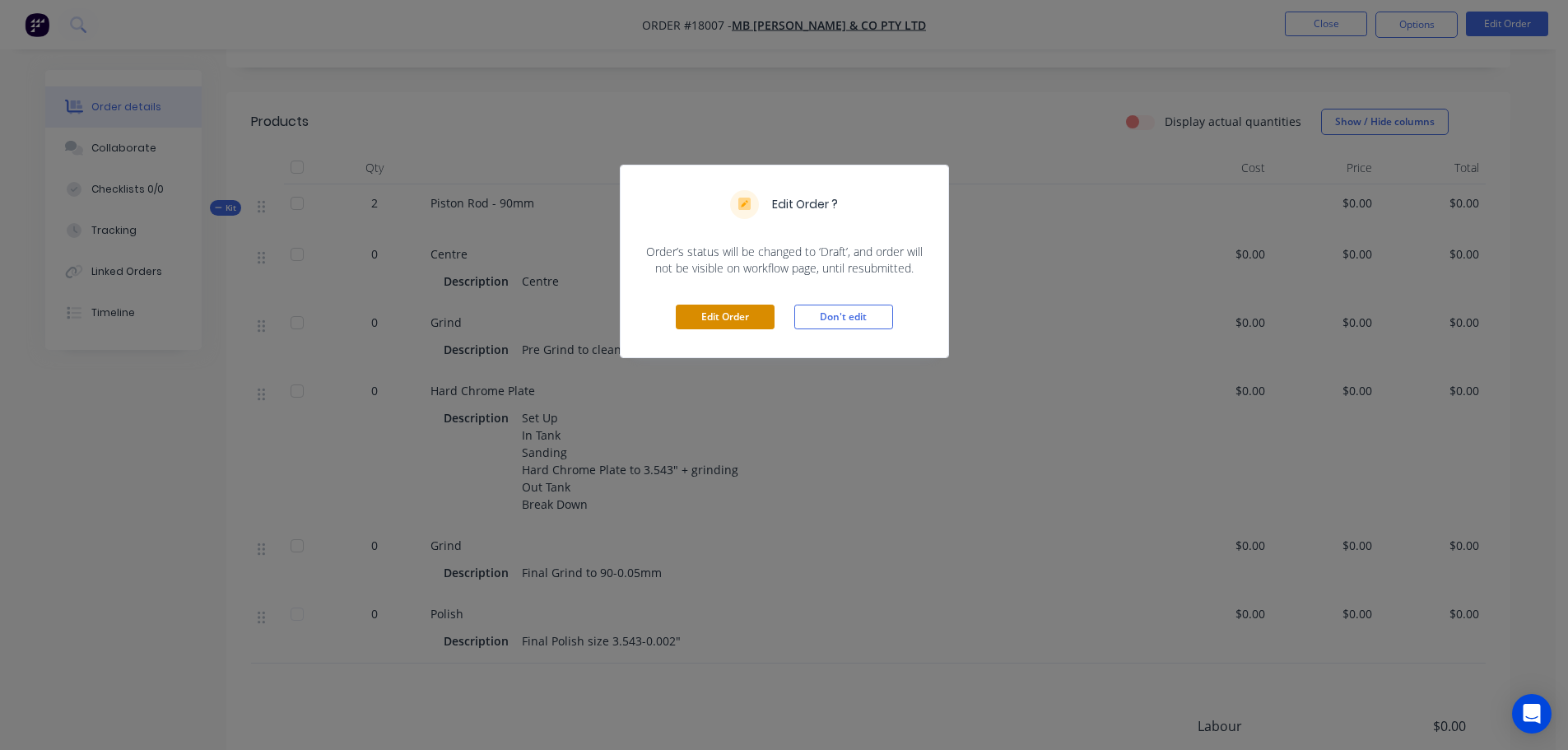
click at [734, 319] on button "Edit Order" at bounding box center [725, 317] width 99 height 25
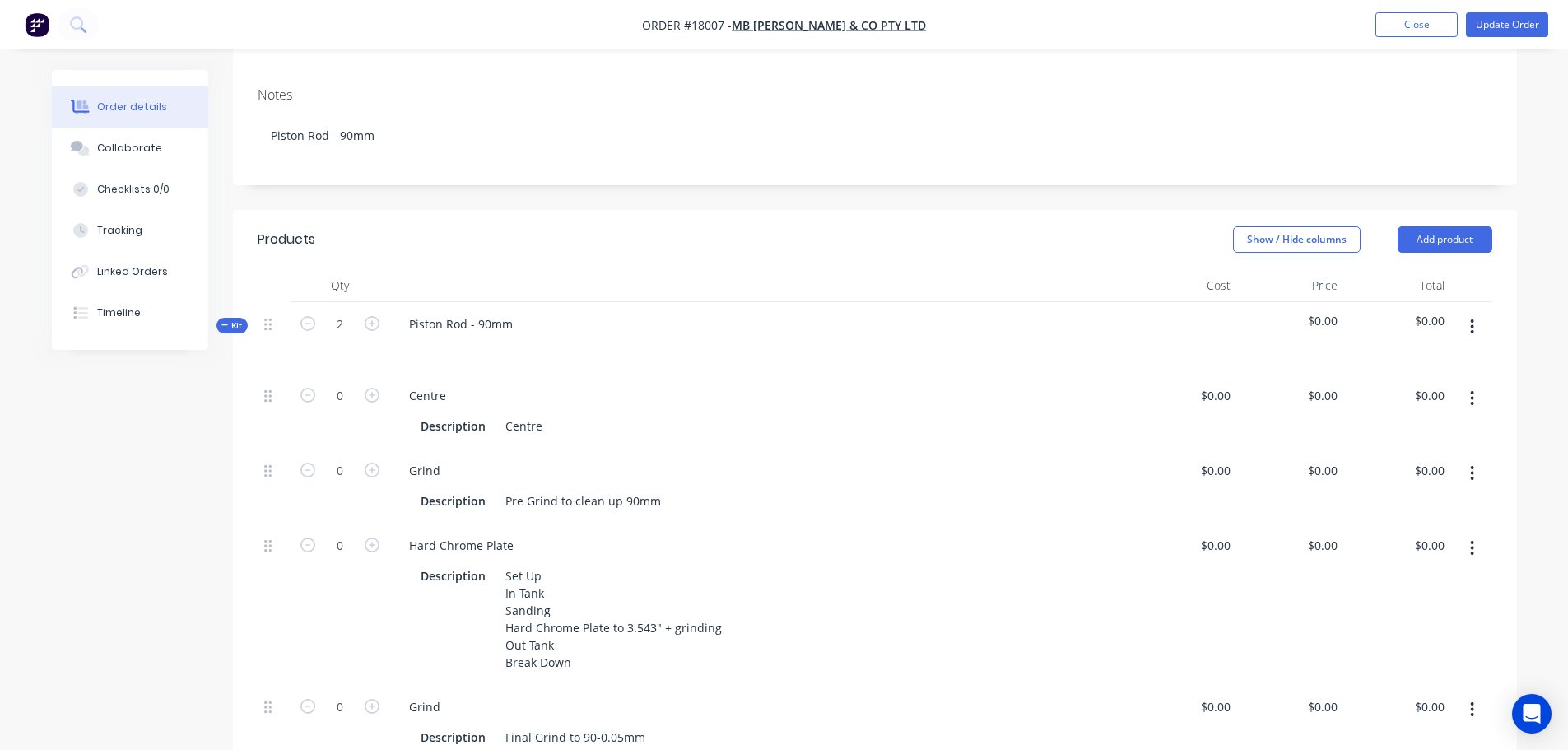
scroll to position [329, 0]
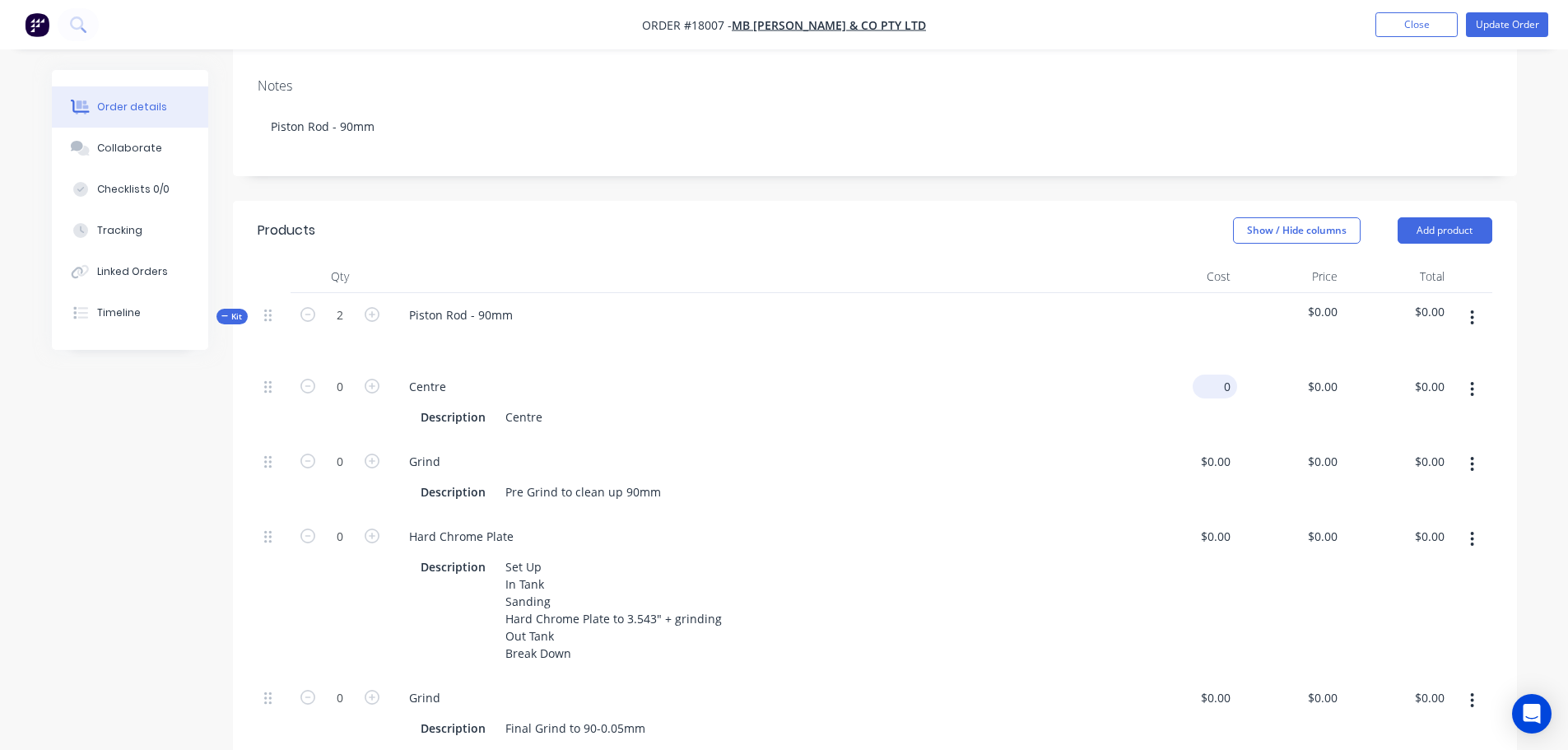
click at [1220, 375] on input "0" at bounding box center [1218, 387] width 38 height 24
type input "$70.00"
type input "0.00"
type input "0"
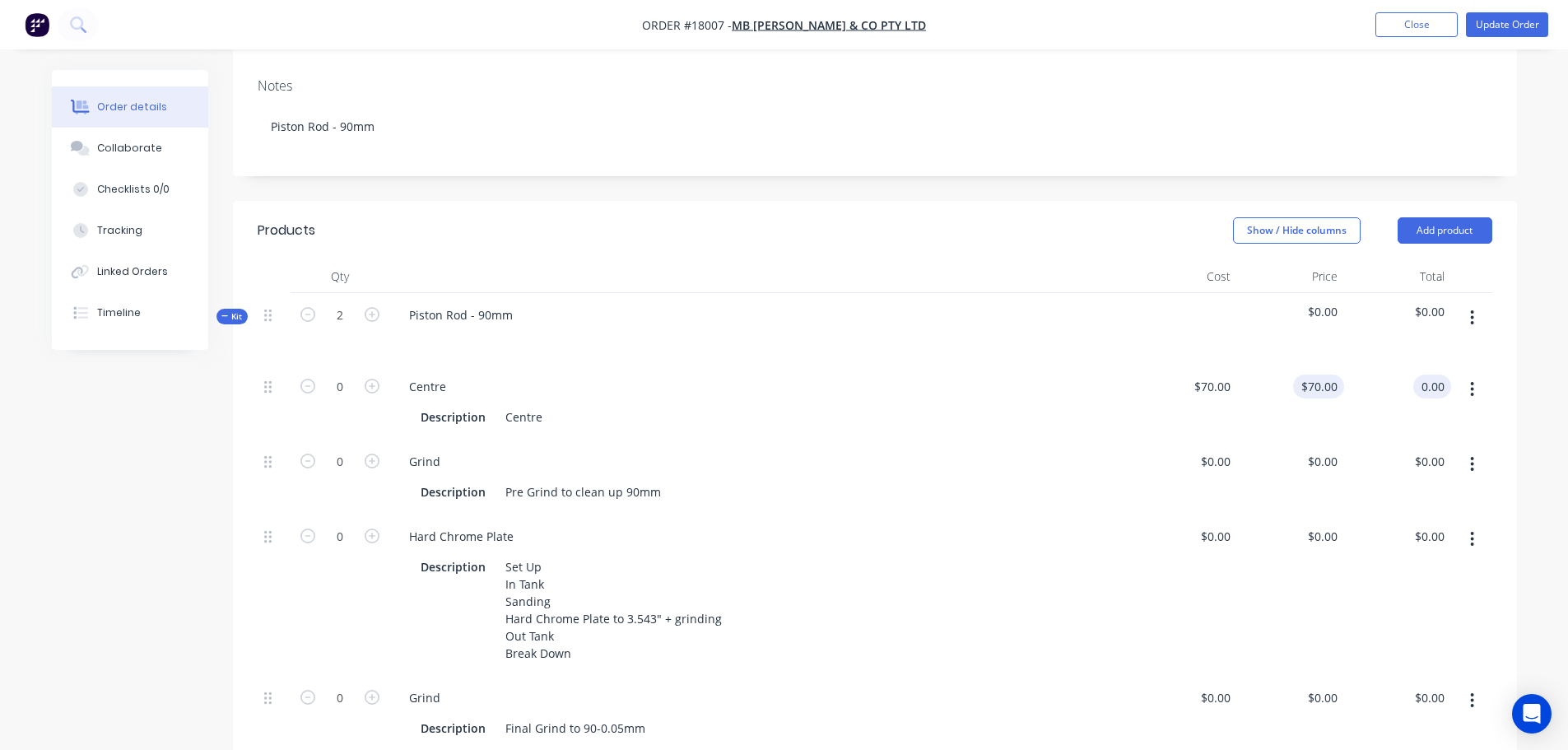
type input "$0.00"
click at [1321, 375] on div "0 $70.00" at bounding box center [1318, 387] width 51 height 24
type input "$0.0001"
click at [1210, 440] on div "0 $0.00" at bounding box center [1184, 477] width 107 height 75
type input "$267.00"
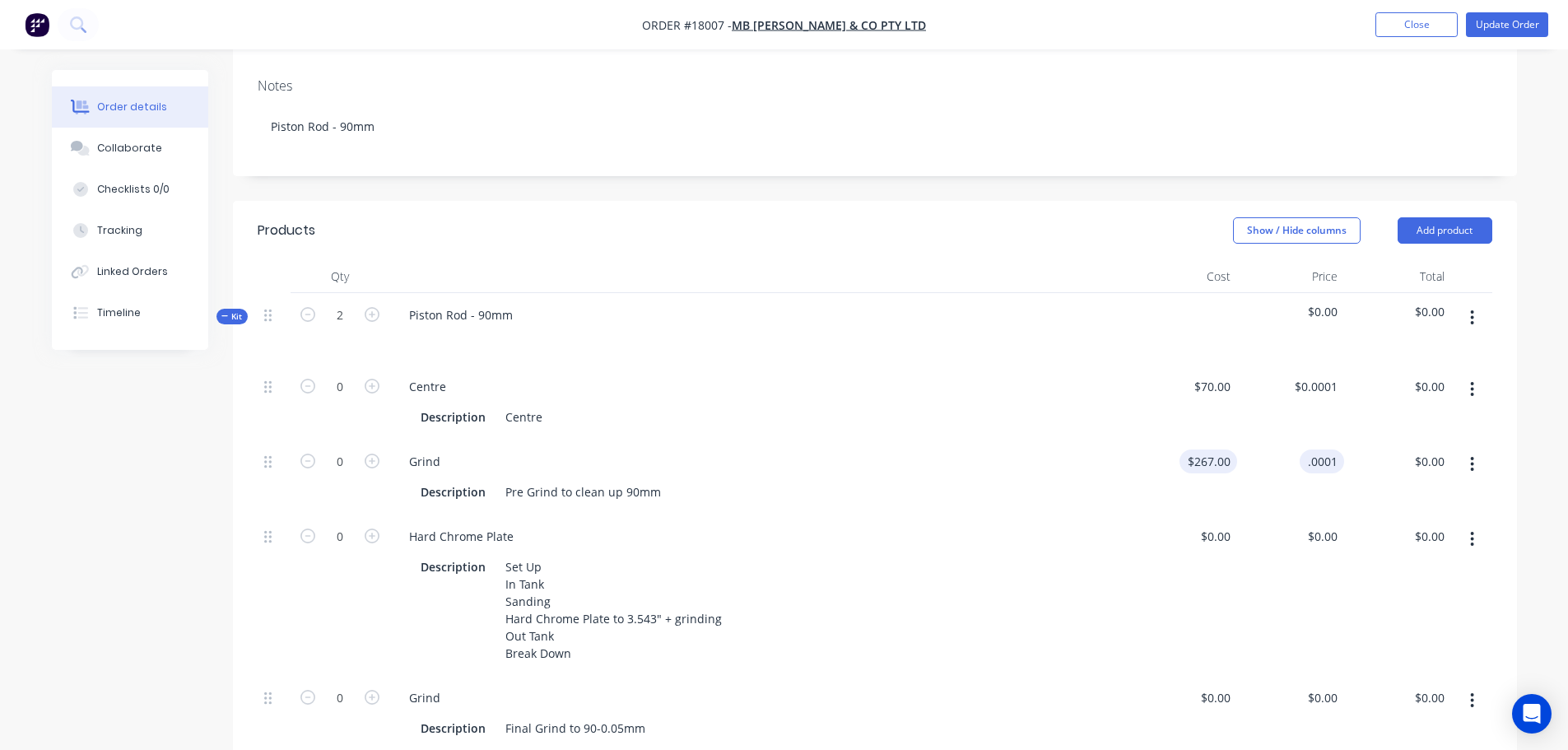
type input "$0.0001"
type input "0.00"
type input "$0.00"
click at [1221, 525] on input "0" at bounding box center [1218, 537] width 38 height 24
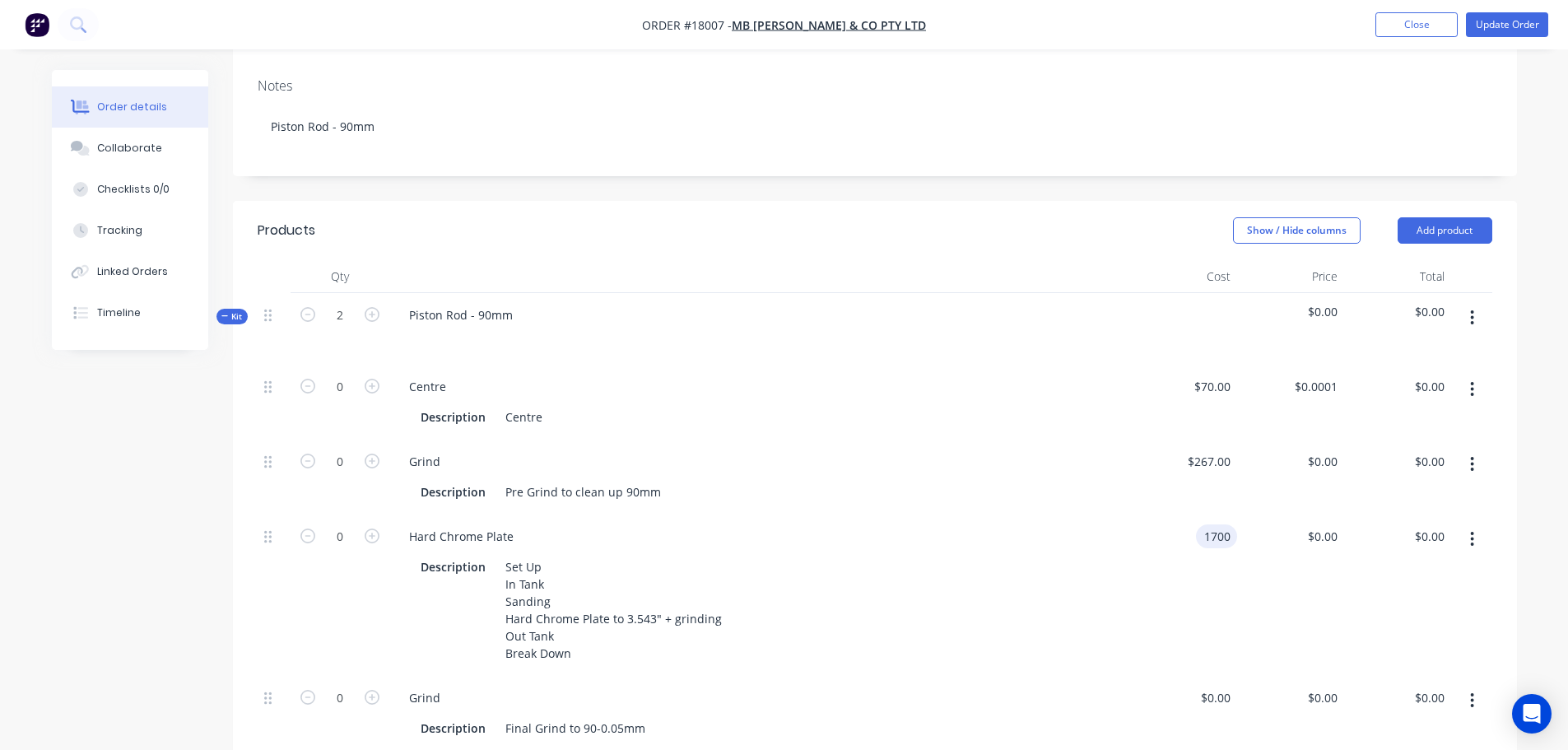
type input "$1,700.00"
click at [1248, 517] on div "$1,700.00 $1,700.00" at bounding box center [1291, 595] width 107 height 161
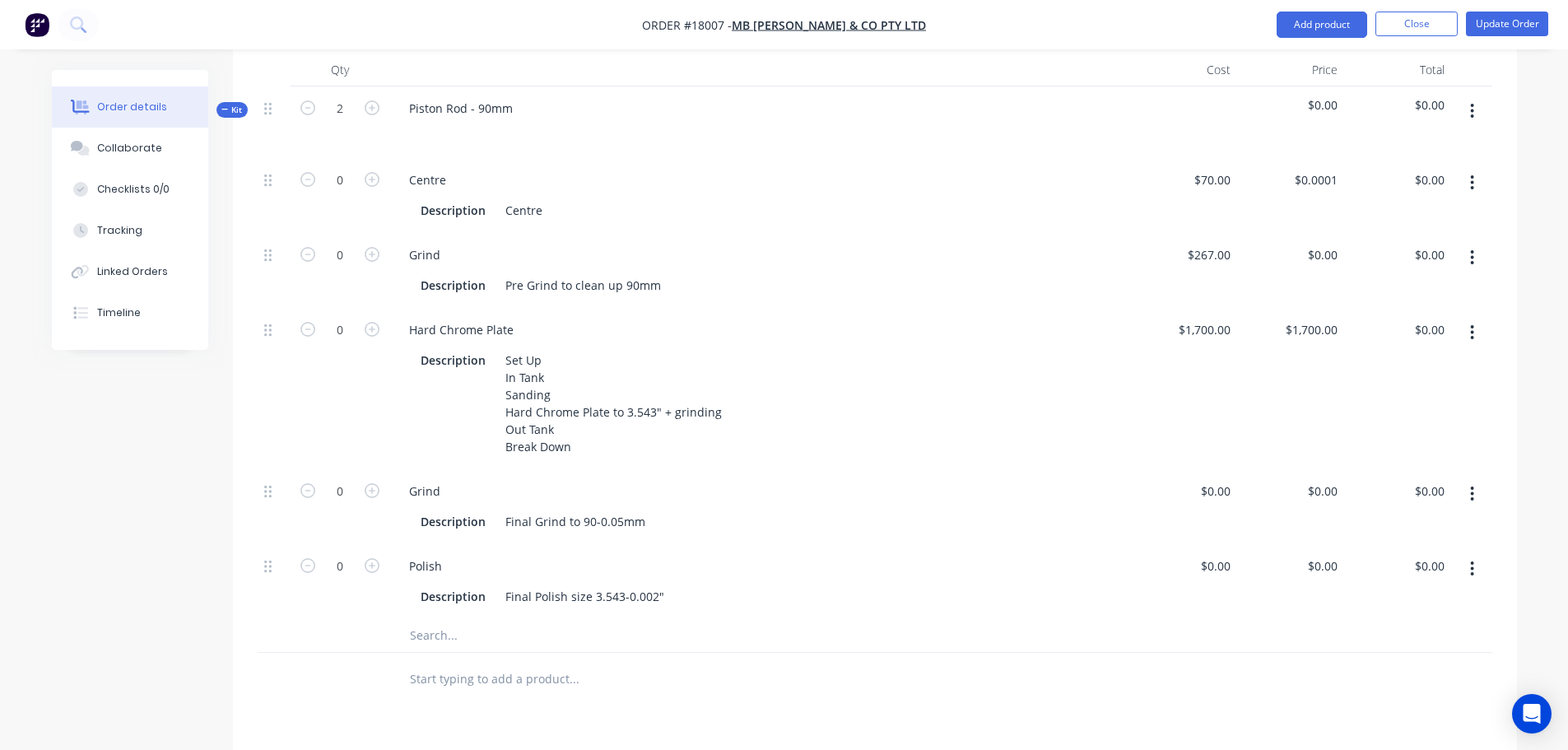
scroll to position [372, 0]
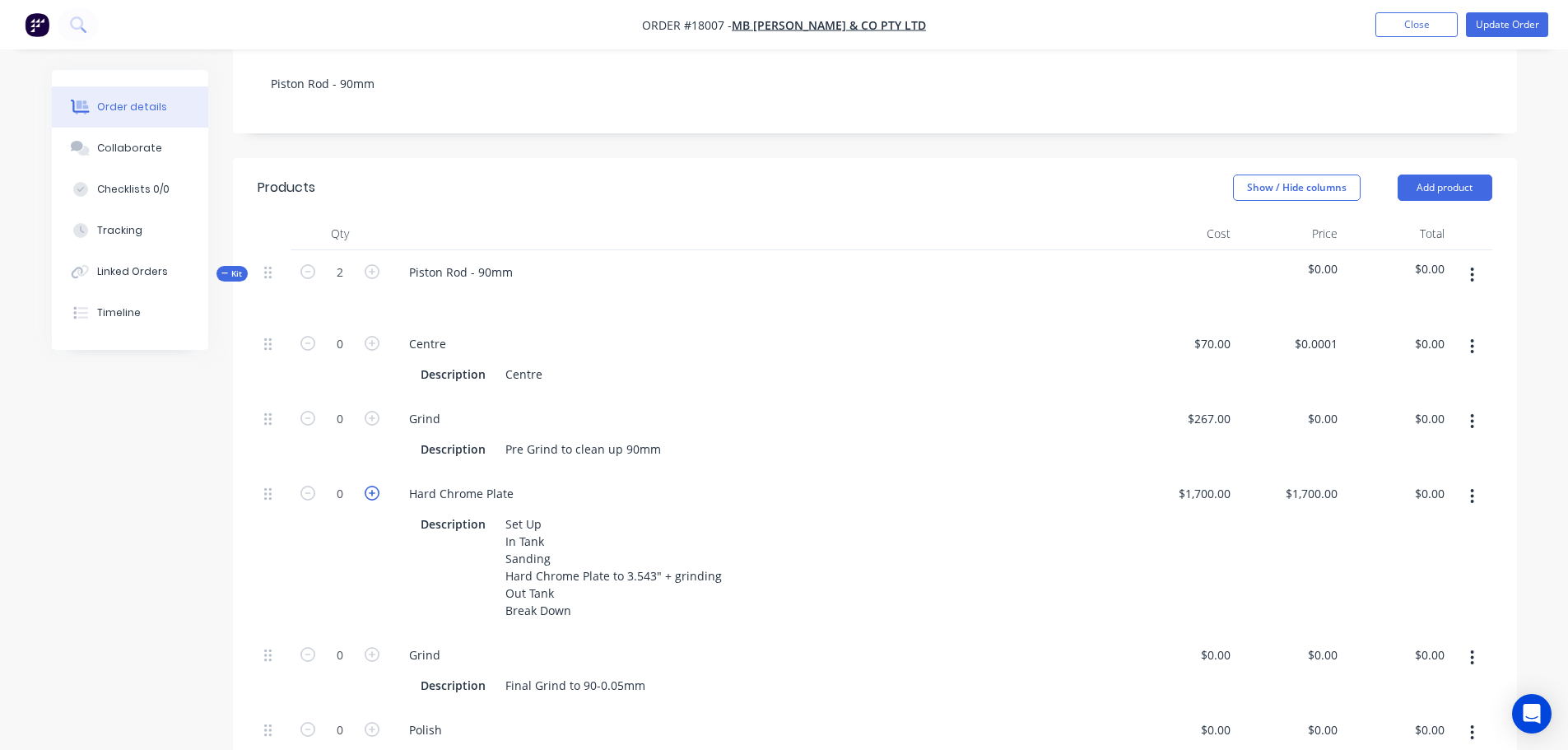
click at [369, 486] on icon "button" at bounding box center [371, 493] width 15 height 15
type input "1"
type input "$1,700.00"
click at [367, 486] on icon "button" at bounding box center [371, 493] width 15 height 15
type input "2"
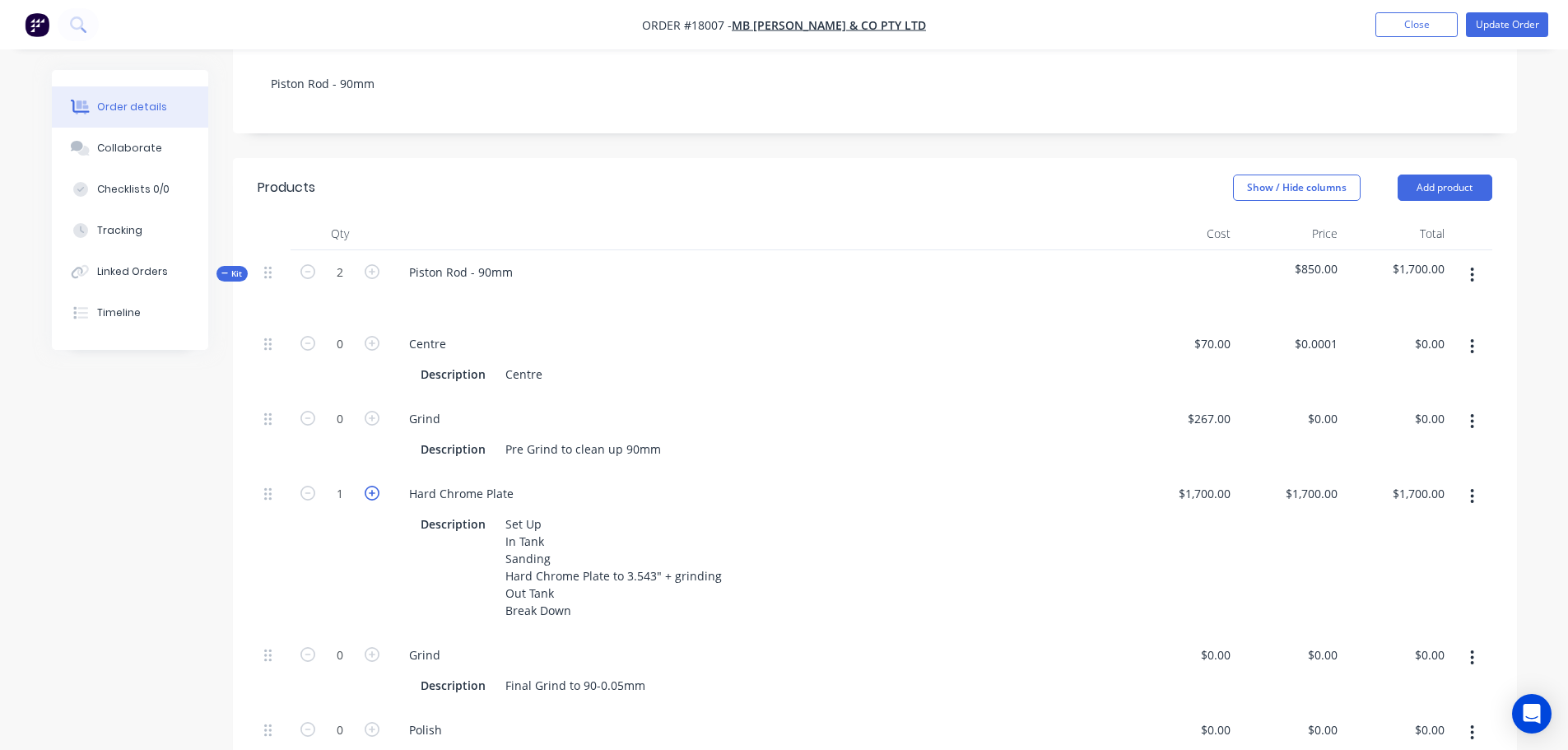
type input "$3,400.00"
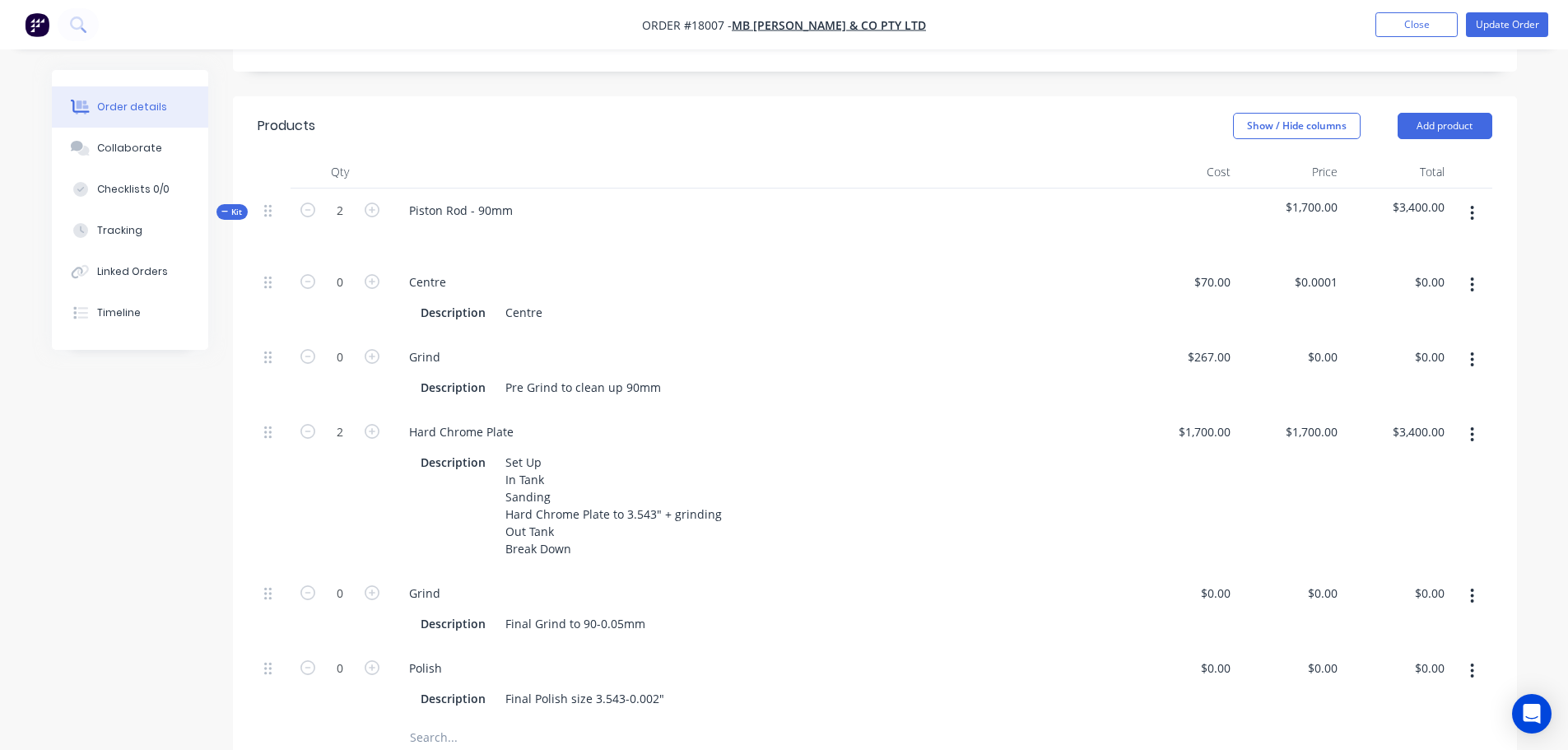
scroll to position [290, 0]
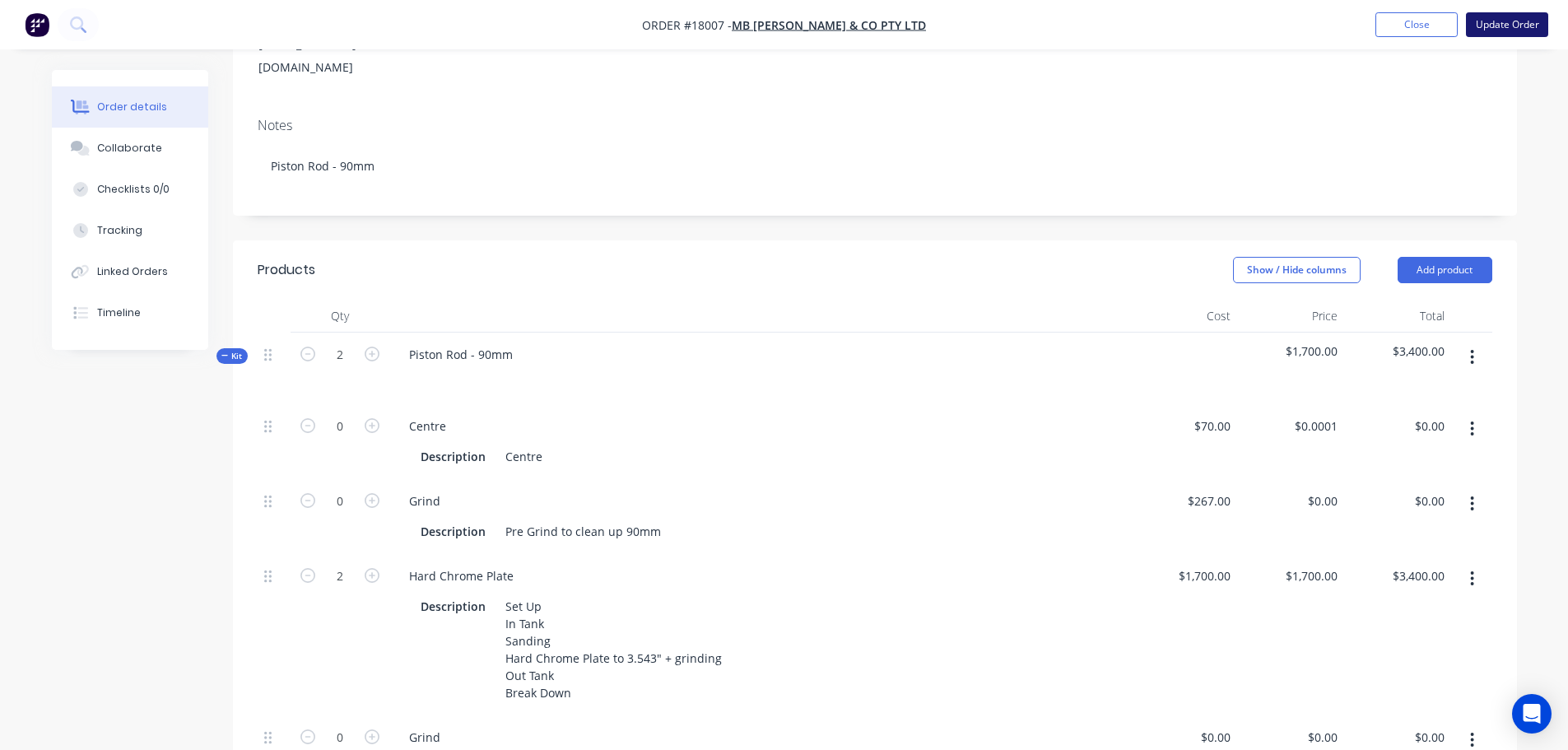
click at [1520, 30] on button "Update Order" at bounding box center [1508, 24] width 83 height 25
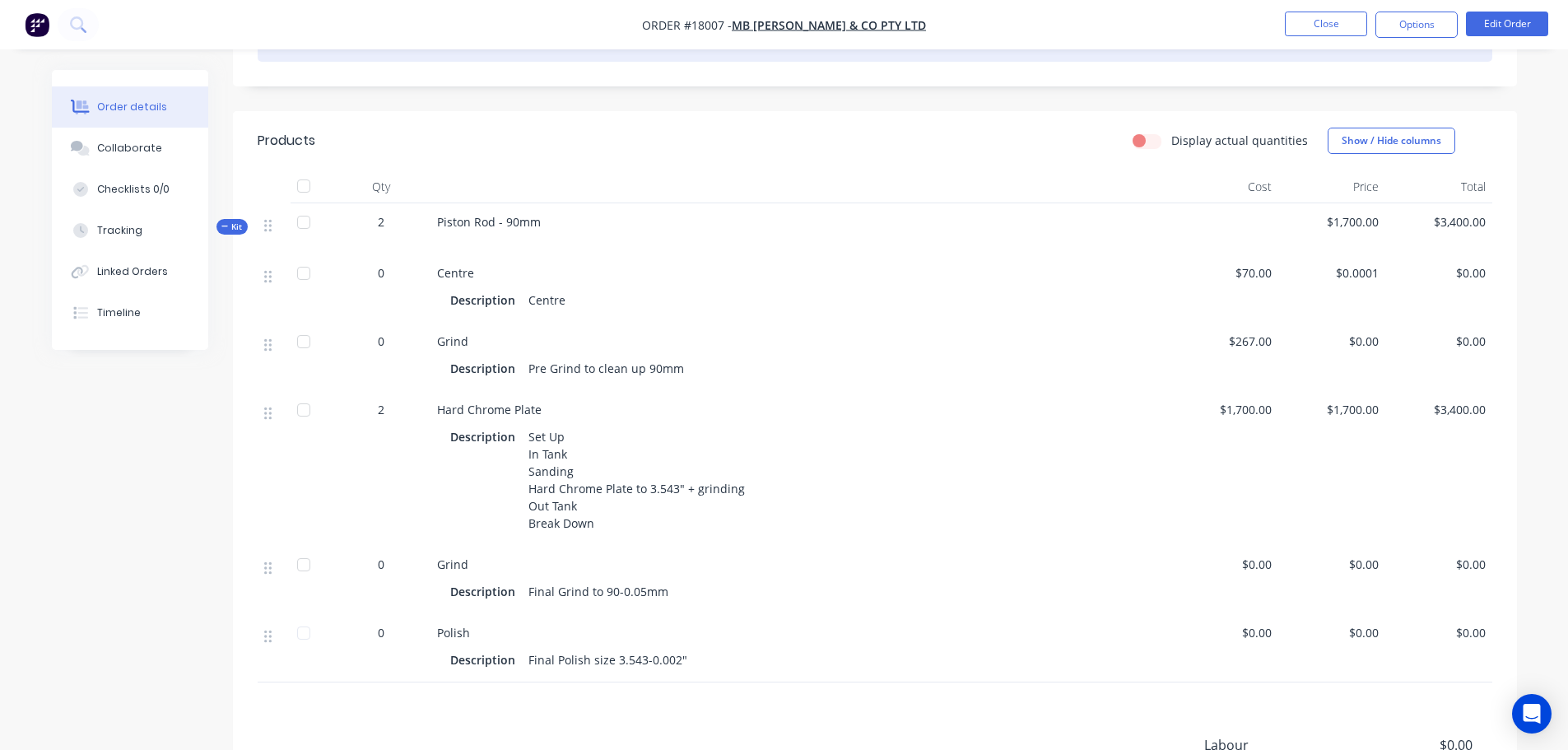
scroll to position [83, 0]
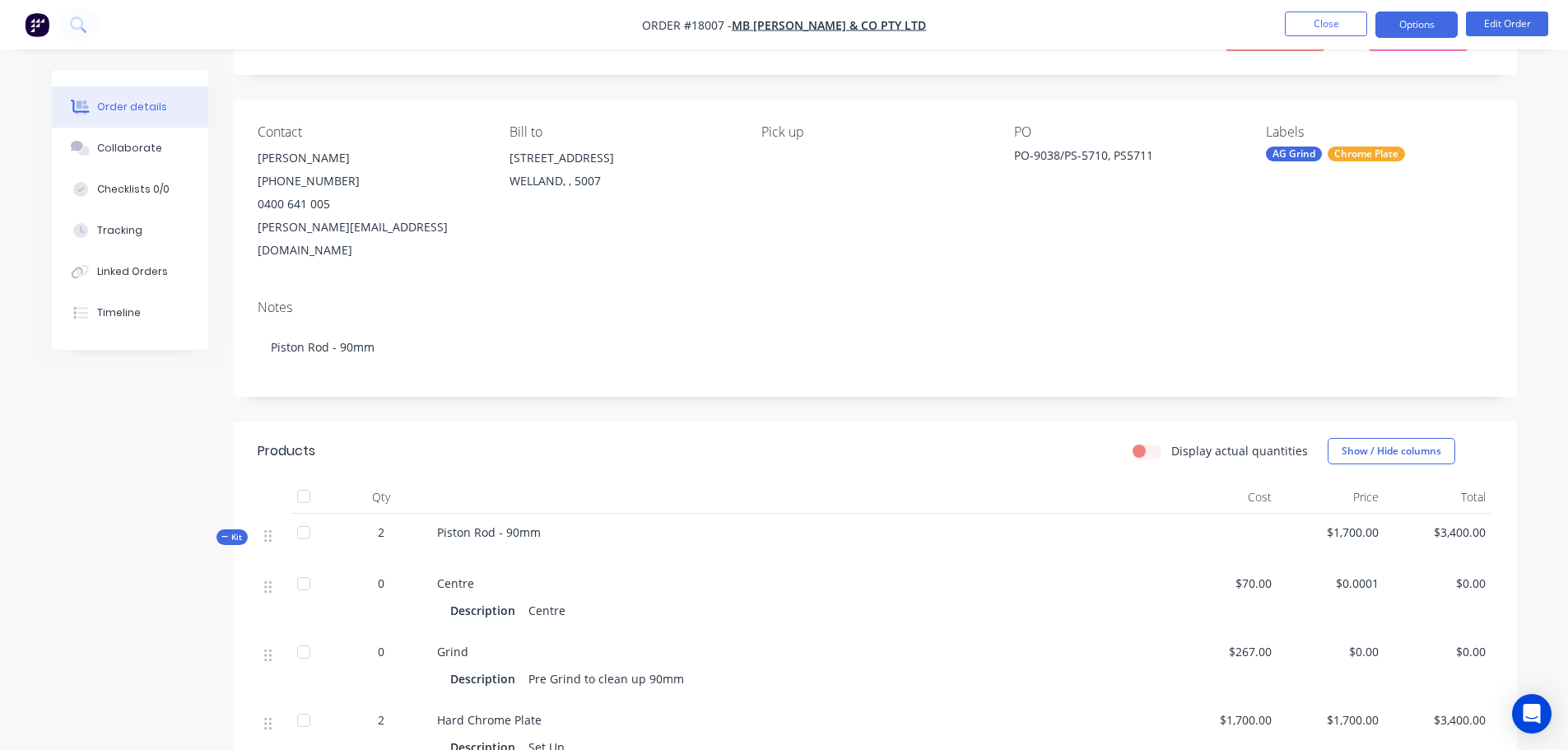
click at [1431, 31] on button "Options" at bounding box center [1417, 24] width 83 height 27
click at [1192, 28] on nav "Order #18007 - MB Butterfield & Co Pty Ltd Close Options Edit Order" at bounding box center [784, 24] width 1568 height 49
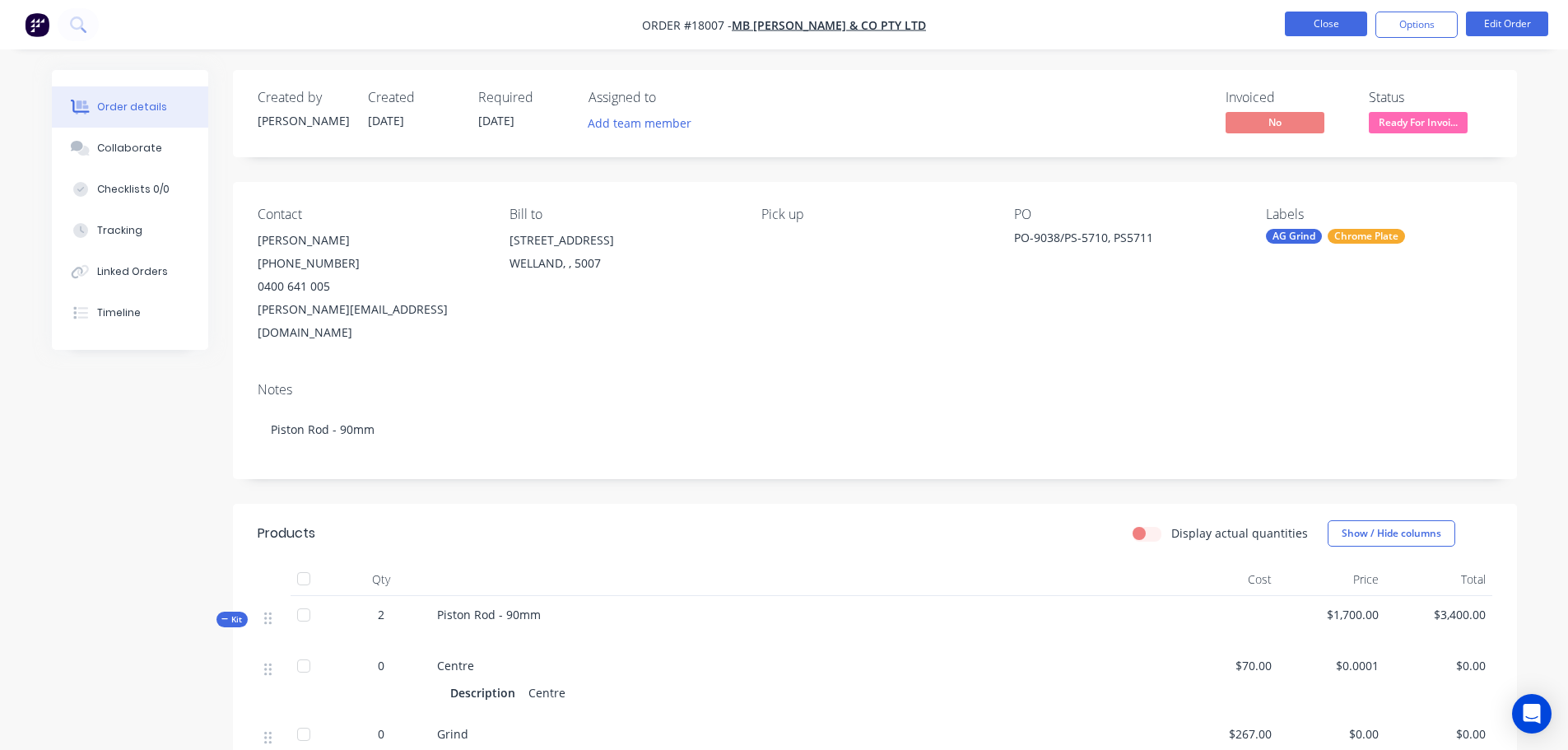
click at [1344, 28] on button "Close" at bounding box center [1326, 23] width 83 height 25
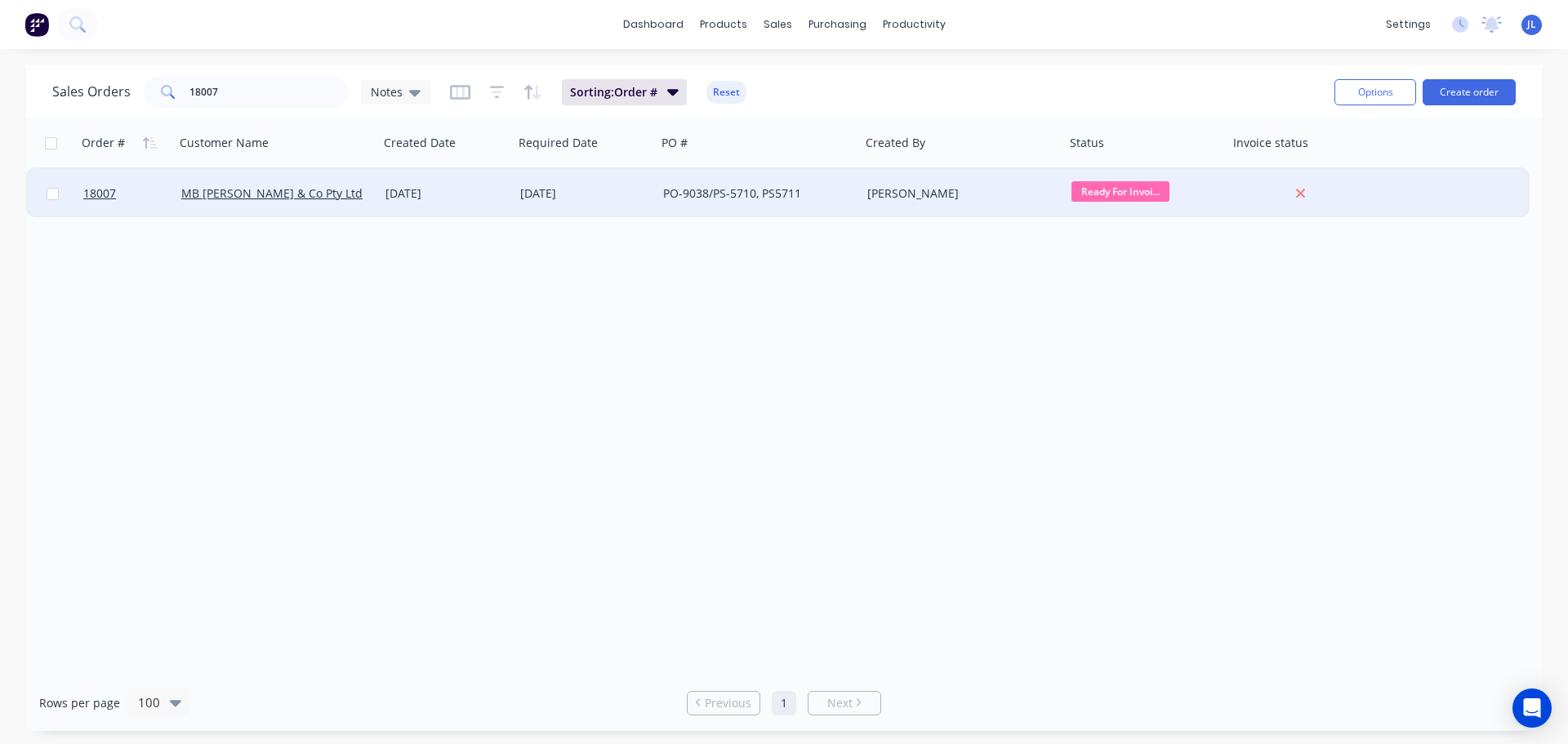
click at [1129, 192] on span "Ready For Invoi..." at bounding box center [1121, 192] width 98 height 21
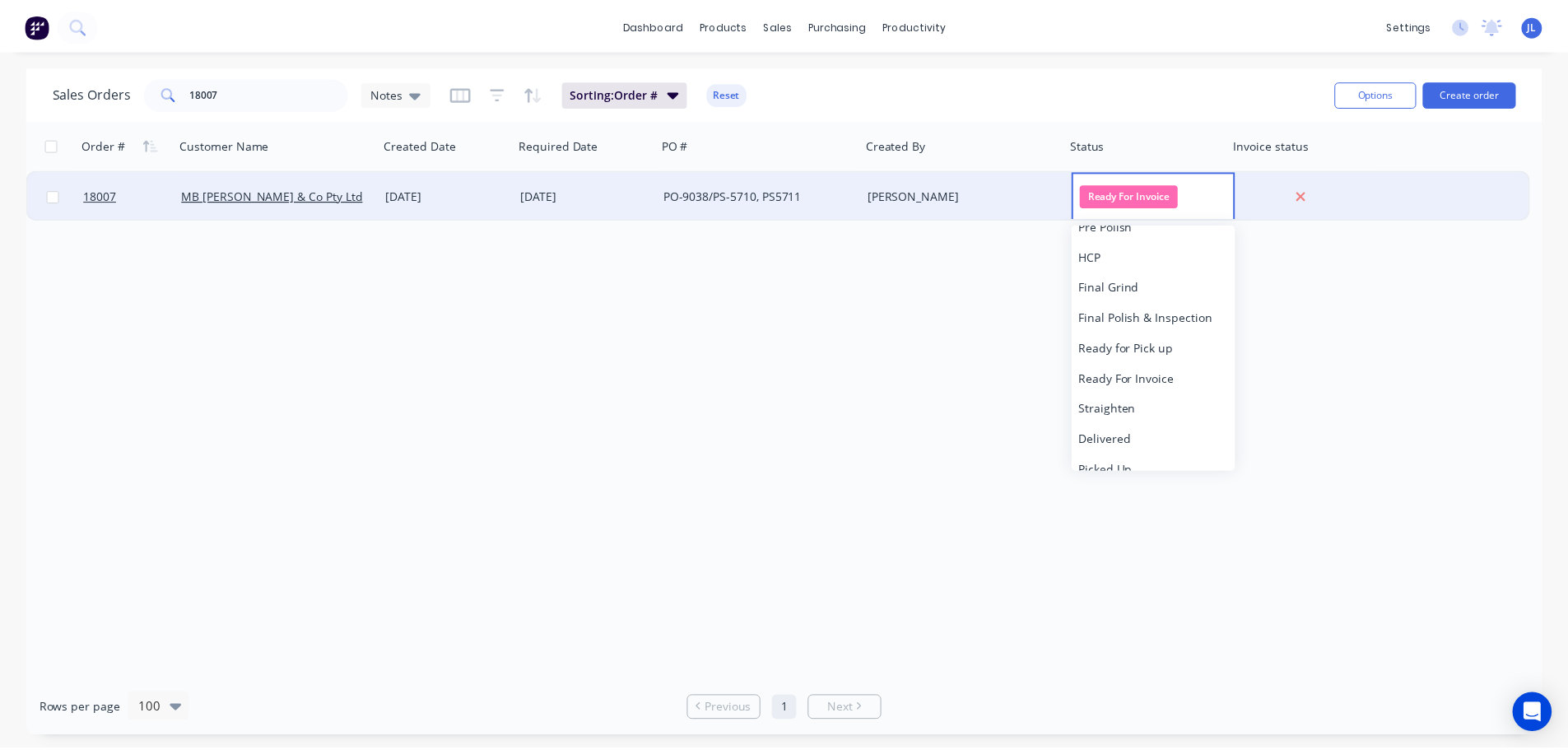
scroll to position [223, 0]
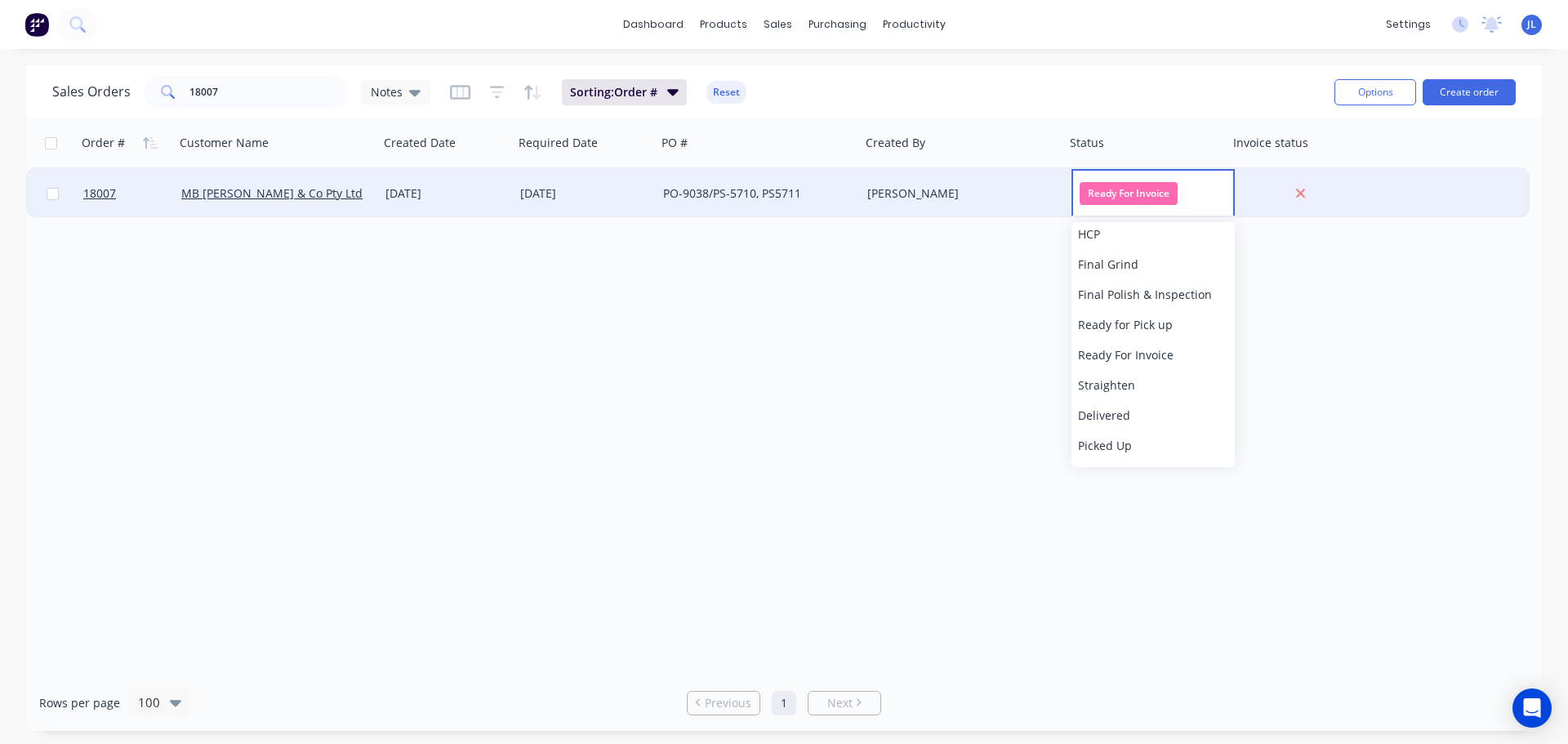
click at [1127, 442] on span "Picked Up" at bounding box center [1105, 446] width 54 height 15
click at [743, 200] on div "PO-9038/PS-5710, PS5711" at bounding box center [754, 193] width 181 height 16
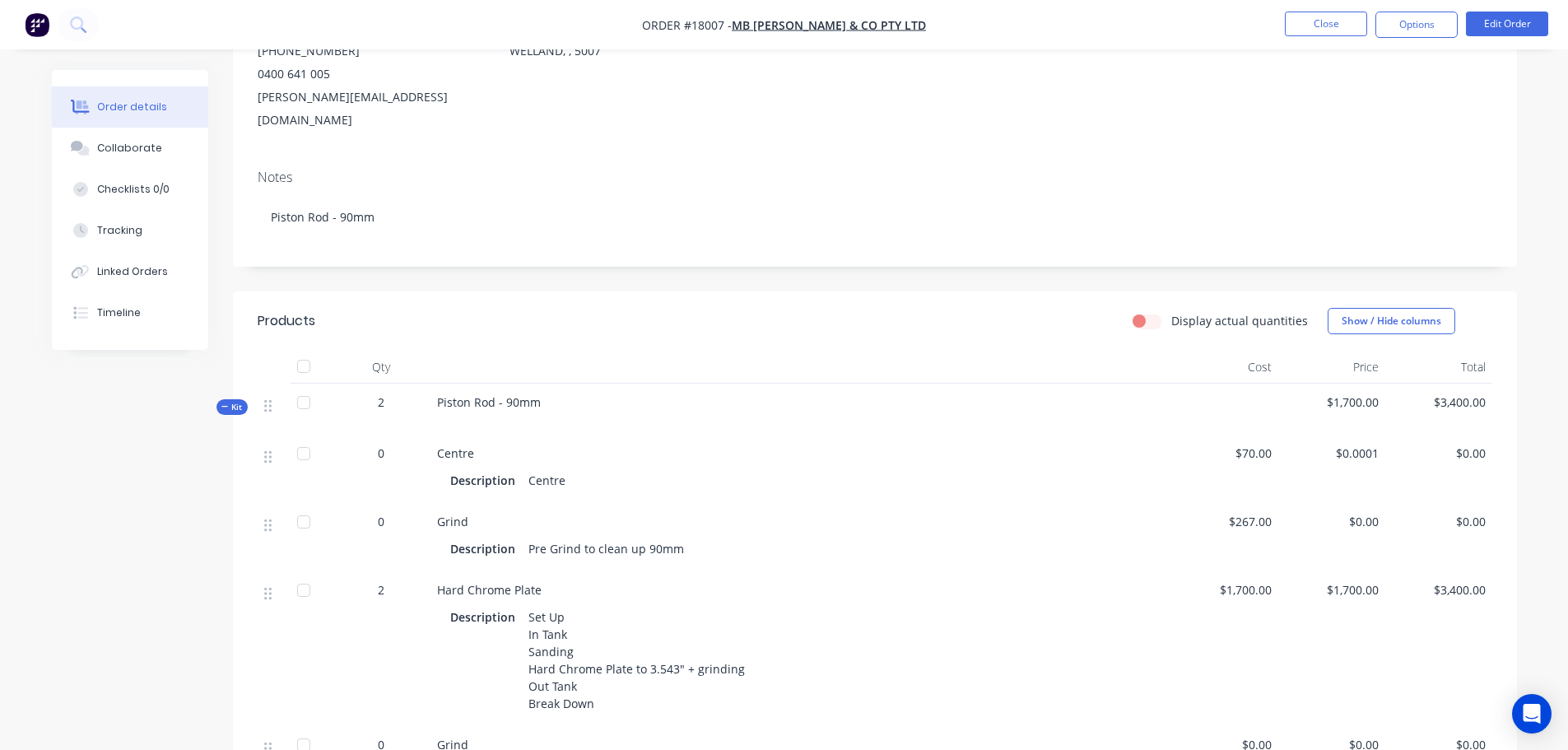
scroll to position [184, 0]
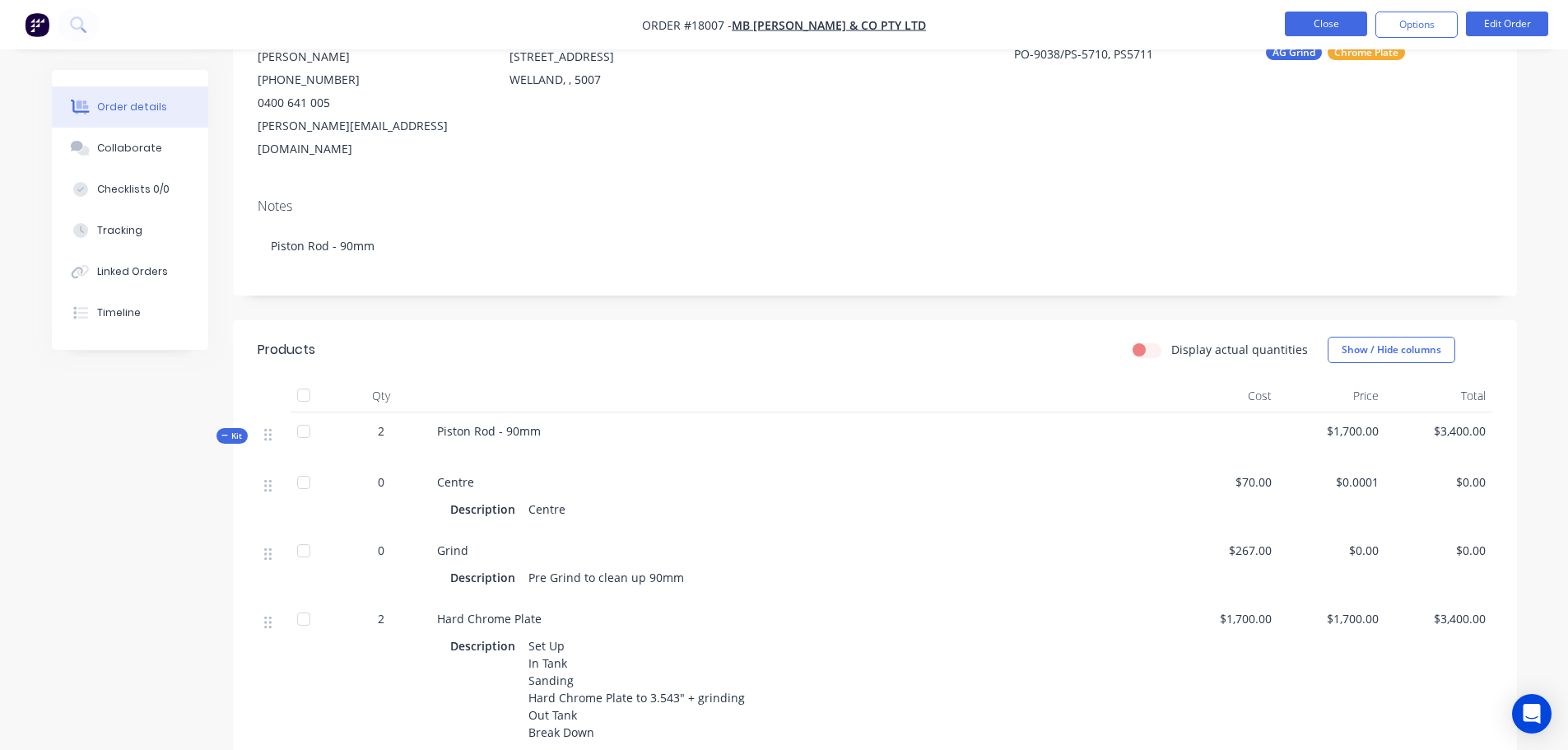
click at [1327, 29] on button "Close" at bounding box center [1326, 23] width 83 height 25
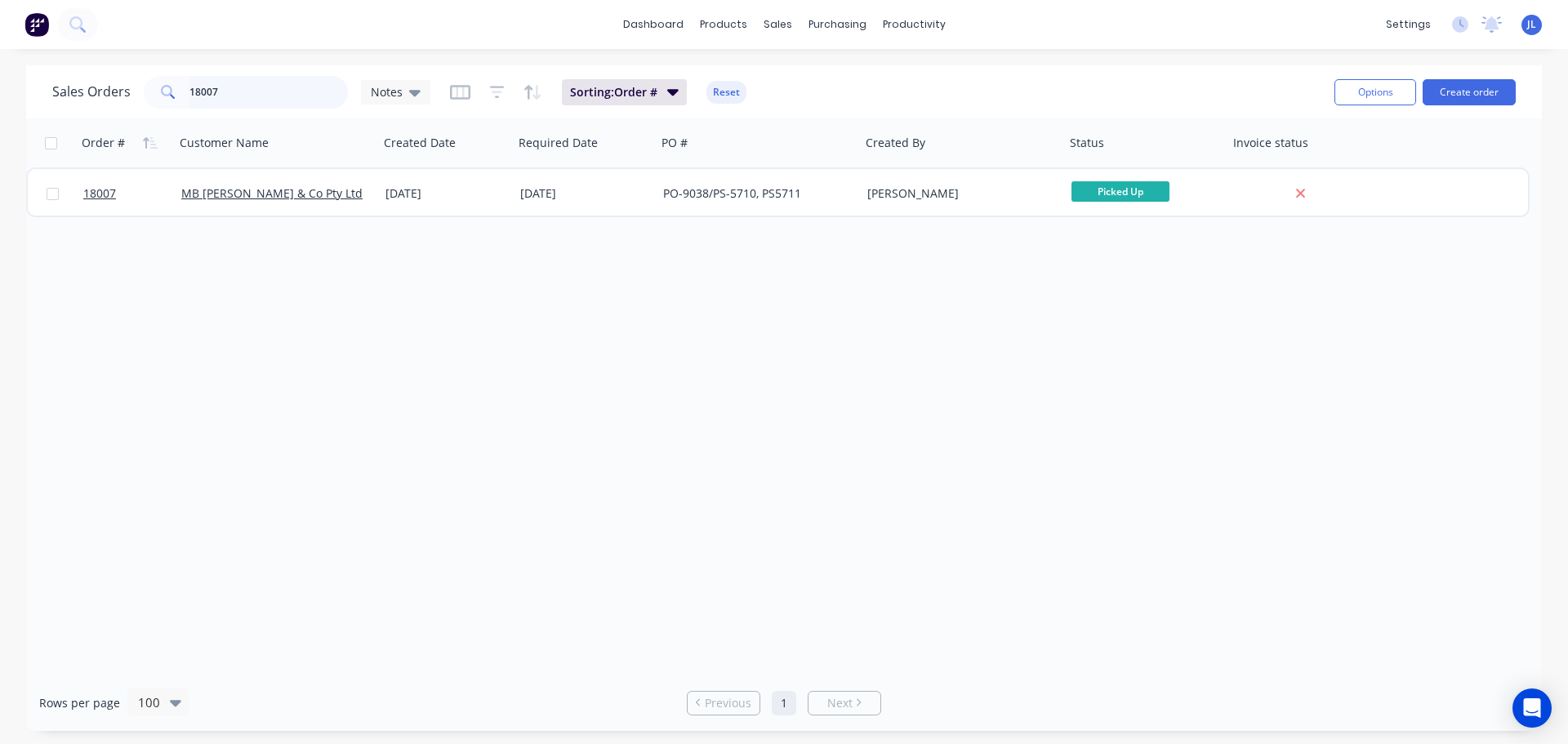
click at [288, 102] on input "18007" at bounding box center [269, 92] width 159 height 32
type input "1"
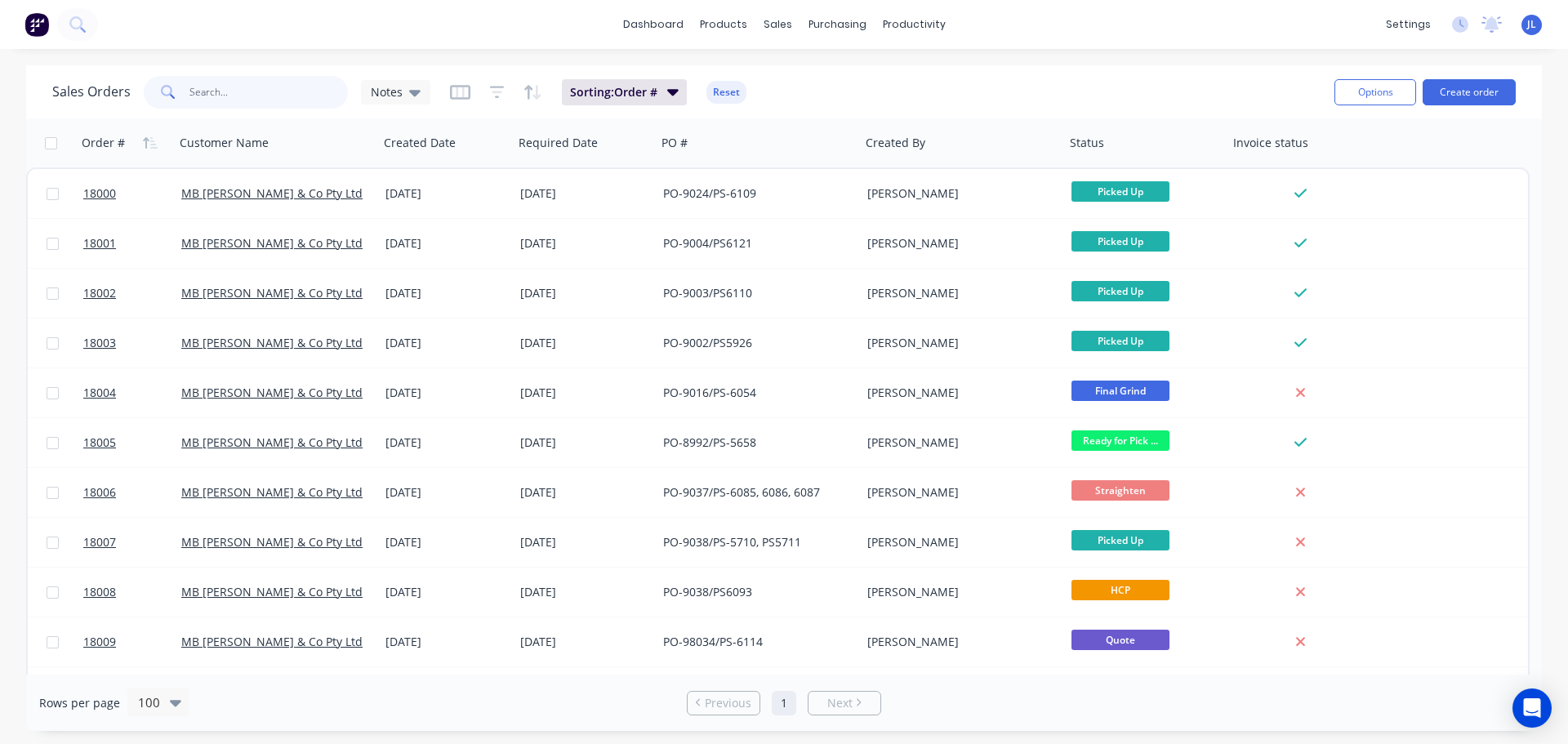
click at [247, 80] on input "text" at bounding box center [269, 92] width 159 height 32
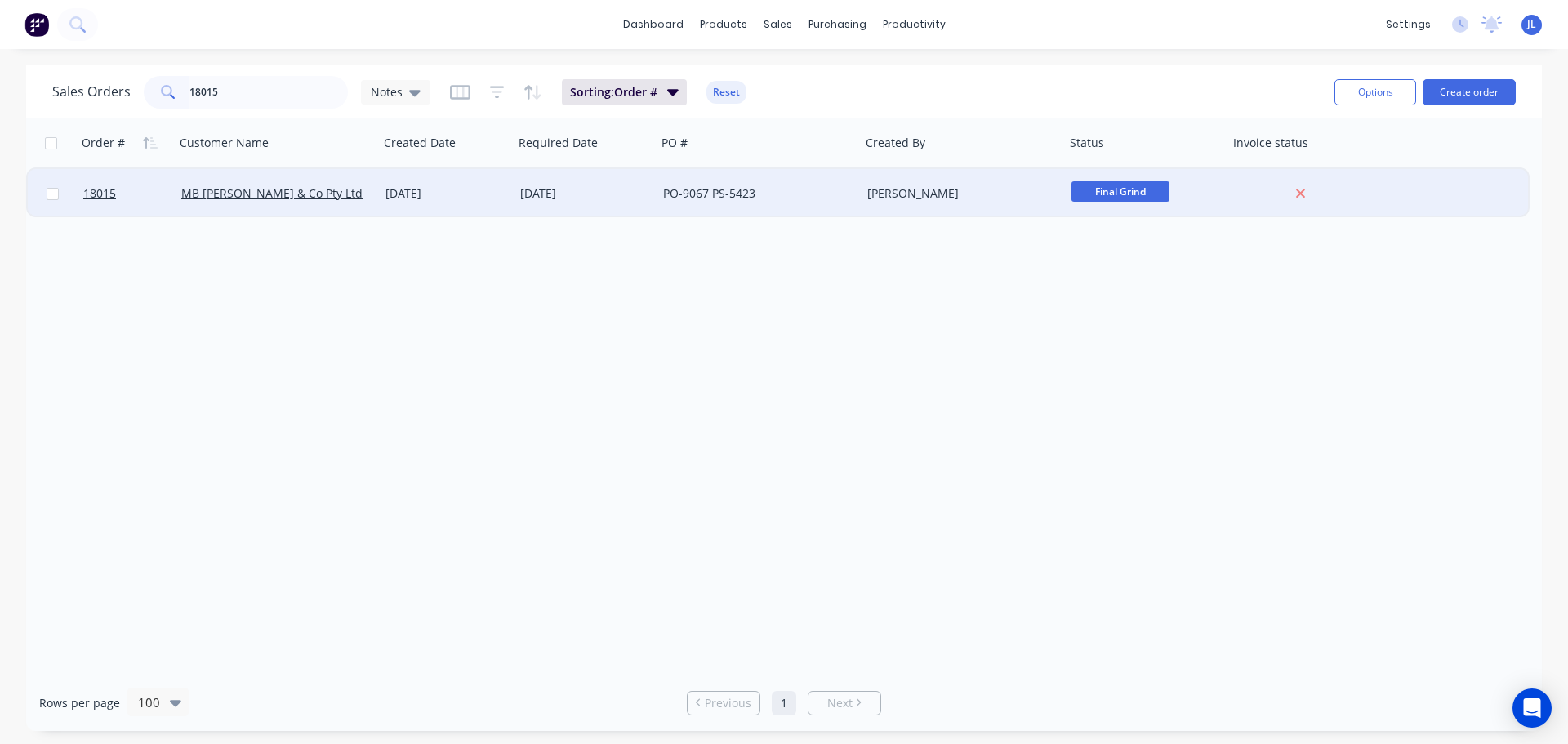
click at [1103, 186] on span "Final Grind" at bounding box center [1121, 192] width 98 height 21
click at [1184, 292] on span "Final Polish & Inspection" at bounding box center [1145, 294] width 134 height 15
click at [242, 103] on input "18015" at bounding box center [269, 92] width 159 height 32
click at [1158, 196] on span "Final Grind" at bounding box center [1121, 192] width 98 height 21
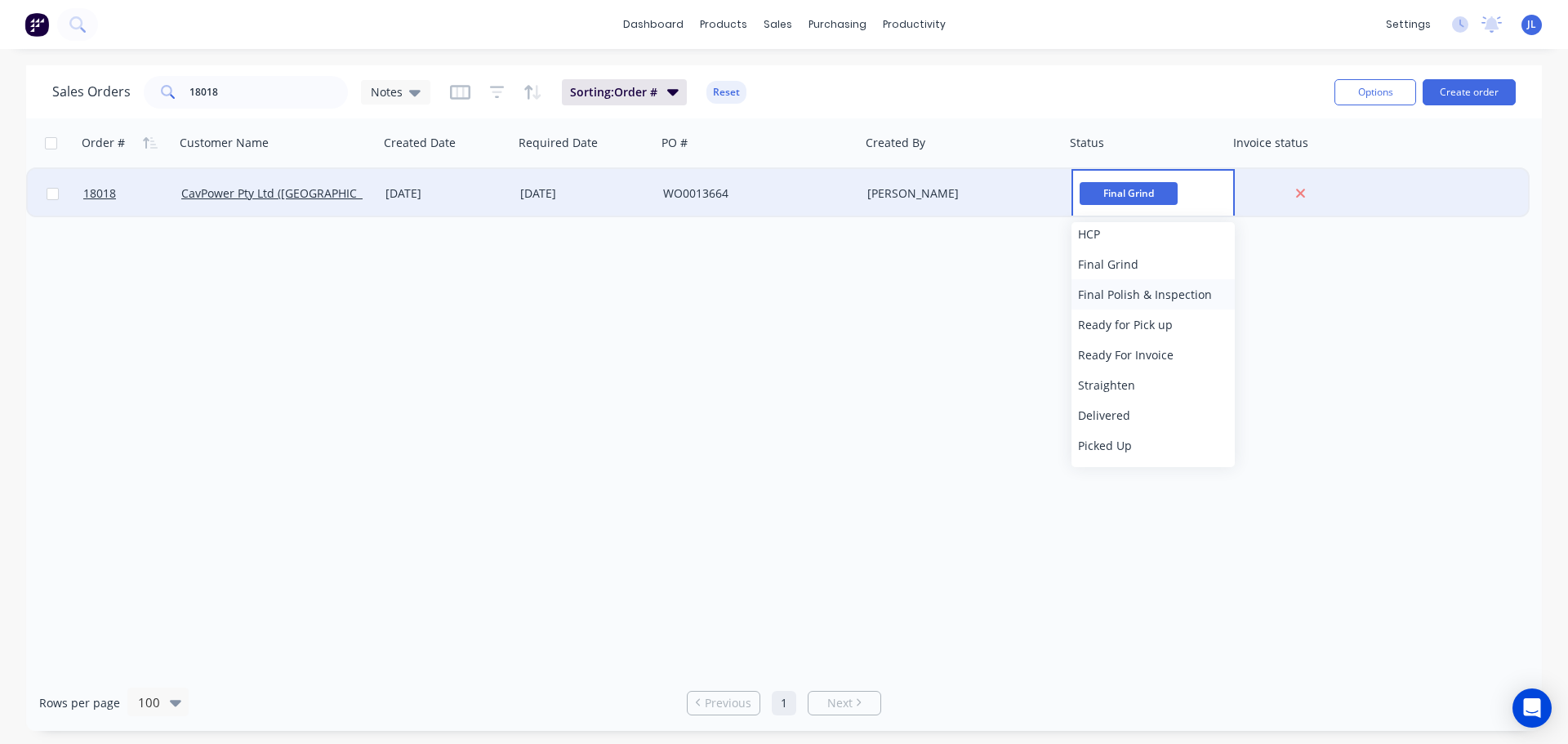
click at [1155, 292] on span "Final Polish & Inspection" at bounding box center [1145, 294] width 134 height 15
click at [256, 92] on input "18018" at bounding box center [269, 92] width 159 height 32
click at [1095, 195] on span "Final Grind" at bounding box center [1121, 192] width 98 height 21
click at [1144, 357] on span "Final Polish & Inspection" at bounding box center [1145, 352] width 134 height 15
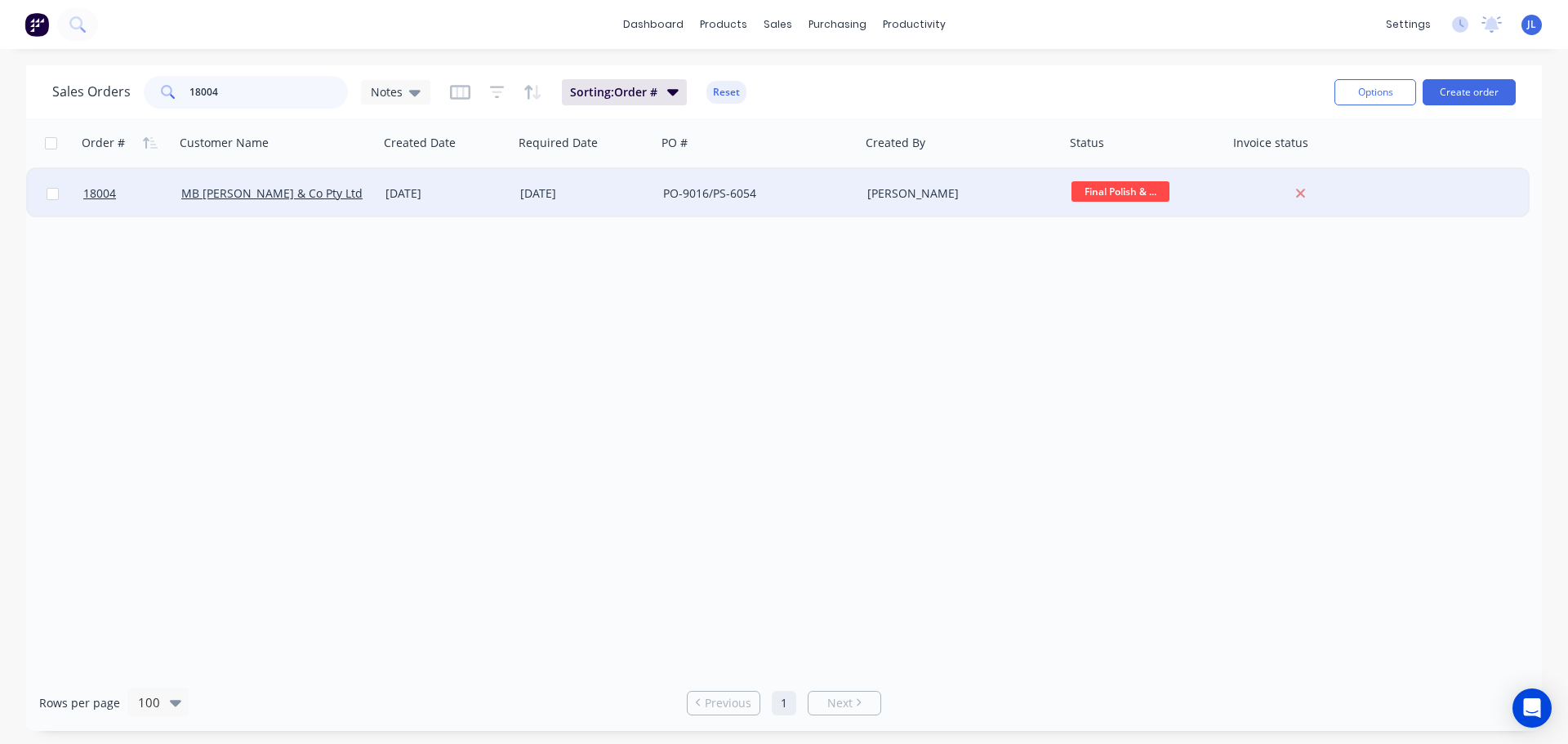
click at [244, 90] on input "18004" at bounding box center [269, 92] width 159 height 32
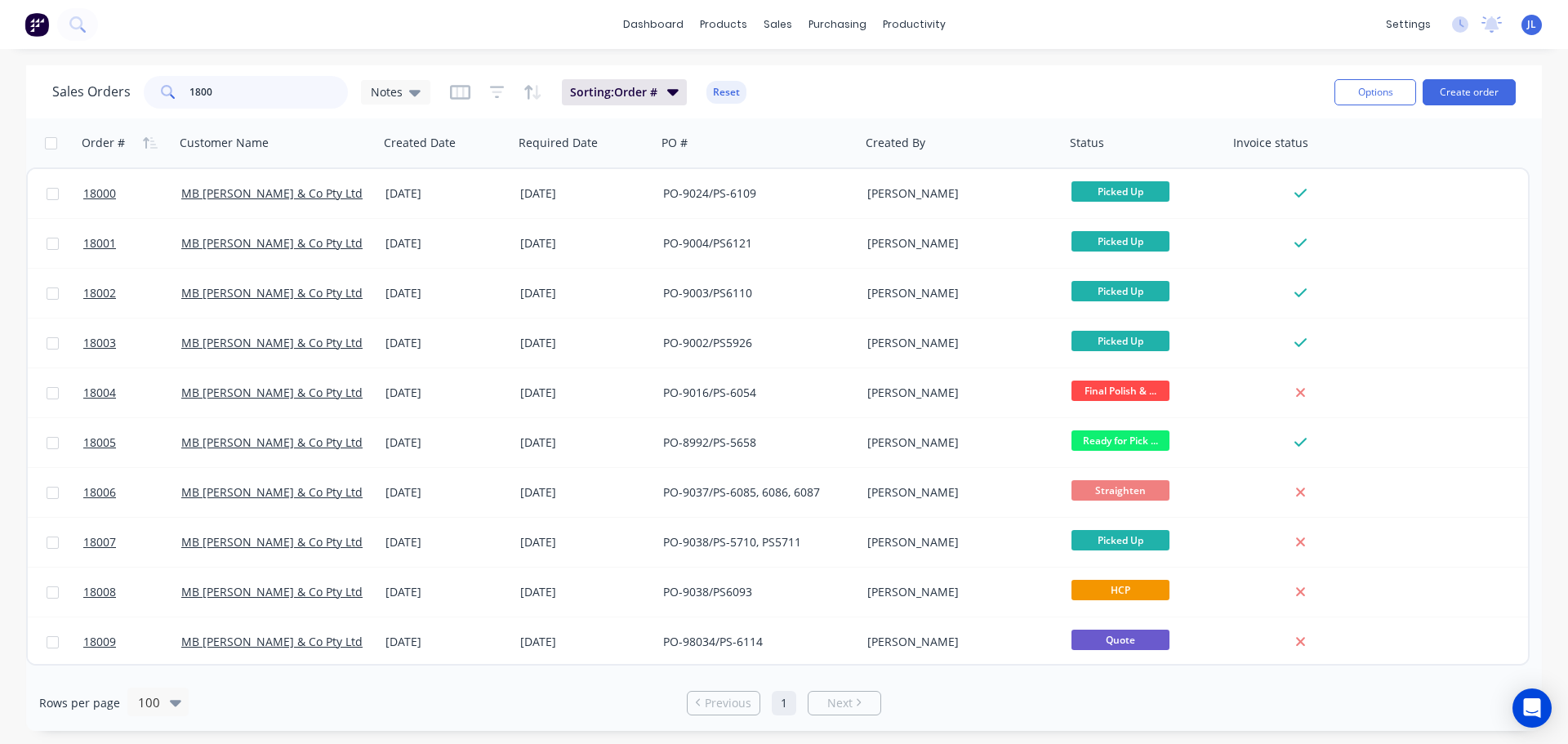
type input "1800"
drag, startPoint x: 209, startPoint y: 97, endPoint x: 145, endPoint y: 97, distance: 64.0
click at [145, 97] on div "1800" at bounding box center [245, 92] width 204 height 32
type input "butter"
click at [467, 96] on icon "button" at bounding box center [460, 92] width 21 height 15
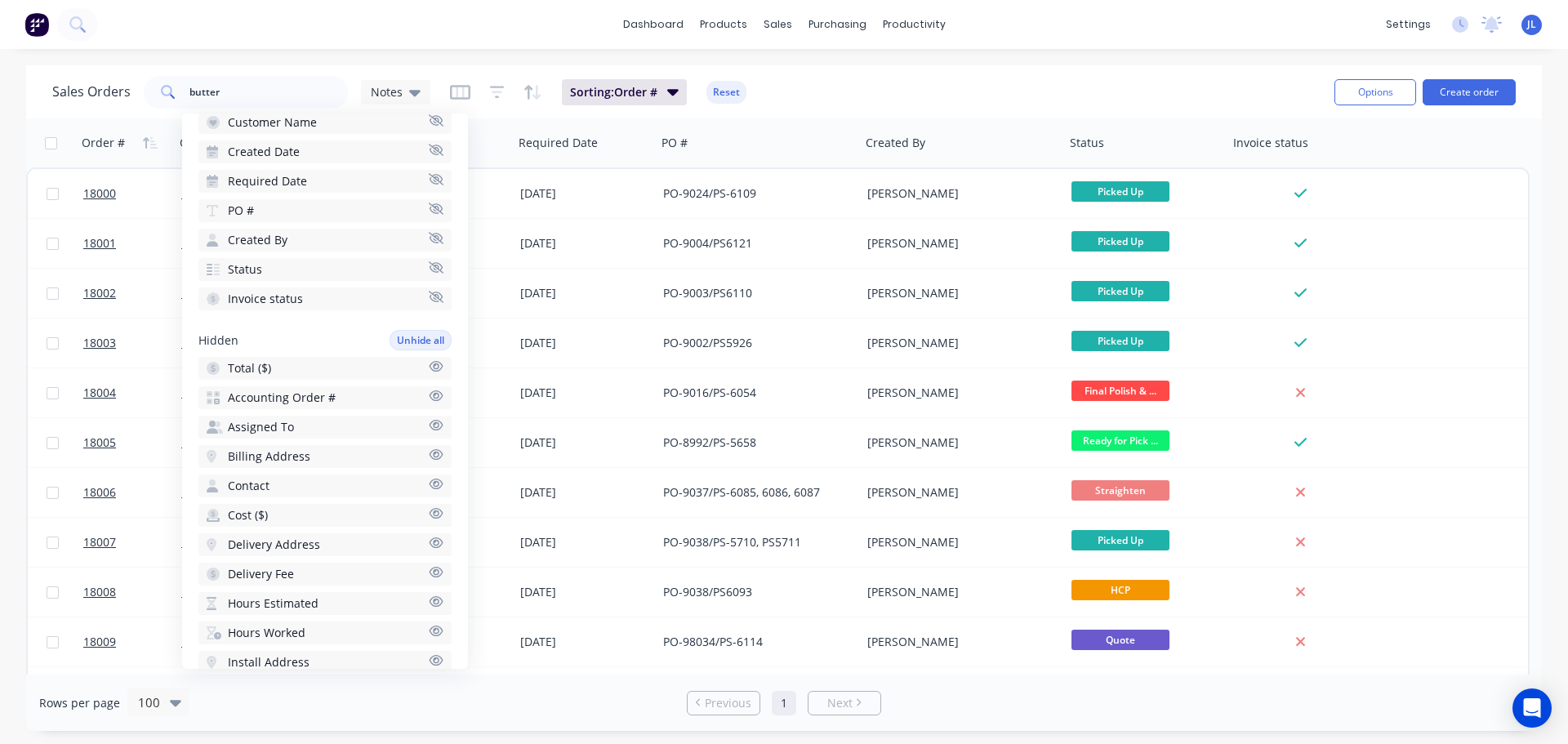
click at [430, 394] on icon "button" at bounding box center [437, 396] width 14 height 10
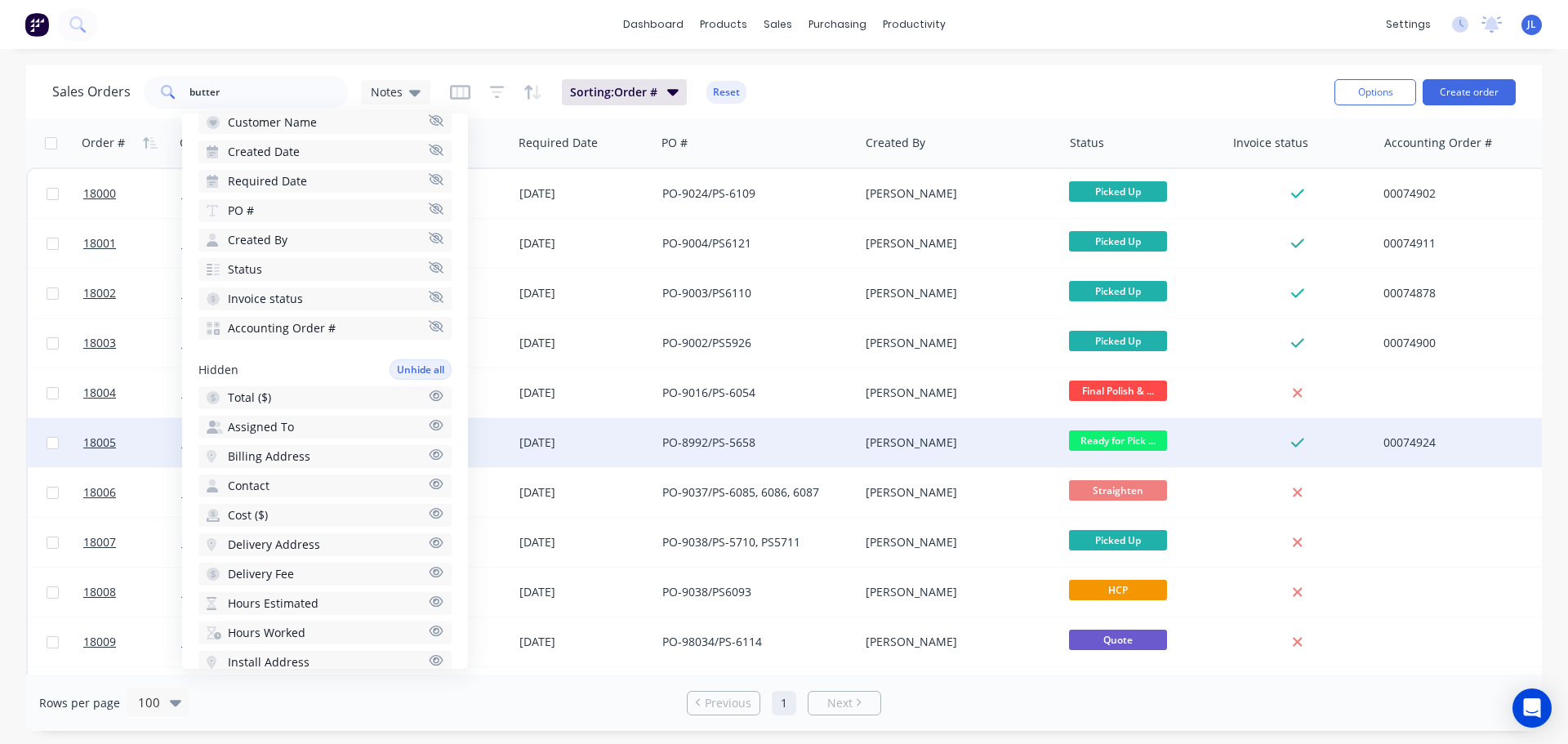
click at [752, 439] on div "PO-8992/PS-5658" at bounding box center [753, 442] width 181 height 16
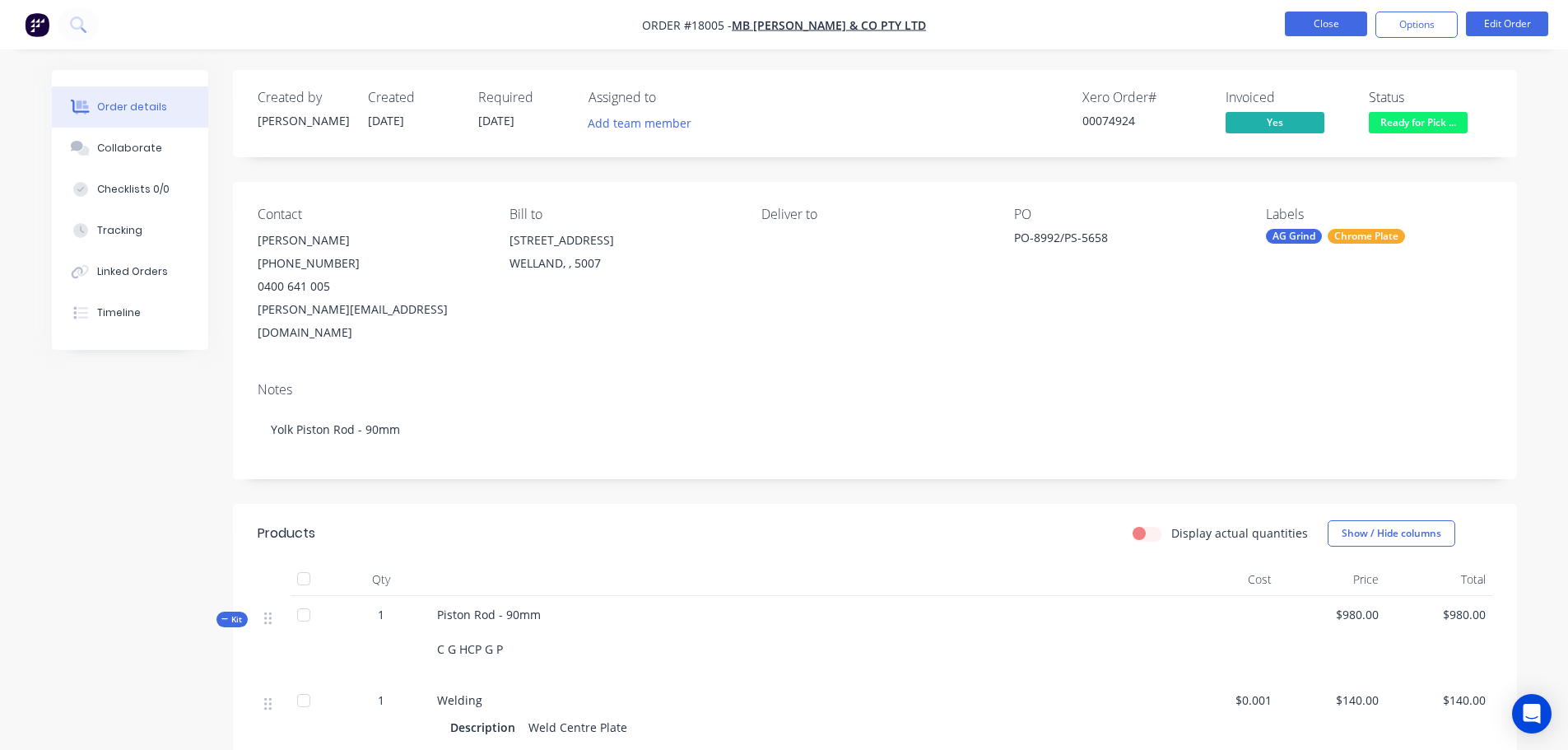
click at [1332, 34] on button "Close" at bounding box center [1326, 23] width 83 height 25
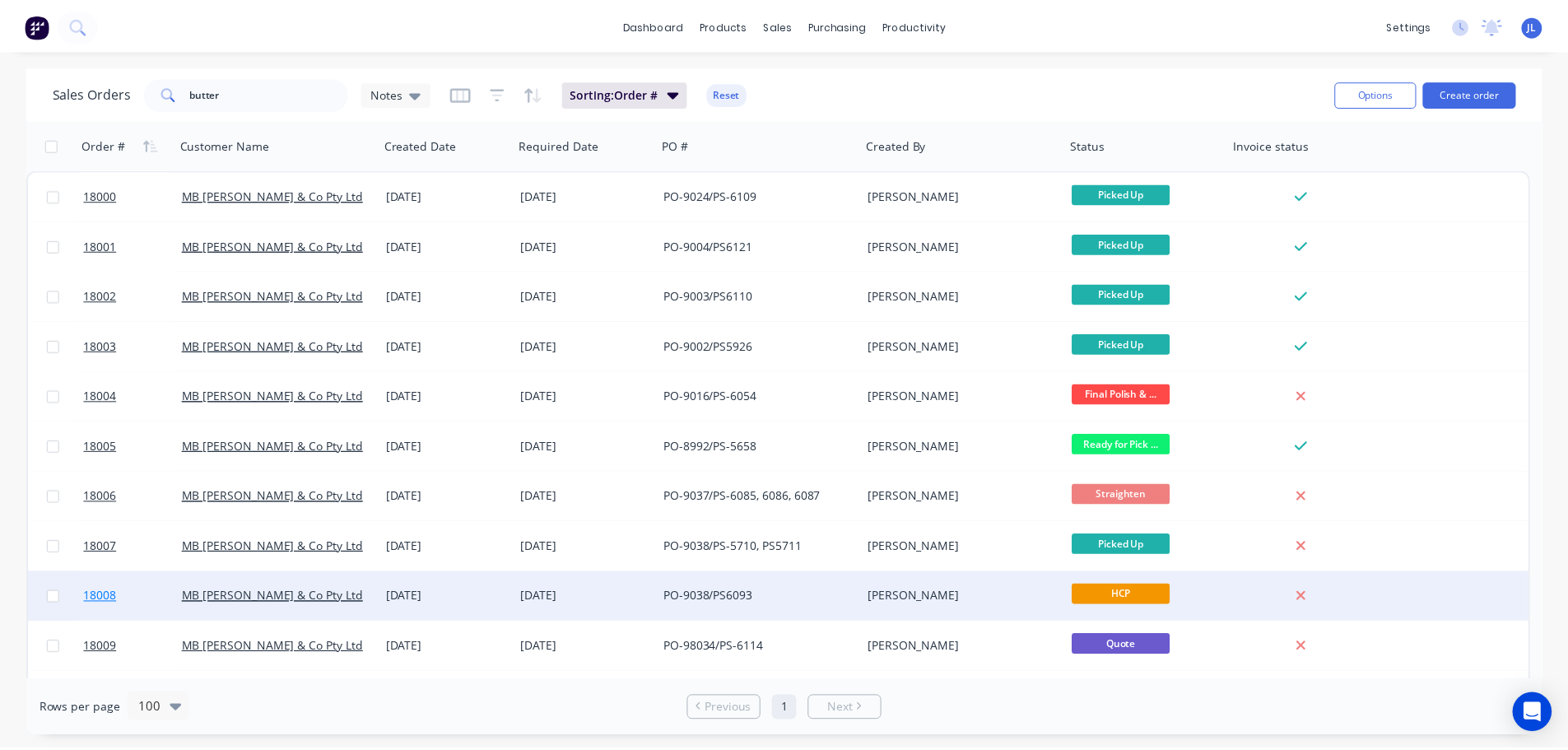
scroll to position [83, 0]
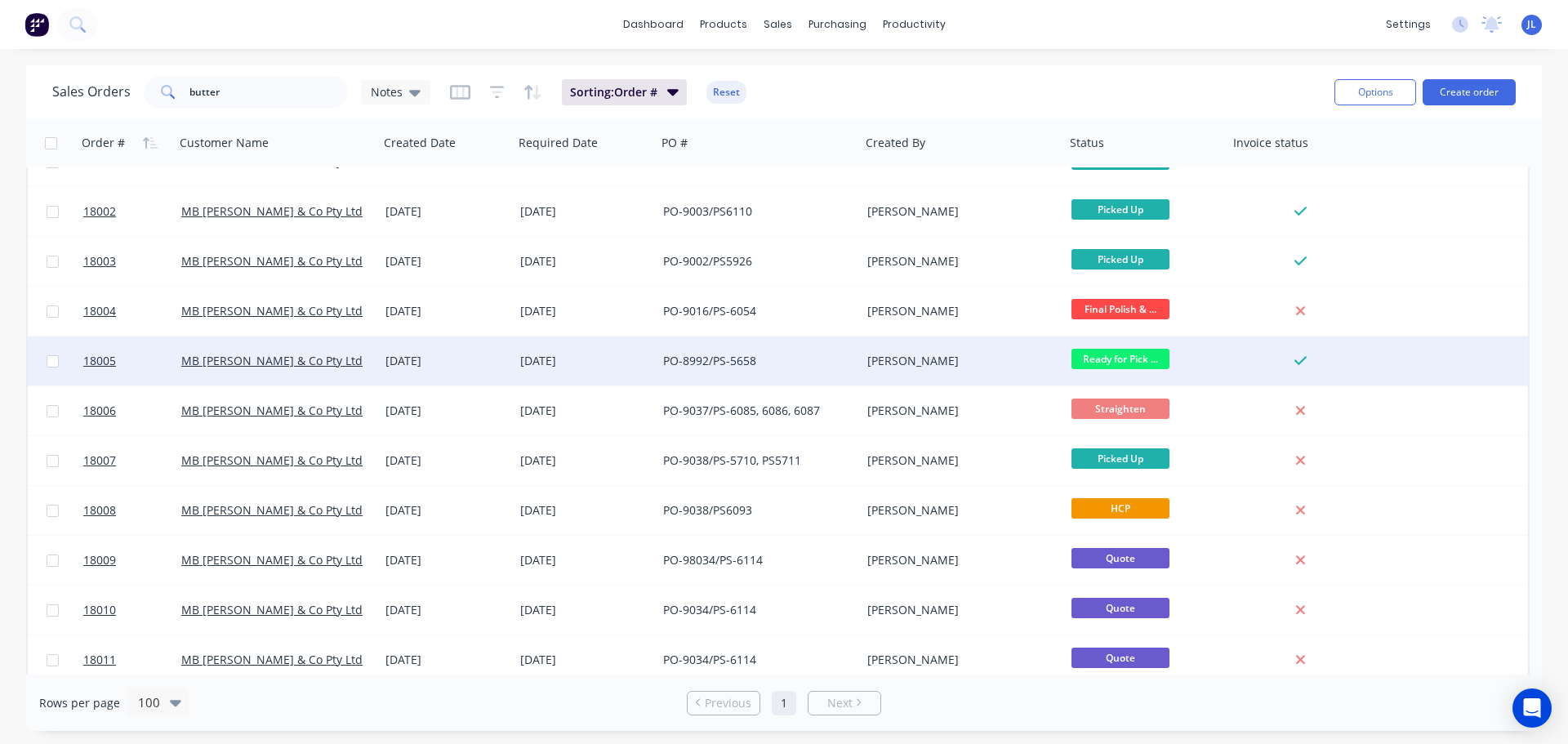
click at [466, 345] on div "[DATE]" at bounding box center [446, 361] width 135 height 49
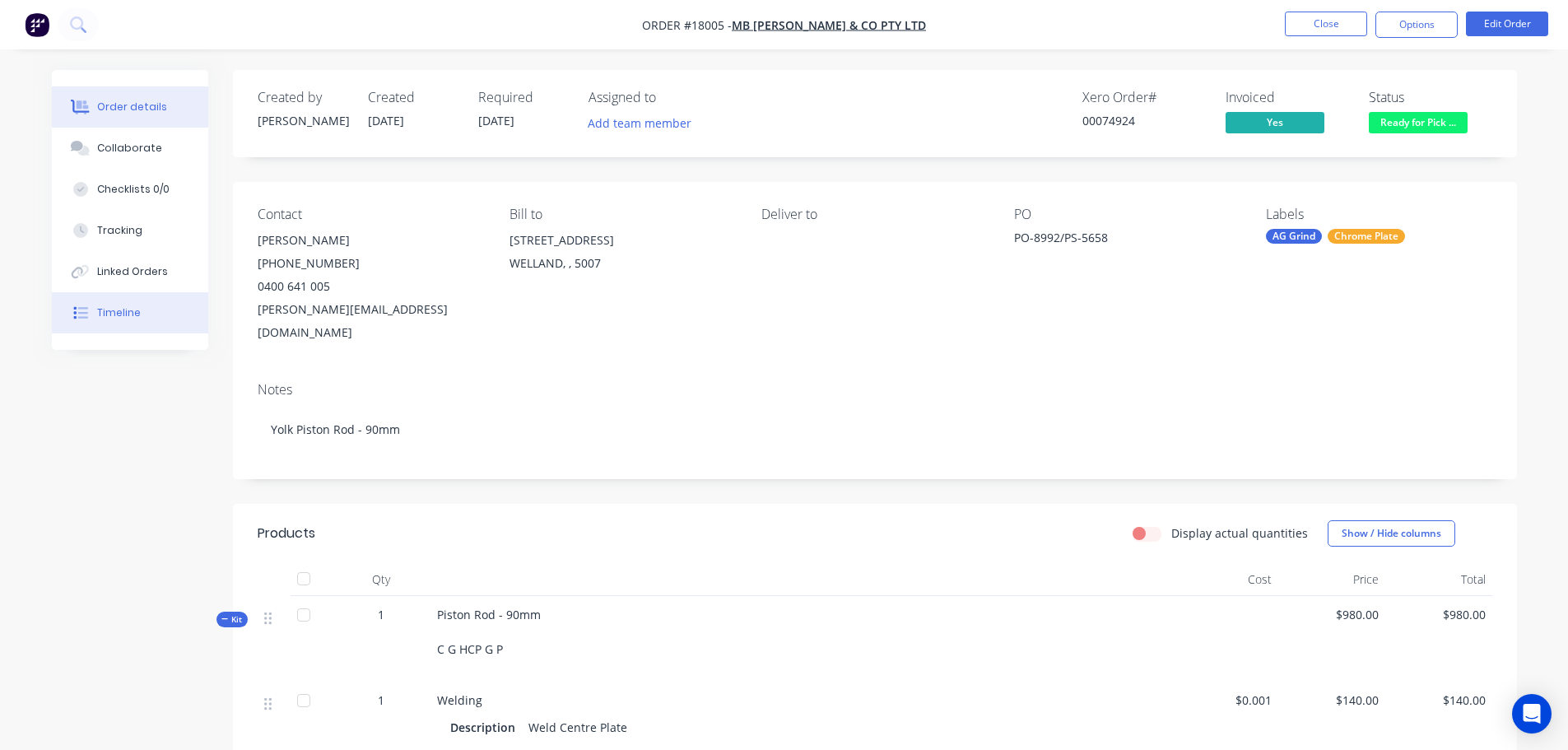
click at [155, 326] on button "Timeline" at bounding box center [130, 313] width 157 height 41
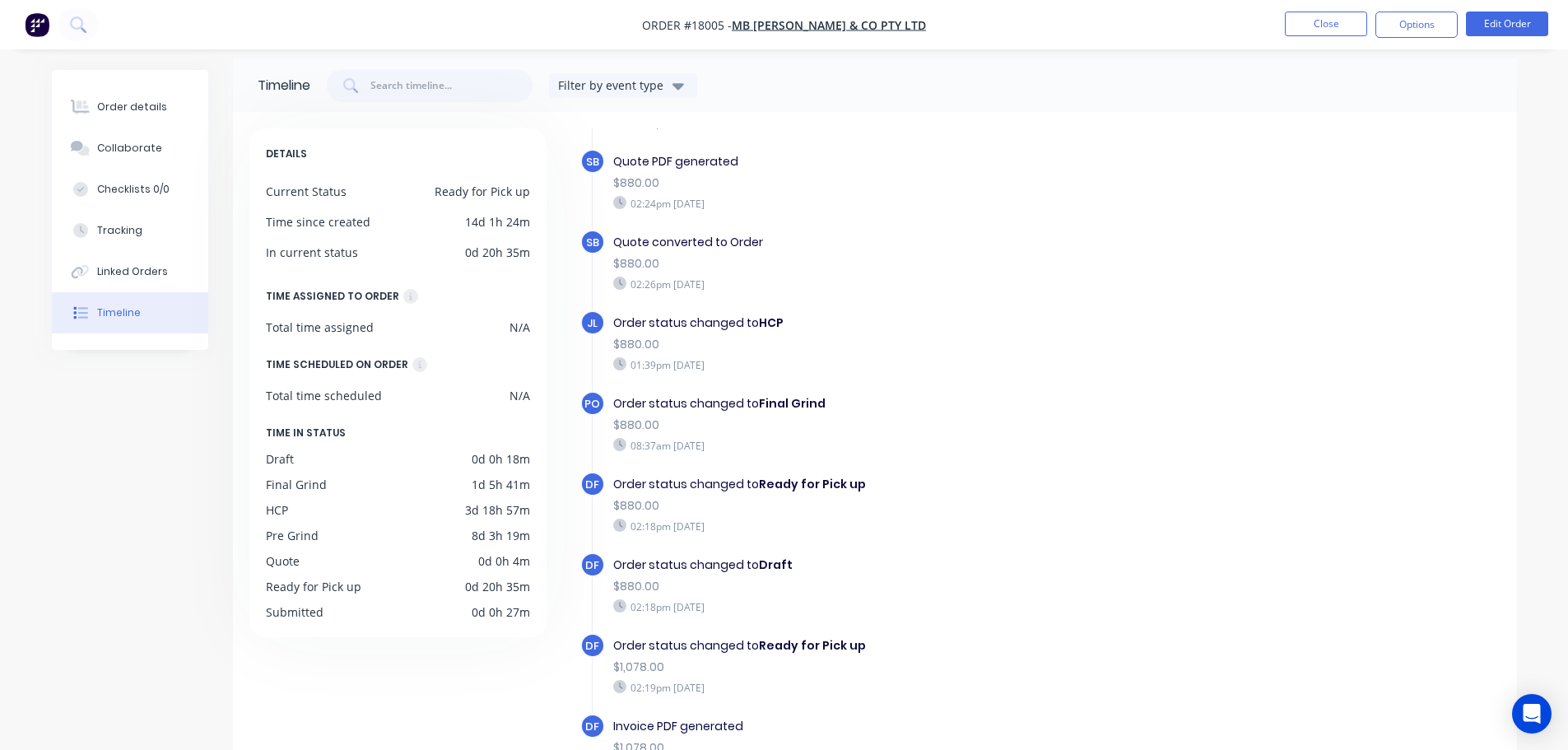
scroll to position [127, 0]
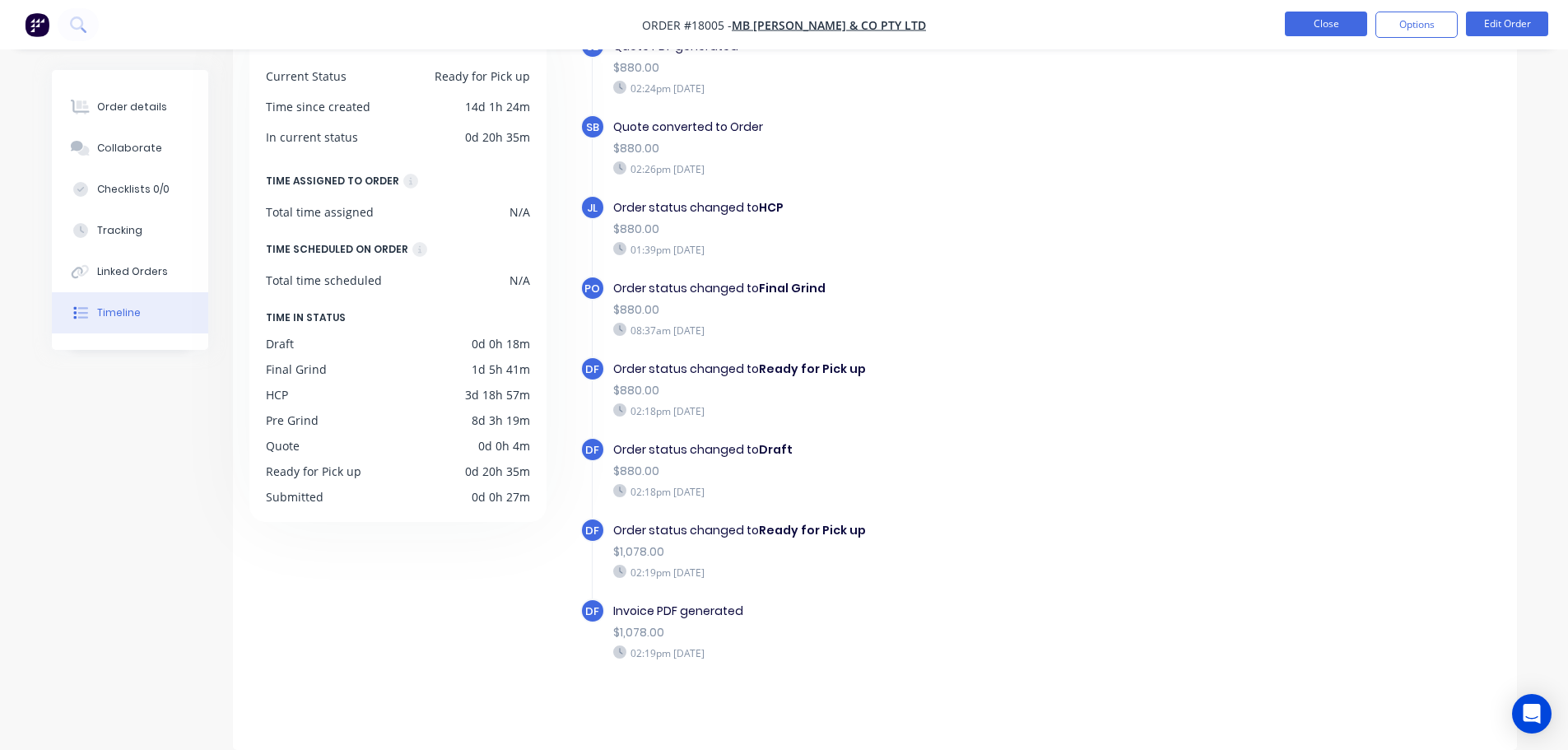
click at [1328, 33] on button "Close" at bounding box center [1326, 23] width 83 height 25
